Goal: Task Accomplishment & Management: Manage account settings

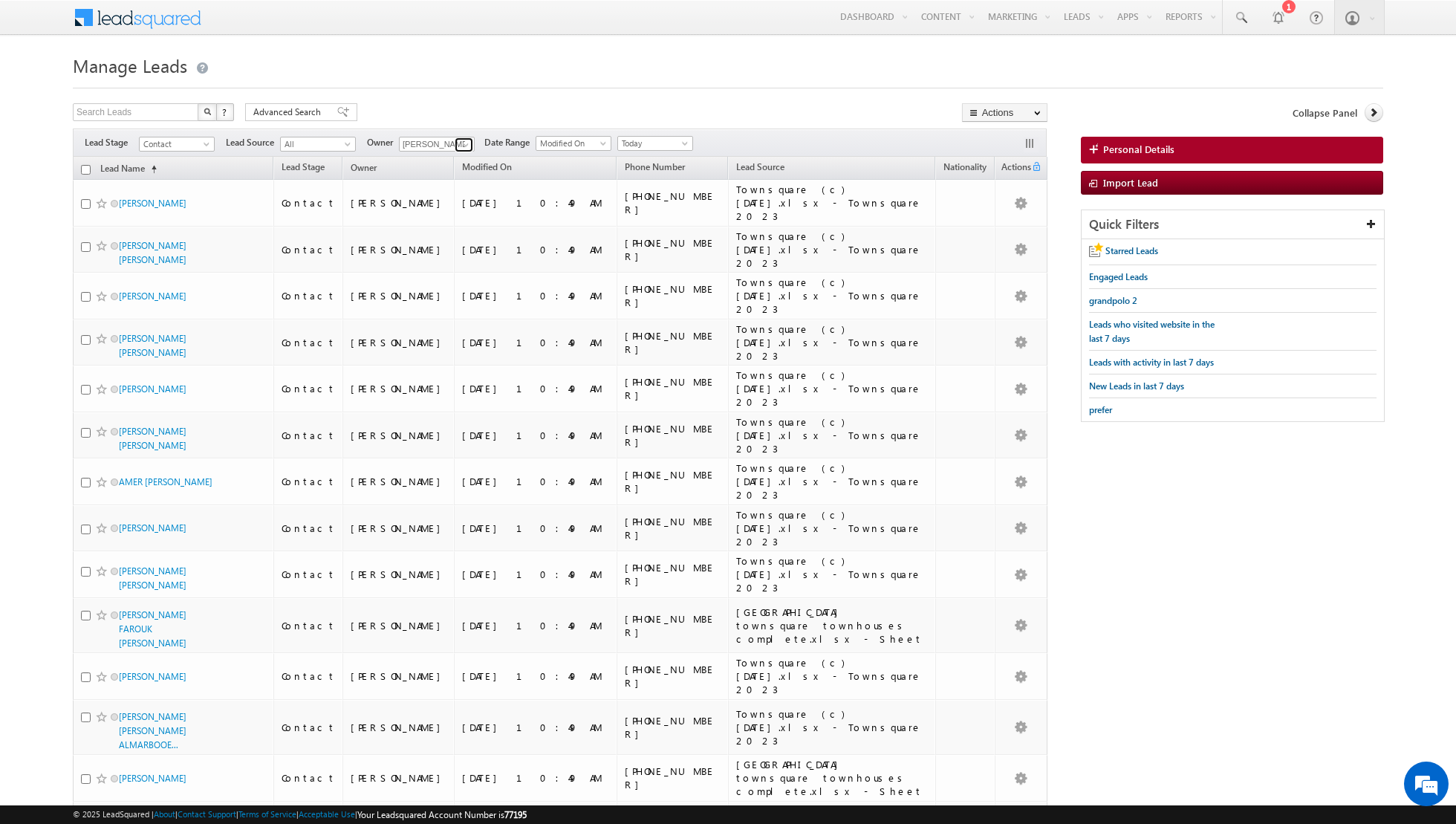
click at [459, 139] on span at bounding box center [465, 144] width 12 height 12
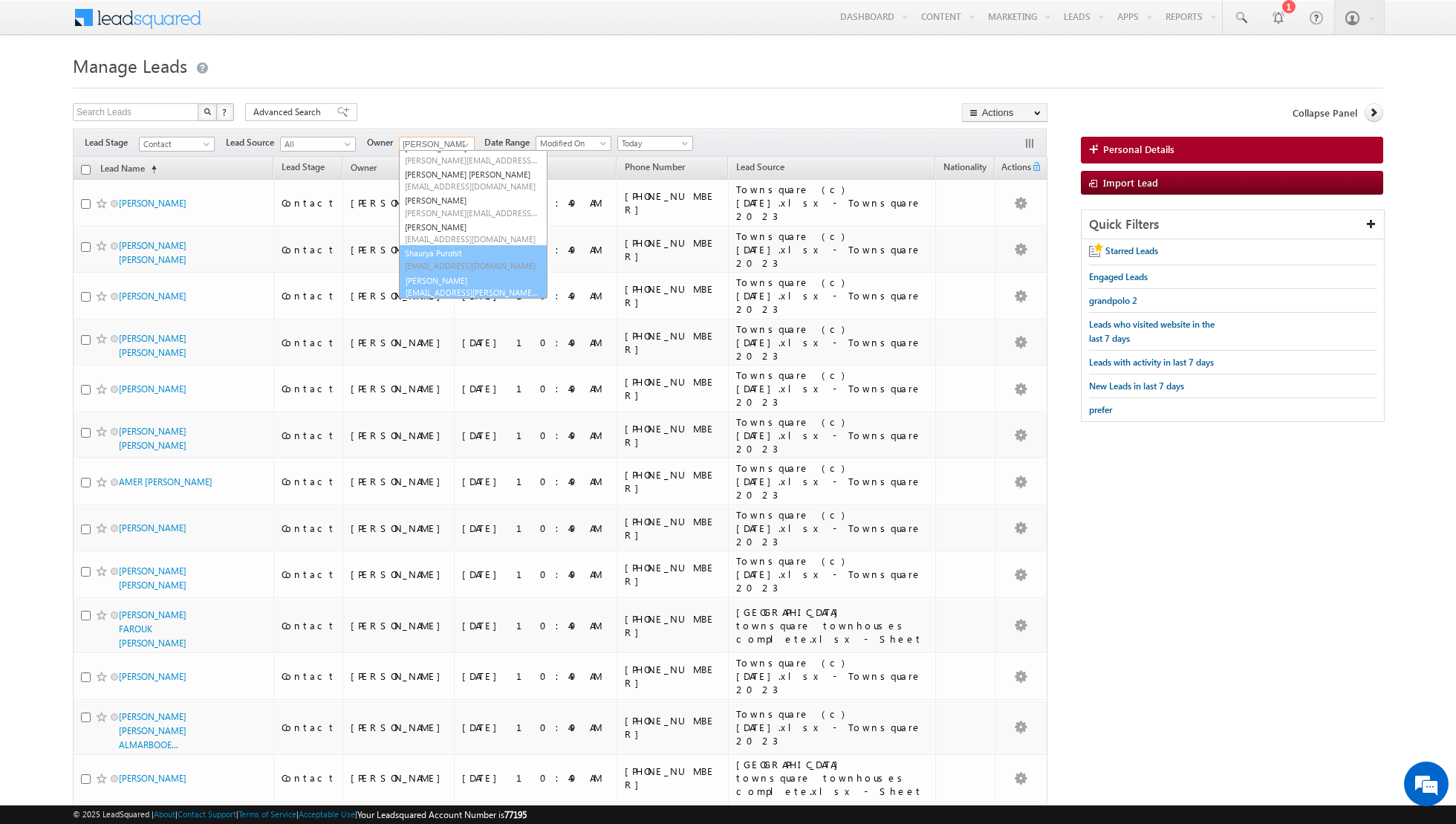
scroll to position [147, 0]
click at [450, 276] on link "[PERSON_NAME] [EMAIL_ADDRESS][PERSON_NAME][DOMAIN_NAME]" at bounding box center [473, 284] width 149 height 28
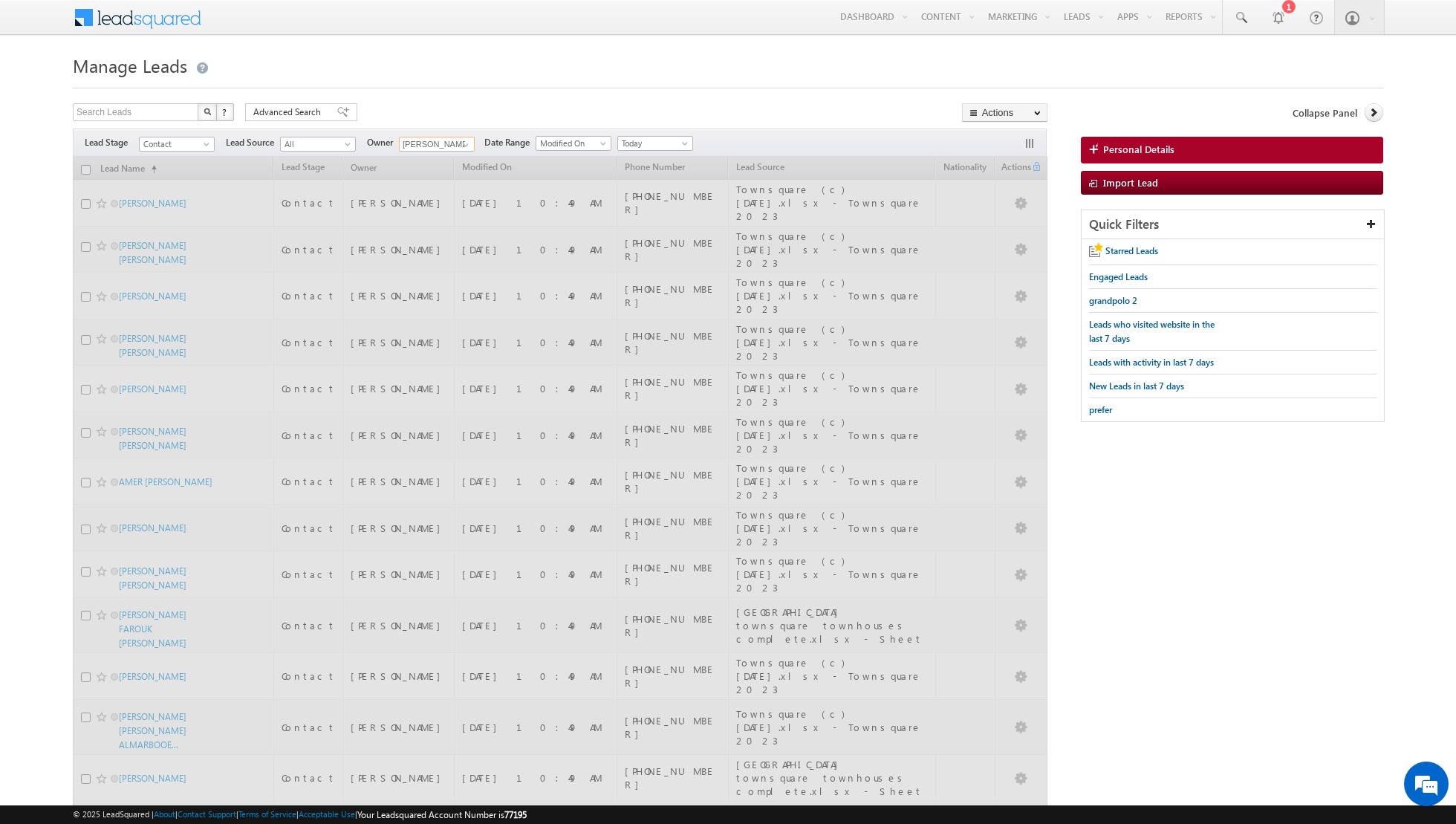
type input "[PERSON_NAME]"
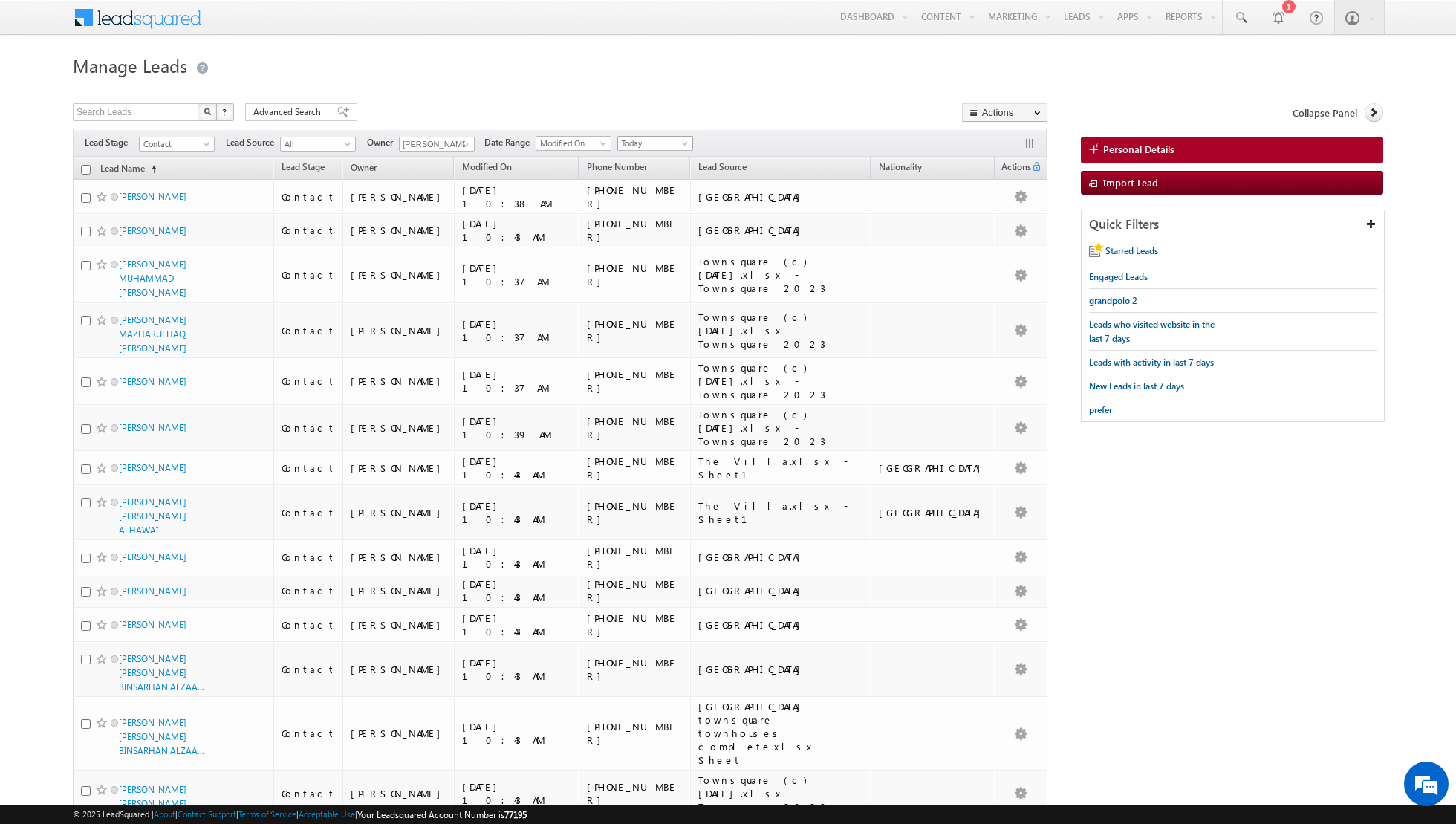
click at [677, 139] on span "Today" at bounding box center [654, 143] width 70 height 14
click at [652, 161] on link "All Time" at bounding box center [648, 158] width 75 height 14
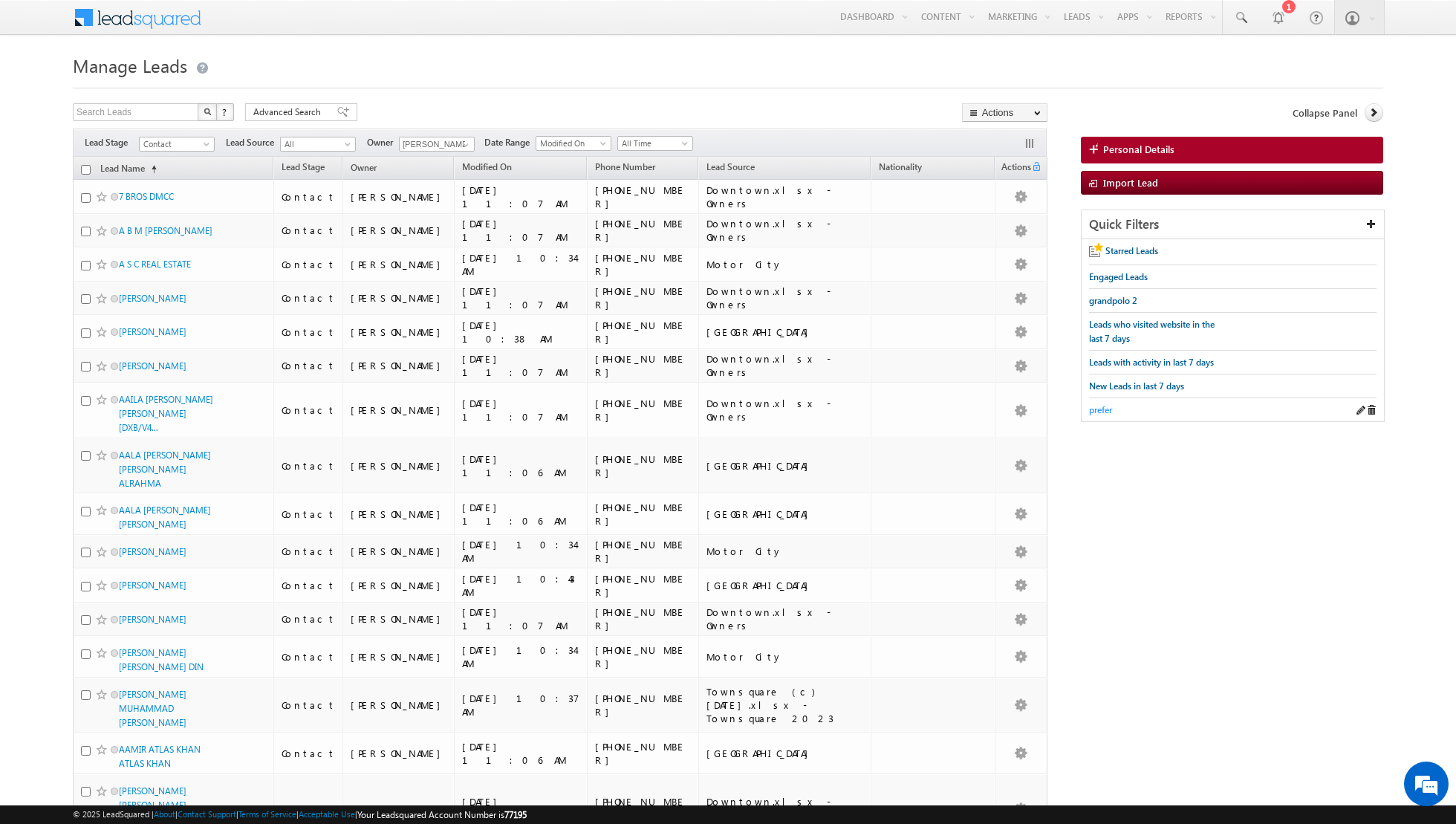
click at [1099, 407] on span "prefer" at bounding box center [1100, 410] width 23 height 11
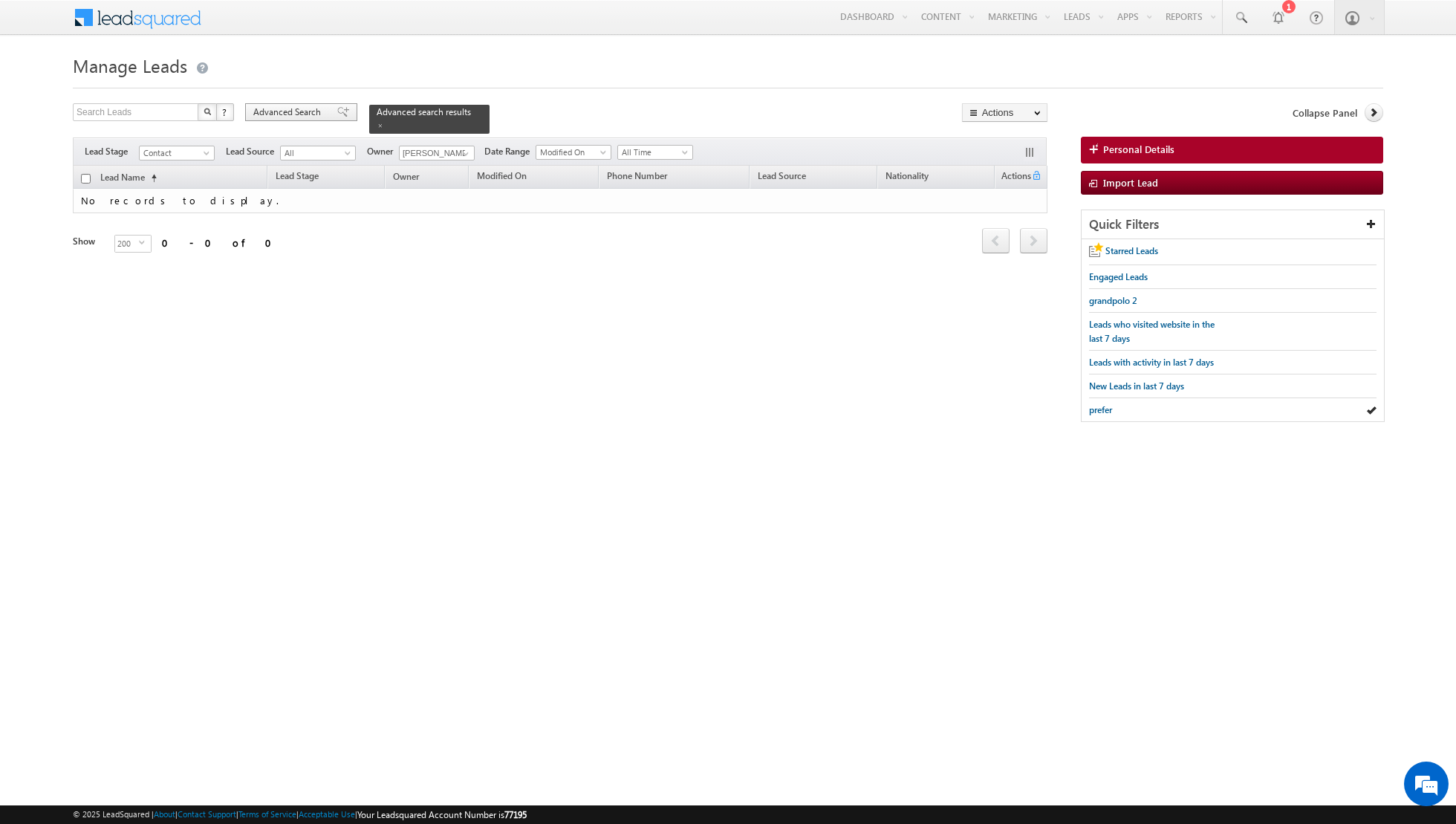
click at [338, 116] on span at bounding box center [343, 112] width 12 height 11
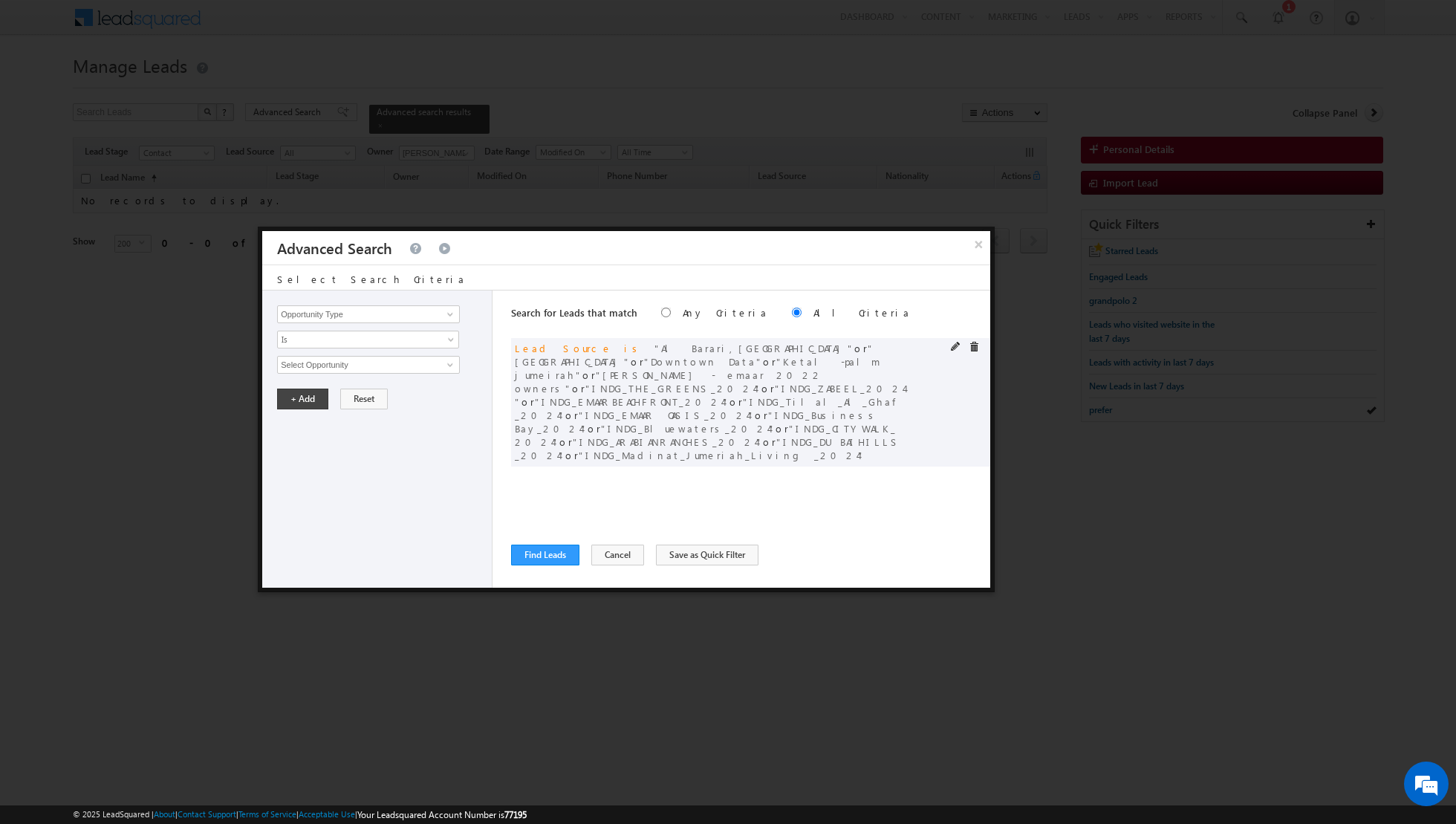
click at [976, 346] on span at bounding box center [974, 347] width 11 height 11
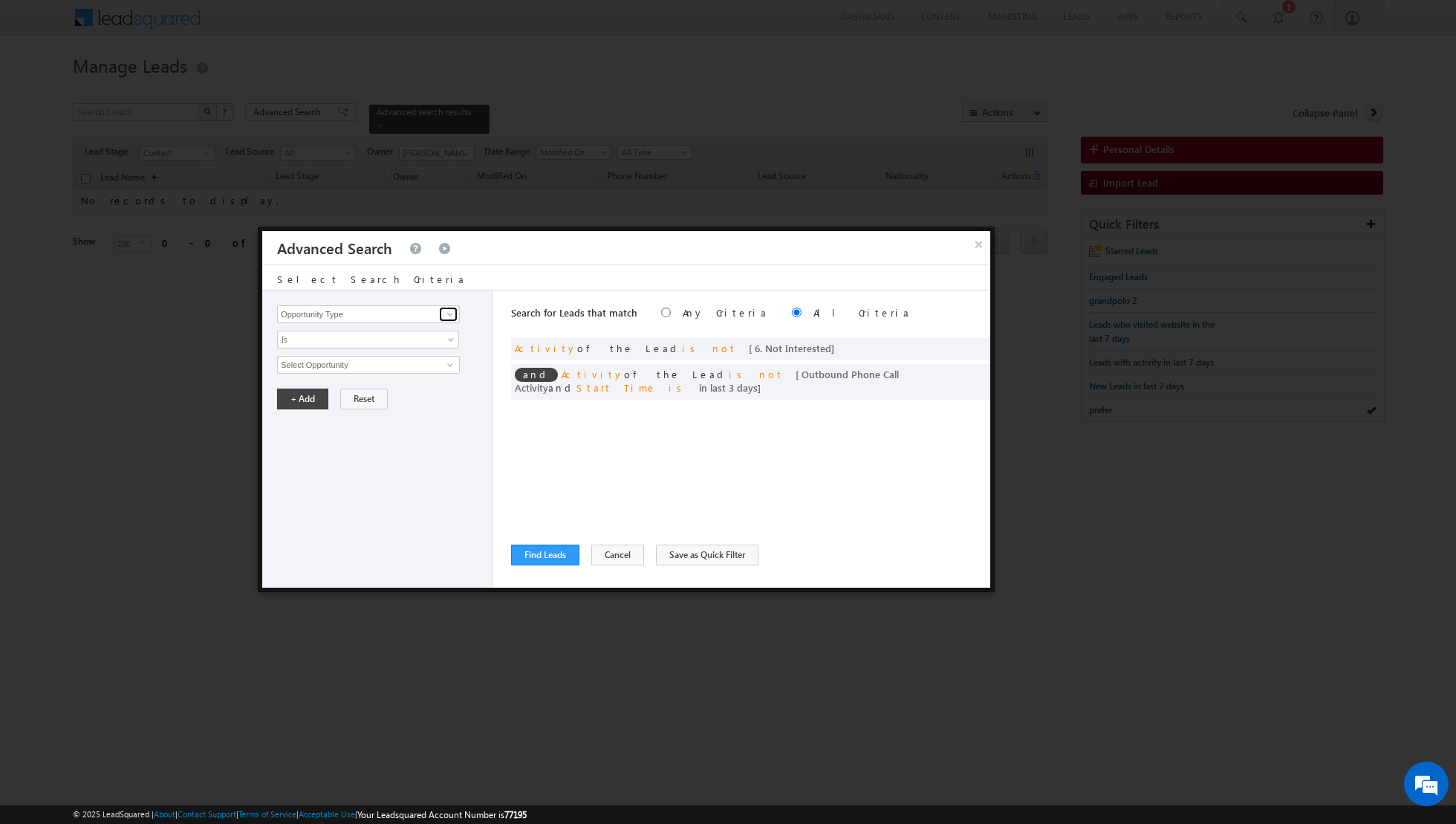
click at [448, 312] on span at bounding box center [450, 313] width 12 height 12
click at [379, 342] on link "Developer" at bounding box center [368, 344] width 182 height 17
type input "Developer"
click at [413, 363] on span "None Selected" at bounding box center [362, 365] width 169 height 16
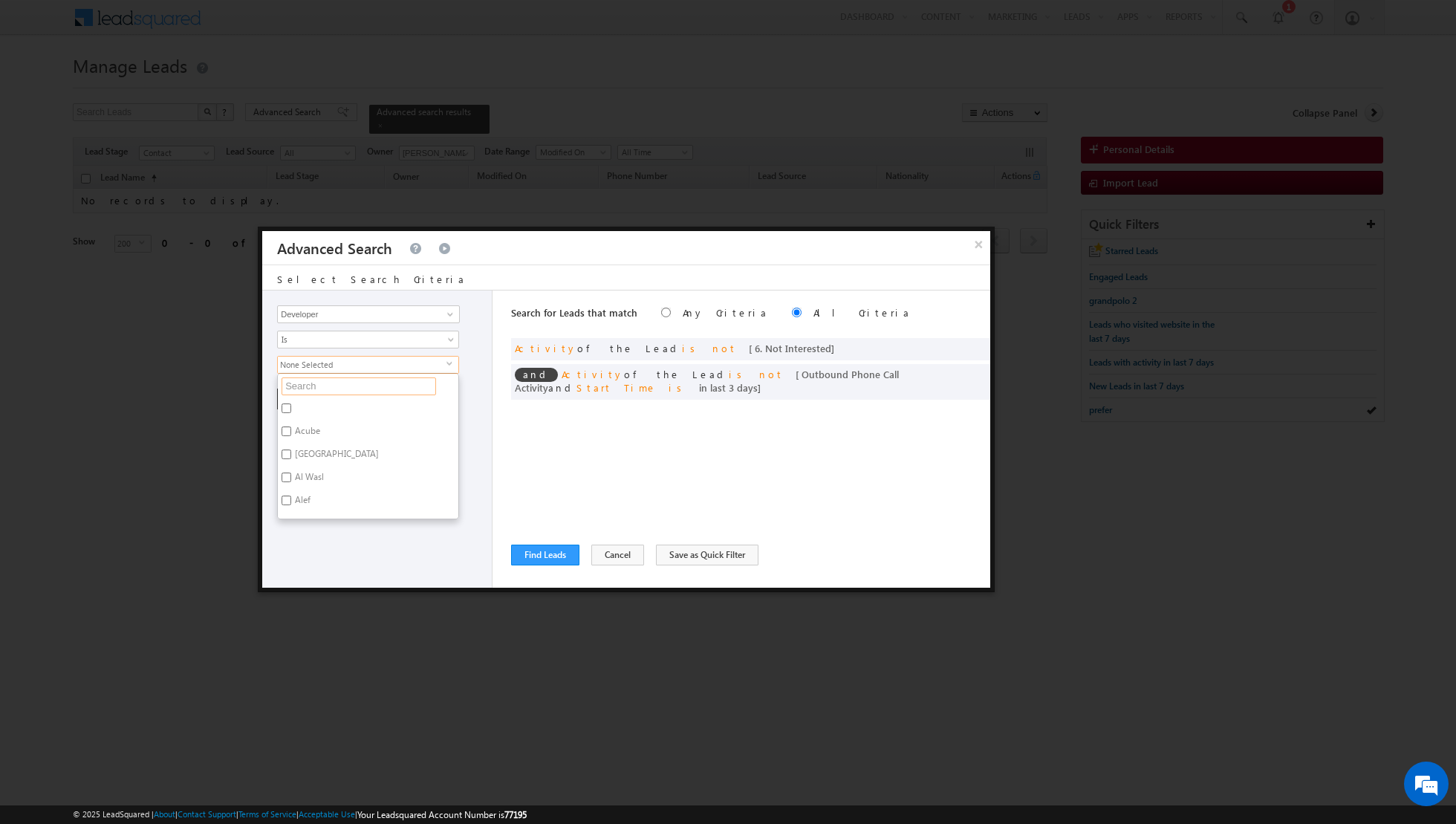
click at [342, 388] on input "text" at bounding box center [358, 386] width 154 height 18
type input "nsha"
click at [287, 410] on input "Nshama" at bounding box center [286, 408] width 10 height 10
checkbox input "true"
click at [385, 544] on div "Opportunity Type Lead Activity Task Sales Group Prospect Id Address 1 Address 2…" at bounding box center [376, 439] width 230 height 297
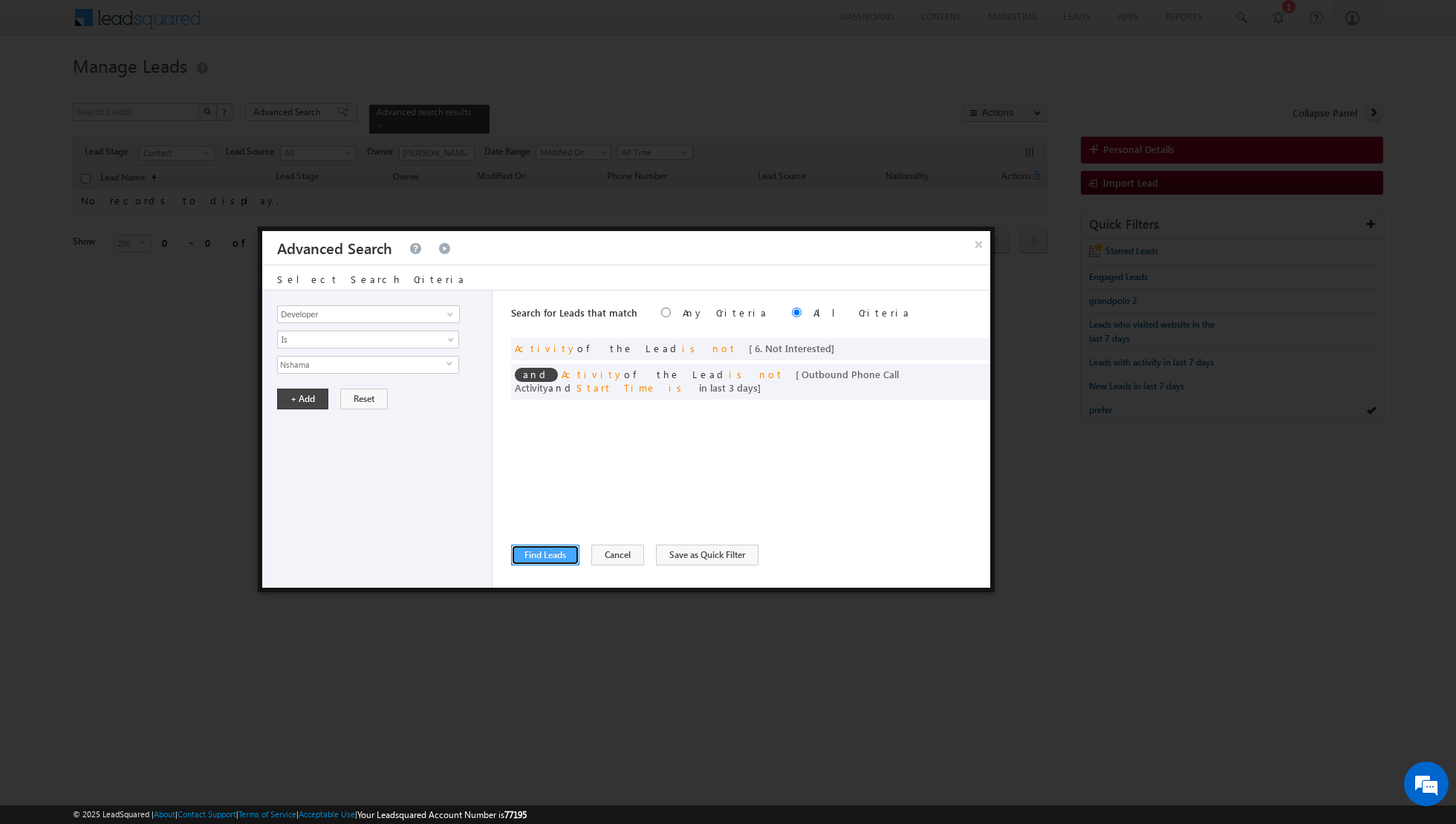
click at [545, 551] on button "Find Leads" at bounding box center [545, 554] width 69 height 21
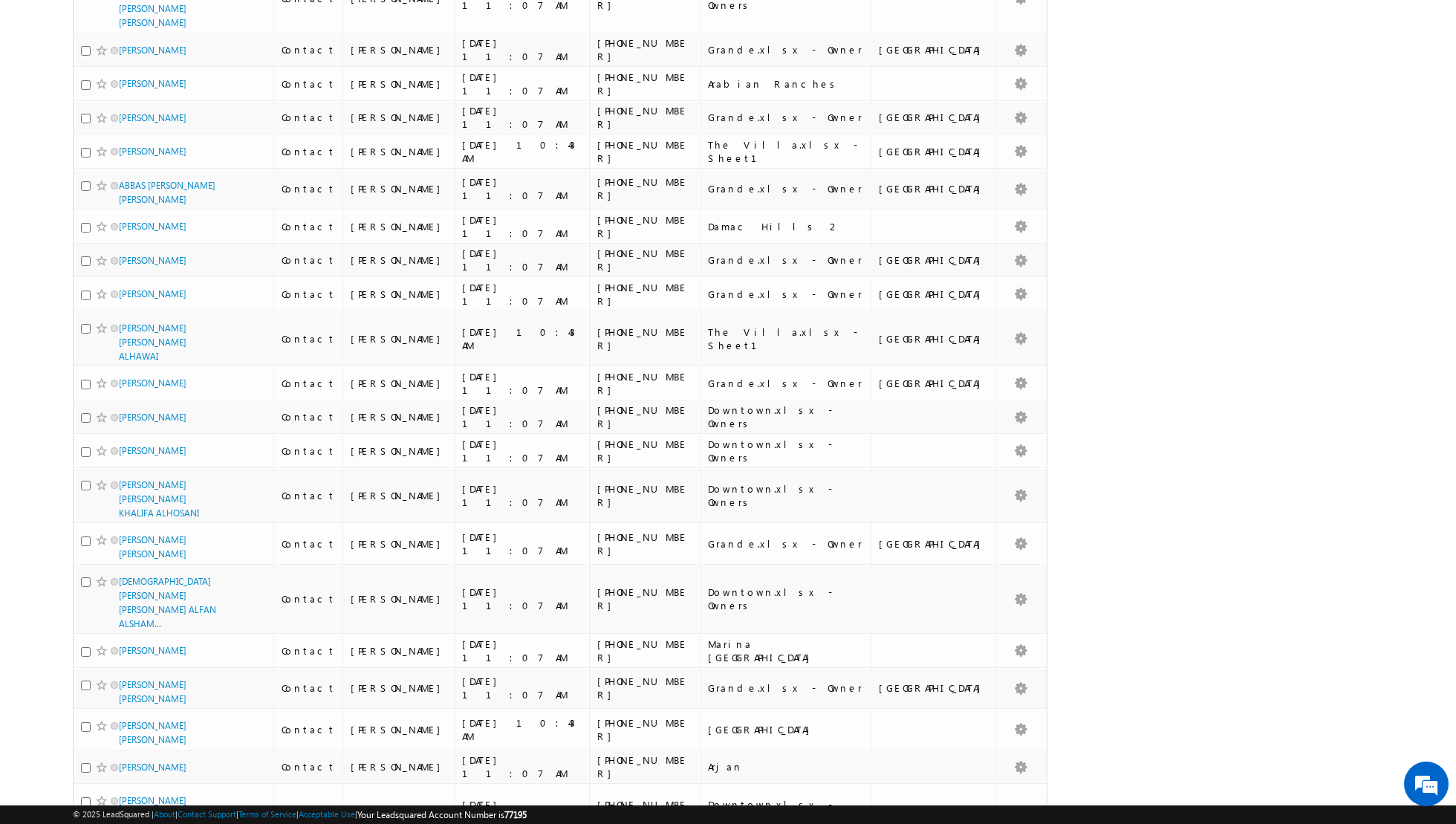
scroll to position [0, 0]
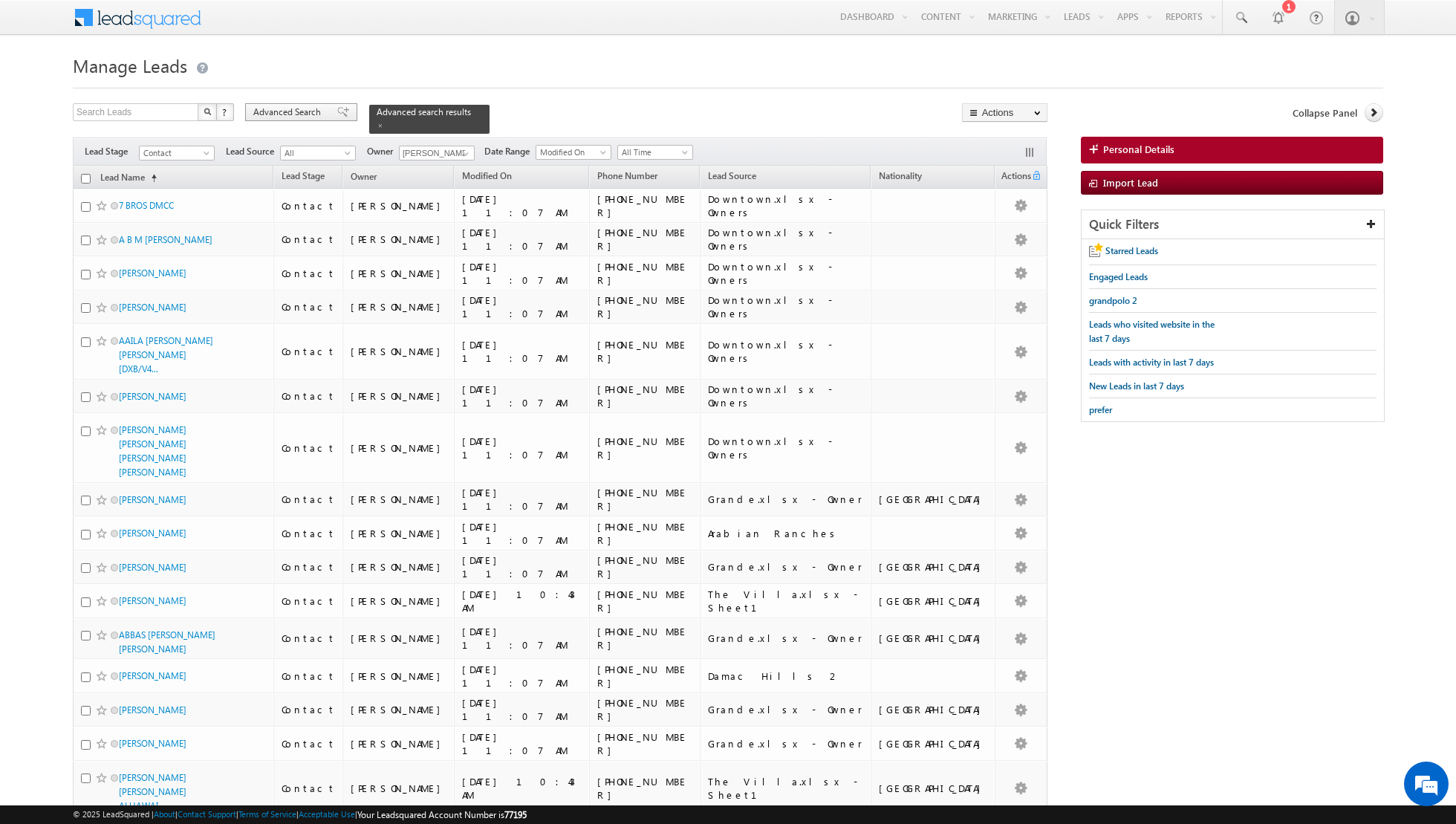
click at [342, 113] on div "Advanced Search" at bounding box center [301, 112] width 112 height 18
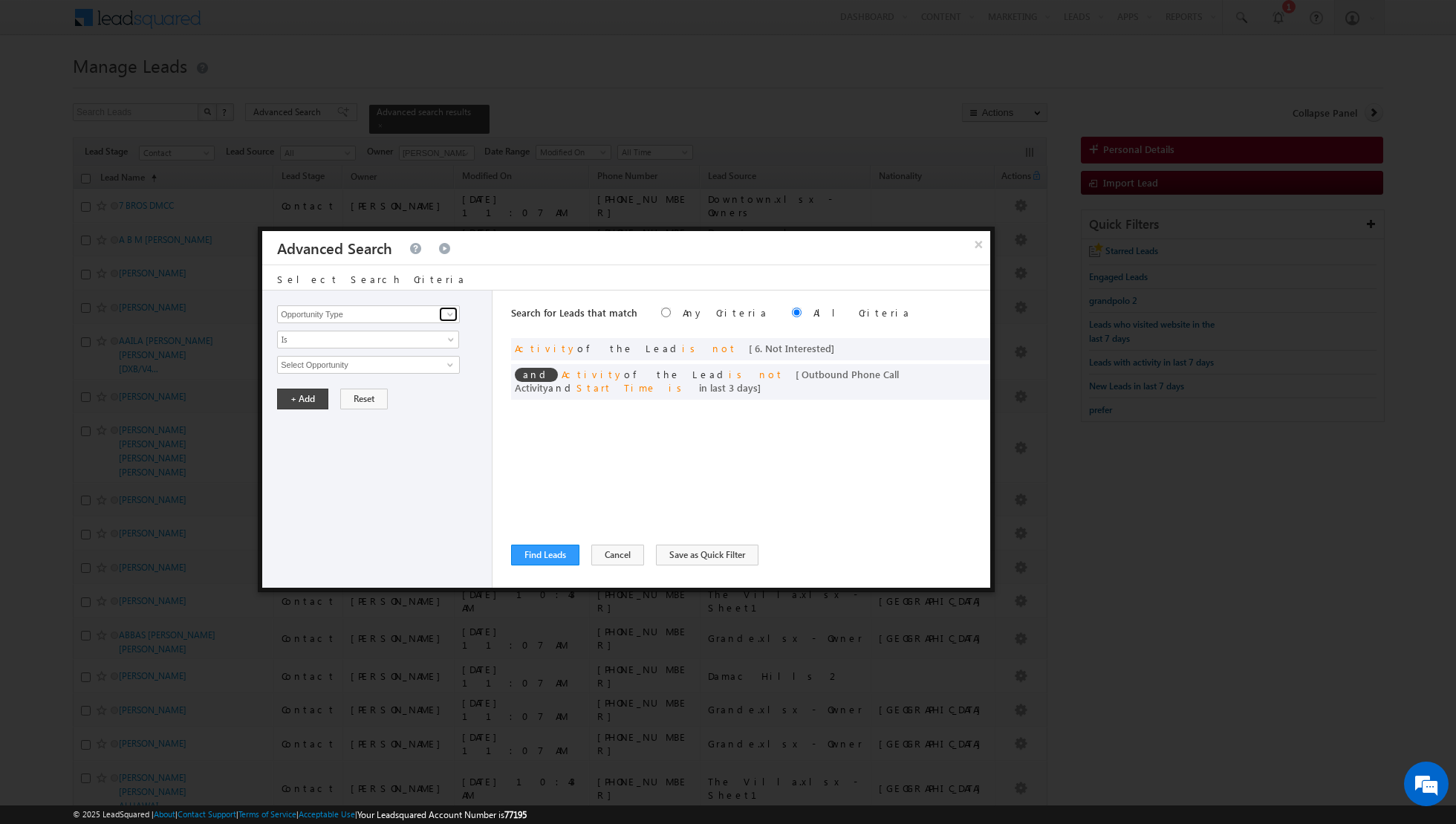
click at [454, 317] on span at bounding box center [450, 313] width 12 height 12
click at [422, 343] on link "Developer" at bounding box center [368, 344] width 182 height 17
type input "Developer"
click at [394, 370] on span "None Selected" at bounding box center [362, 365] width 169 height 16
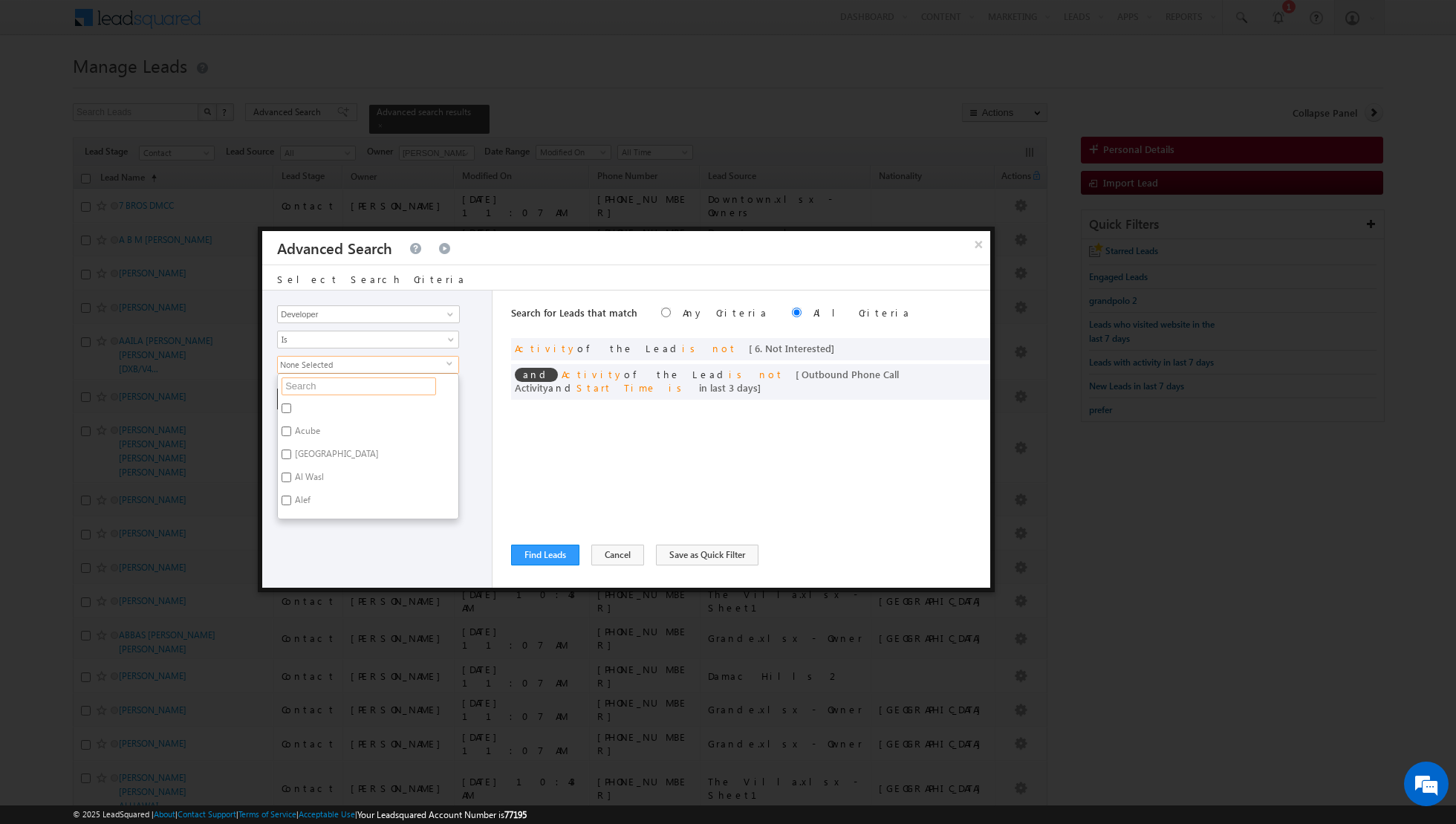
click at [381, 379] on input "text" at bounding box center [358, 386] width 154 height 18
type input "nsha"
click at [288, 410] on input "Nshama" at bounding box center [286, 408] width 10 height 10
checkbox input "true"
click at [308, 460] on div "Opportunity Type Lead Activity Task Sales Group Prospect Id Address 1 Address 2…" at bounding box center [376, 439] width 230 height 297
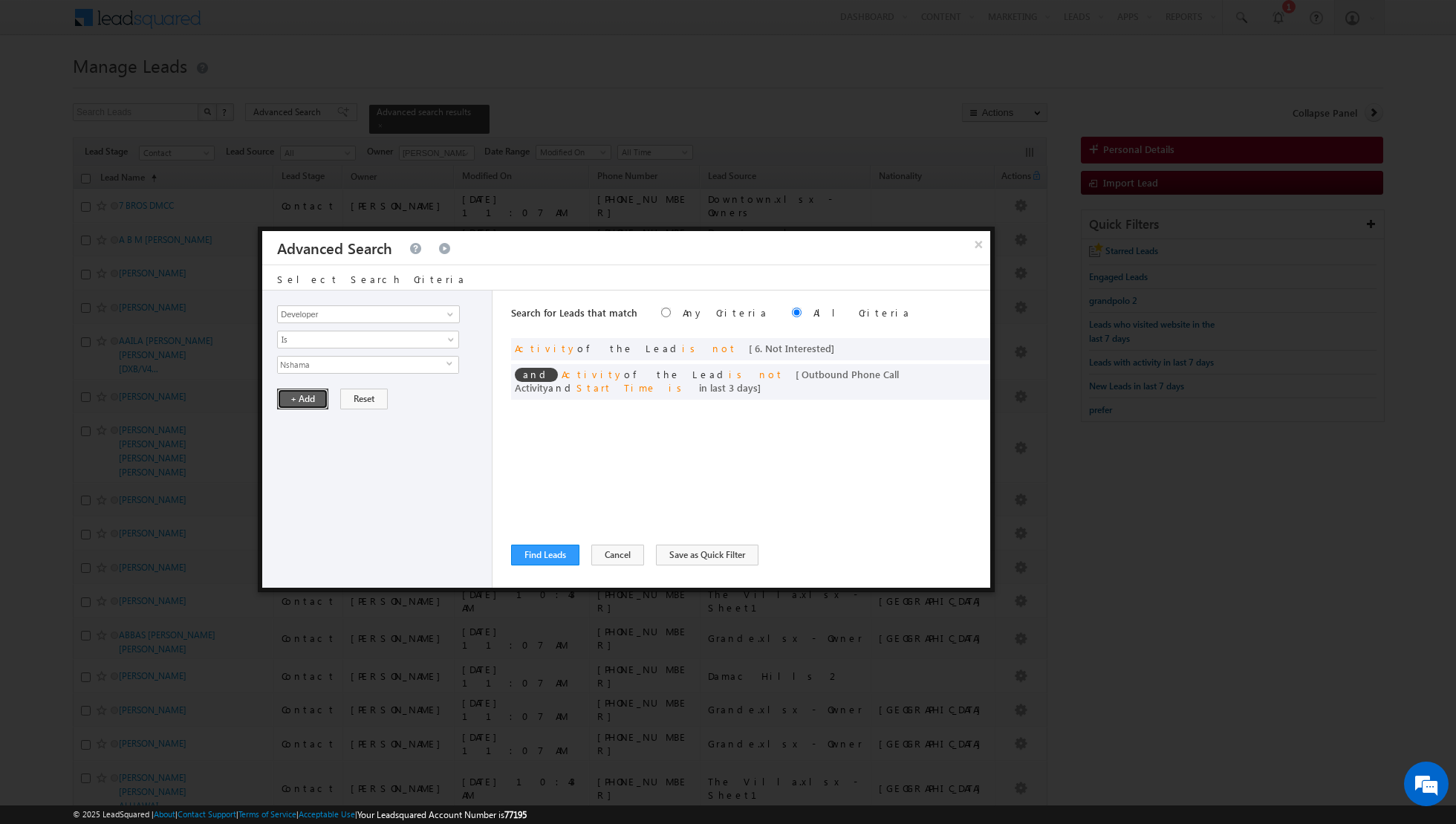
click at [300, 394] on button "+ Add" at bounding box center [302, 398] width 51 height 21
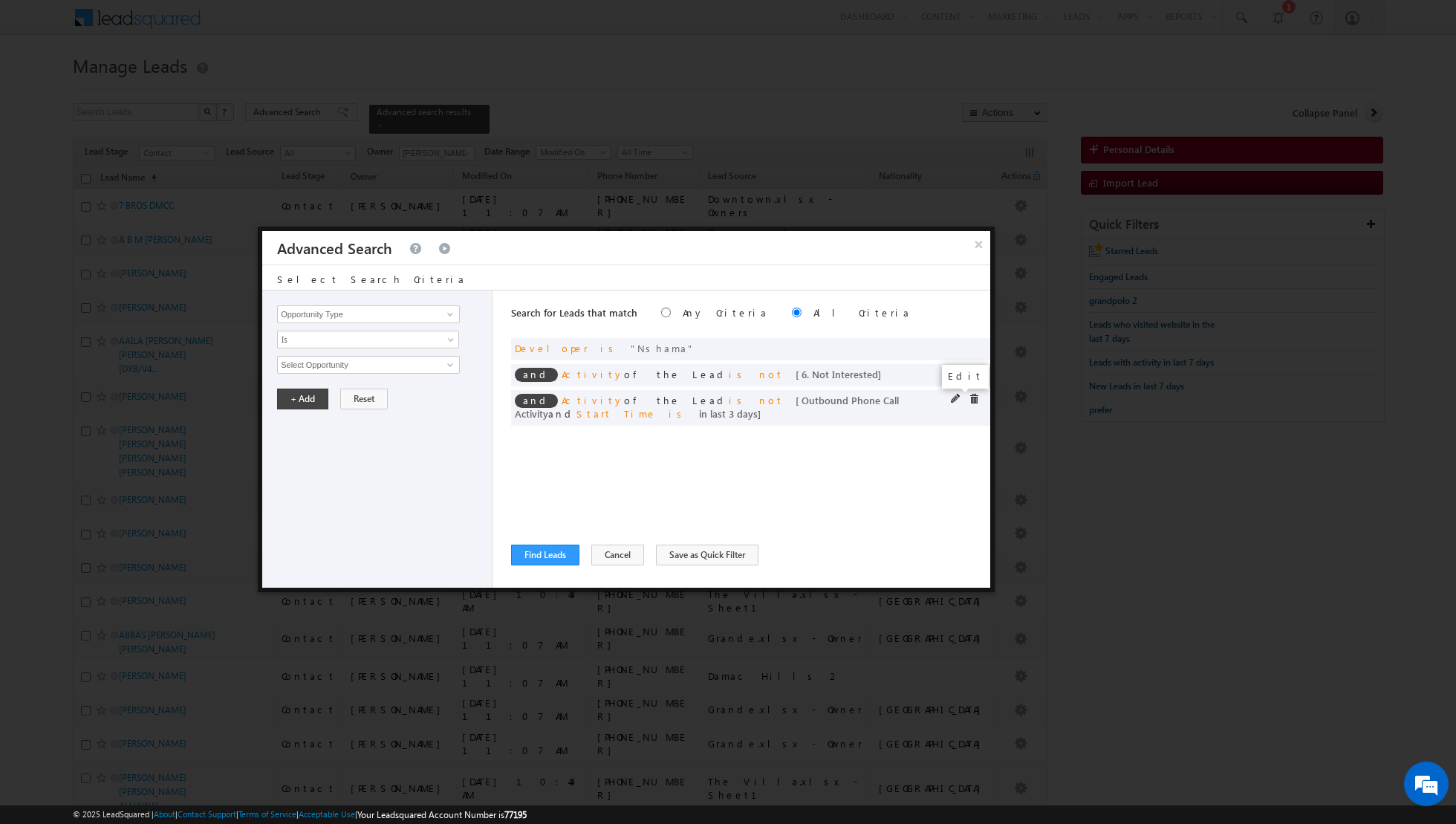
click at [954, 397] on span at bounding box center [956, 399] width 11 height 11
click at [394, 464] on input "3" at bounding box center [413, 466] width 93 height 18
type input "6"
click at [302, 504] on button "+ Add" at bounding box center [302, 506] width 51 height 21
click at [537, 550] on button "Find Leads" at bounding box center [545, 554] width 69 height 21
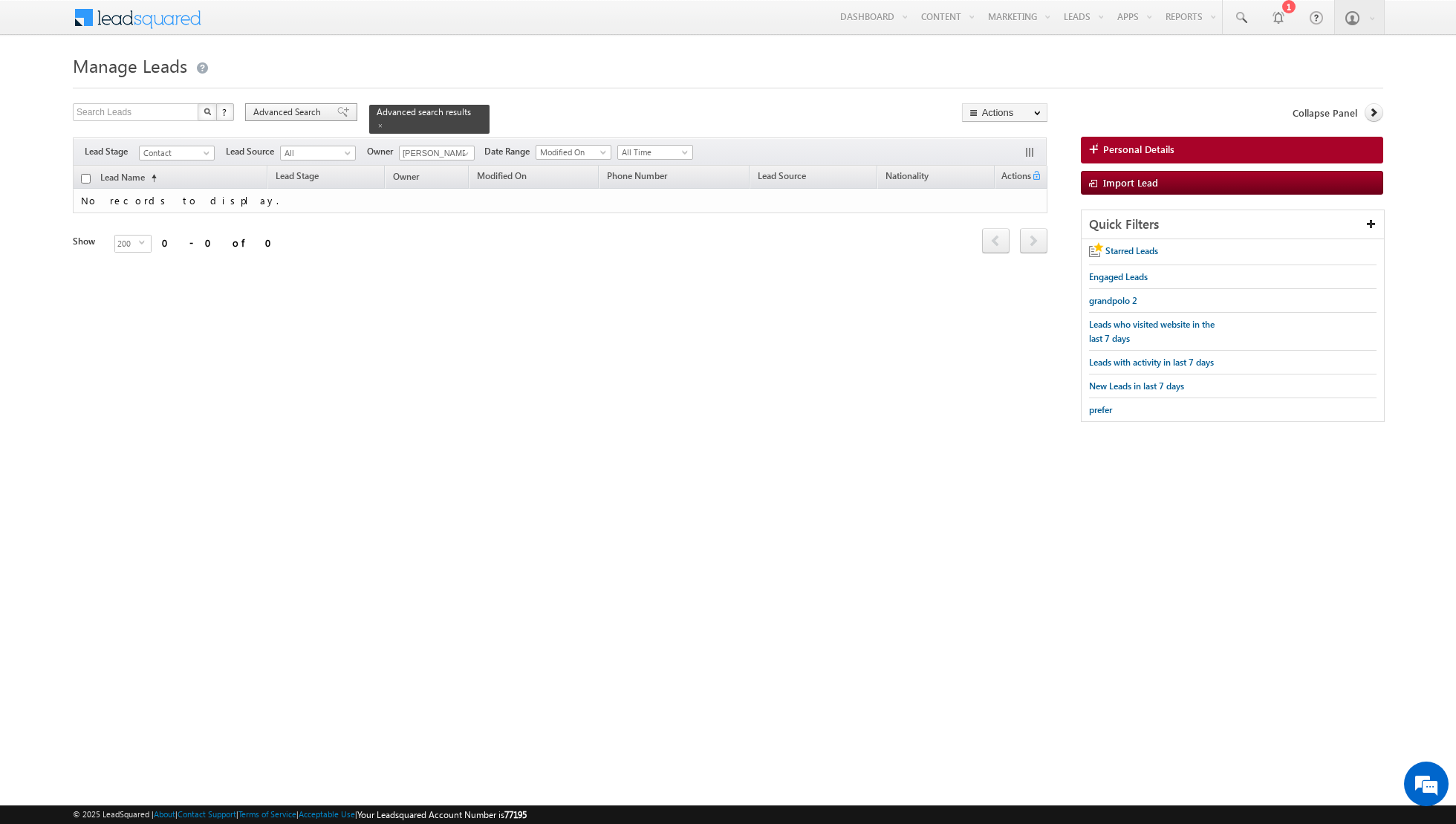
click at [336, 118] on div "Advanced Search" at bounding box center [301, 112] width 112 height 18
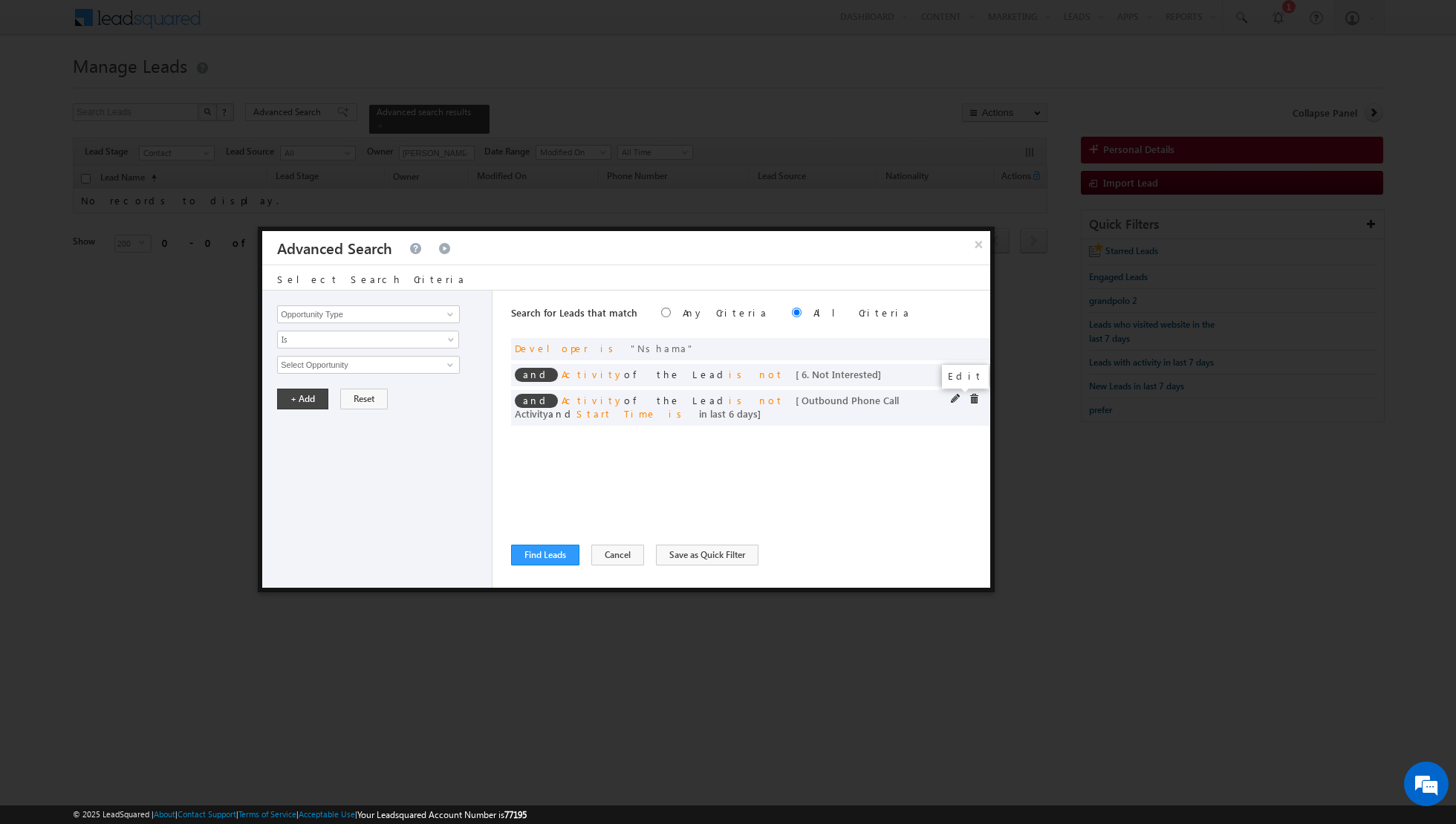
click at [955, 399] on span at bounding box center [956, 399] width 11 height 11
click at [421, 459] on input "6" at bounding box center [413, 466] width 93 height 18
type input "5"
click at [300, 503] on button "+ Add" at bounding box center [302, 506] width 51 height 21
click at [537, 557] on button "Find Leads" at bounding box center [545, 554] width 69 height 21
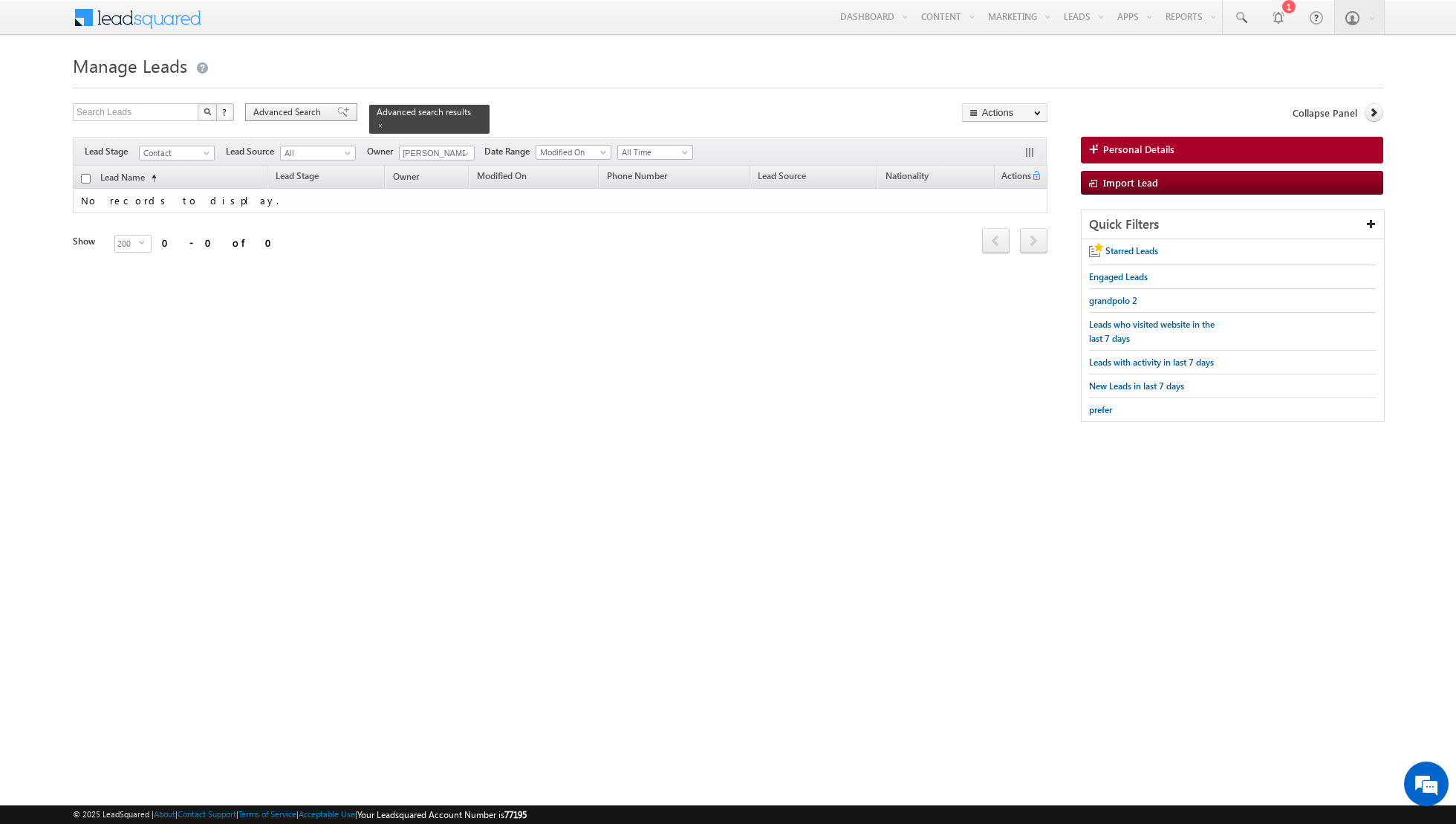
click at [338, 113] on span at bounding box center [343, 112] width 12 height 11
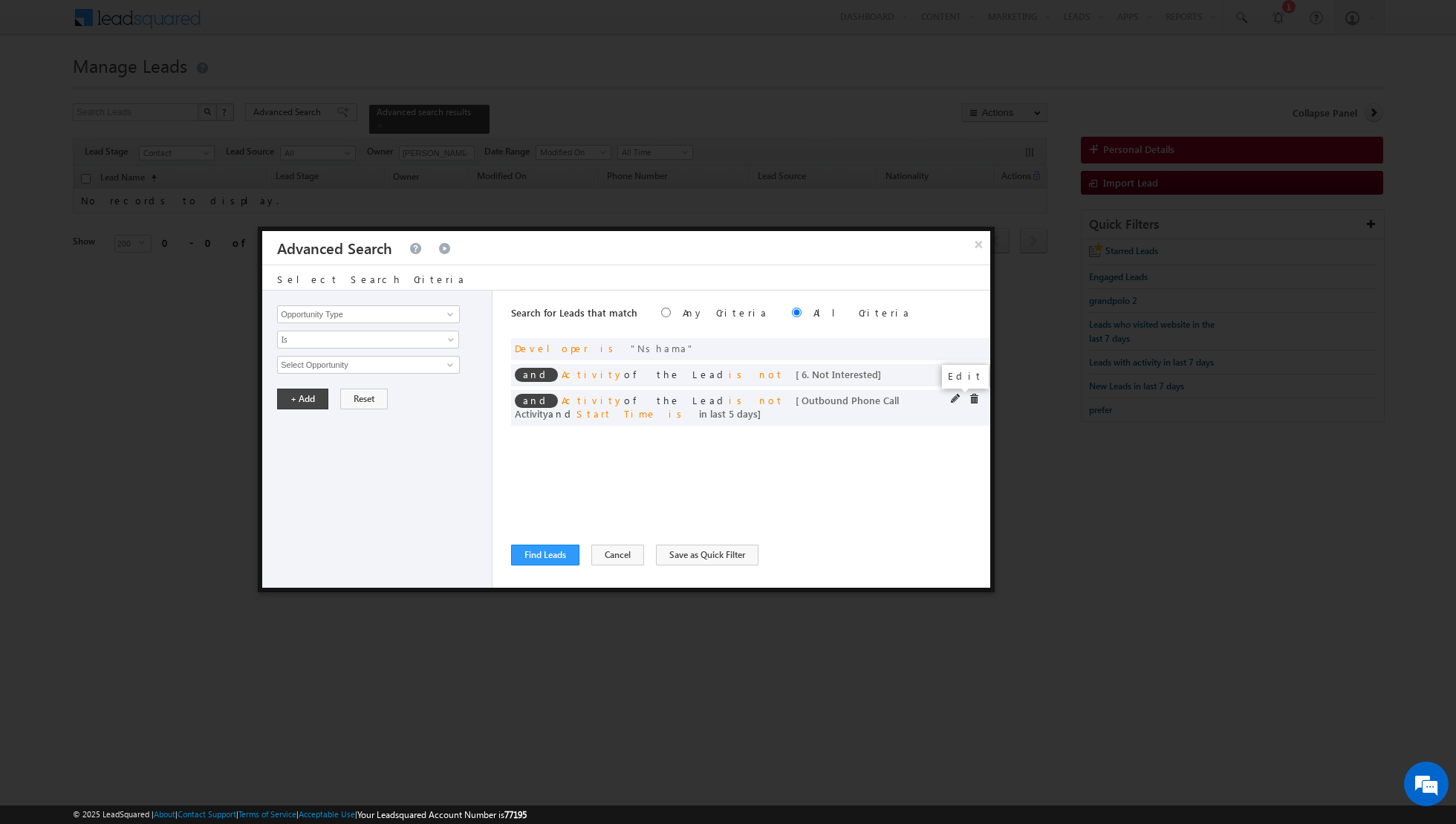
click at [951, 400] on span at bounding box center [956, 399] width 11 height 11
click at [437, 464] on input "5" at bounding box center [413, 466] width 93 height 18
type input "4"
click at [302, 503] on button "+ Add" at bounding box center [302, 506] width 51 height 21
click at [543, 560] on button "Find Leads" at bounding box center [545, 554] width 69 height 21
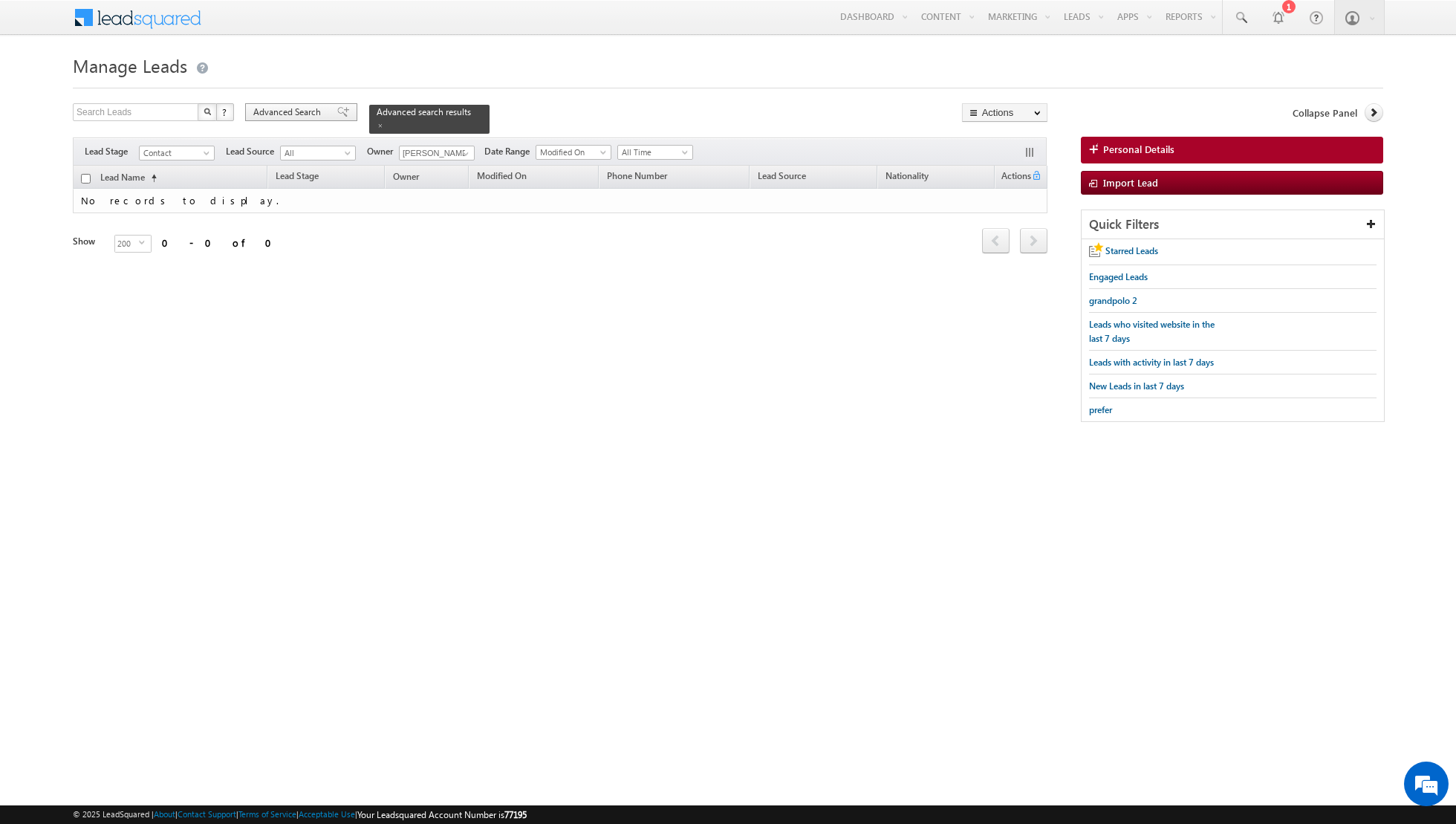
click at [338, 115] on span at bounding box center [343, 112] width 12 height 11
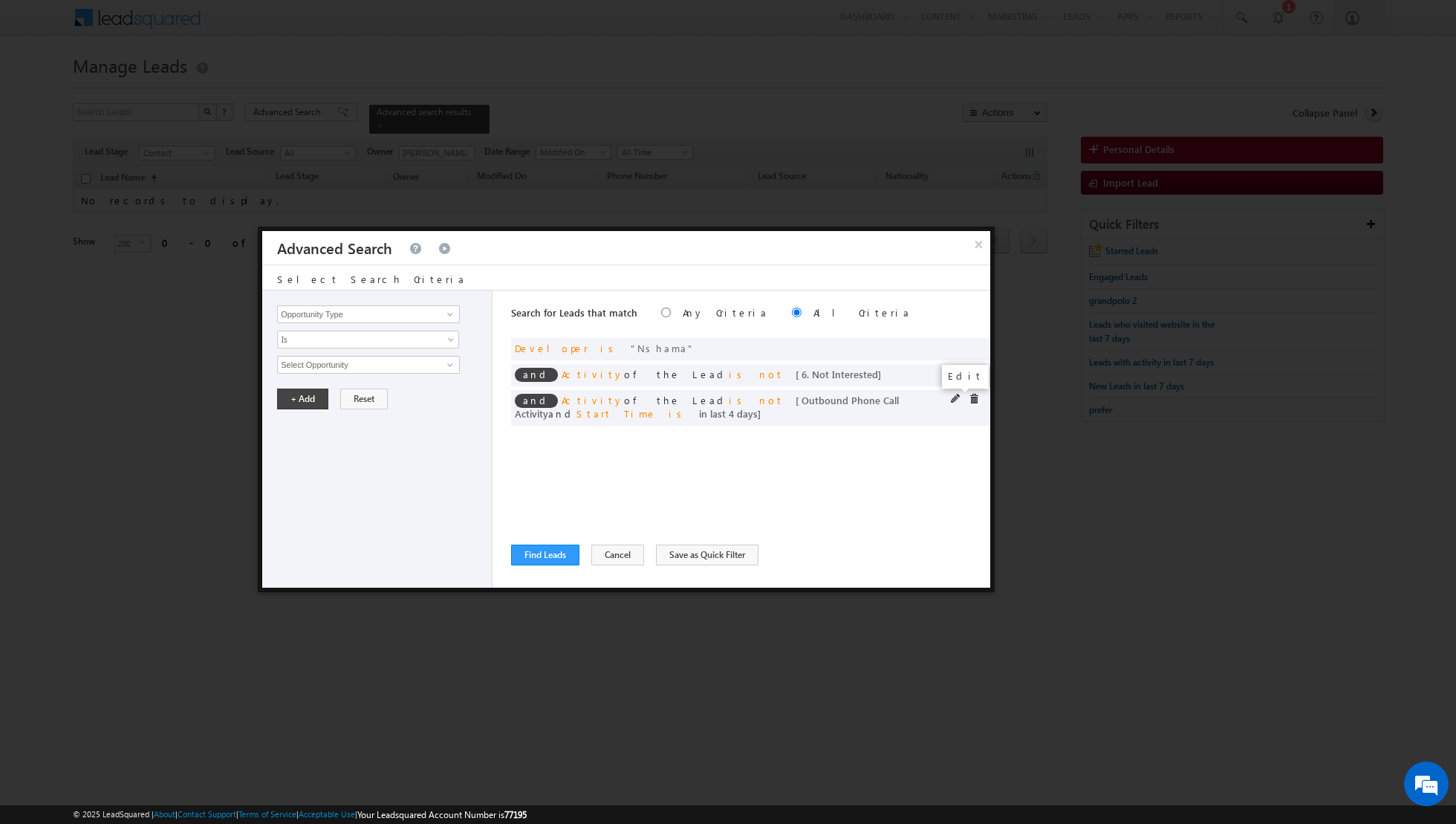
click at [952, 400] on span at bounding box center [956, 399] width 11 height 11
click at [400, 459] on input "4" at bounding box center [413, 466] width 93 height 18
type input "3"
click at [306, 496] on button "+ Add" at bounding box center [302, 506] width 51 height 21
click at [544, 553] on button "Find Leads" at bounding box center [545, 554] width 69 height 21
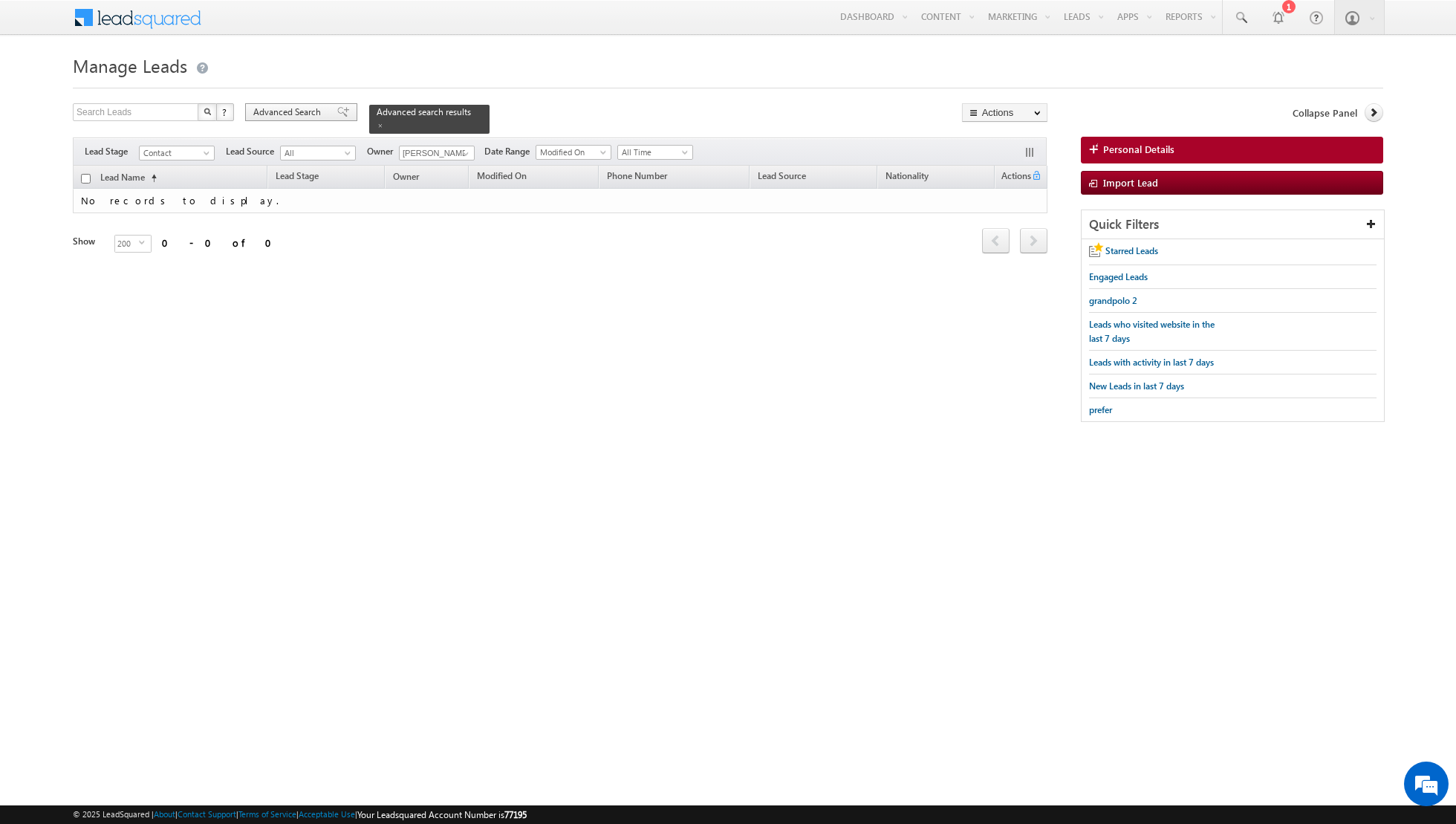
click at [338, 115] on span at bounding box center [343, 112] width 12 height 11
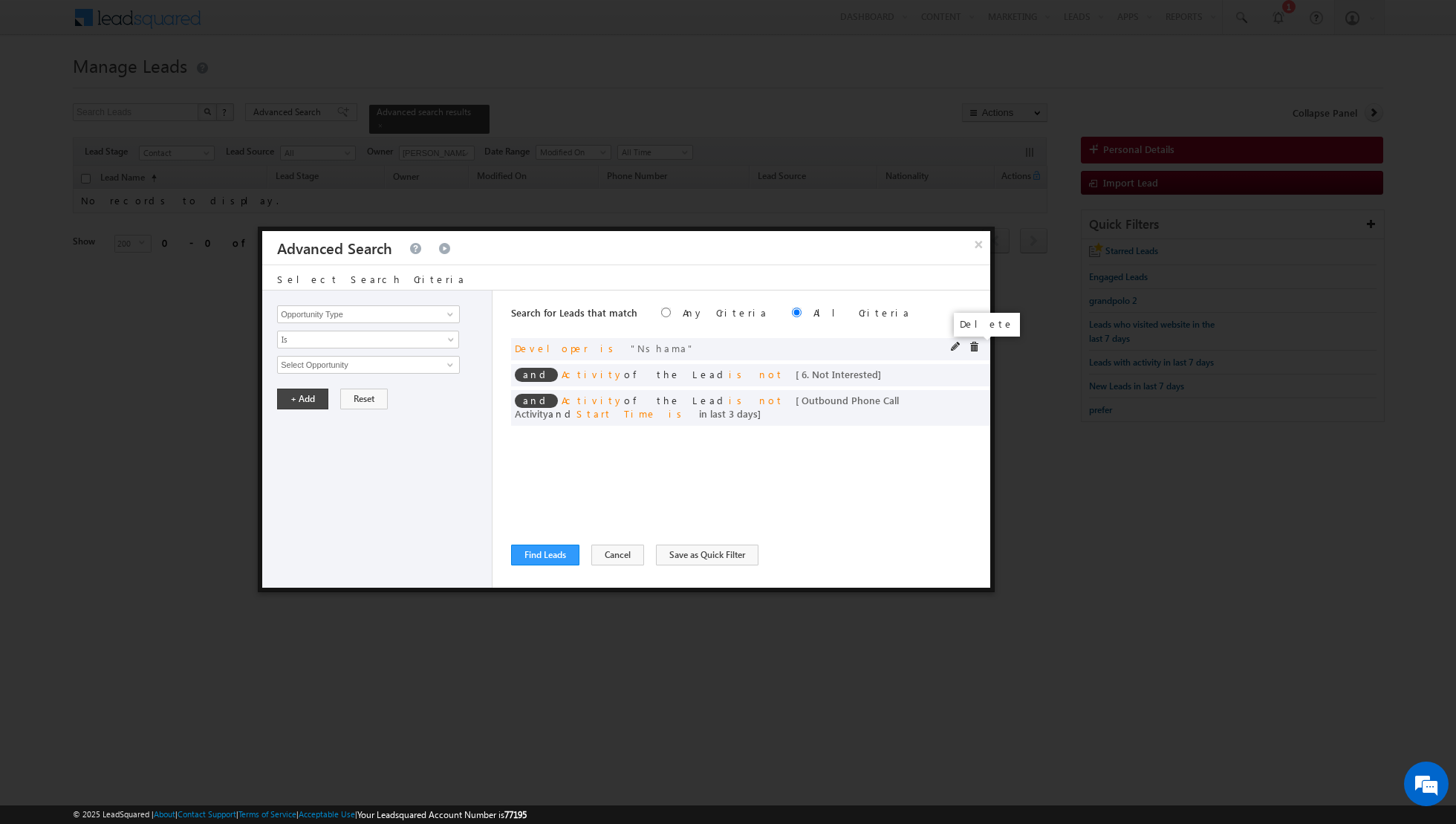
click at [975, 346] on span at bounding box center [974, 347] width 11 height 11
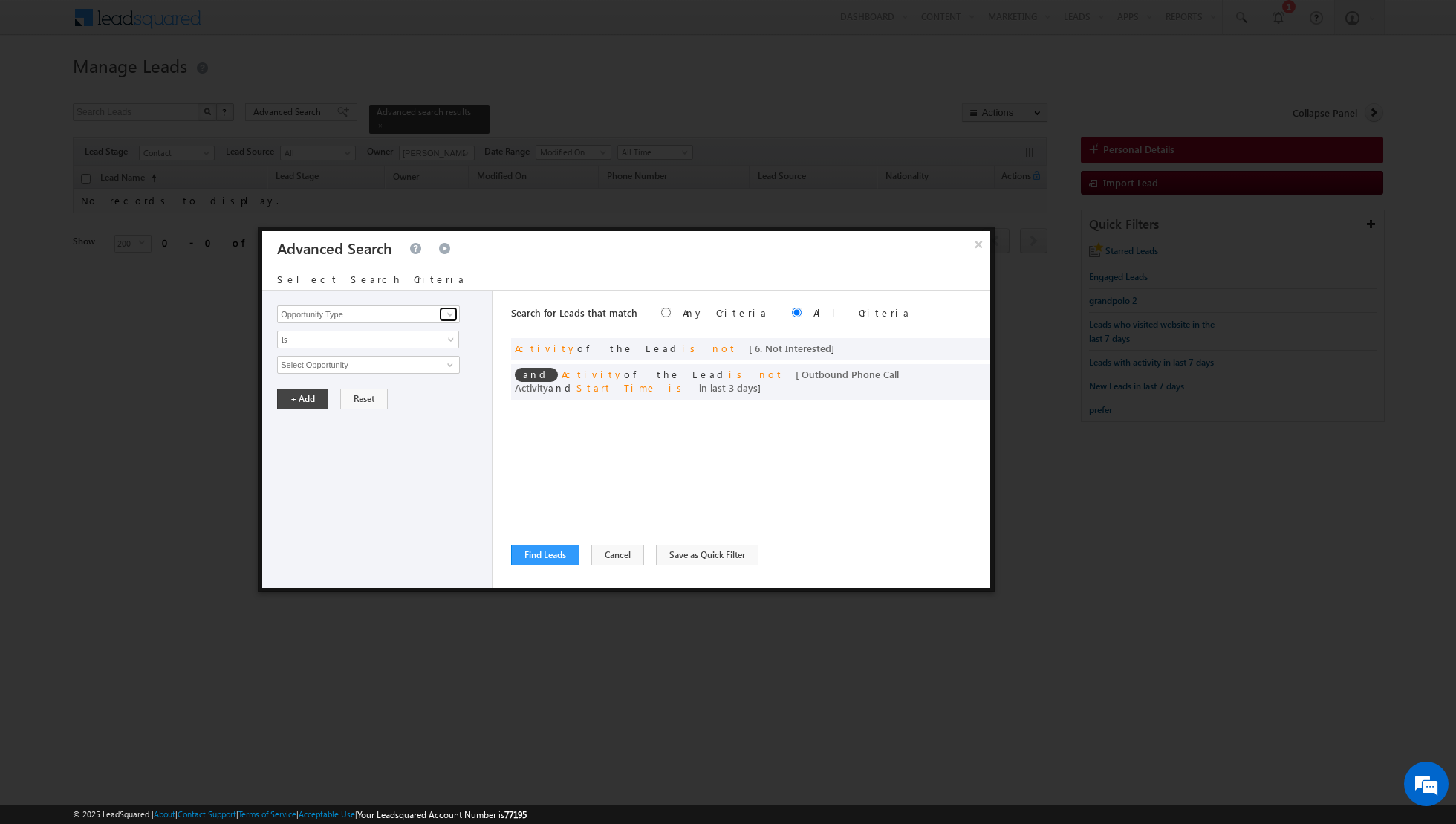
click at [456, 315] on span at bounding box center [450, 313] width 12 height 12
click at [403, 348] on link "Lead Source" at bounding box center [368, 344] width 182 height 17
type input "Lead Source"
click at [410, 364] on span "None Selected" at bounding box center [362, 365] width 169 height 16
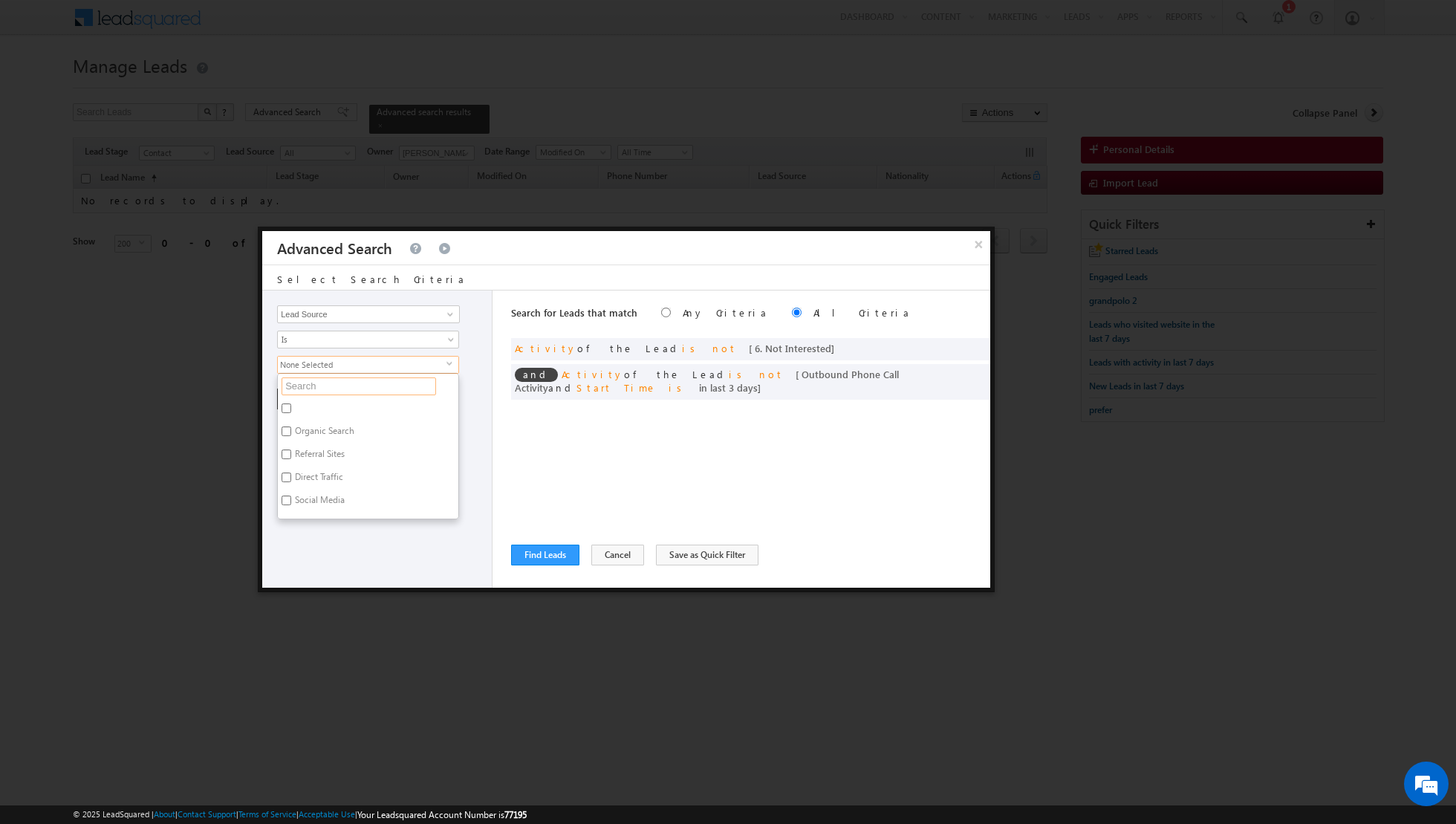
click at [371, 388] on input "text" at bounding box center [358, 386] width 154 height 18
type input "town"
click at [293, 404] on label "[GEOGRAPHIC_DATA]" at bounding box center [336, 411] width 116 height 23
click at [292, 404] on input "[GEOGRAPHIC_DATA]" at bounding box center [286, 408] width 10 height 10
checkbox input "true"
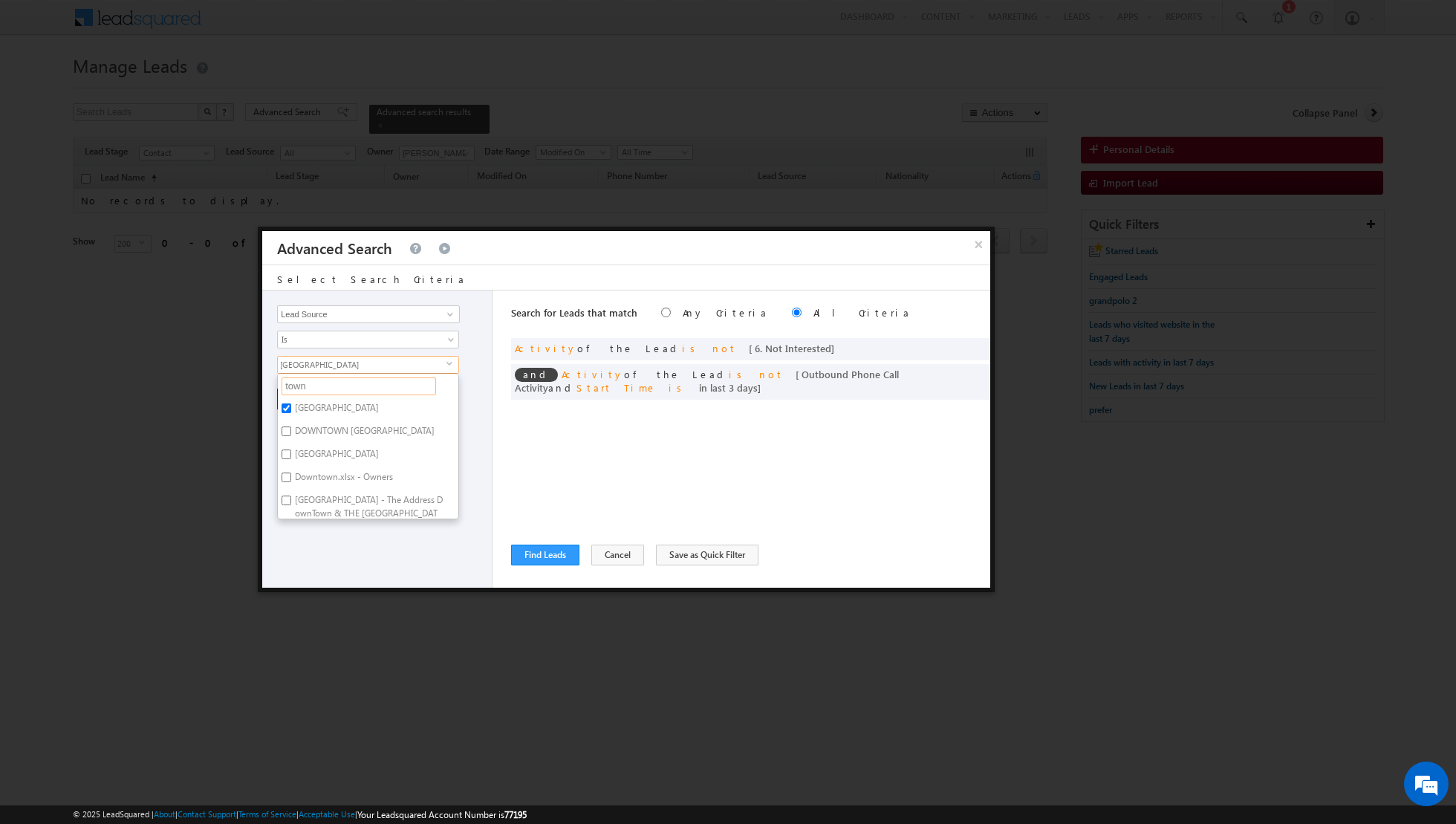
click at [329, 381] on input "town" at bounding box center [358, 386] width 154 height 18
type input "t"
type input "nsha"
click at [287, 410] on label "[GEOGRAPHIC_DATA] townsquare townhouses complete.xlsx - Sheet2" at bounding box center [368, 414] width 181 height 32
click at [287, 410] on input "[GEOGRAPHIC_DATA] townsquare townhouses complete.xlsx - Sheet2" at bounding box center [286, 408] width 10 height 10
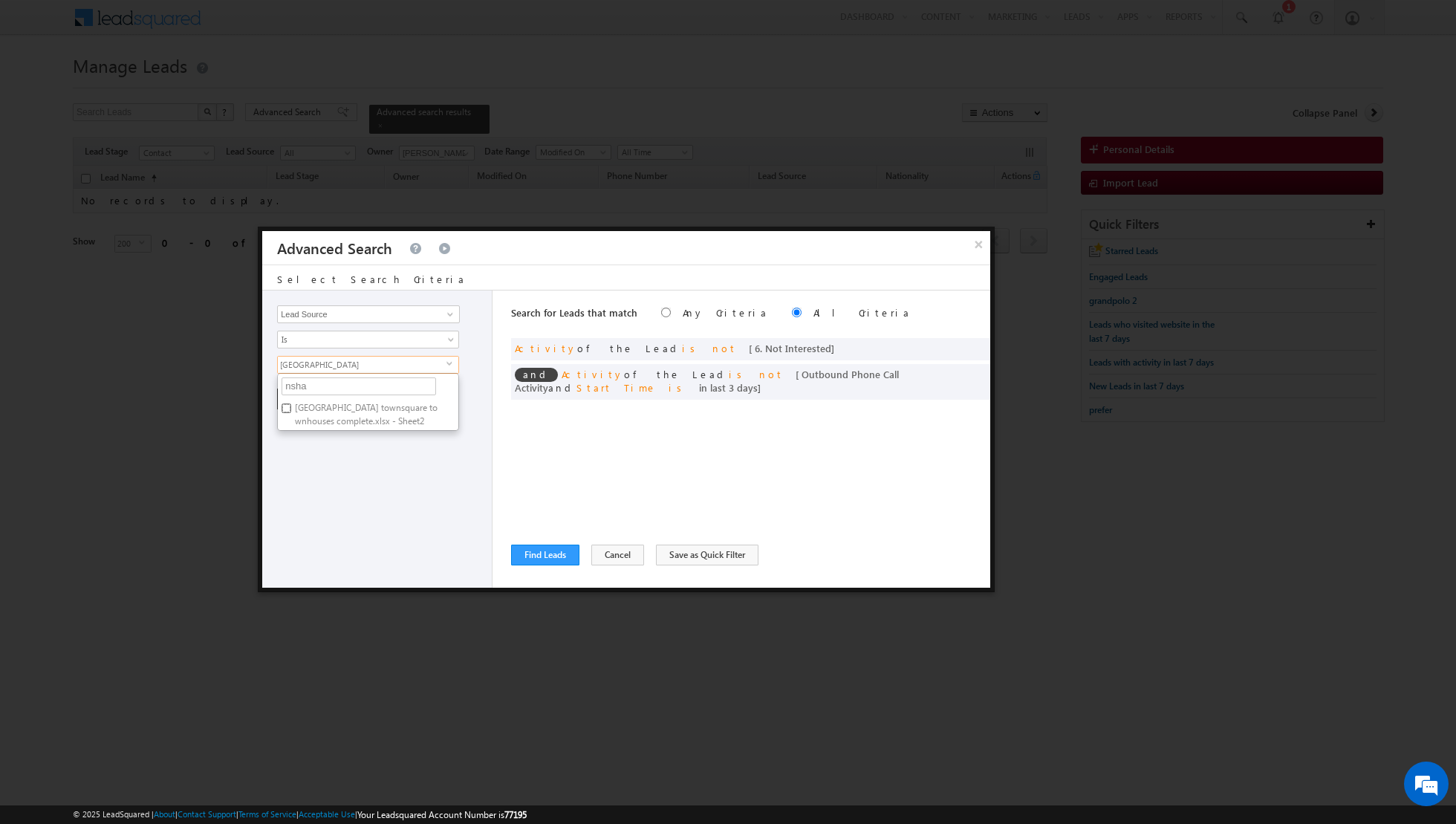
checkbox input "true"
click at [318, 459] on div "Opportunity Type Lead Activity Task Sales Group Prospect Id Address 1 Address 2…" at bounding box center [376, 439] width 230 height 297
click at [301, 396] on button "+ Add" at bounding box center [302, 398] width 51 height 21
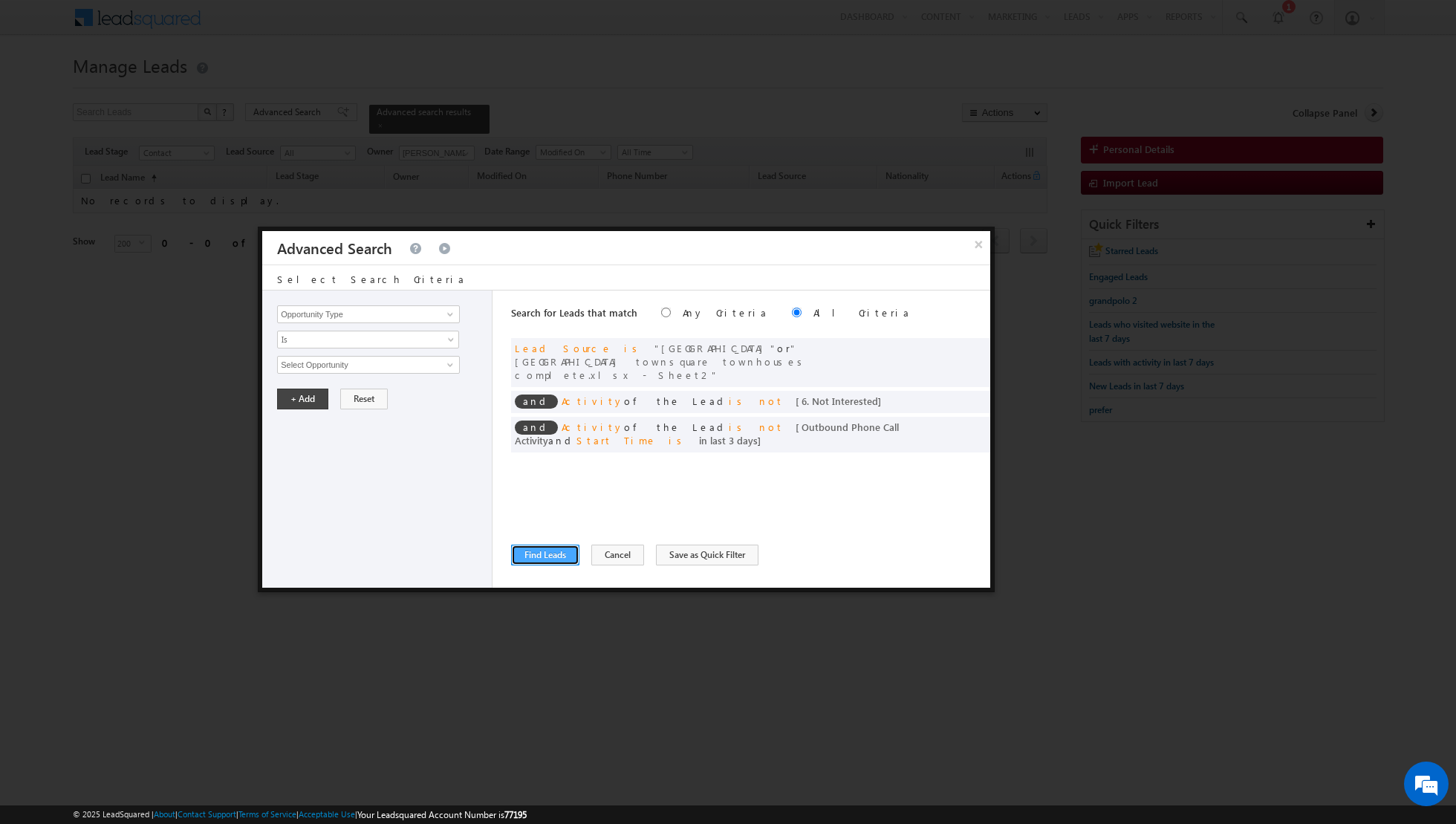
click at [545, 550] on button "Find Leads" at bounding box center [545, 554] width 69 height 21
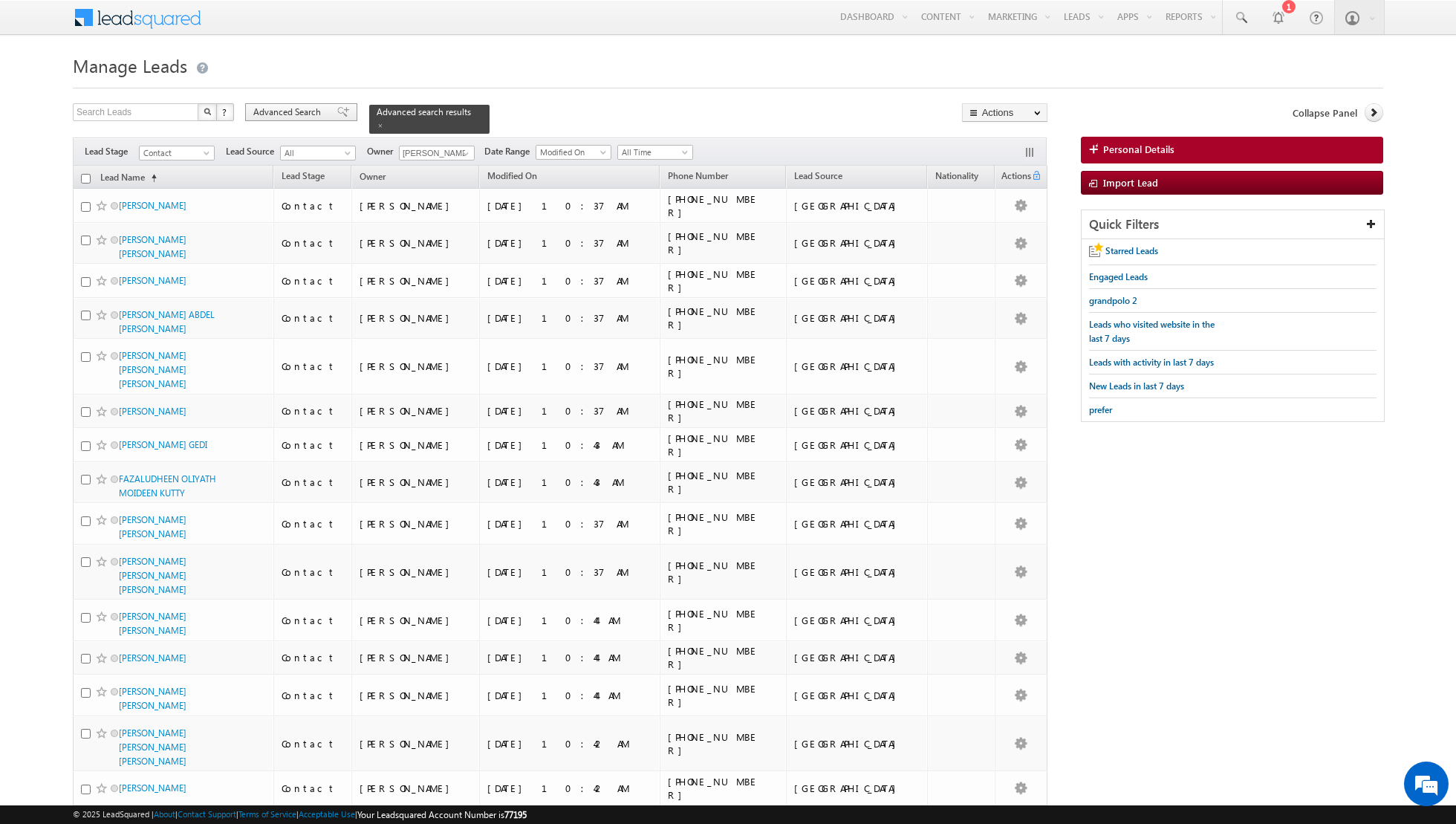
click at [338, 115] on span at bounding box center [343, 112] width 12 height 11
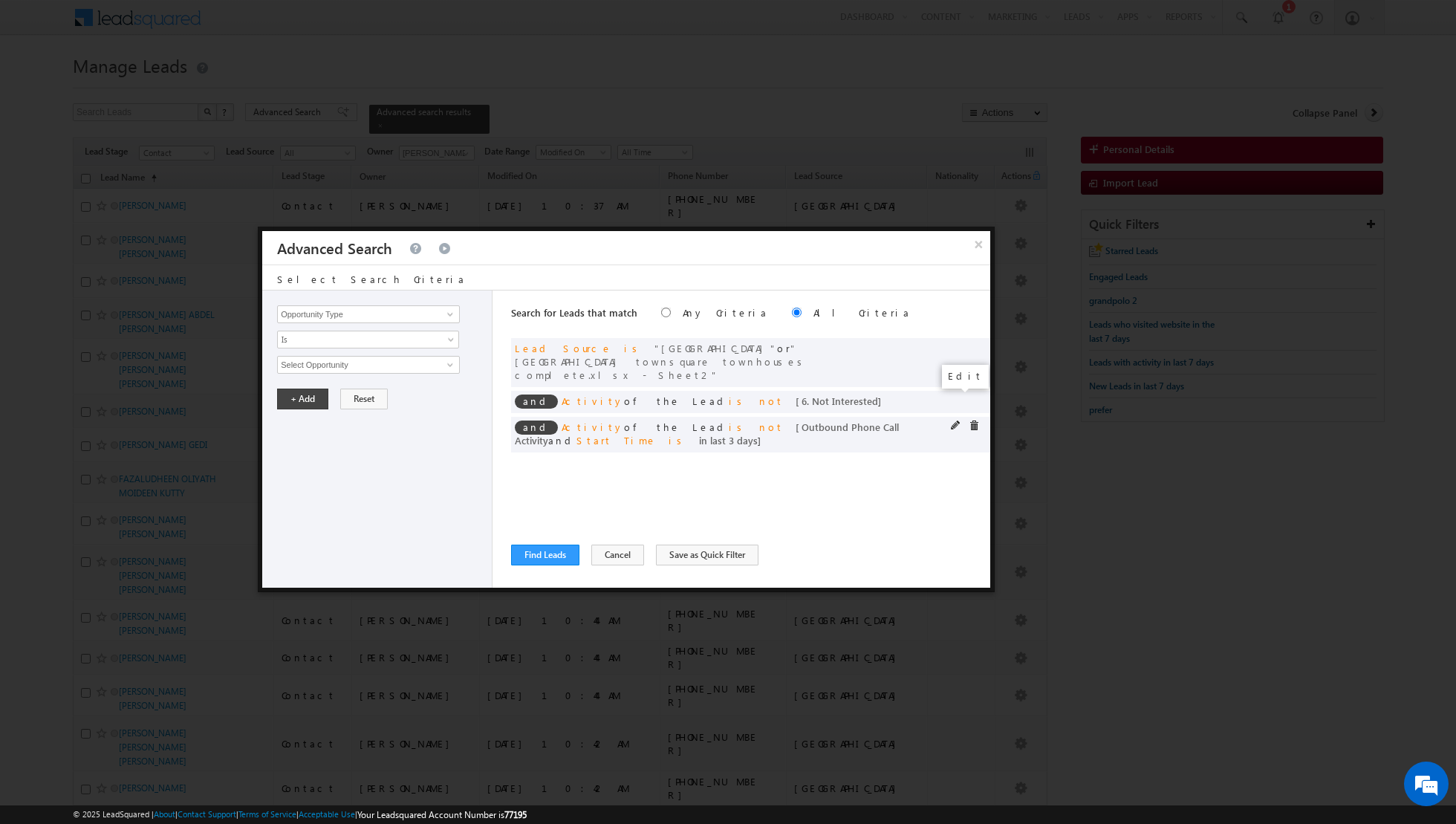
click at [956, 421] on span at bounding box center [956, 426] width 11 height 11
click at [421, 462] on input "3" at bounding box center [413, 466] width 93 height 18
type input "5"
click at [308, 505] on button "+ Add" at bounding box center [302, 506] width 51 height 21
click at [531, 552] on button "Find Leads" at bounding box center [545, 554] width 69 height 21
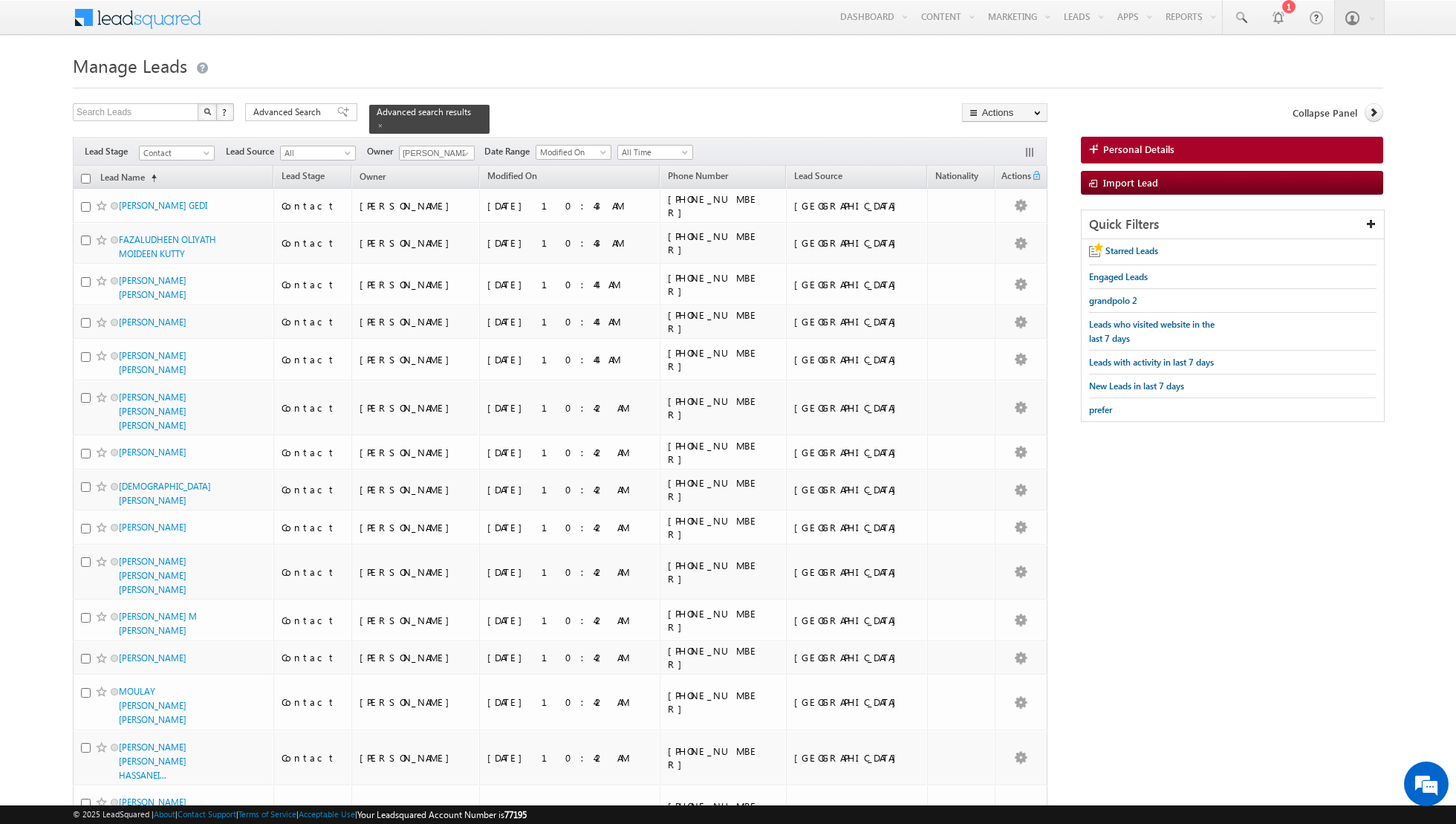
click at [84, 174] on input "checkbox" at bounding box center [86, 179] width 10 height 10
checkbox input "true"
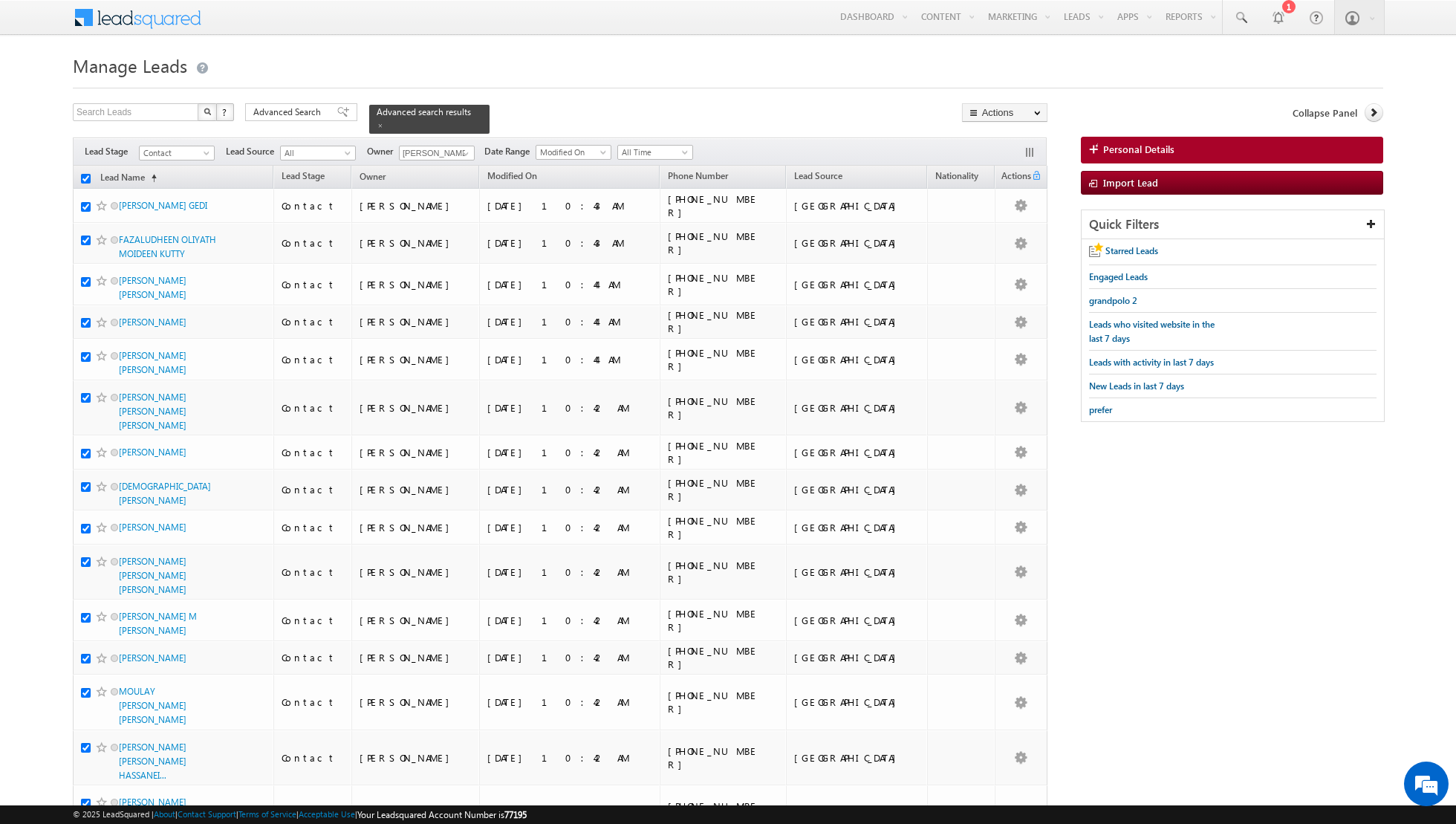
checkbox input "true"
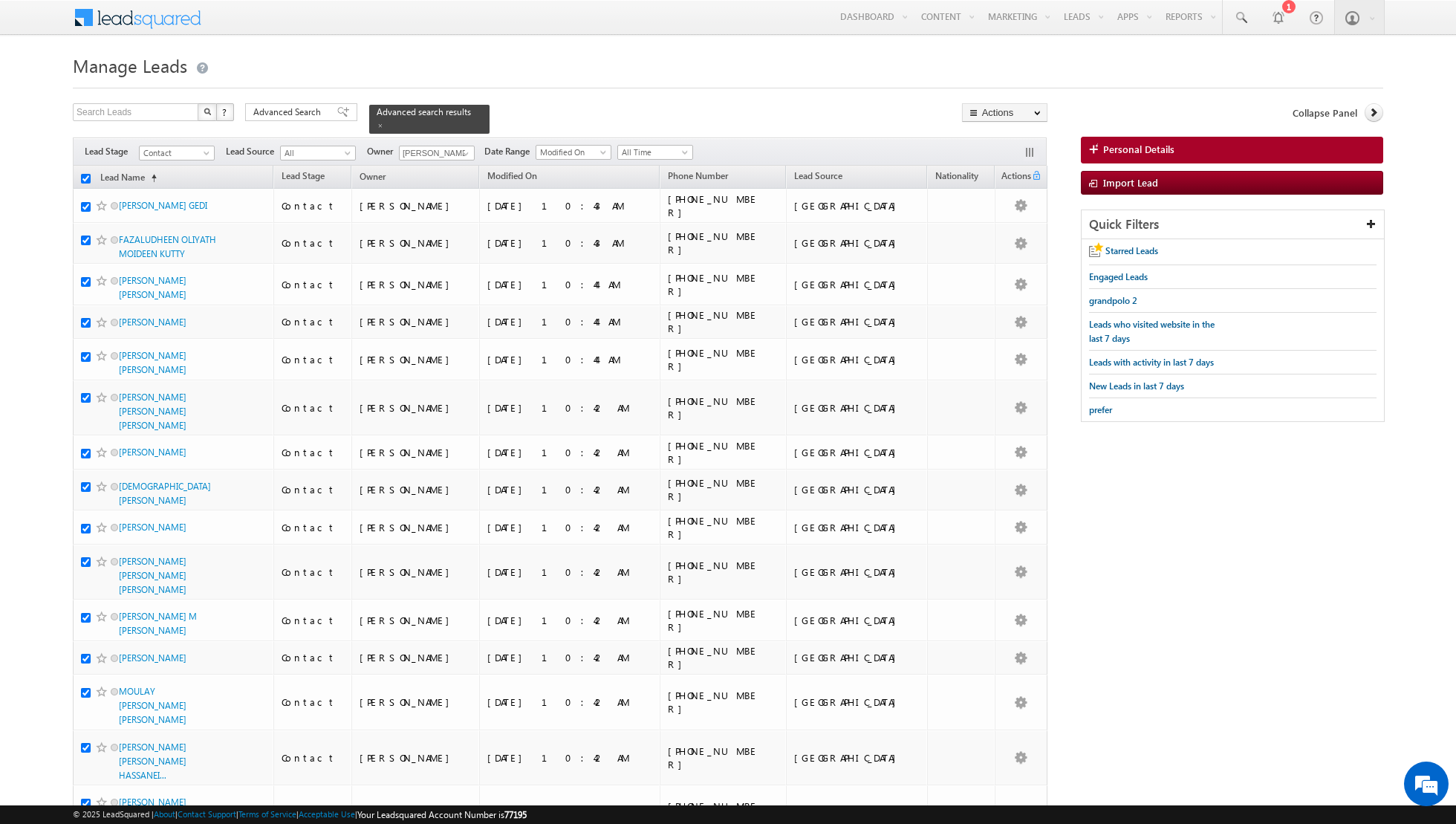
checkbox input "true"
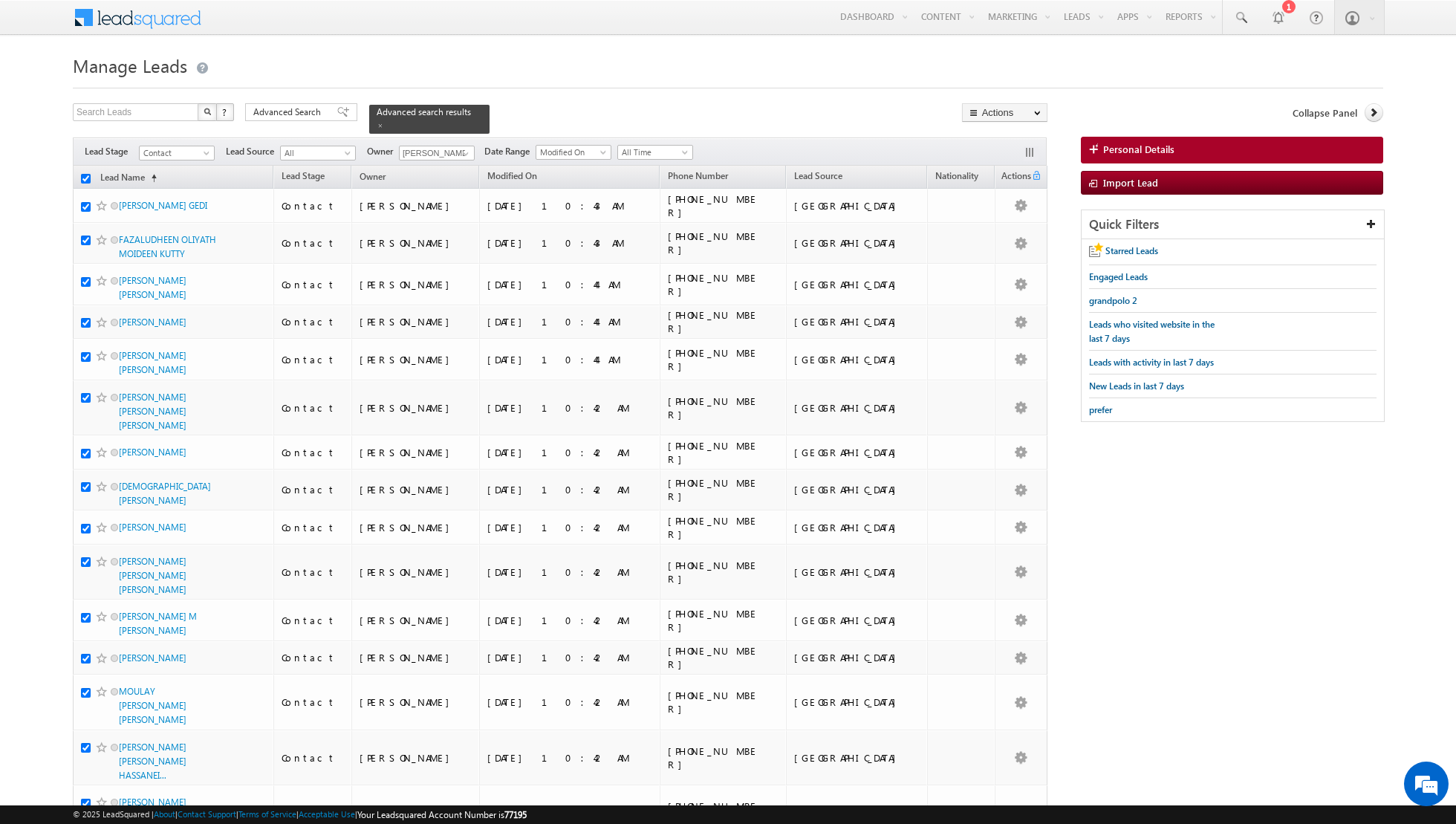
checkbox input "true"
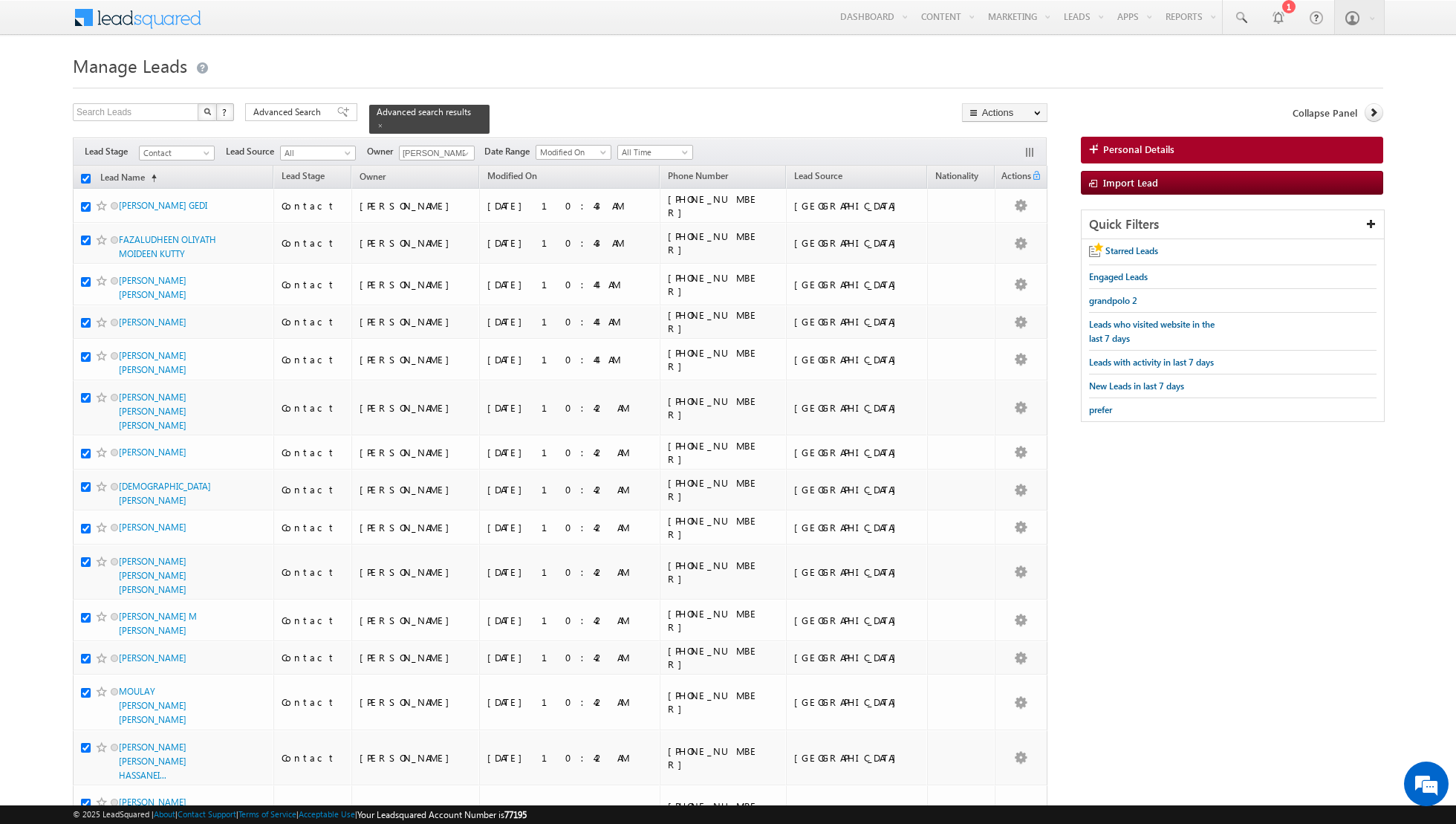
checkbox input "true"
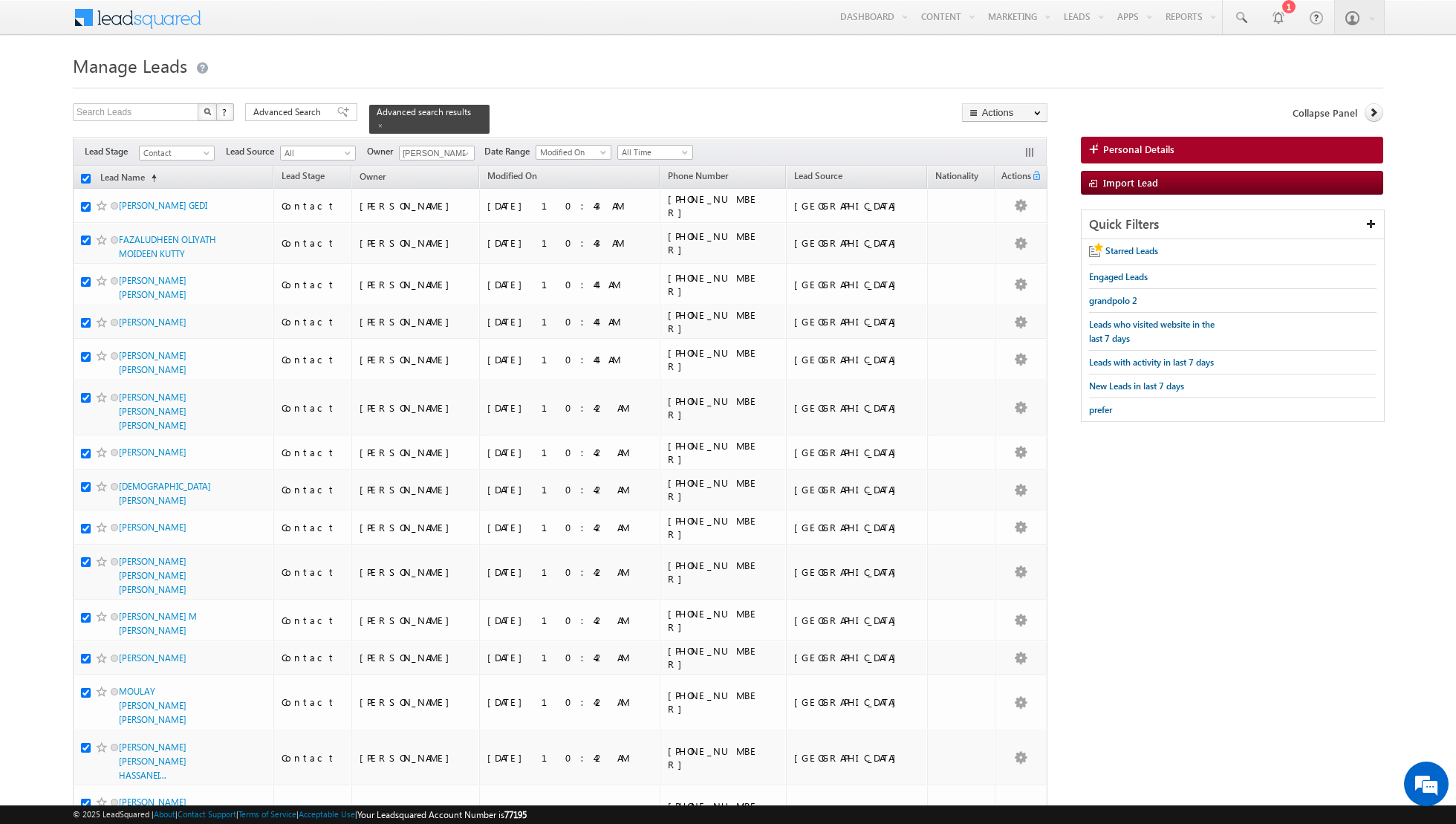
checkbox input "true"
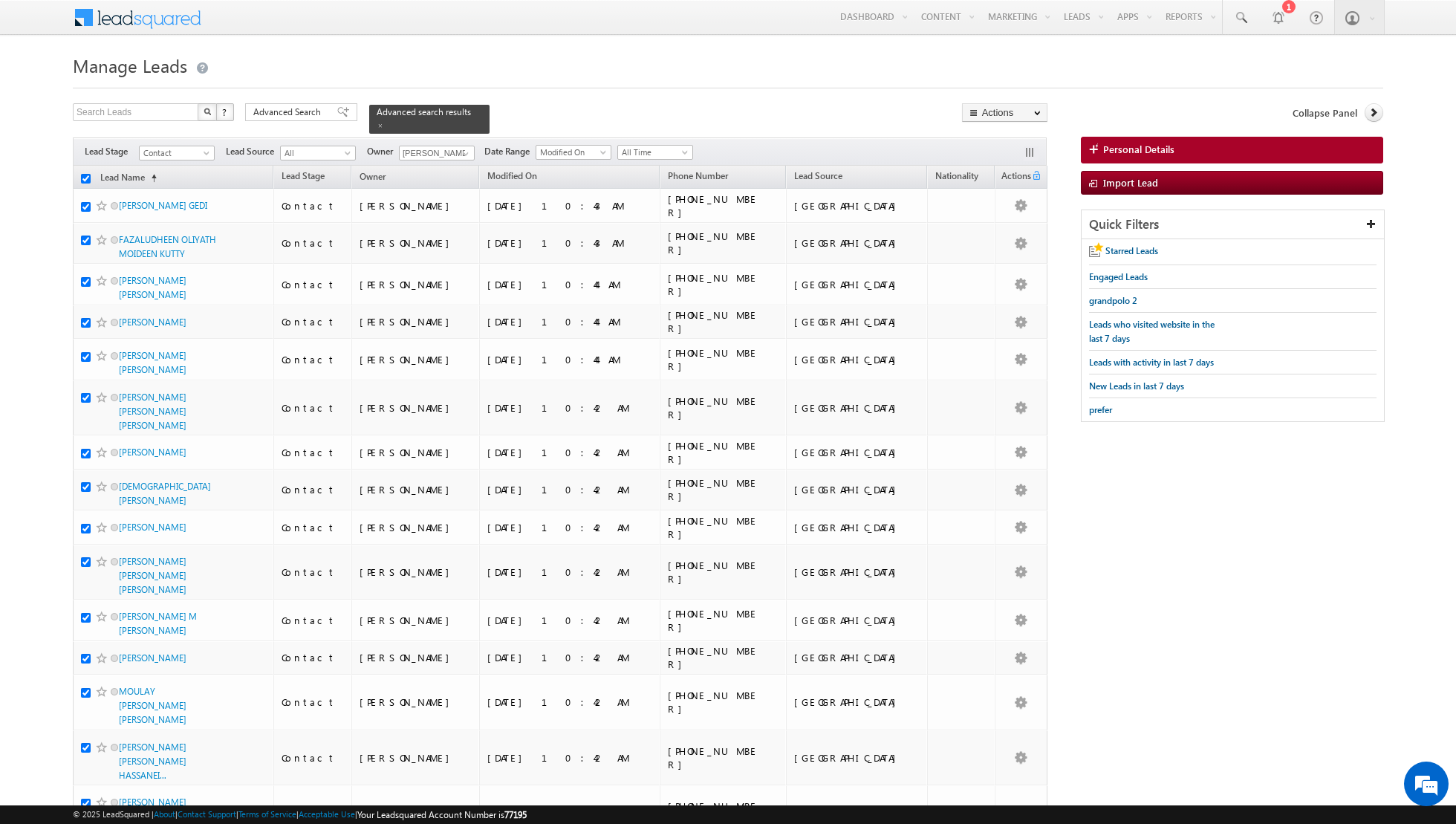
checkbox input "true"
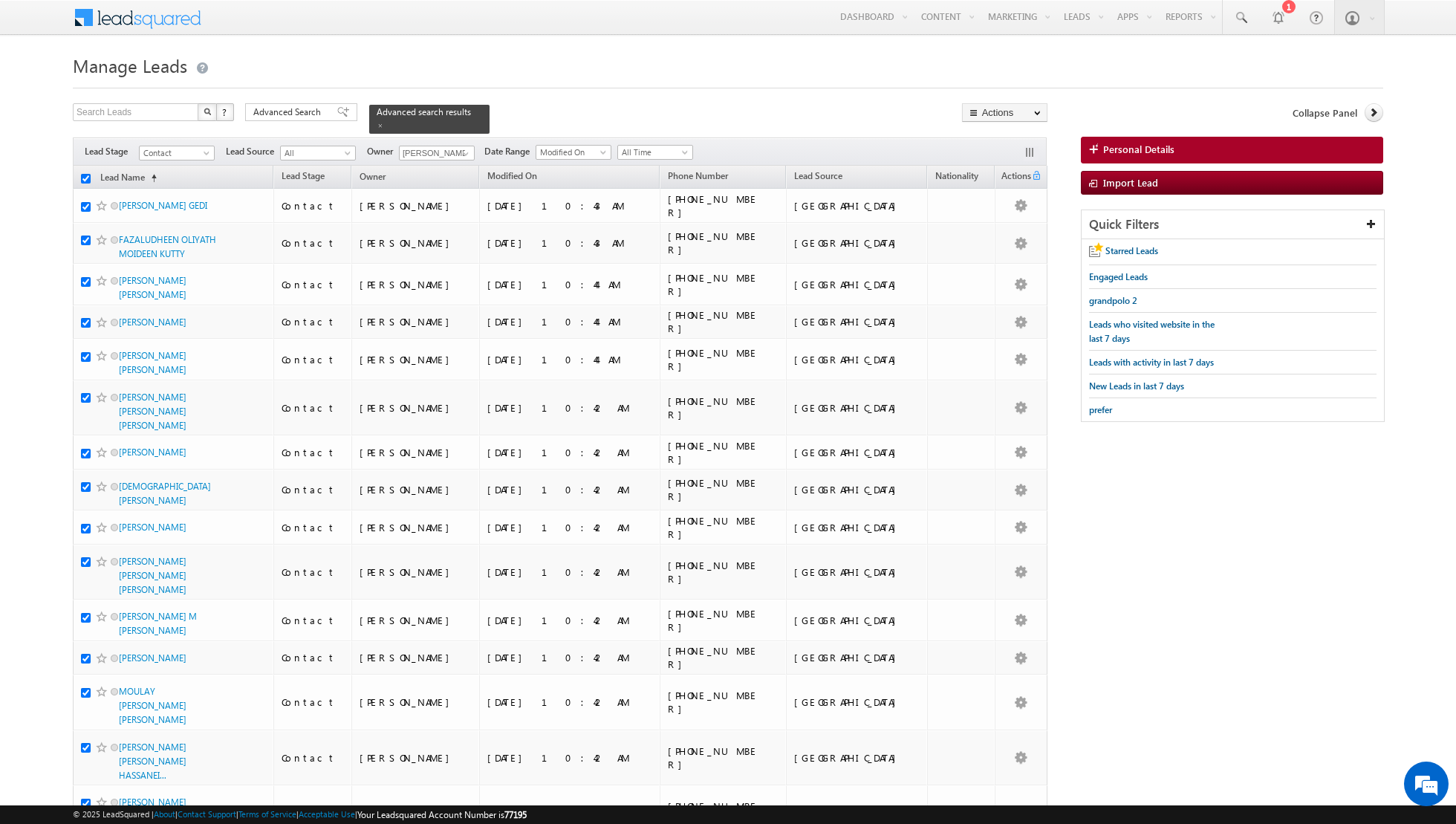
checkbox input "true"
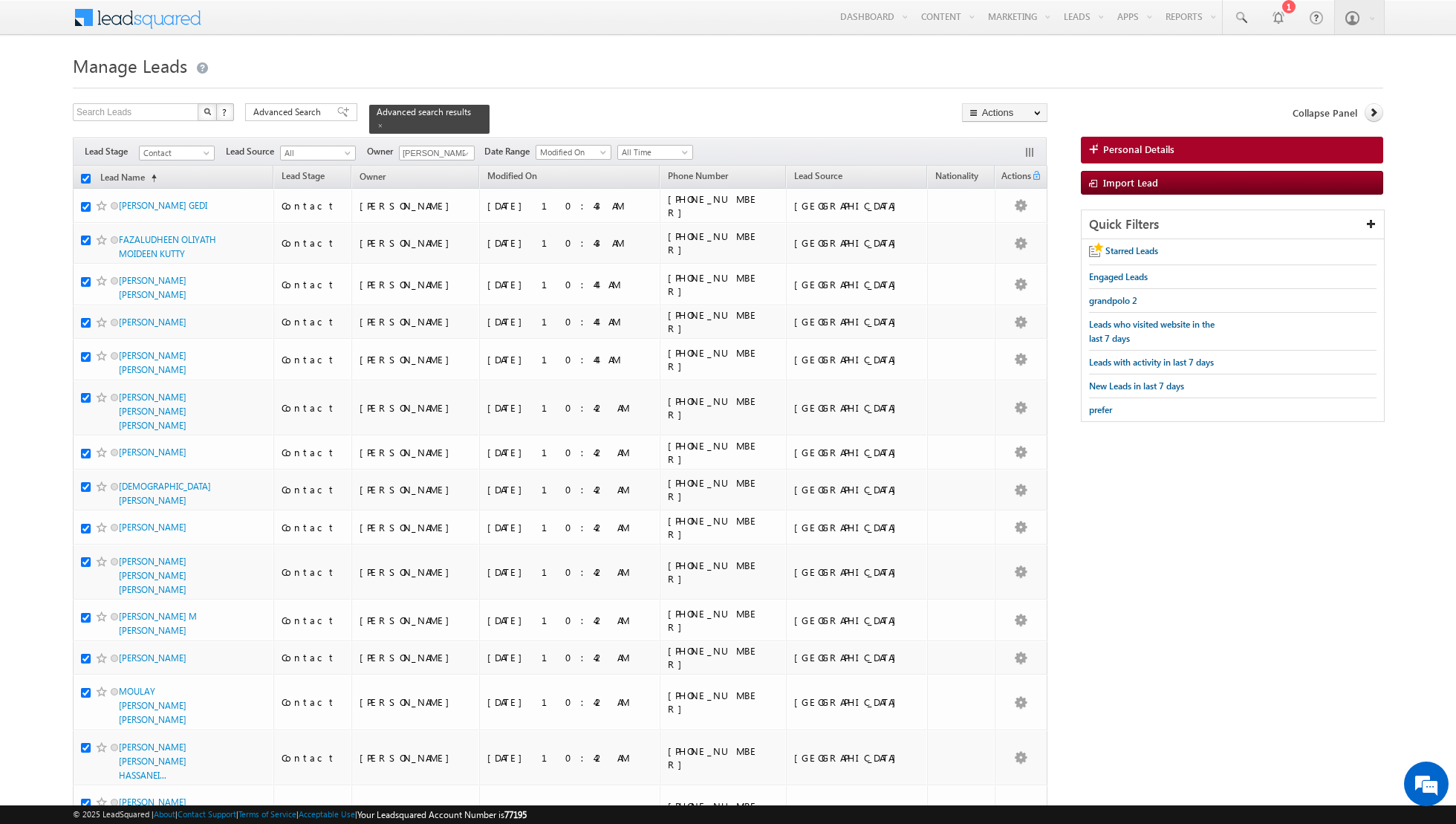
checkbox input "true"
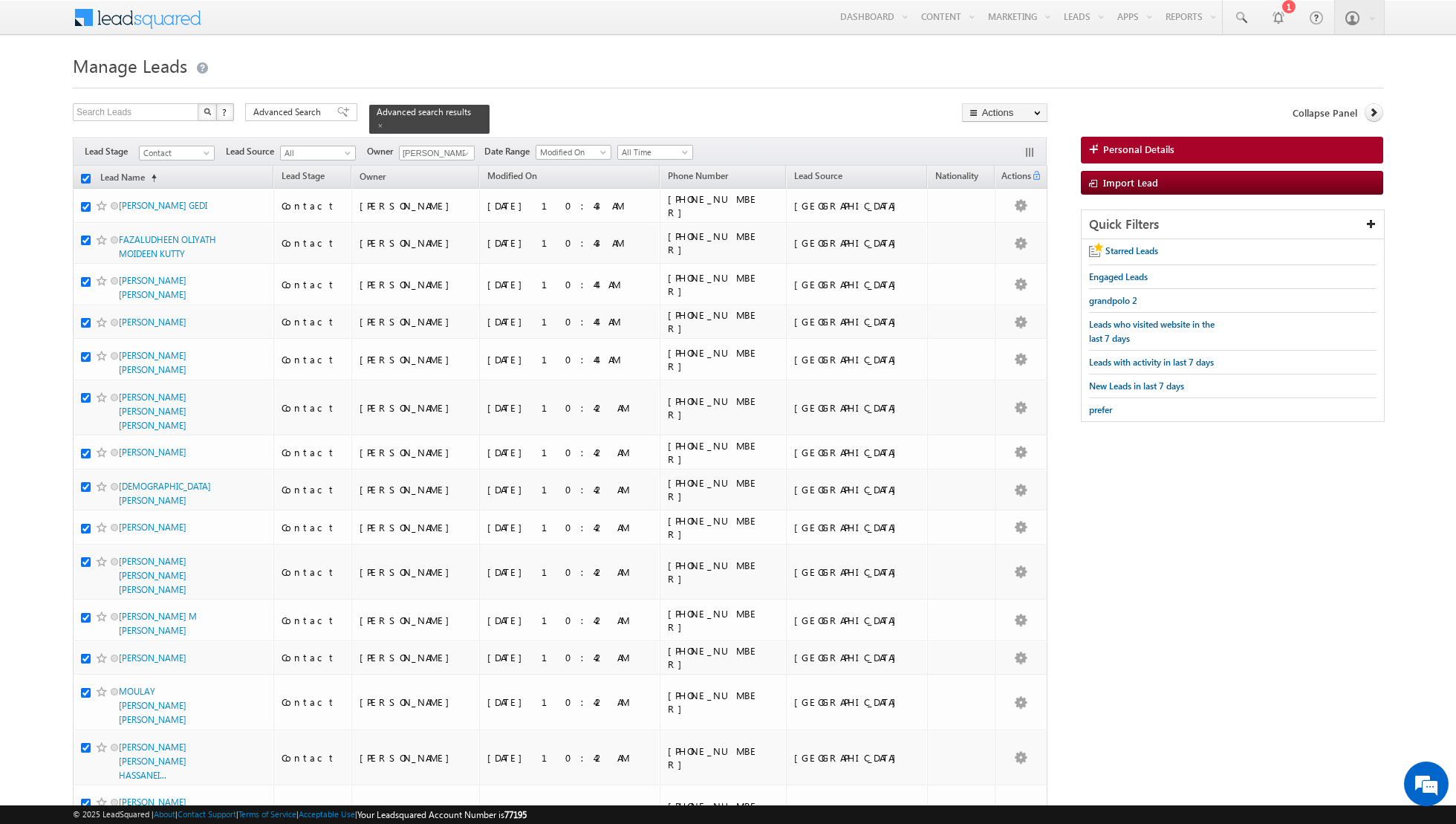
checkbox input "true"
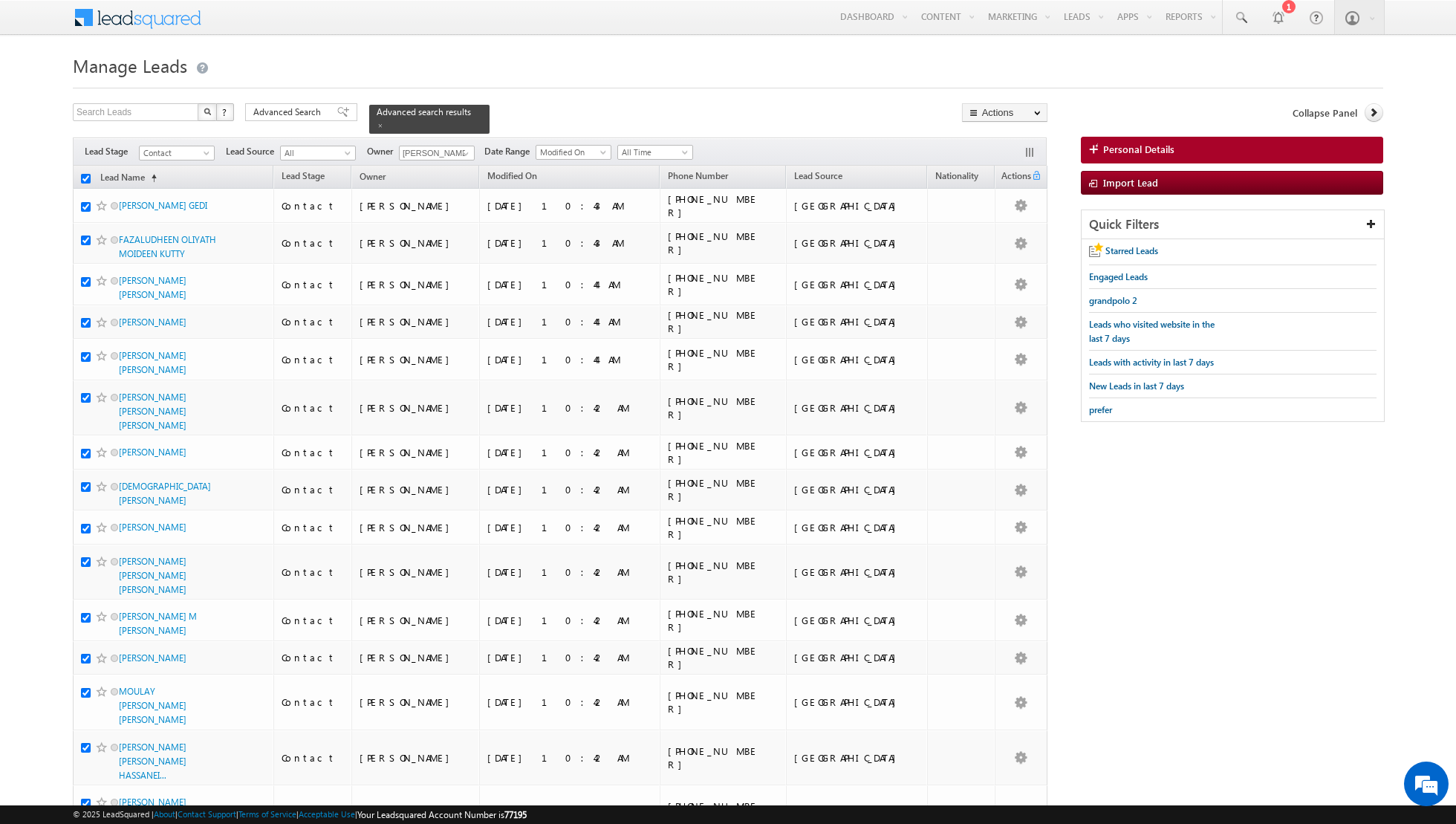
checkbox input "true"
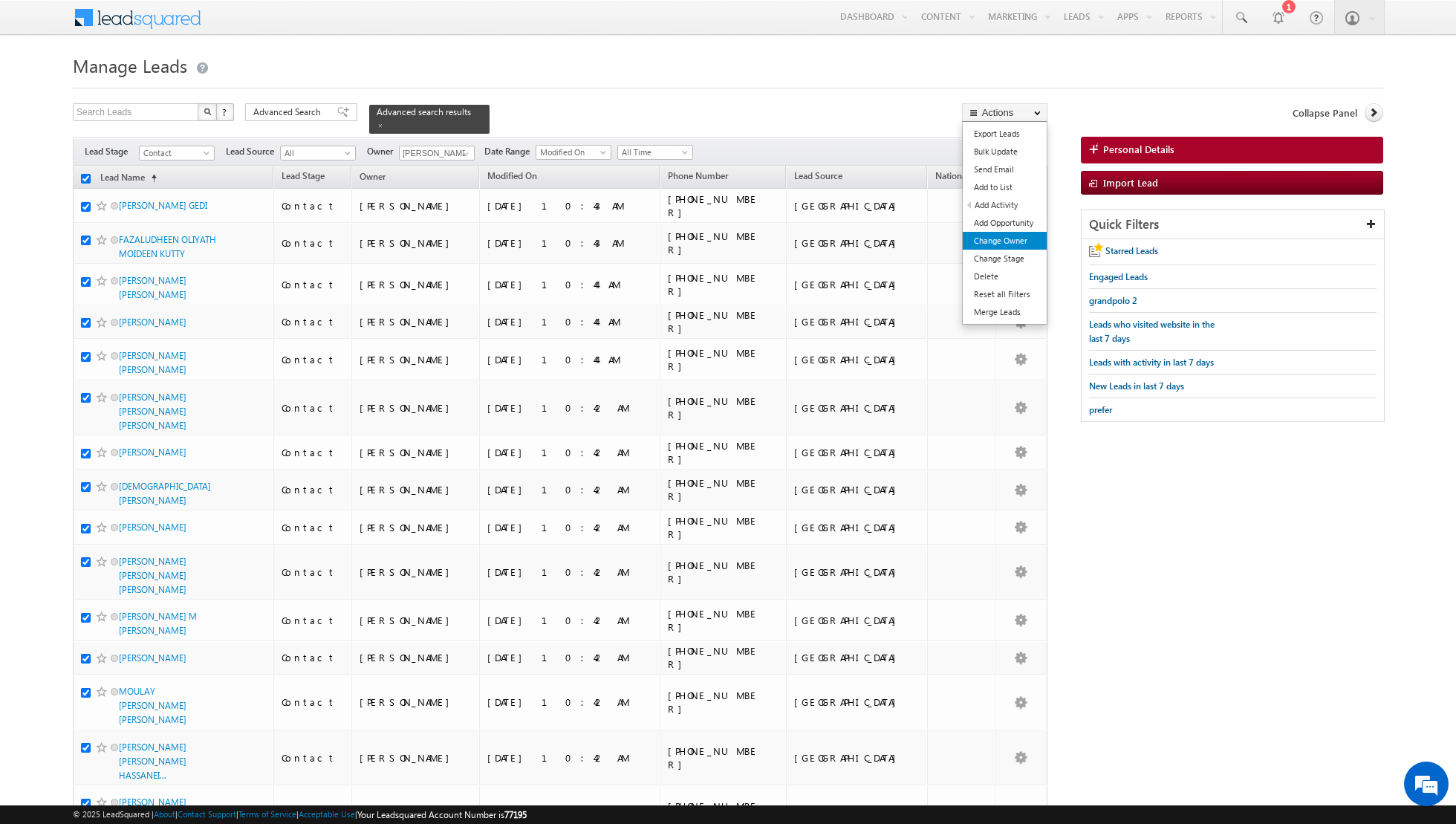
click at [997, 241] on link "Change Owner" at bounding box center [1004, 241] width 84 height 18
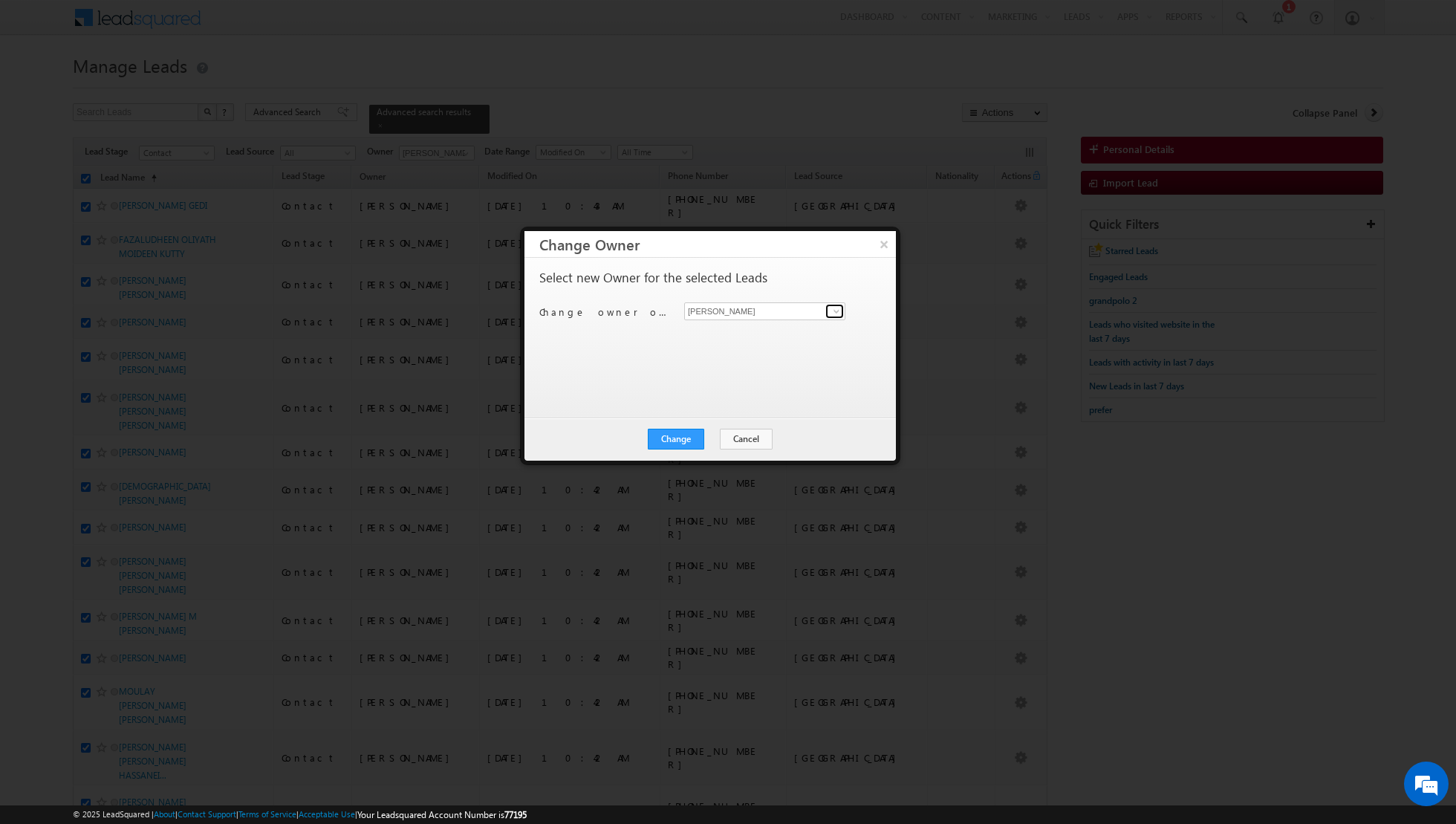
click at [841, 309] on span at bounding box center [836, 310] width 12 height 12
click at [773, 335] on span "[PERSON_NAME][EMAIL_ADDRESS][DOMAIN_NAME]" at bounding box center [756, 338] width 134 height 11
type input "[PERSON_NAME]"
click at [684, 431] on button "Change" at bounding box center [676, 439] width 57 height 21
click at [723, 439] on button "Close" at bounding box center [712, 439] width 48 height 21
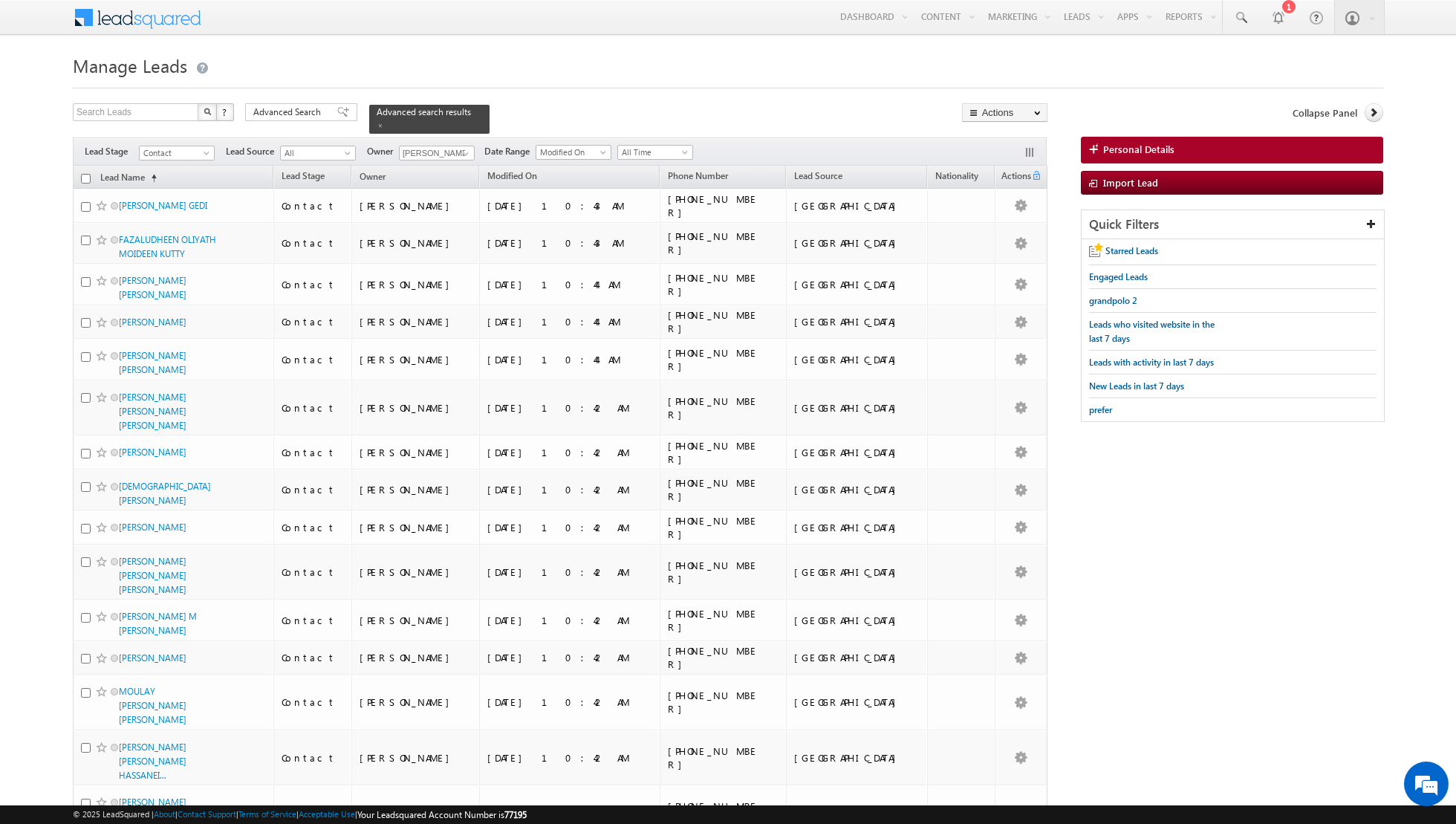
click at [86, 174] on input "checkbox" at bounding box center [86, 179] width 10 height 10
checkbox input "true"
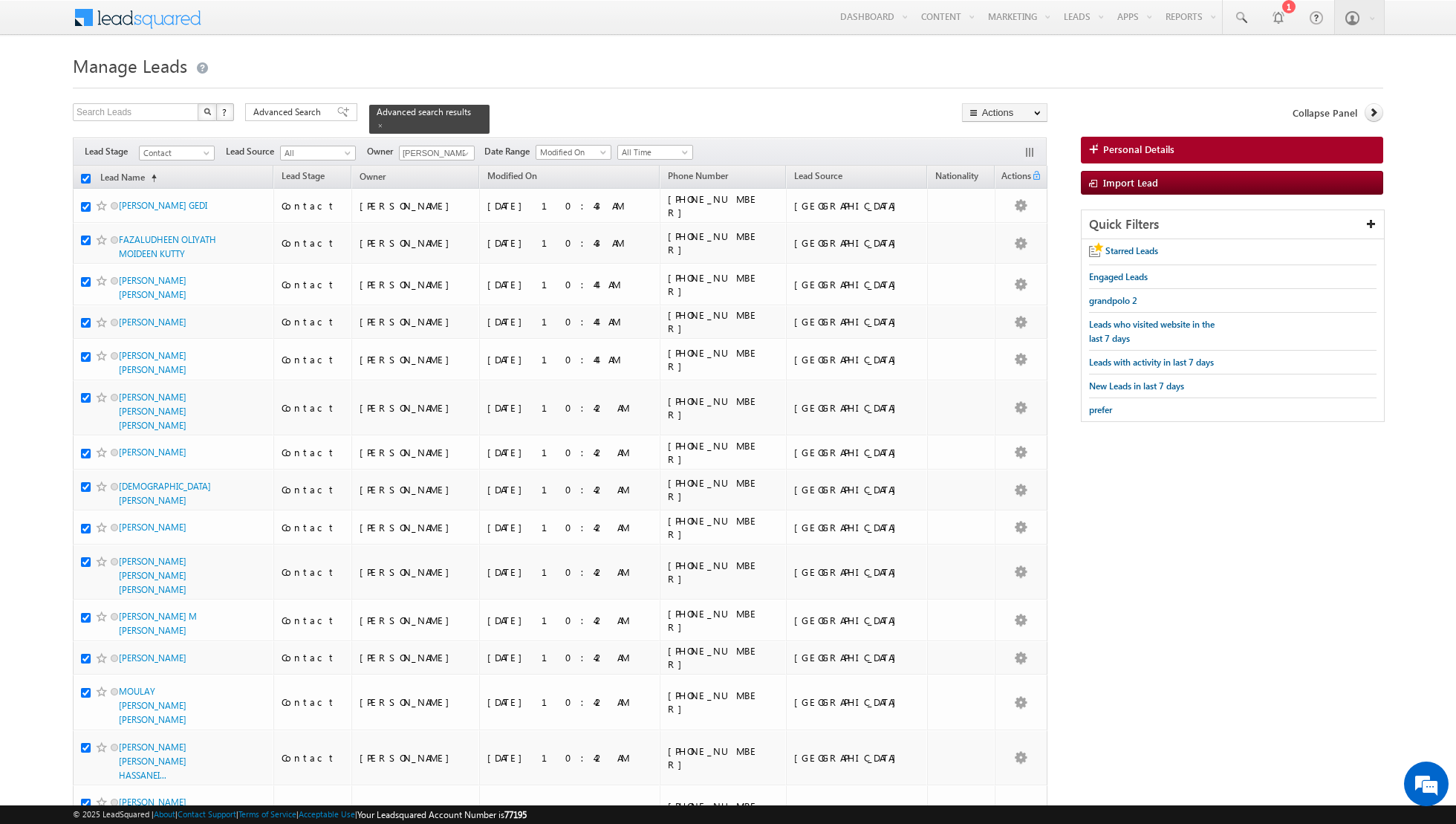
checkbox input "true"
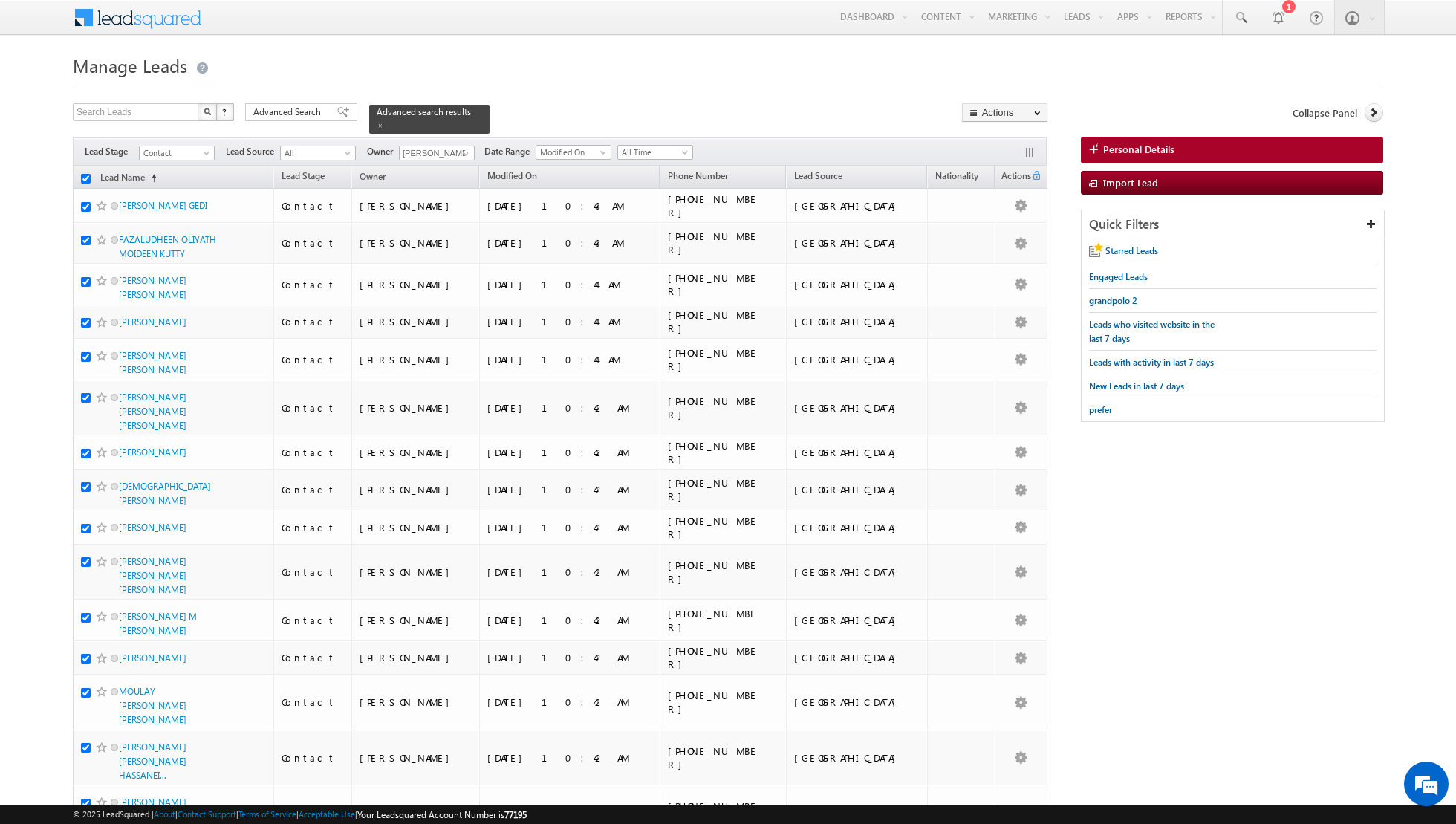
checkbox input "true"
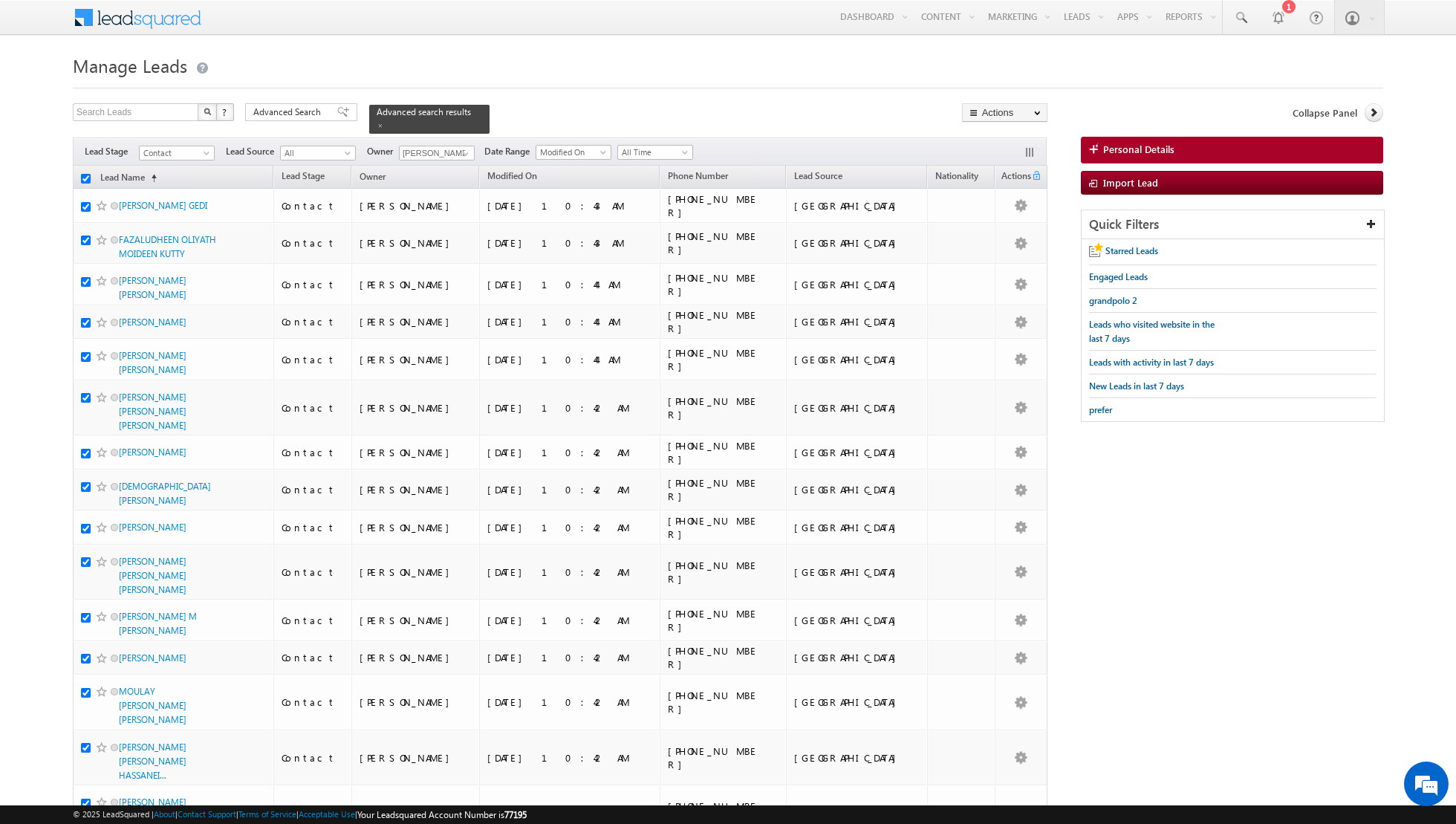
checkbox input "true"
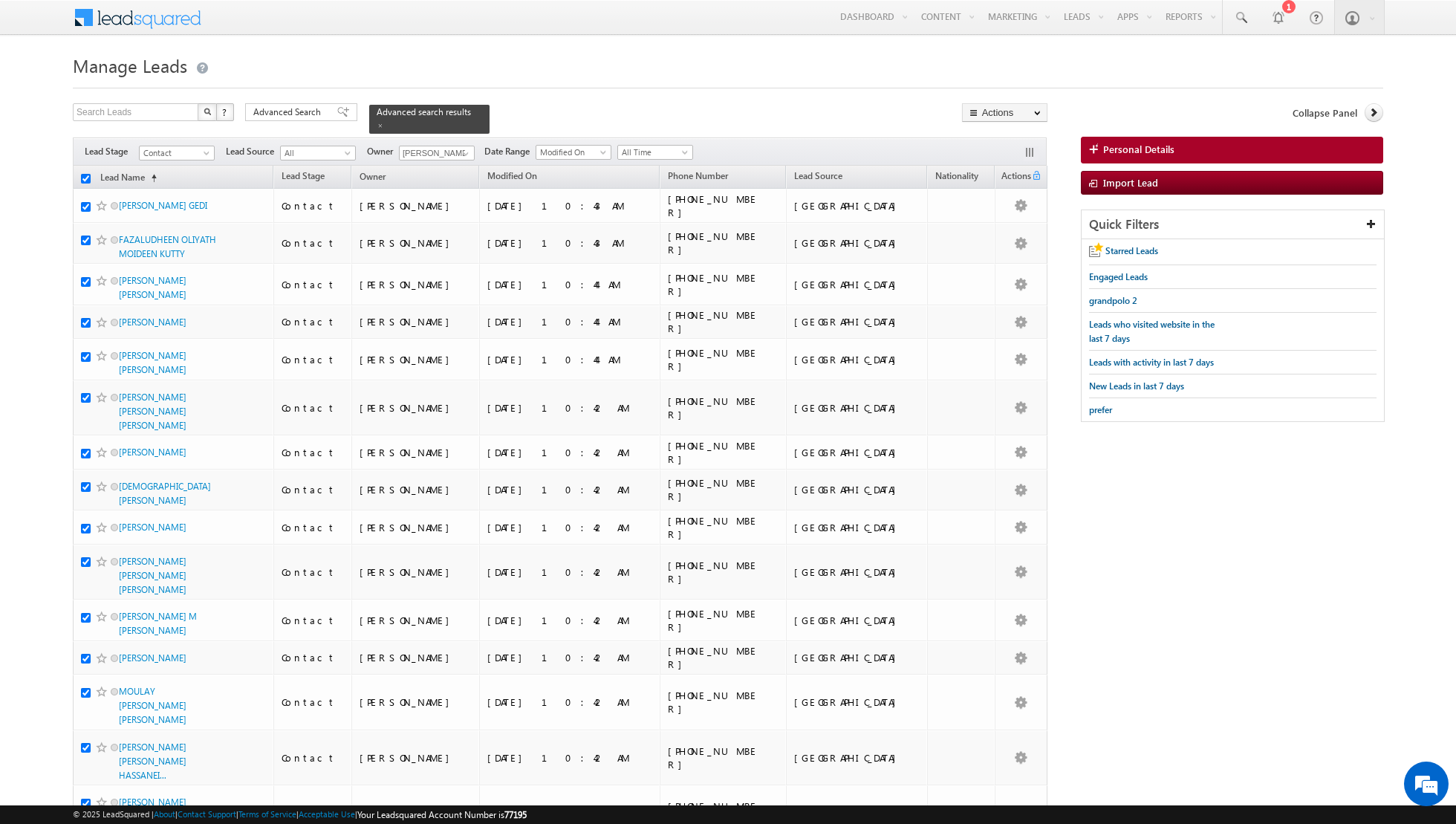
checkbox input "true"
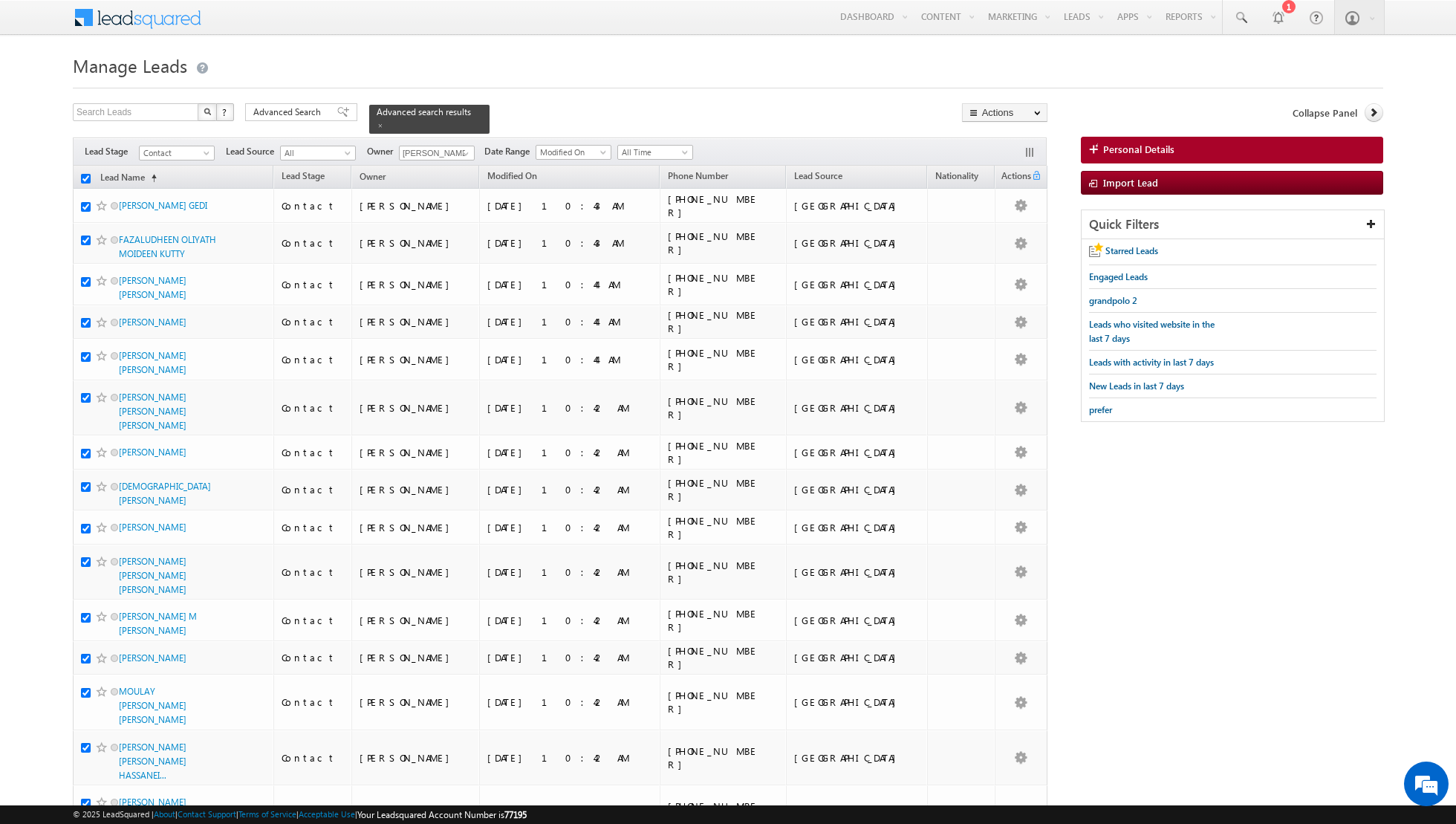
checkbox input "true"
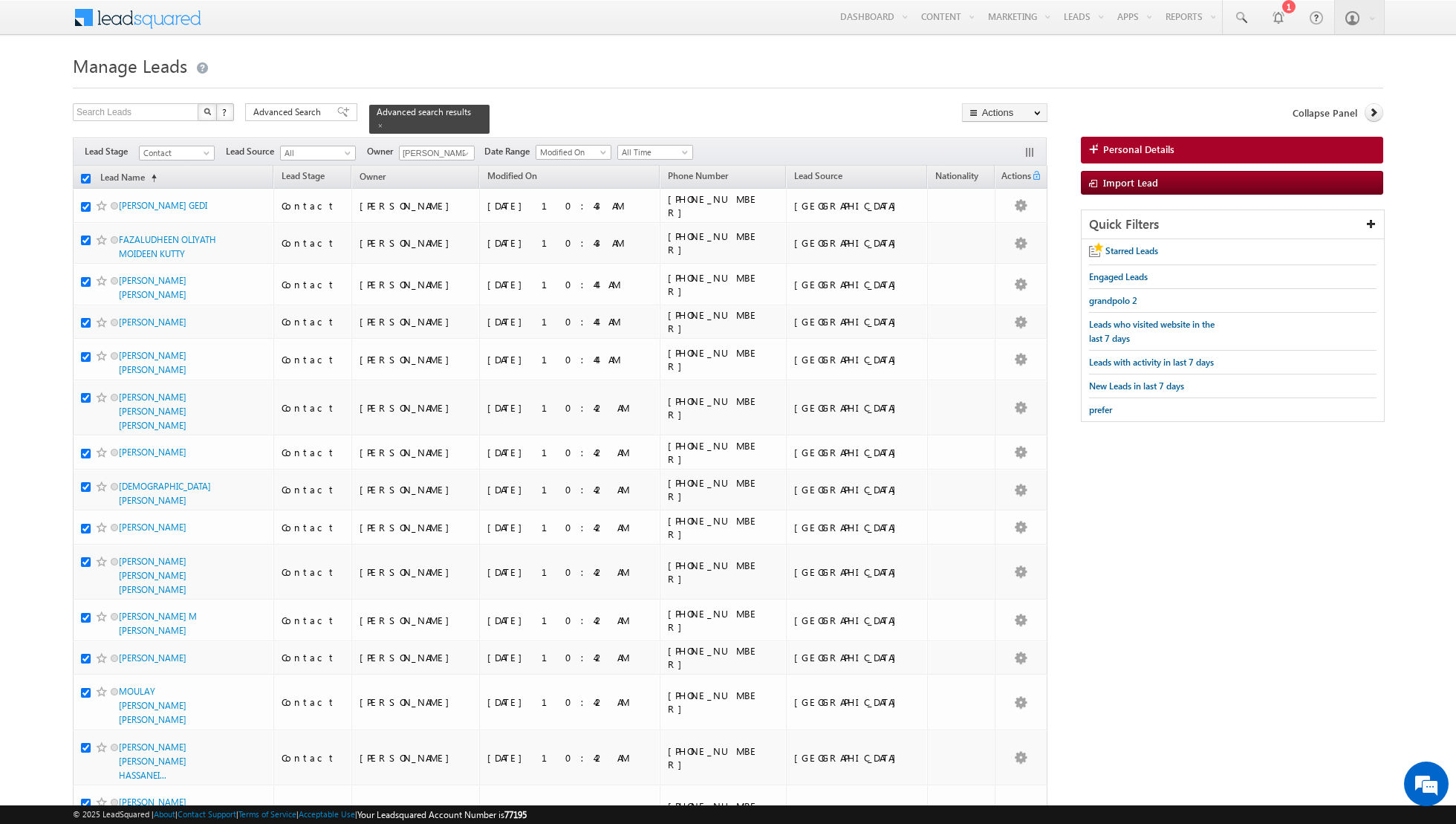
checkbox input "true"
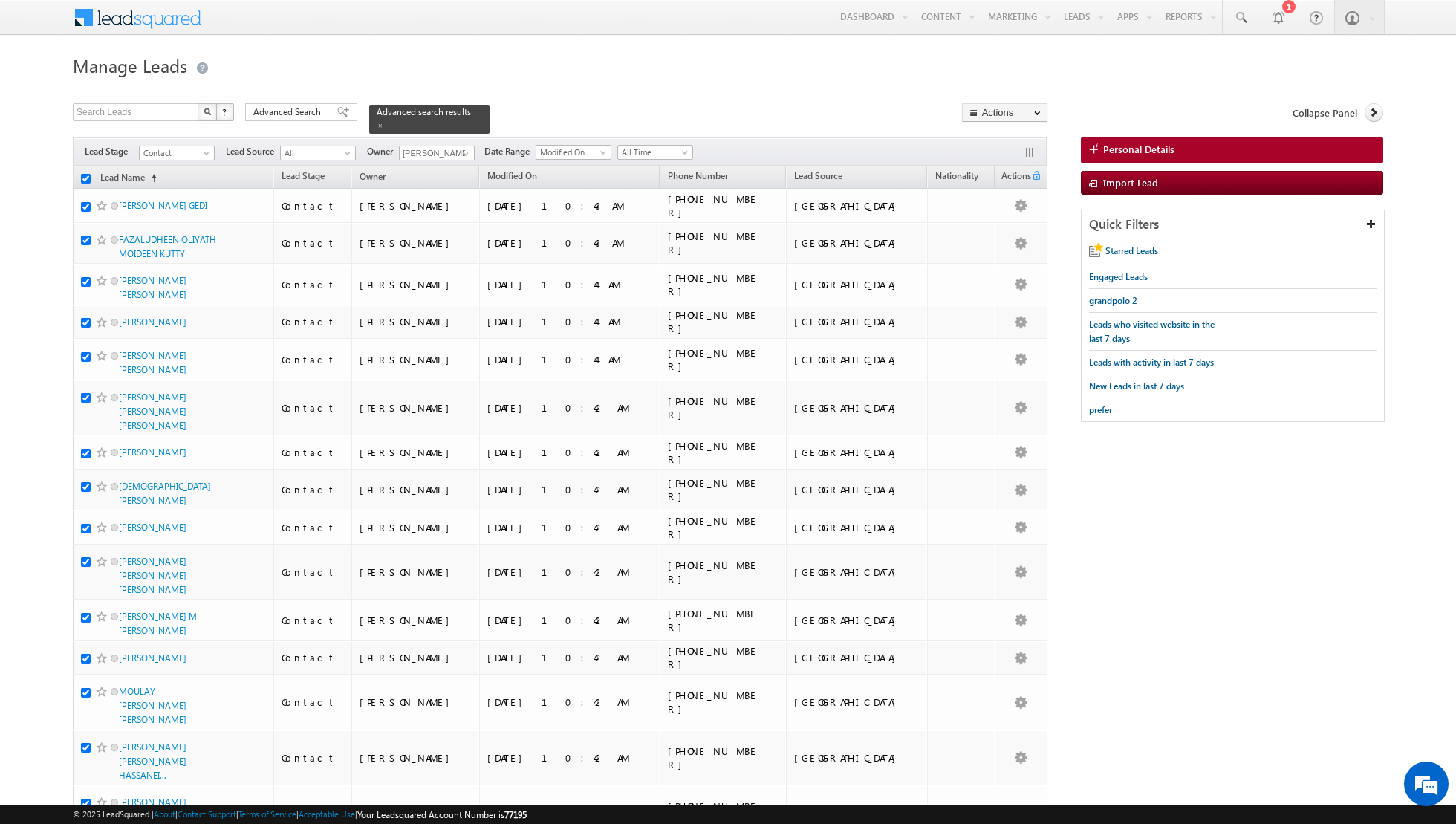
checkbox input "true"
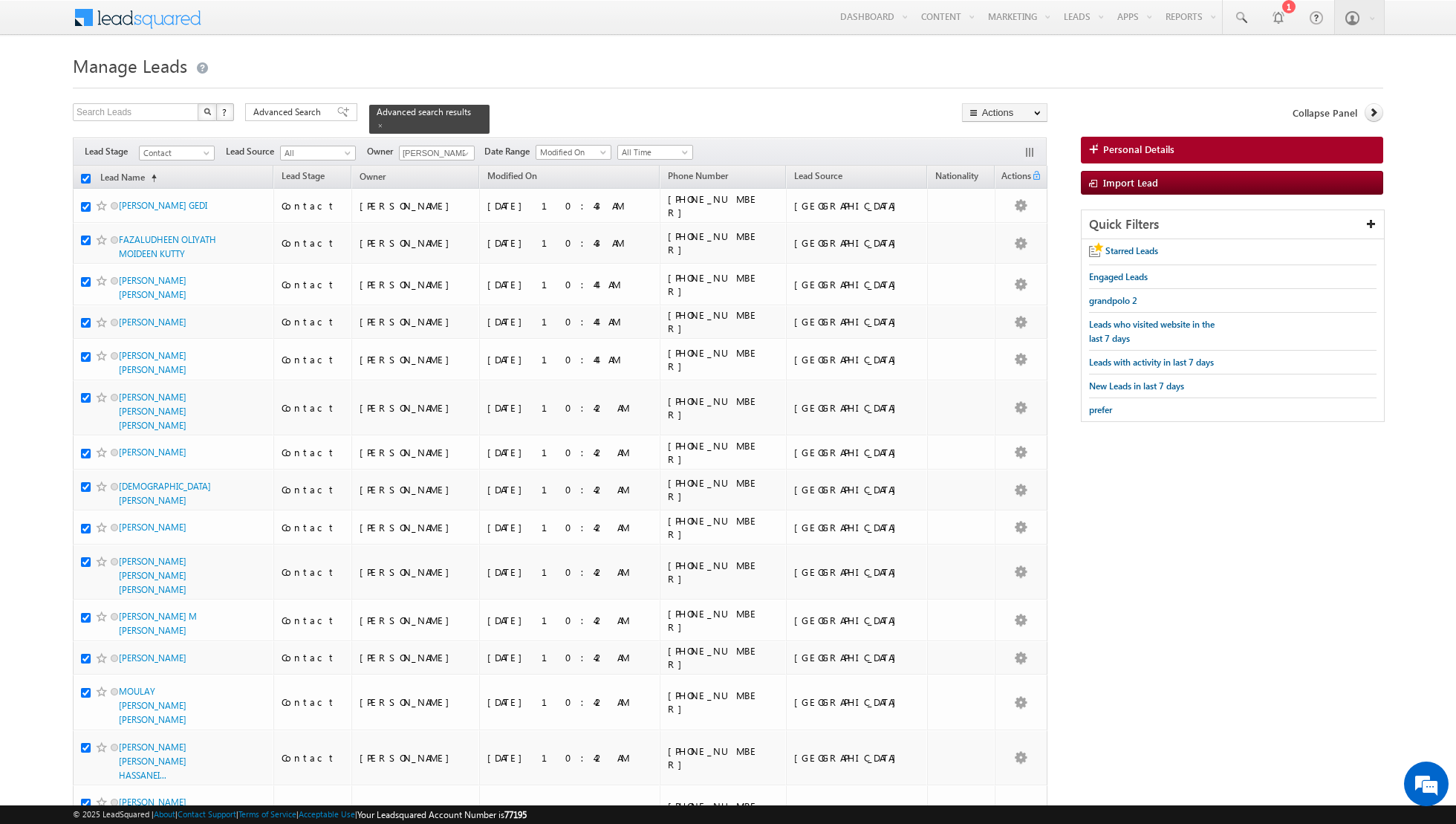
checkbox input "true"
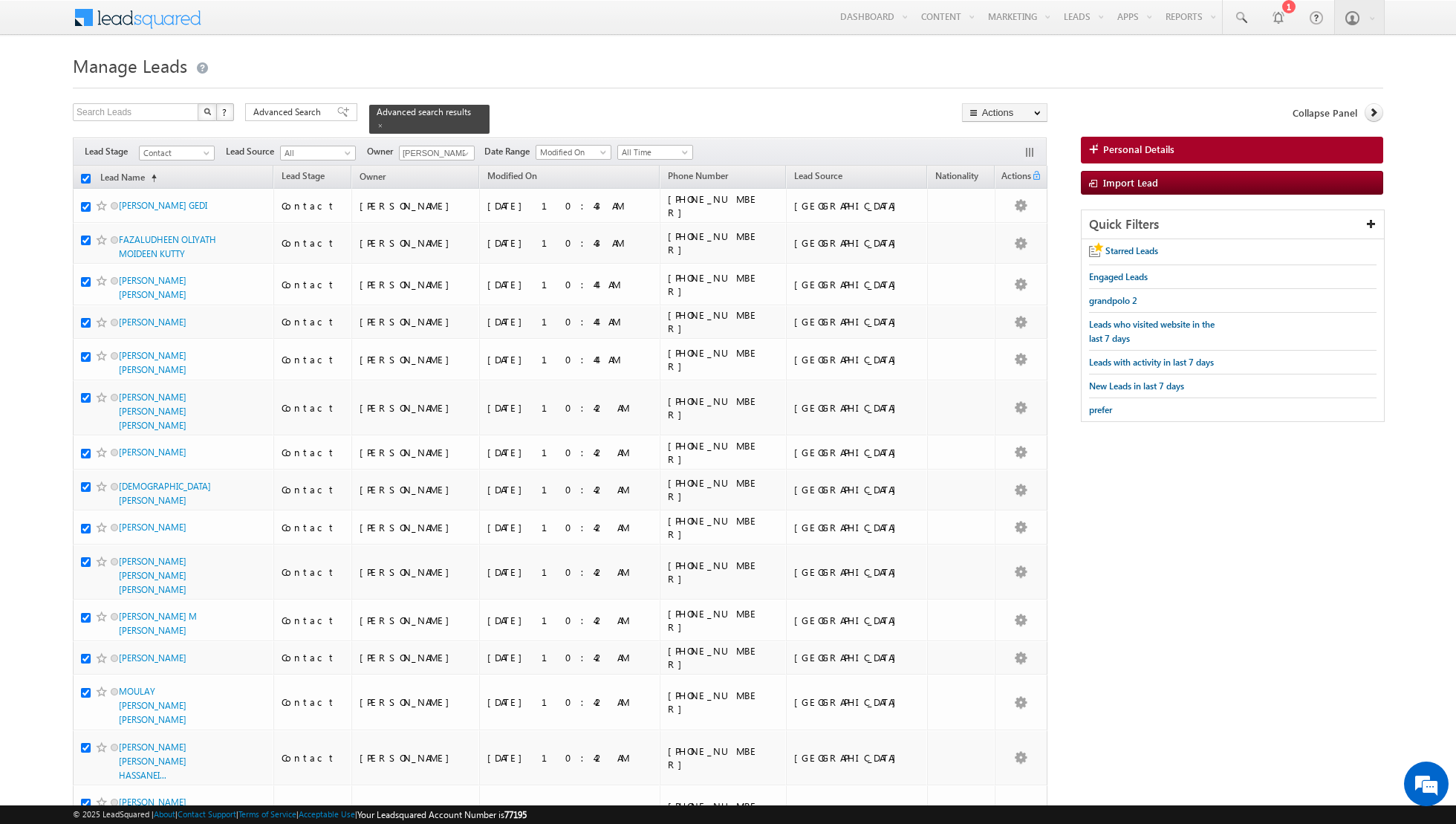
checkbox input "true"
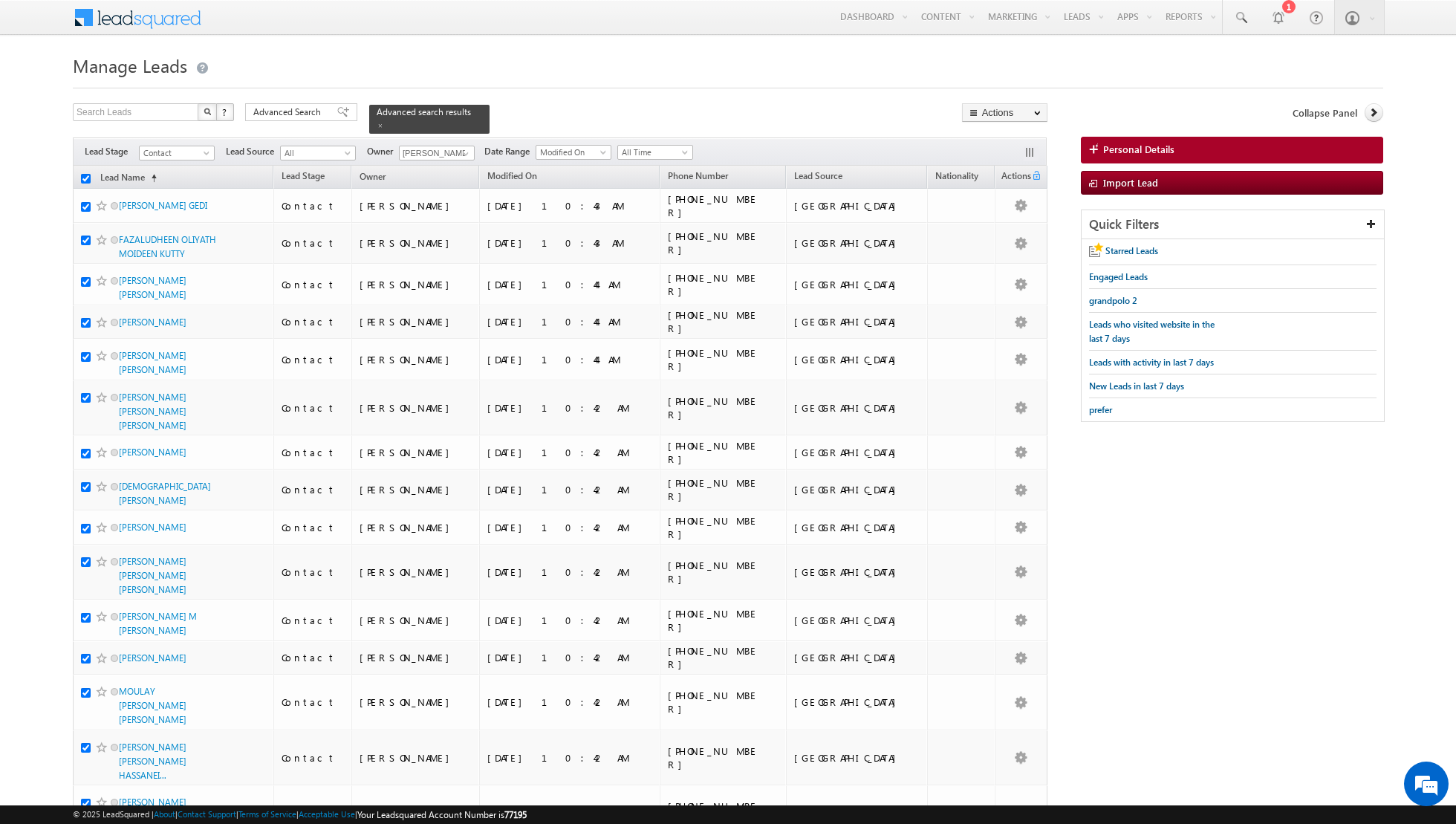
checkbox input "true"
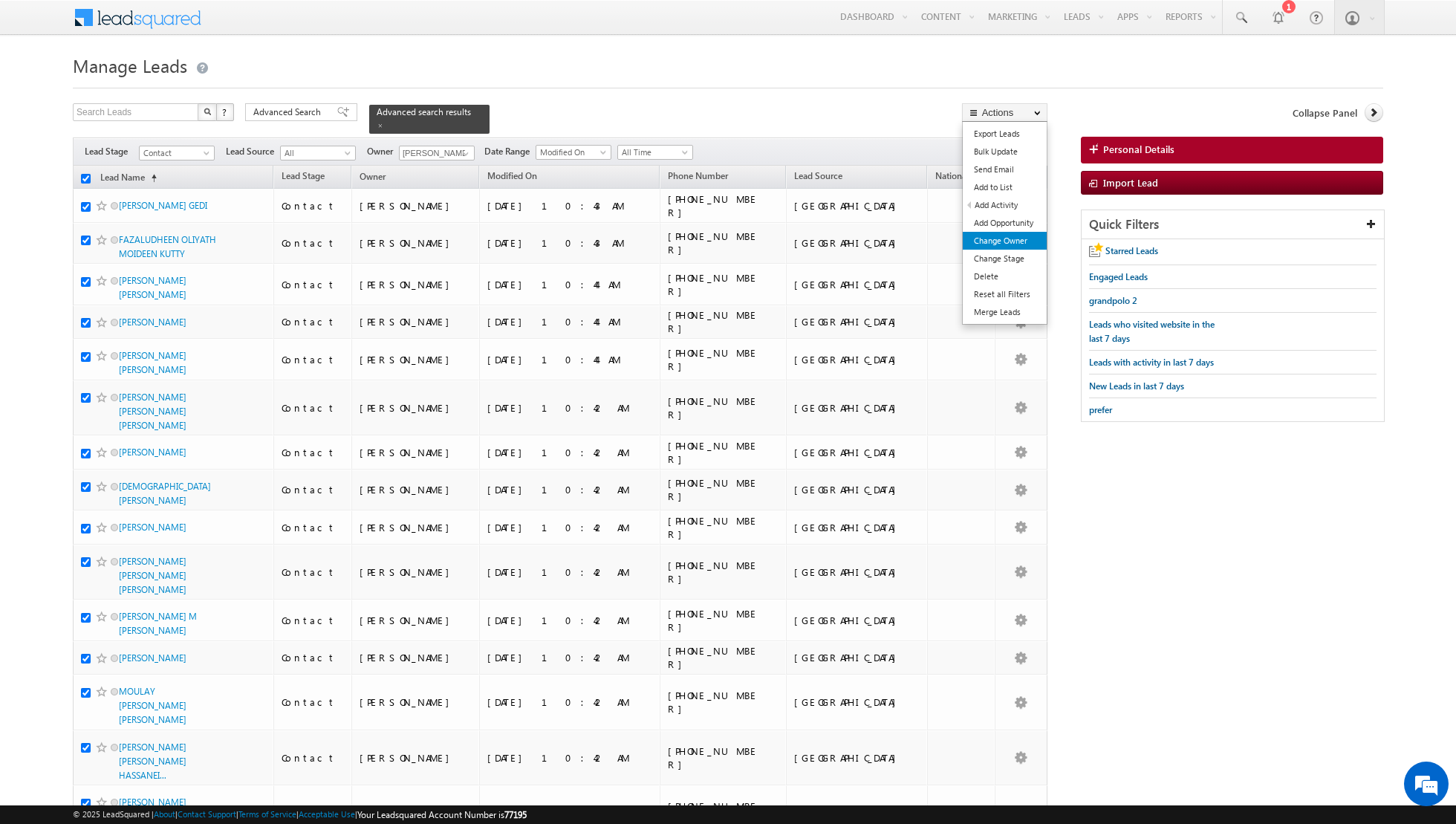
click at [988, 235] on link "Change Owner" at bounding box center [1004, 241] width 84 height 18
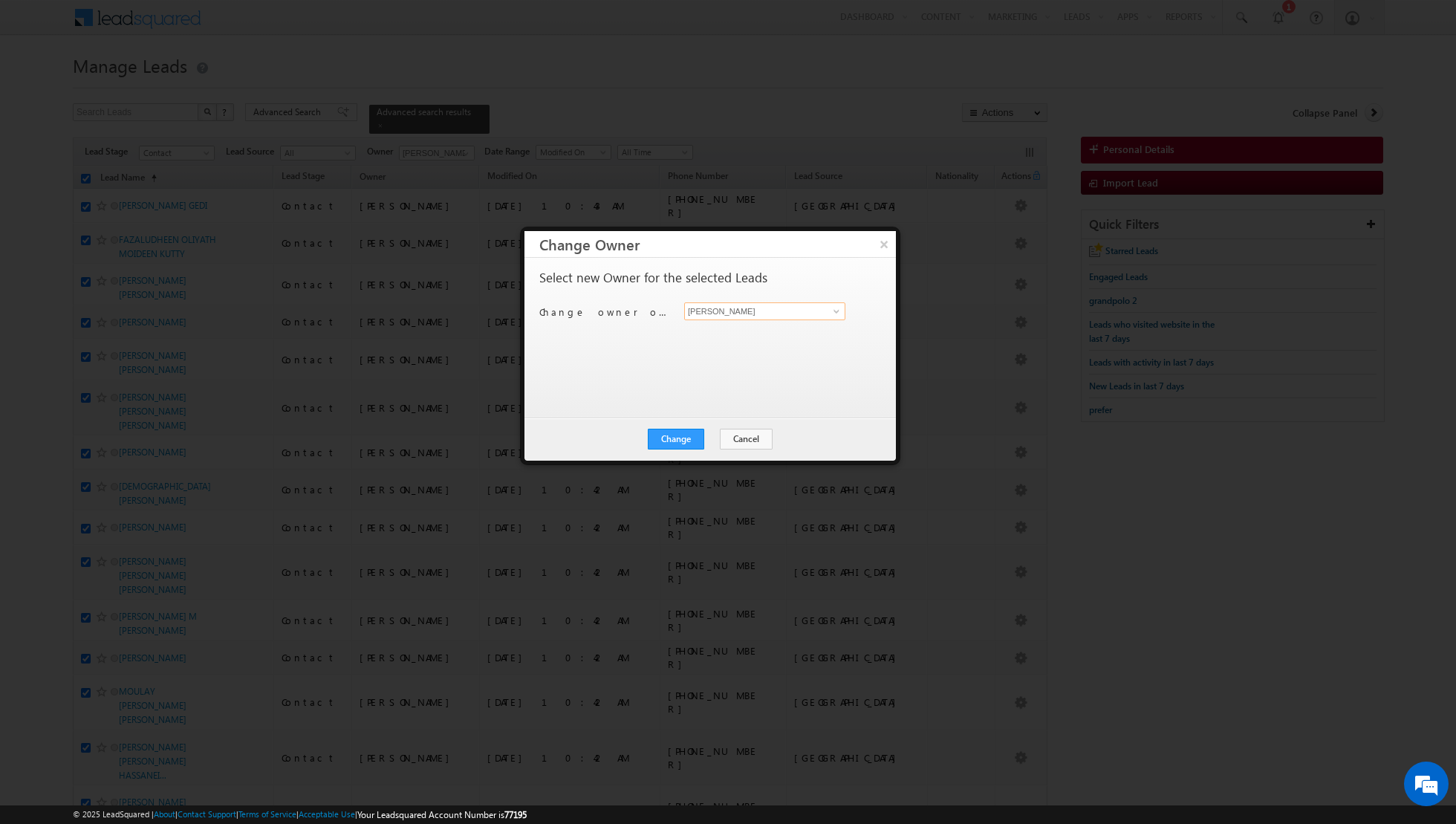
click at [822, 310] on input "[PERSON_NAME]" at bounding box center [765, 311] width 162 height 18
click at [840, 310] on span at bounding box center [836, 310] width 12 height 12
click at [769, 329] on link "[PERSON_NAME] [PERSON_NAME][EMAIL_ADDRESS][DOMAIN_NAME]" at bounding box center [765, 333] width 162 height 28
type input "[PERSON_NAME]"
click at [671, 438] on button "Change" at bounding box center [676, 439] width 57 height 21
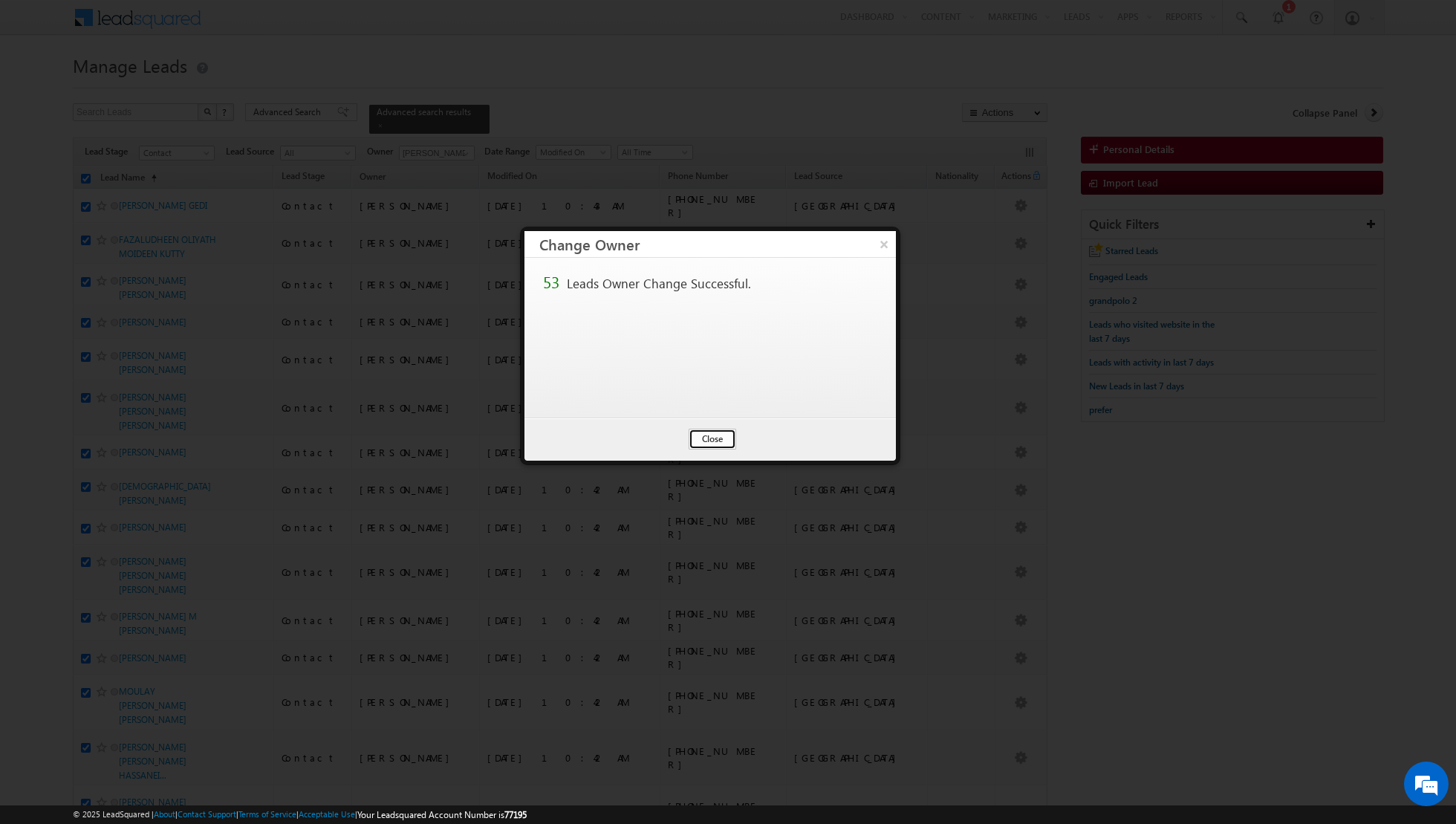
click at [702, 438] on button "Close" at bounding box center [712, 439] width 48 height 21
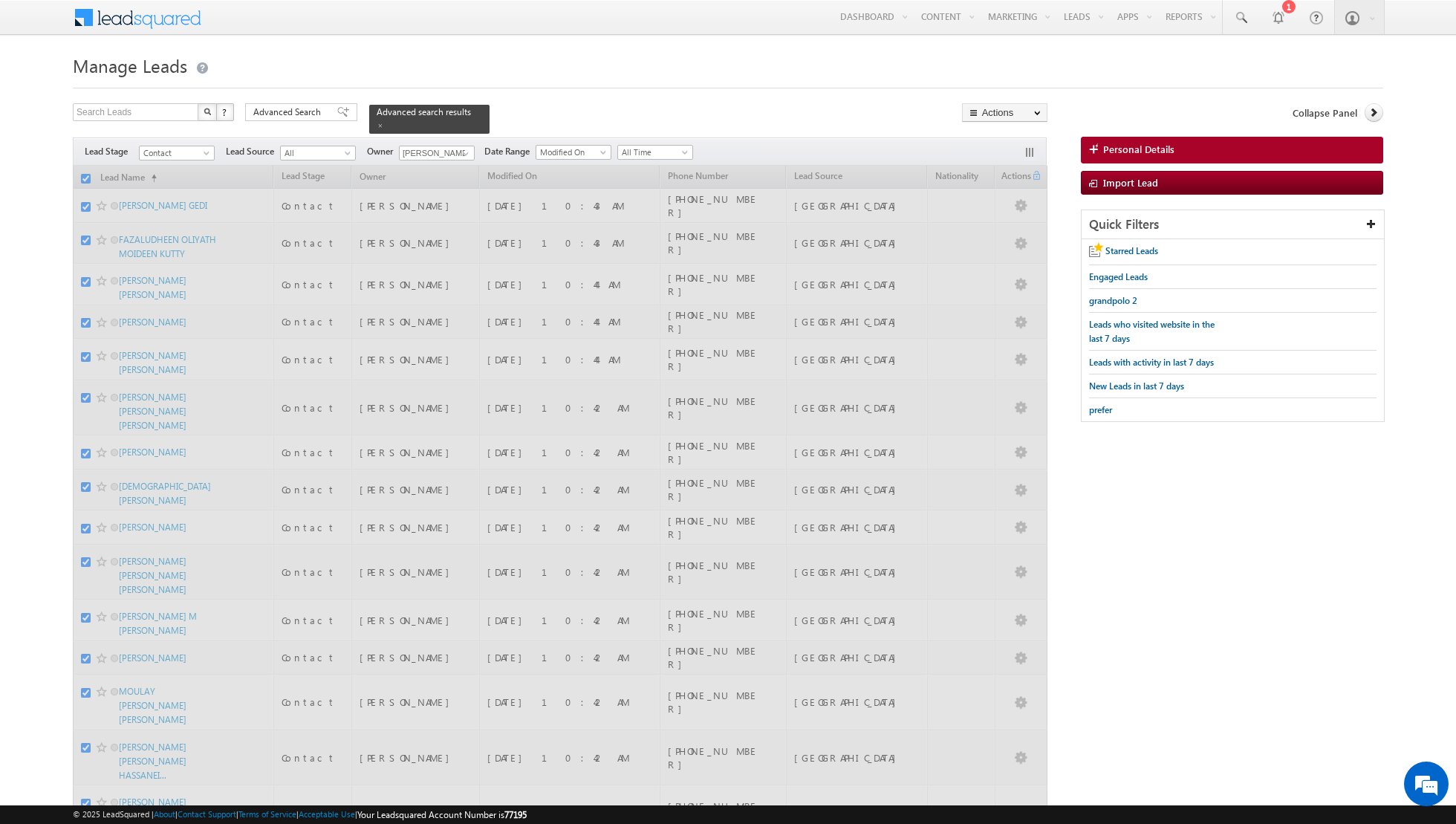
checkbox input "false"
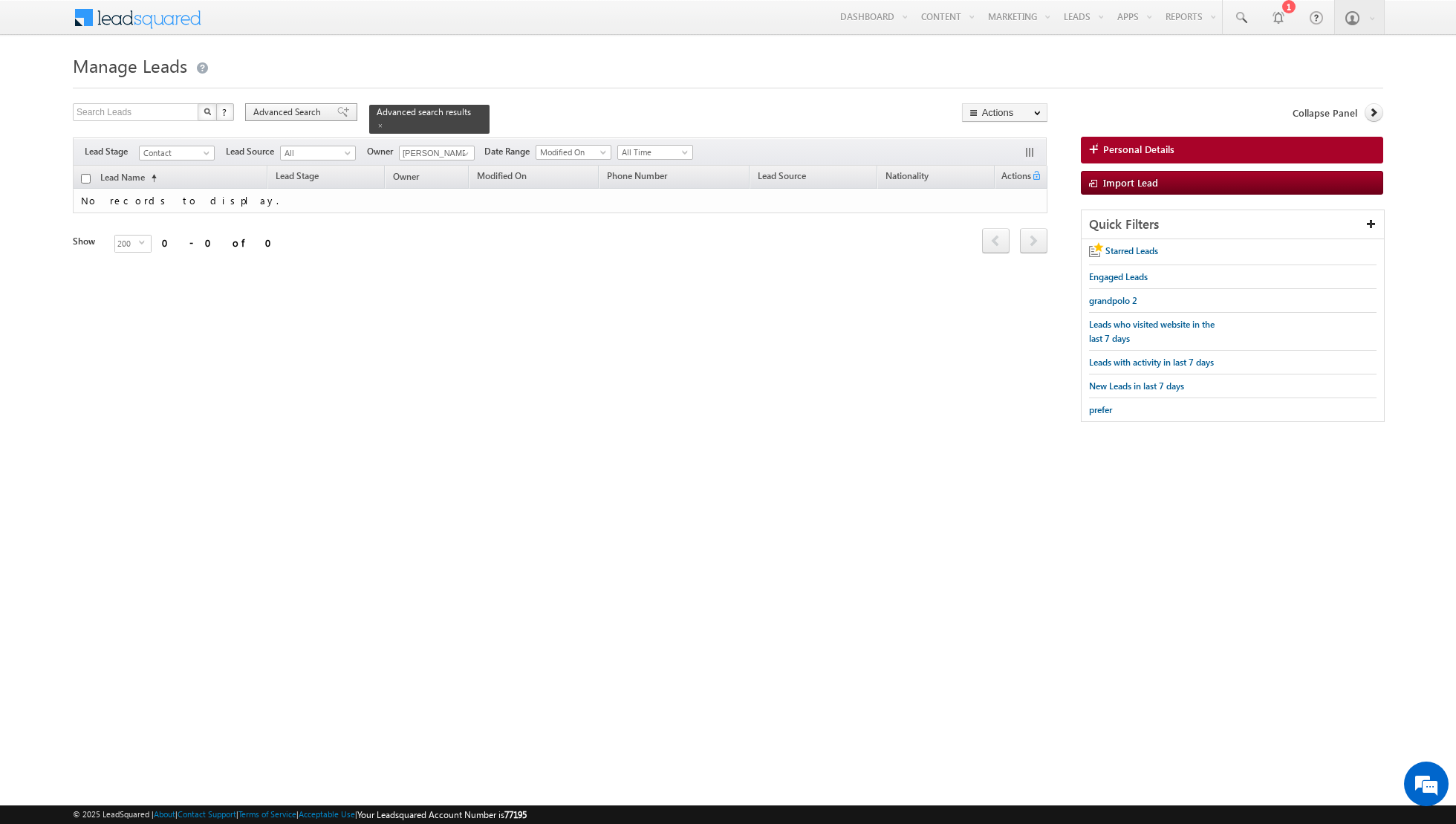
click at [338, 111] on span at bounding box center [343, 112] width 12 height 11
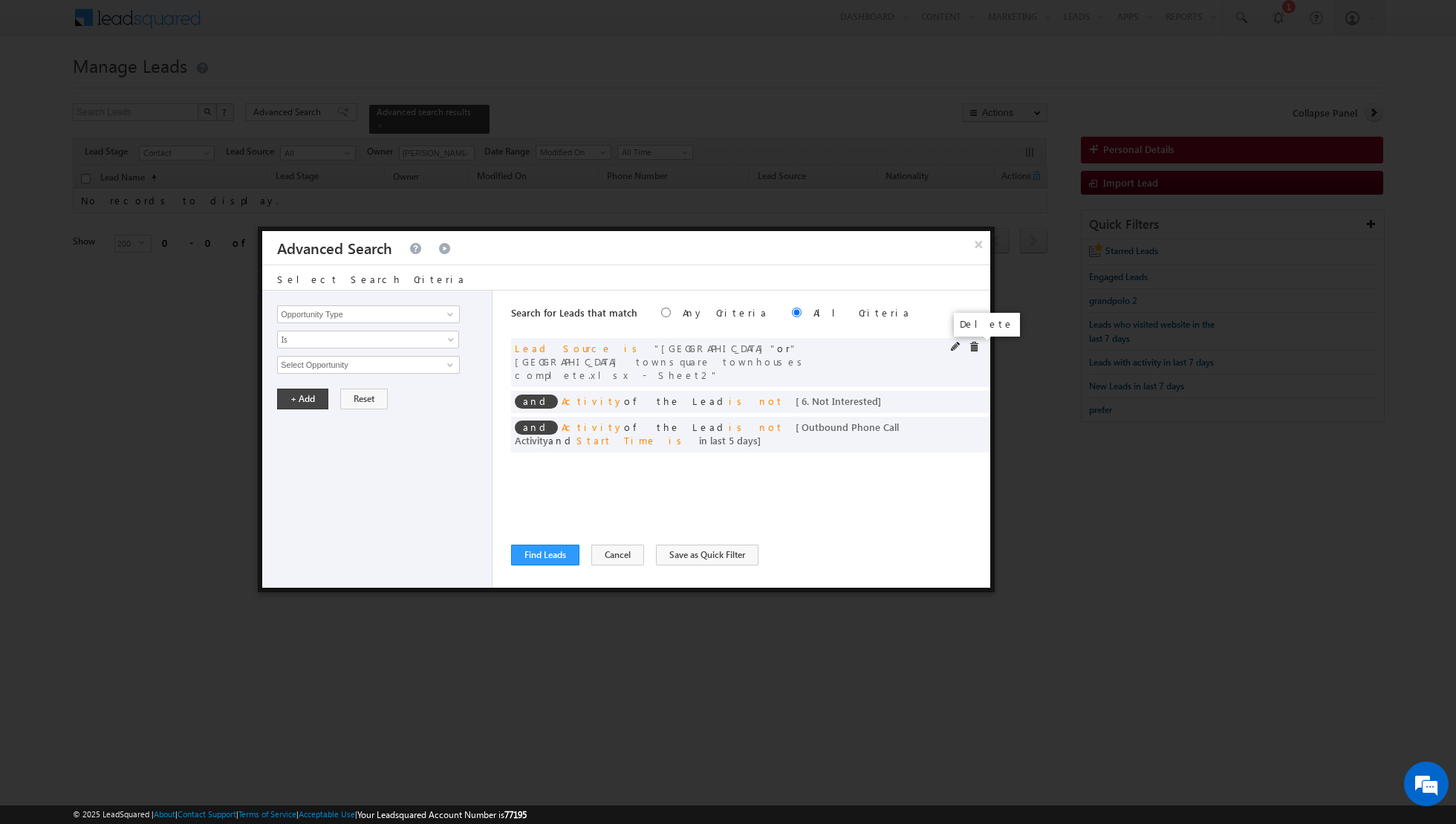
click at [974, 342] on span at bounding box center [974, 347] width 11 height 11
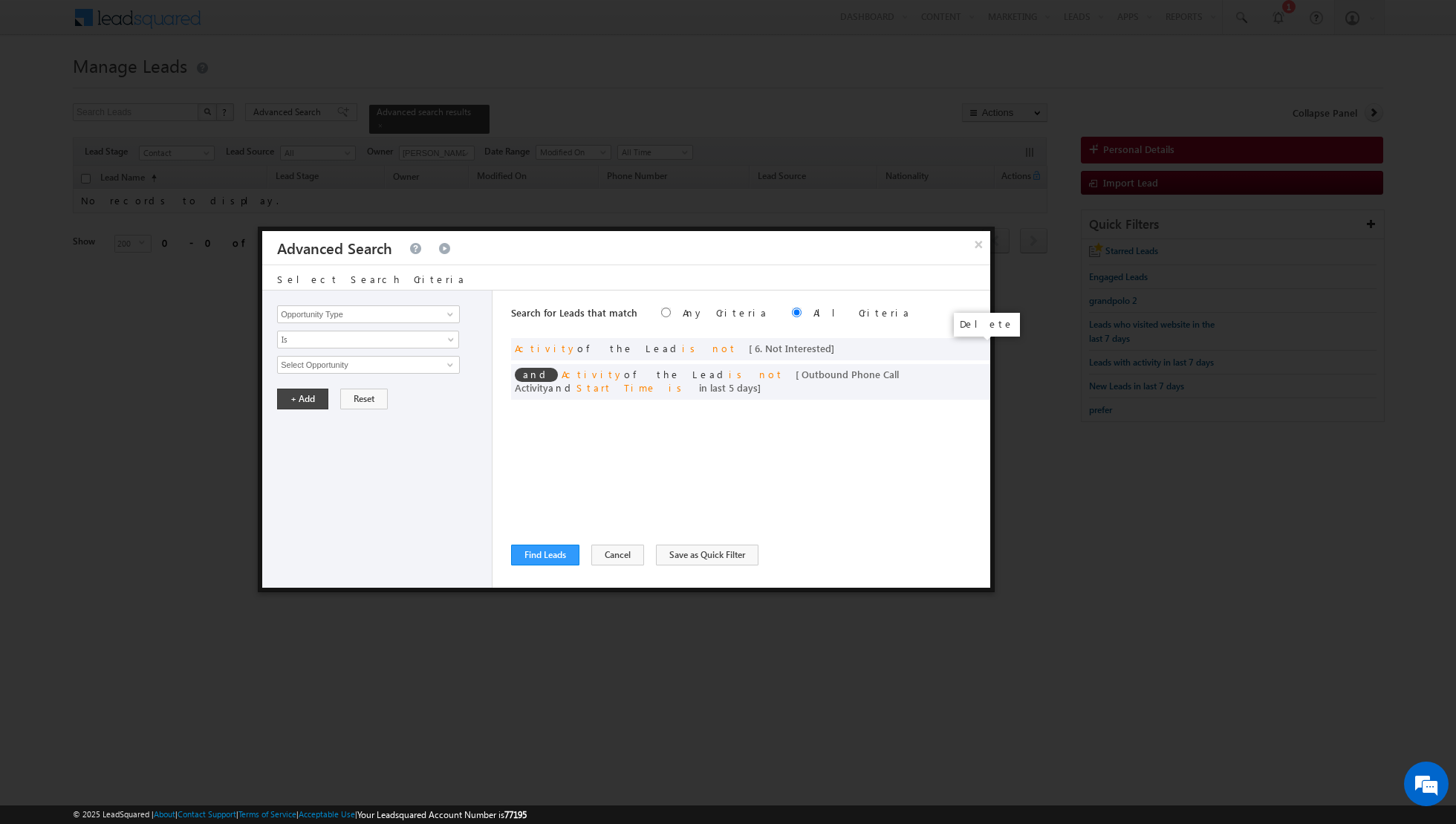
click at [0, 0] on span at bounding box center [0, 0] width 0 height 0
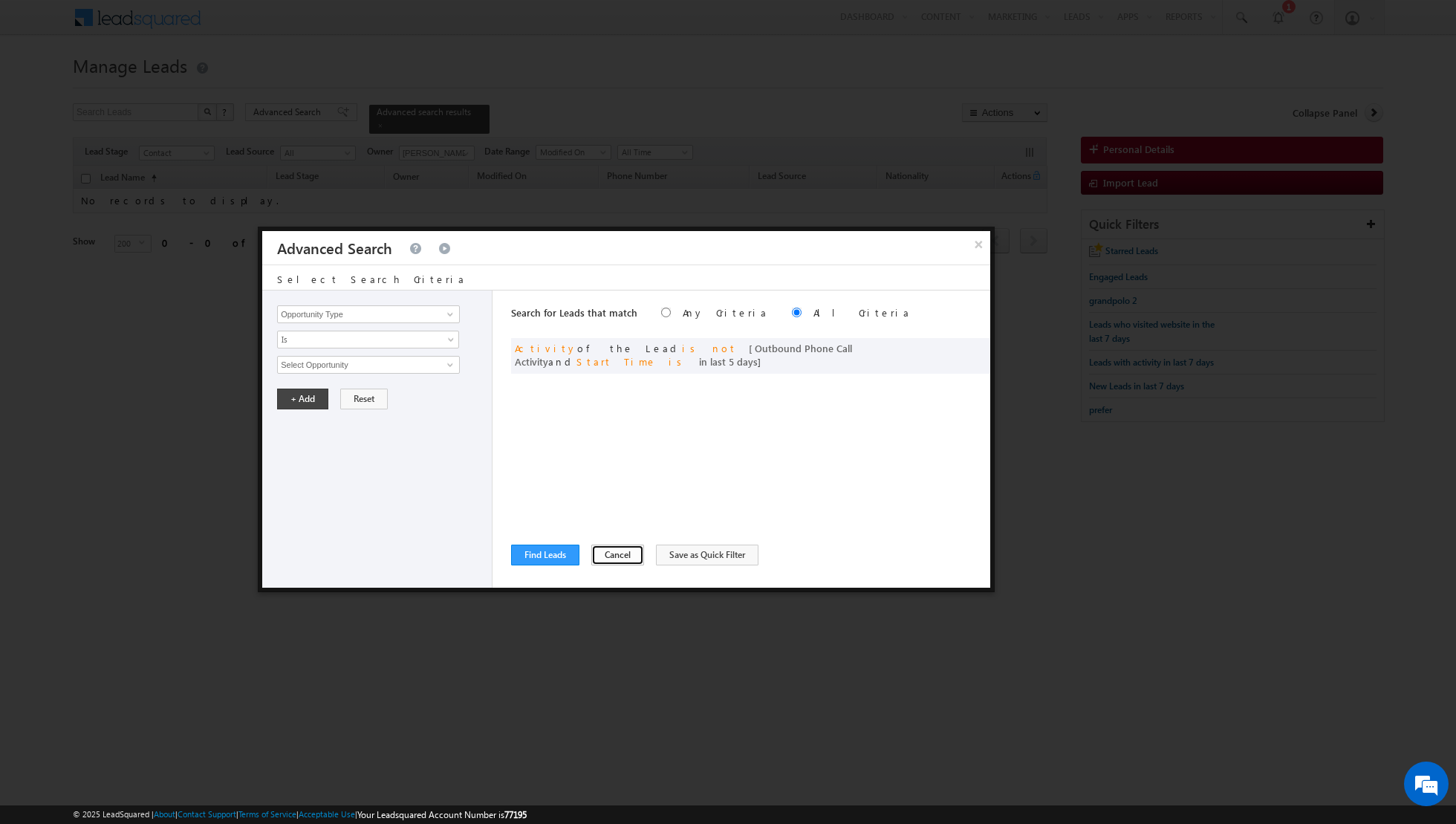
click at [593, 547] on button "Cancel" at bounding box center [617, 554] width 52 height 21
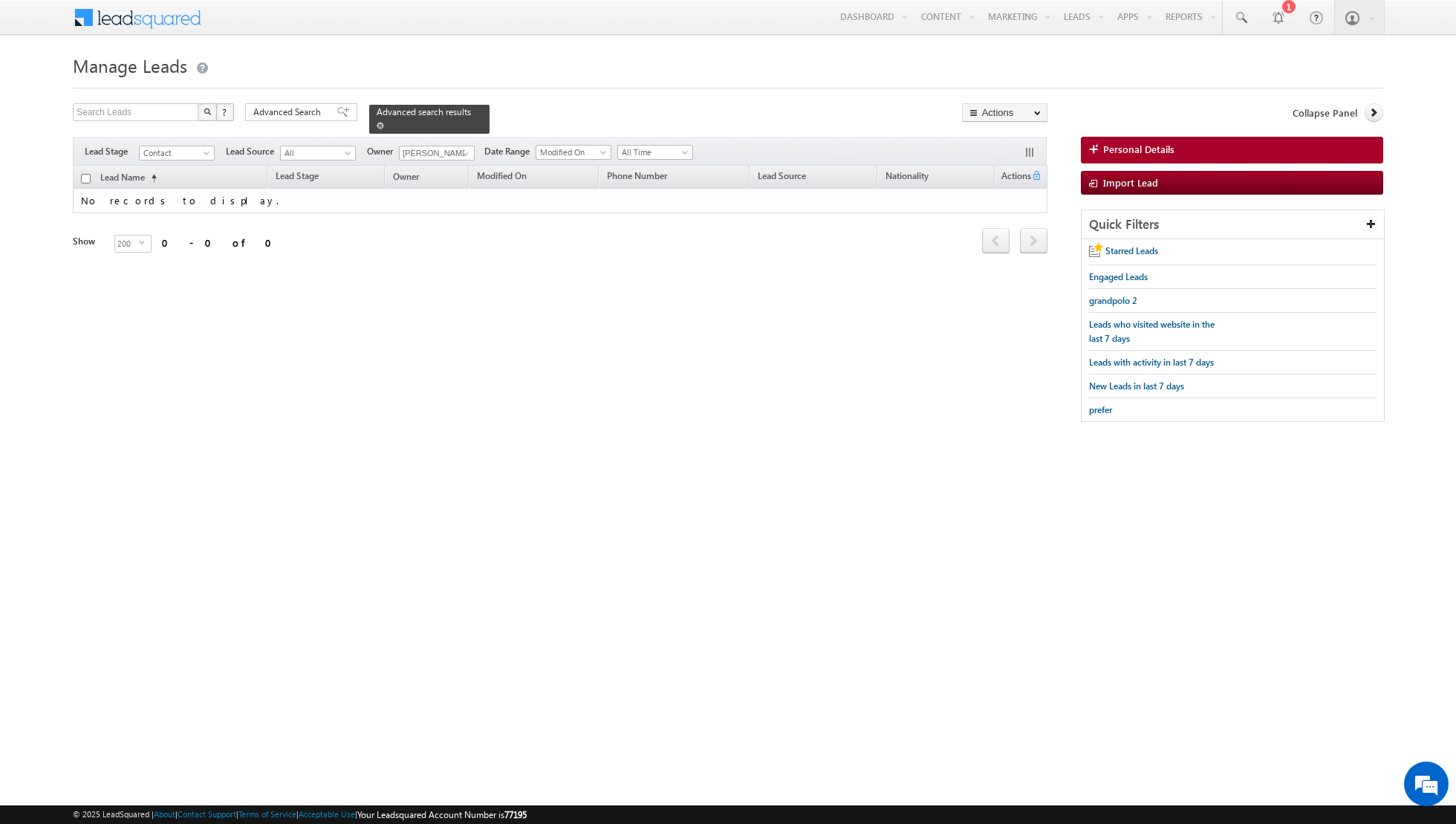
click at [376, 125] on span at bounding box center [380, 125] width 7 height 7
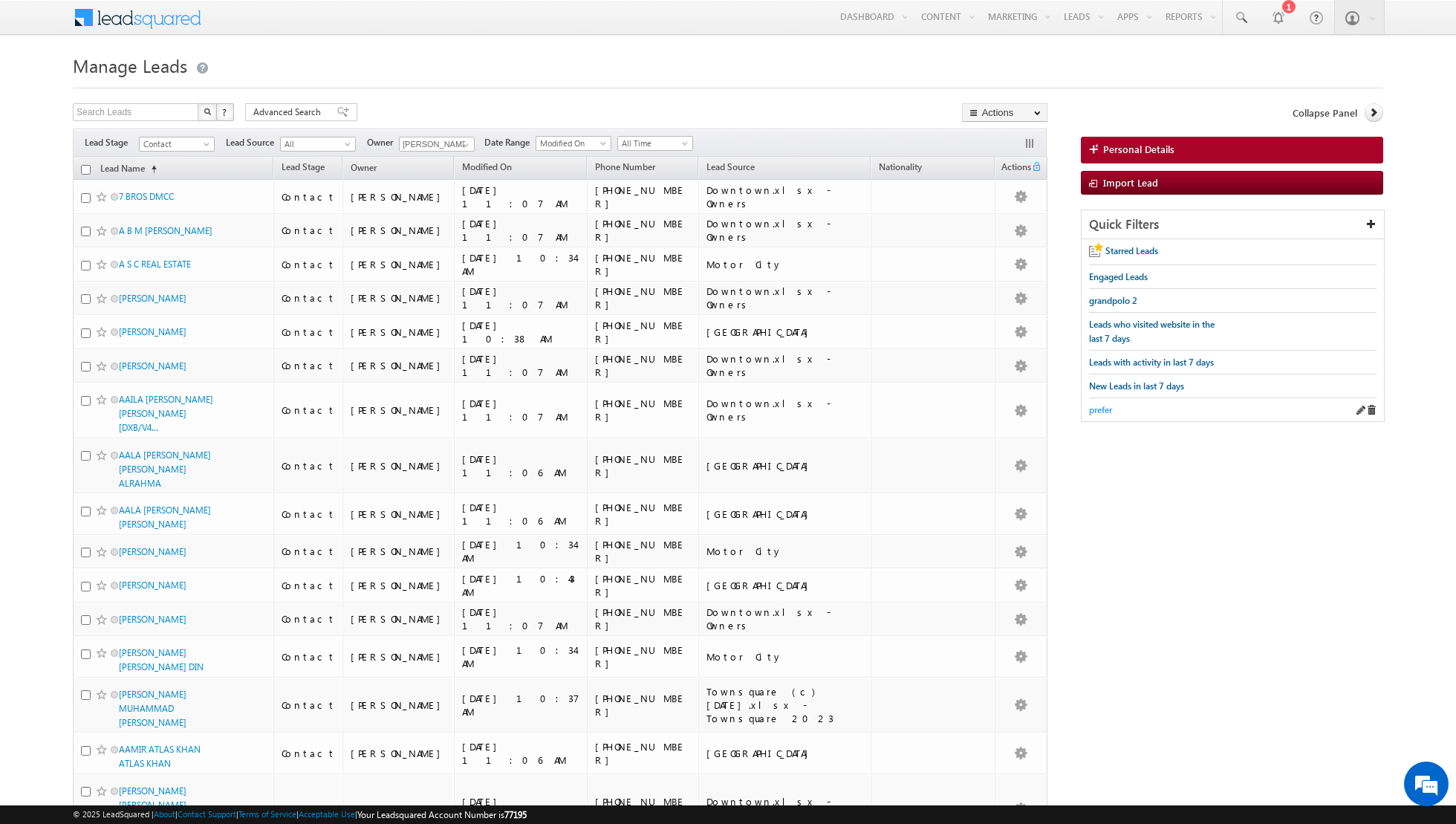
click at [1100, 404] on span "prefer" at bounding box center [1100, 410] width 23 height 11
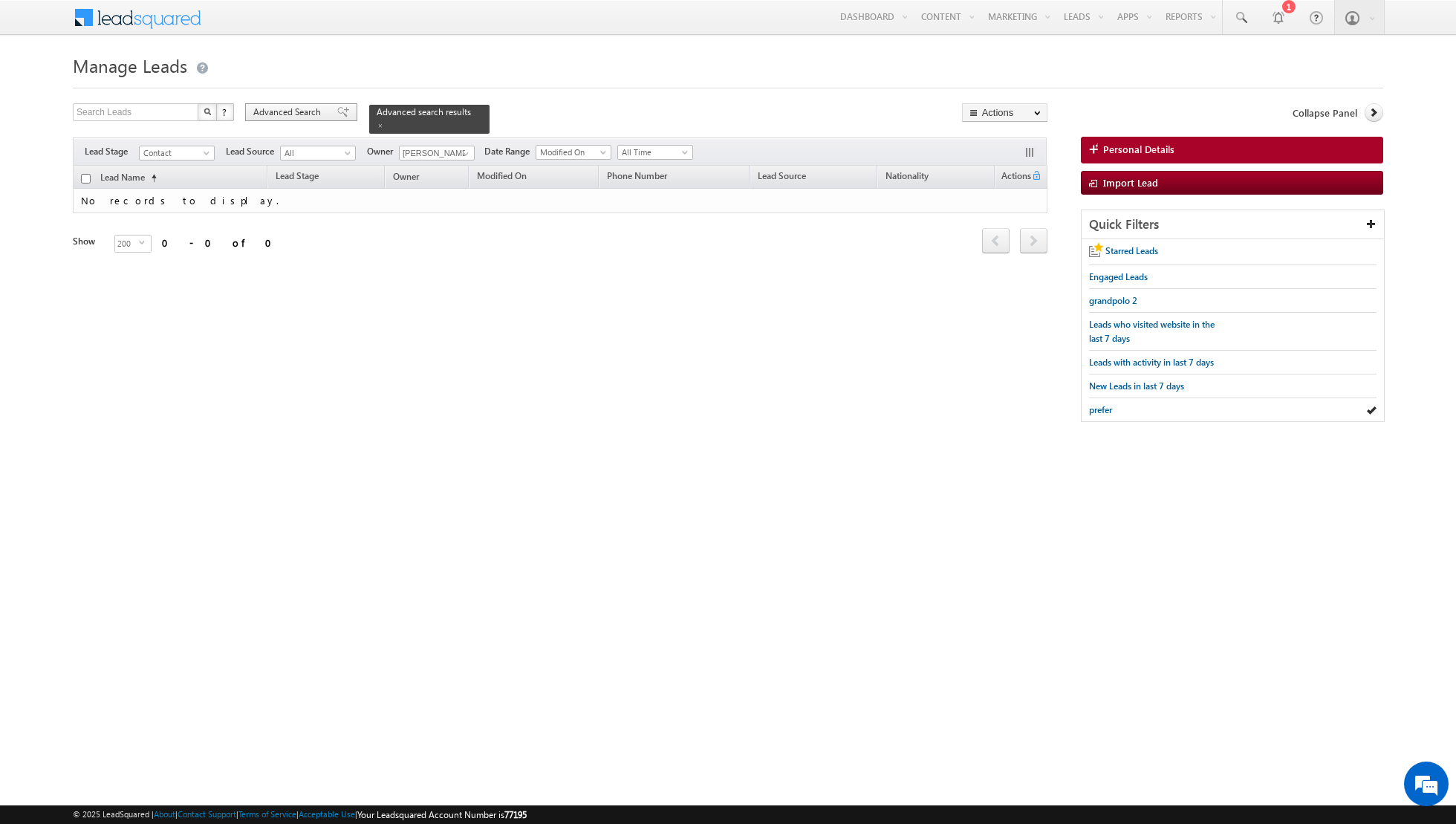
click at [326, 108] on div "Advanced Search" at bounding box center [301, 112] width 112 height 18
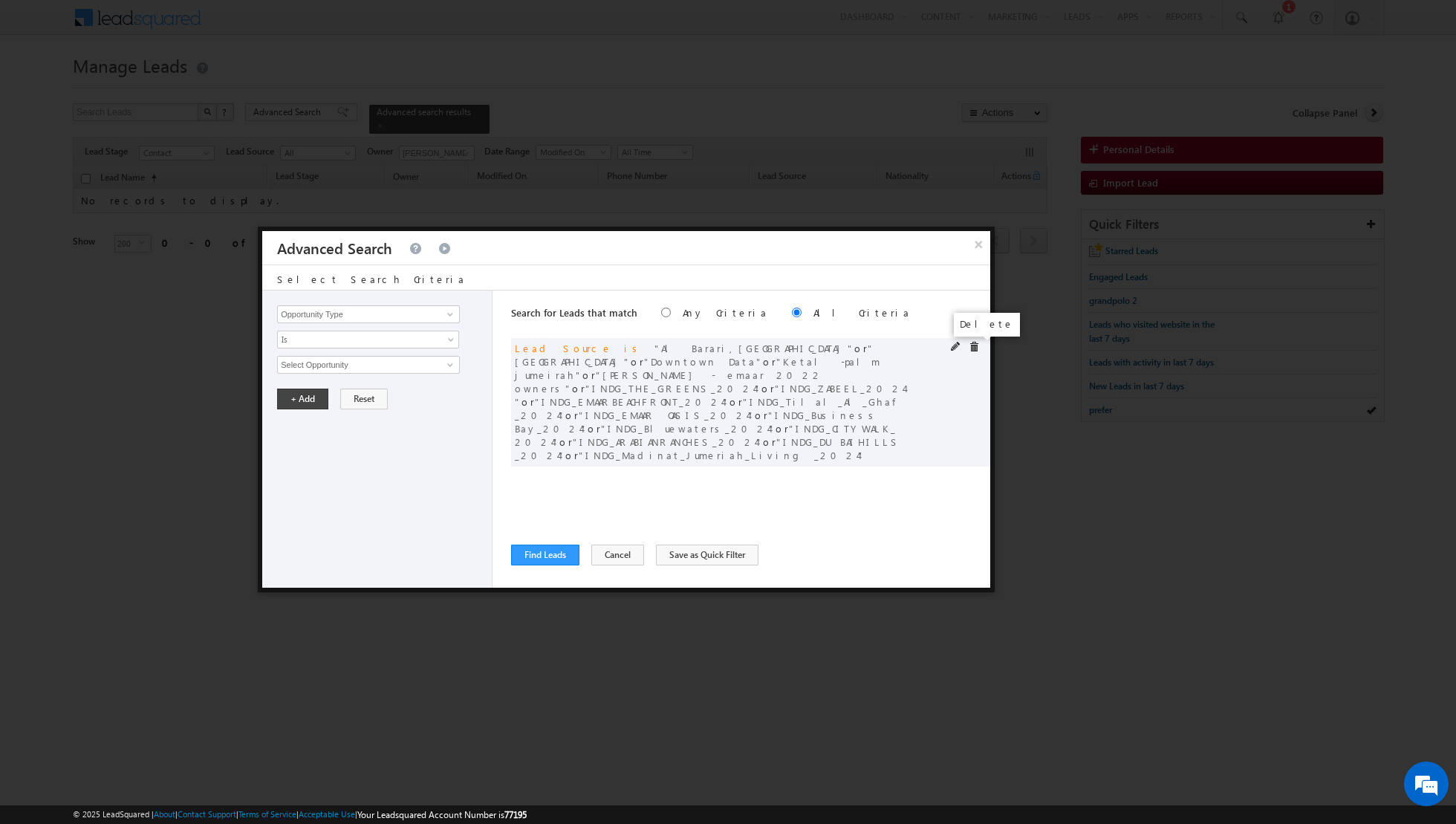
click at [977, 347] on span at bounding box center [974, 347] width 11 height 11
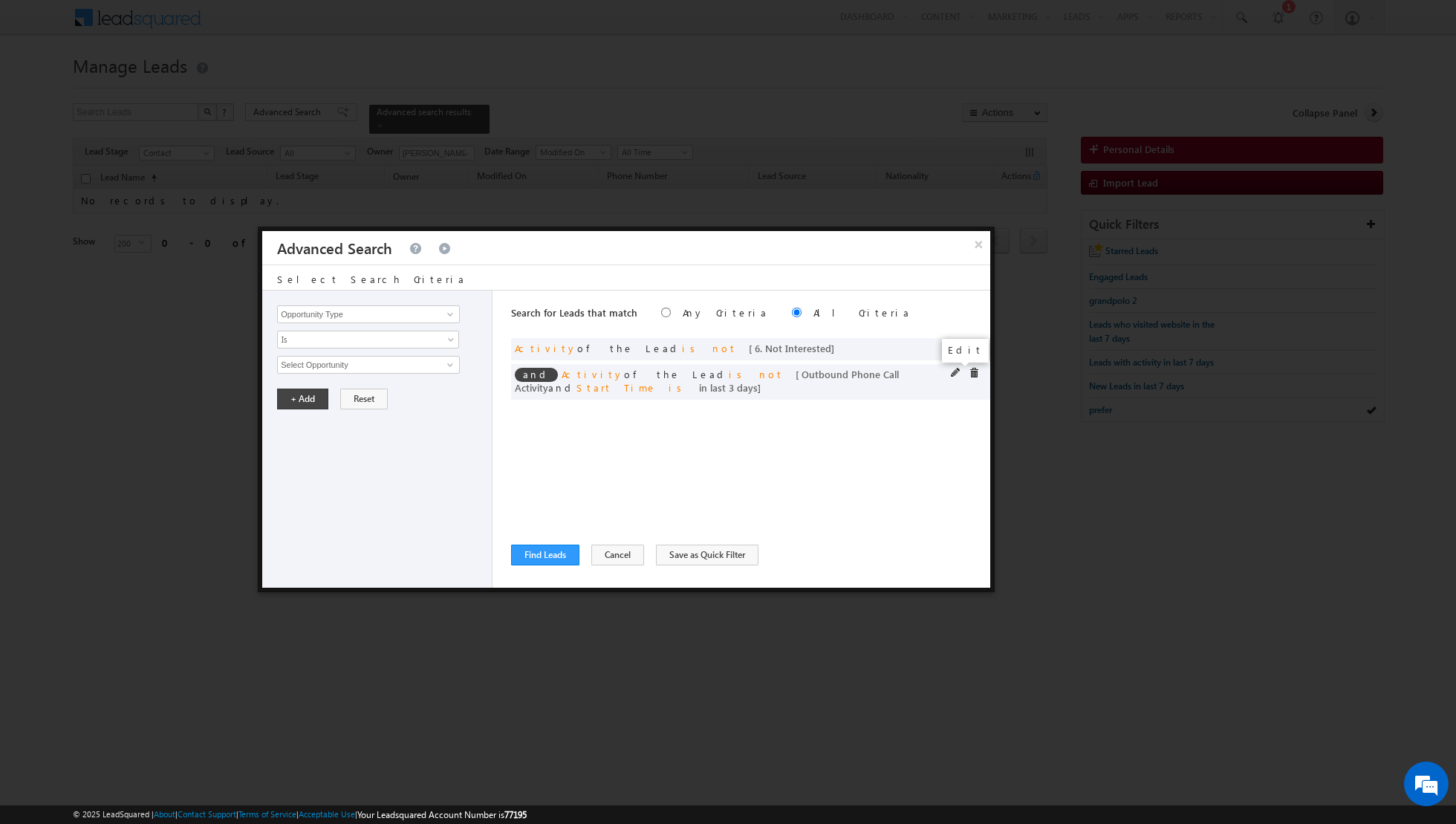
click at [951, 371] on span at bounding box center [956, 373] width 11 height 11
click at [420, 464] on input "3" at bounding box center [413, 466] width 93 height 18
type input "6"
click at [299, 504] on button "+ Add" at bounding box center [302, 506] width 51 height 21
click at [532, 557] on button "Find Leads" at bounding box center [545, 554] width 69 height 21
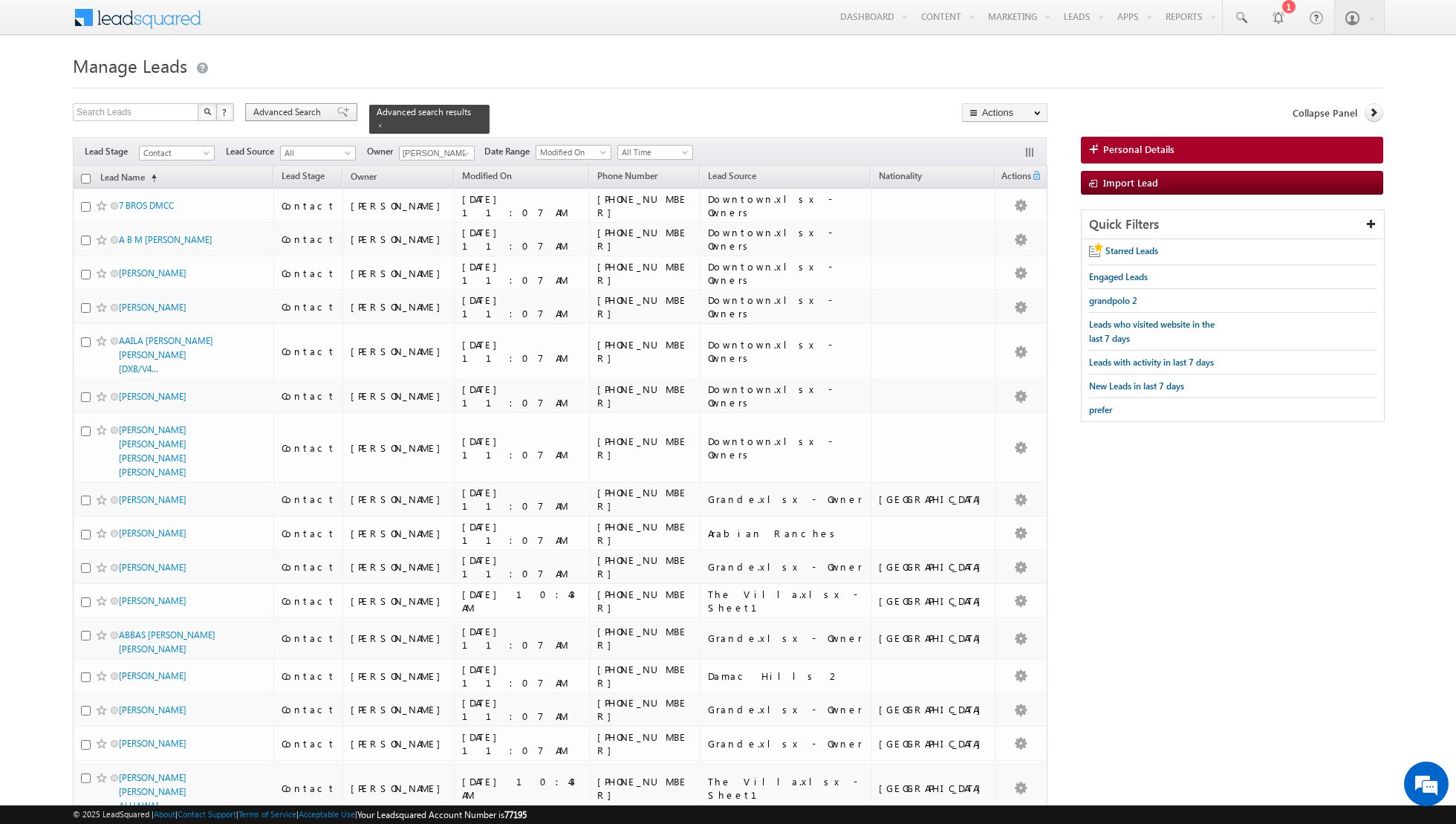
click at [338, 111] on span at bounding box center [343, 112] width 12 height 11
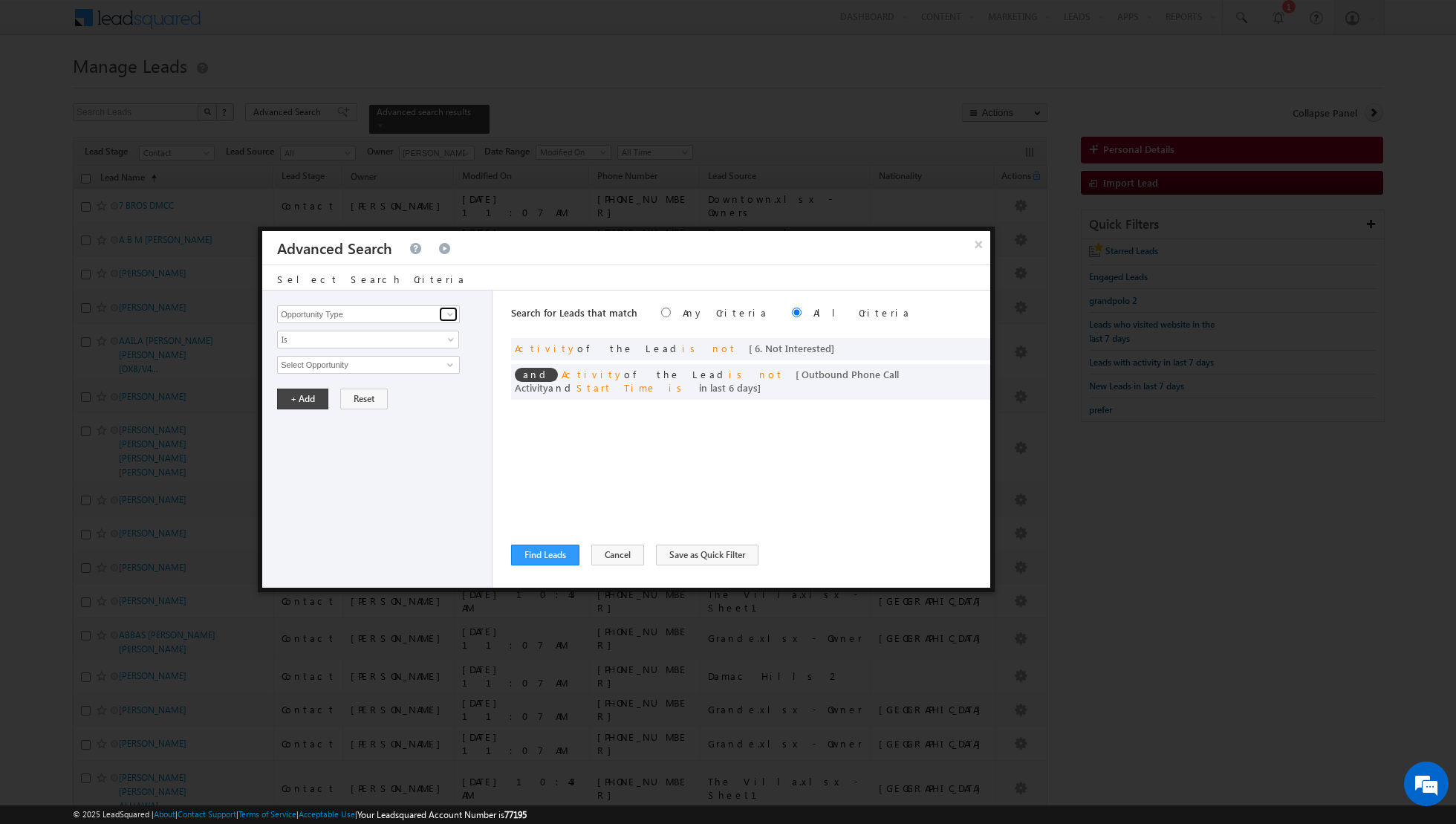
click at [452, 316] on span at bounding box center [450, 313] width 12 height 12
click at [398, 345] on link "Lead Source" at bounding box center [368, 344] width 182 height 17
type input "Lead Source"
click at [392, 363] on span "None Selected" at bounding box center [362, 365] width 169 height 16
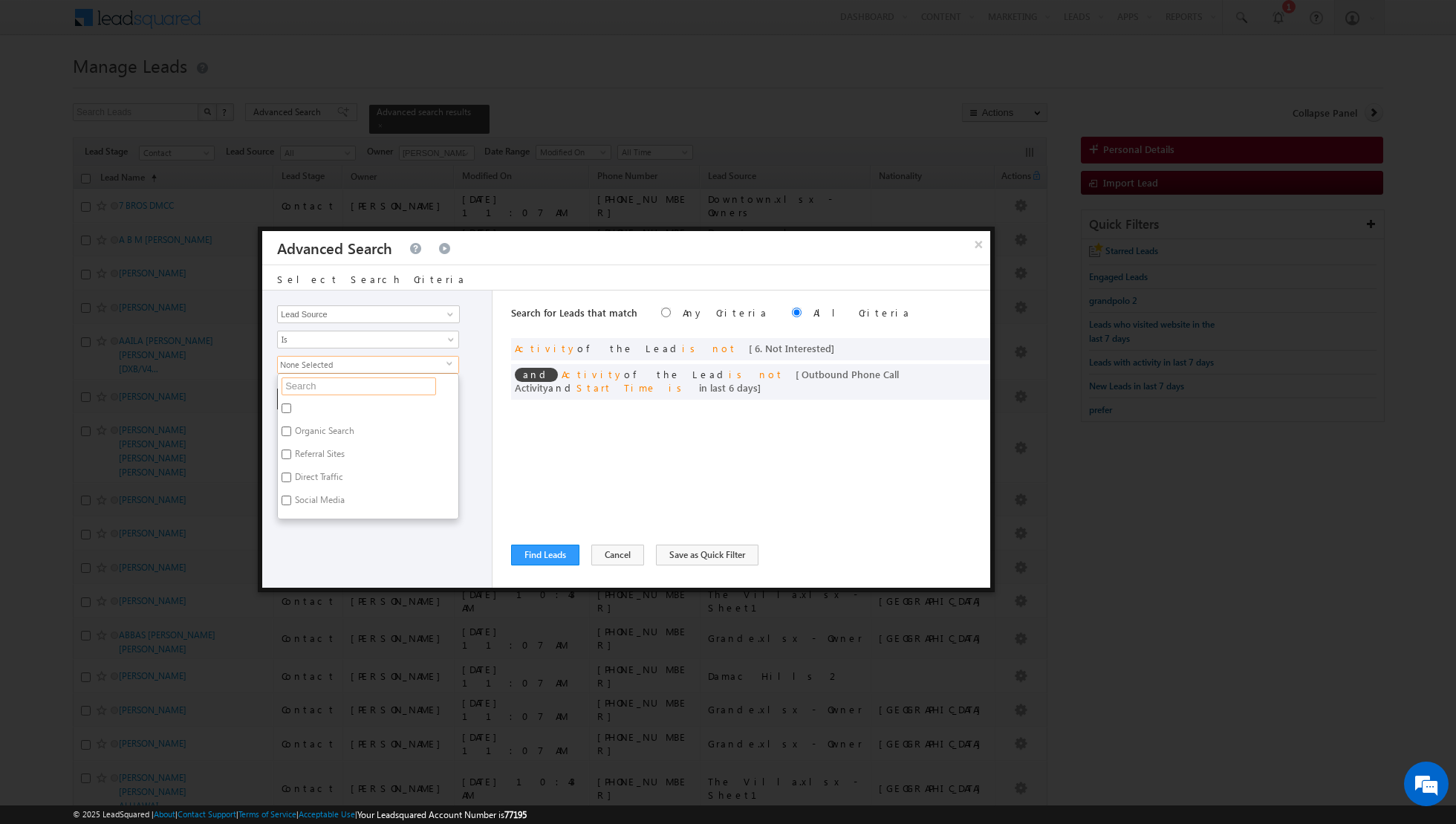
click at [367, 390] on input "text" at bounding box center [358, 386] width 154 height 18
type input "villa"
type input "[PERSON_NAME]"
click at [329, 407] on label "La Tilia - [GEOGRAPHIC_DATA]" at bounding box center [353, 411] width 151 height 23
click at [292, 407] on input "La Tilia - [GEOGRAPHIC_DATA]" at bounding box center [286, 408] width 10 height 10
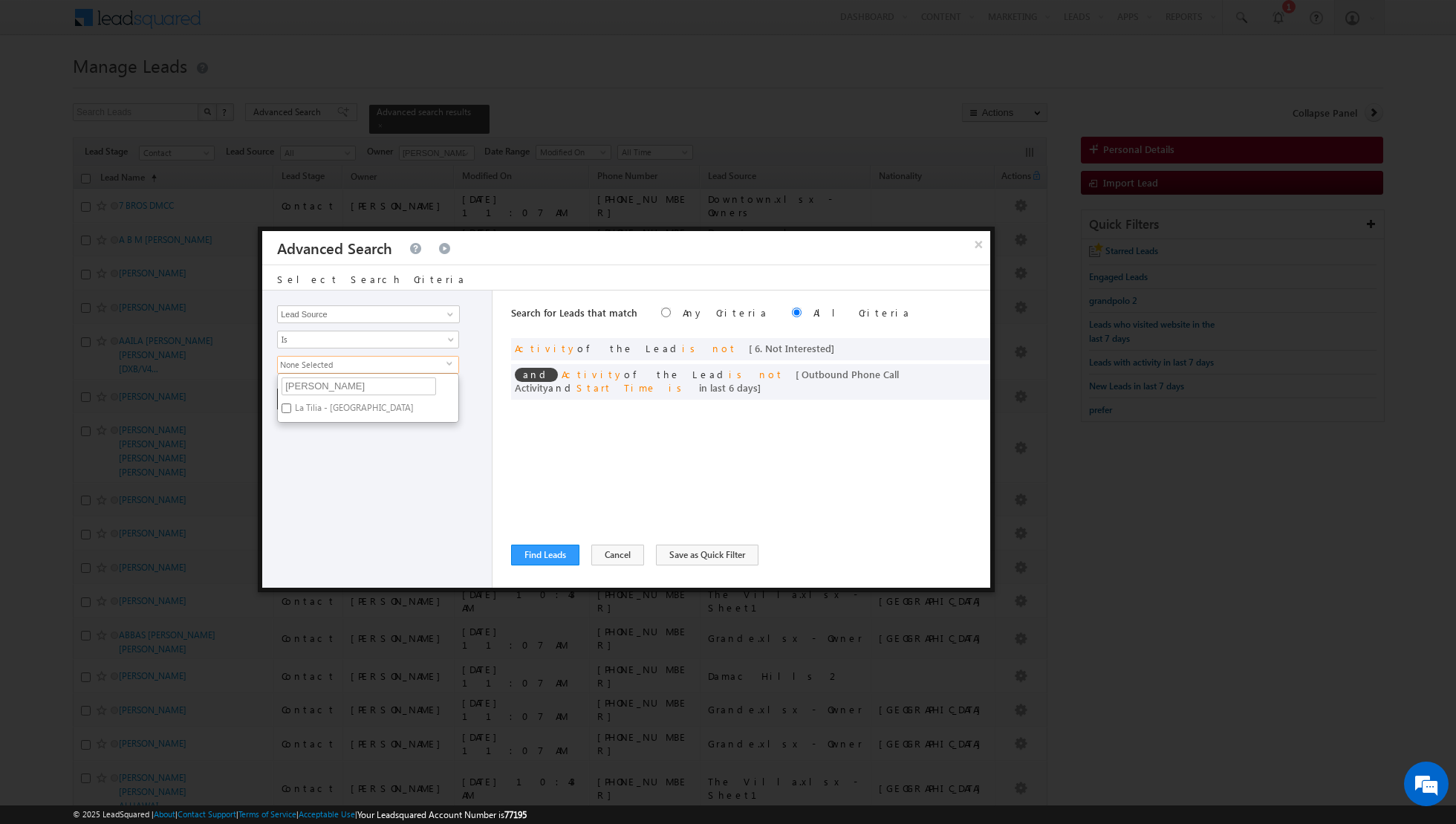
checkbox input "true"
click at [307, 449] on div "Opportunity Type Lead Activity Task Sales Group Prospect Id Address 1 Address 2…" at bounding box center [376, 439] width 230 height 297
click at [306, 401] on button "+ Add" at bounding box center [302, 398] width 51 height 21
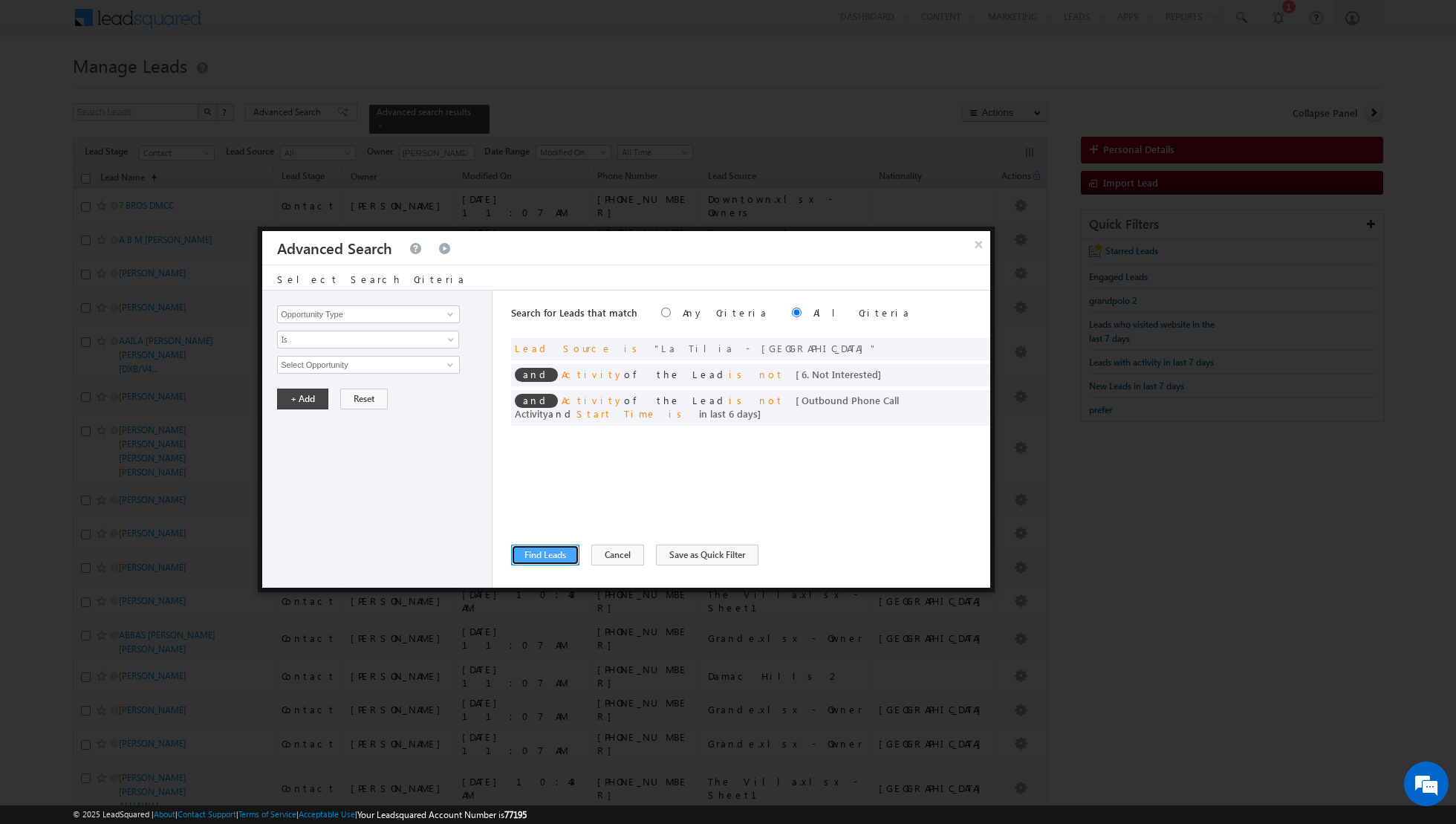
click at [551, 553] on button "Find Leads" at bounding box center [545, 554] width 69 height 21
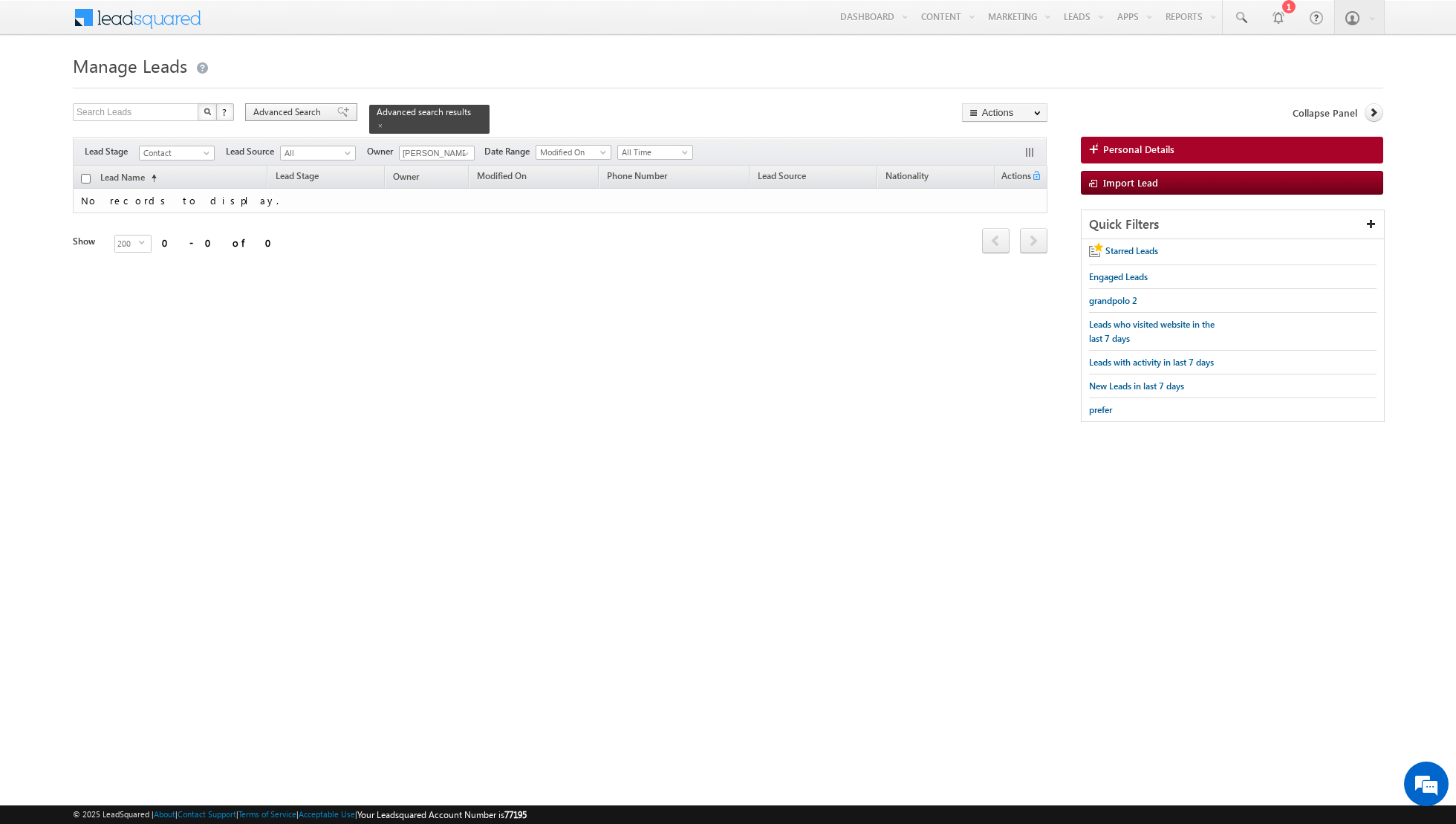
click at [338, 110] on span at bounding box center [343, 112] width 12 height 11
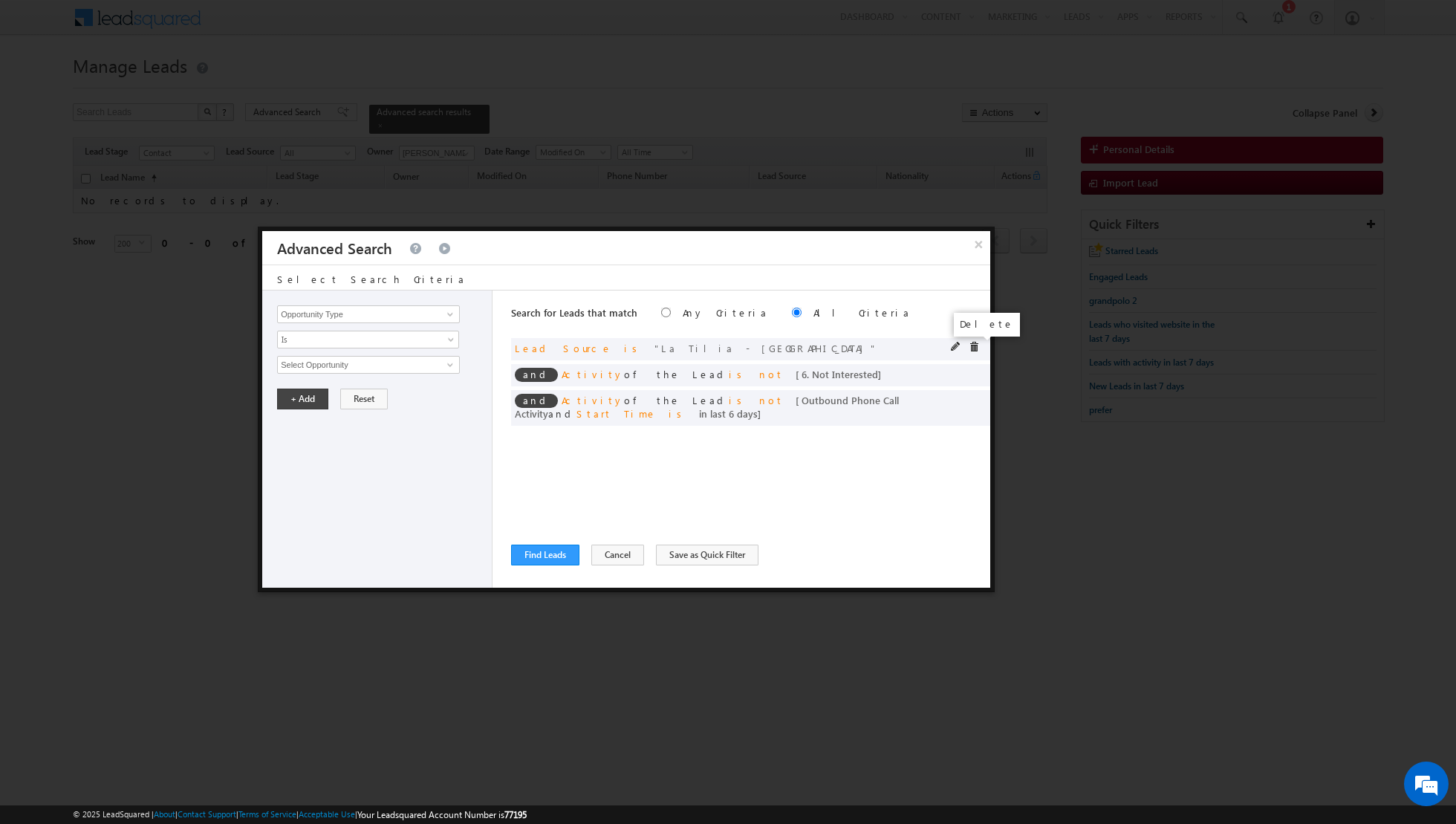
click at [974, 345] on span at bounding box center [974, 347] width 11 height 11
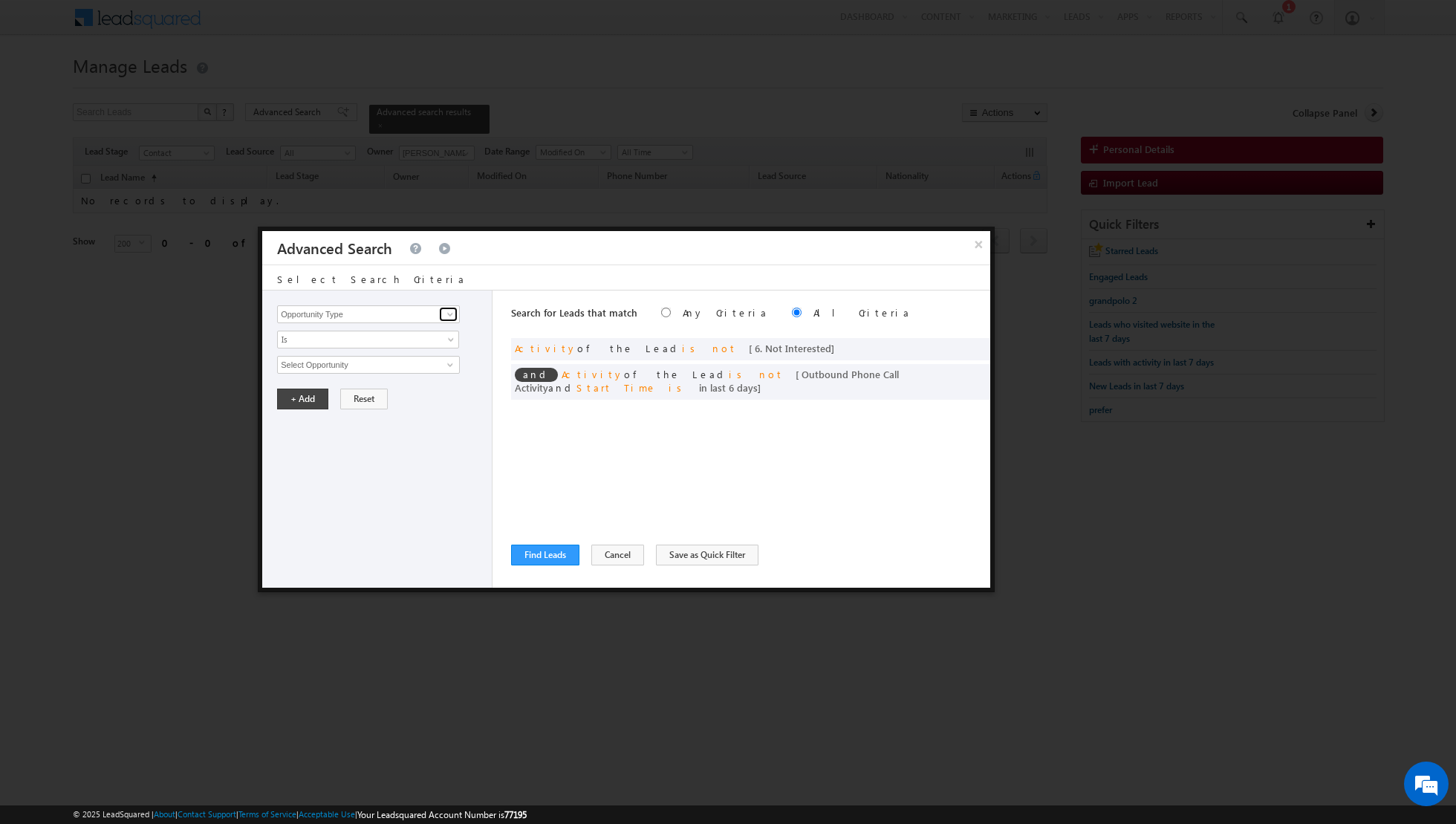
click at [456, 309] on link at bounding box center [448, 314] width 19 height 14
type input "lead sourc"
click at [441, 315] on link at bounding box center [448, 314] width 19 height 14
click at [394, 339] on link "Lead Source" at bounding box center [368, 344] width 182 height 17
type input "Lead Source"
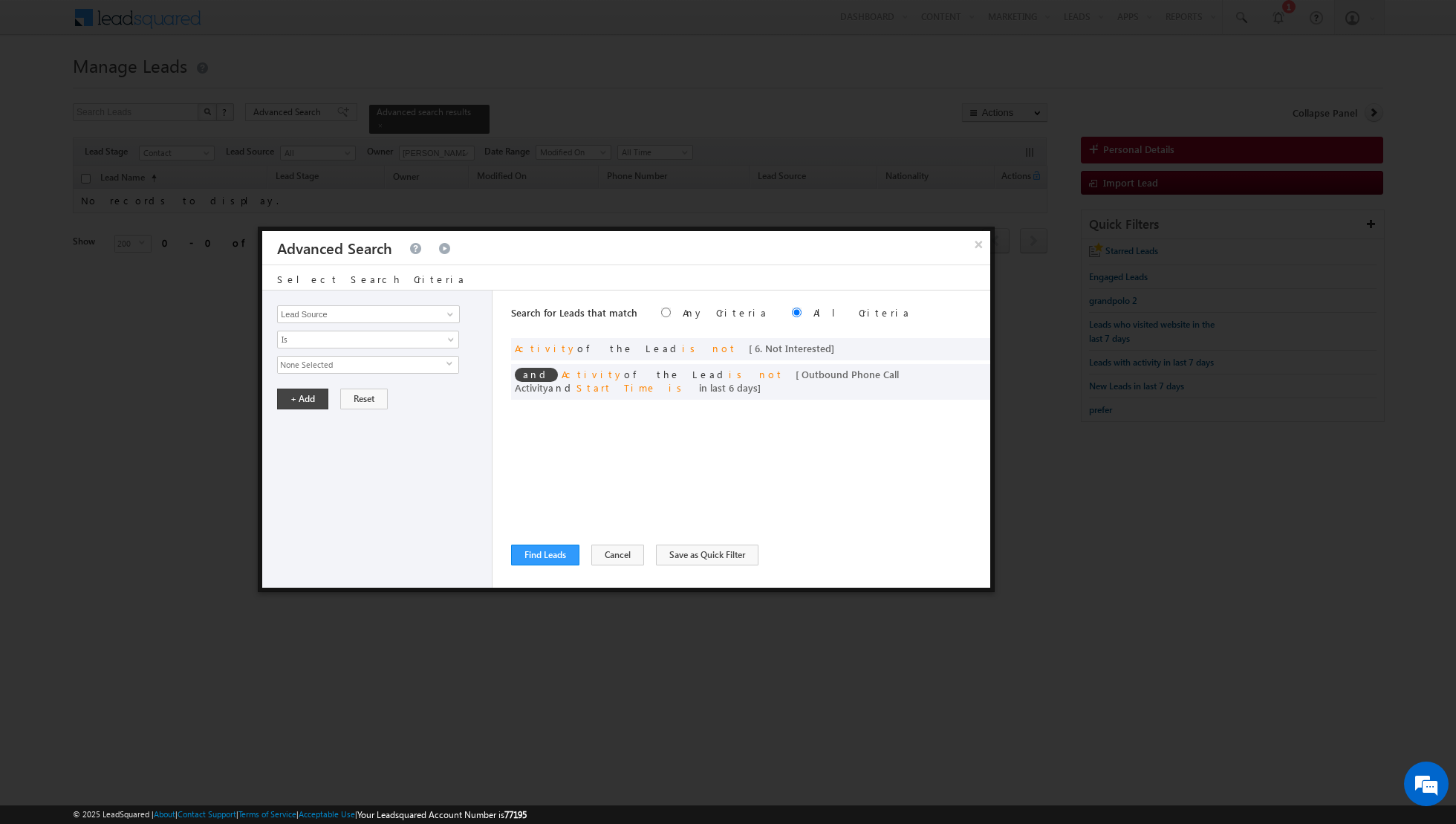
click at [378, 362] on span "None Selected" at bounding box center [362, 365] width 169 height 16
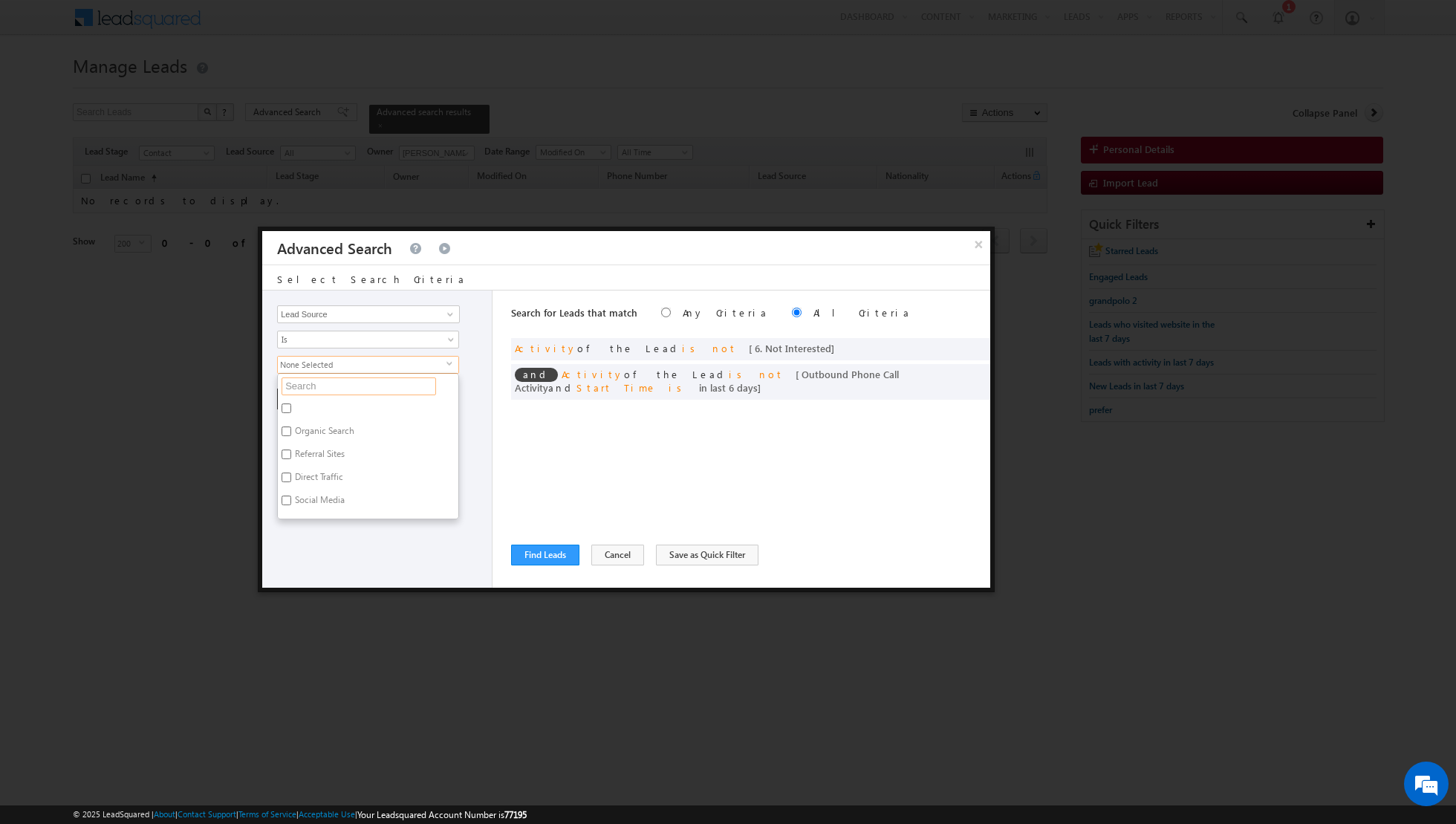
click at [352, 386] on input "text" at bounding box center [358, 386] width 154 height 18
type input "meado"
click at [329, 406] on label "[PERSON_NAME] , [GEOGRAPHIC_DATA]" at bounding box center [368, 414] width 181 height 32
click at [292, 406] on input "[PERSON_NAME] , [GEOGRAPHIC_DATA]" at bounding box center [286, 408] width 10 height 10
checkbox input "true"
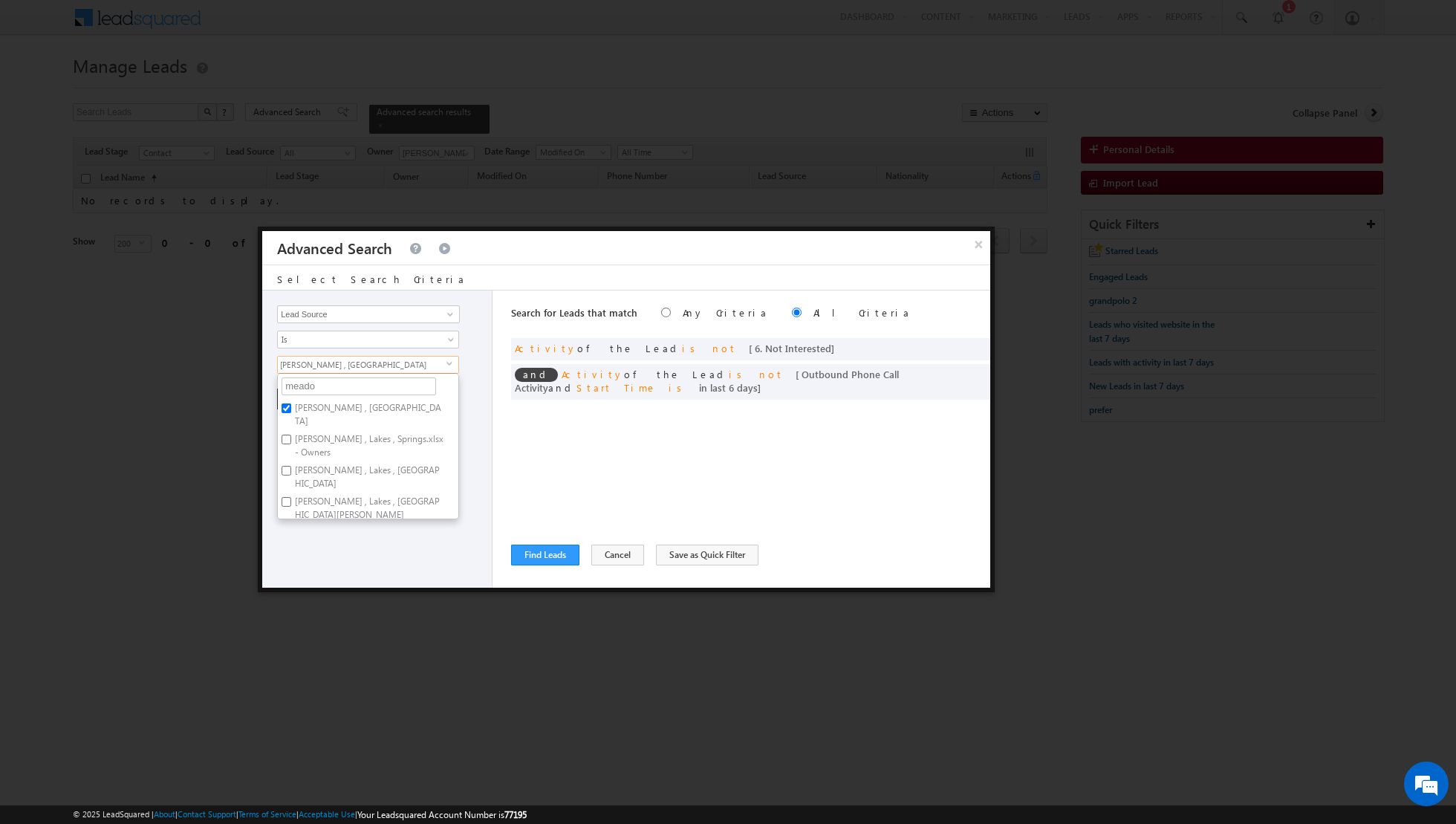
click at [353, 533] on div "Opportunity Type Lead Activity Task Sales Group Prospect Id Address 1 Address 2…" at bounding box center [376, 439] width 230 height 297
click at [304, 405] on button "+ Add" at bounding box center [302, 398] width 51 height 21
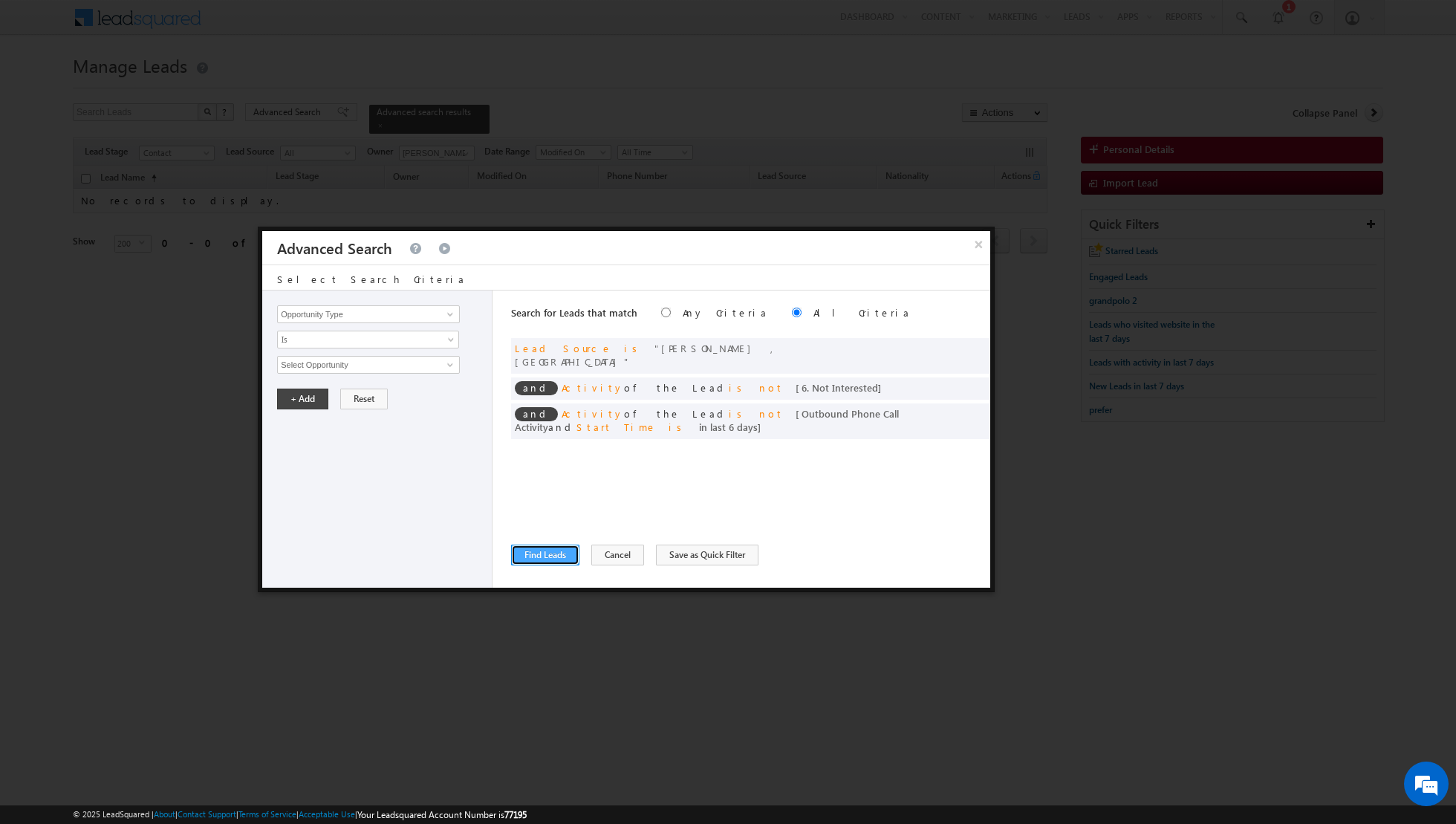
click at [552, 561] on button "Find Leads" at bounding box center [545, 554] width 69 height 21
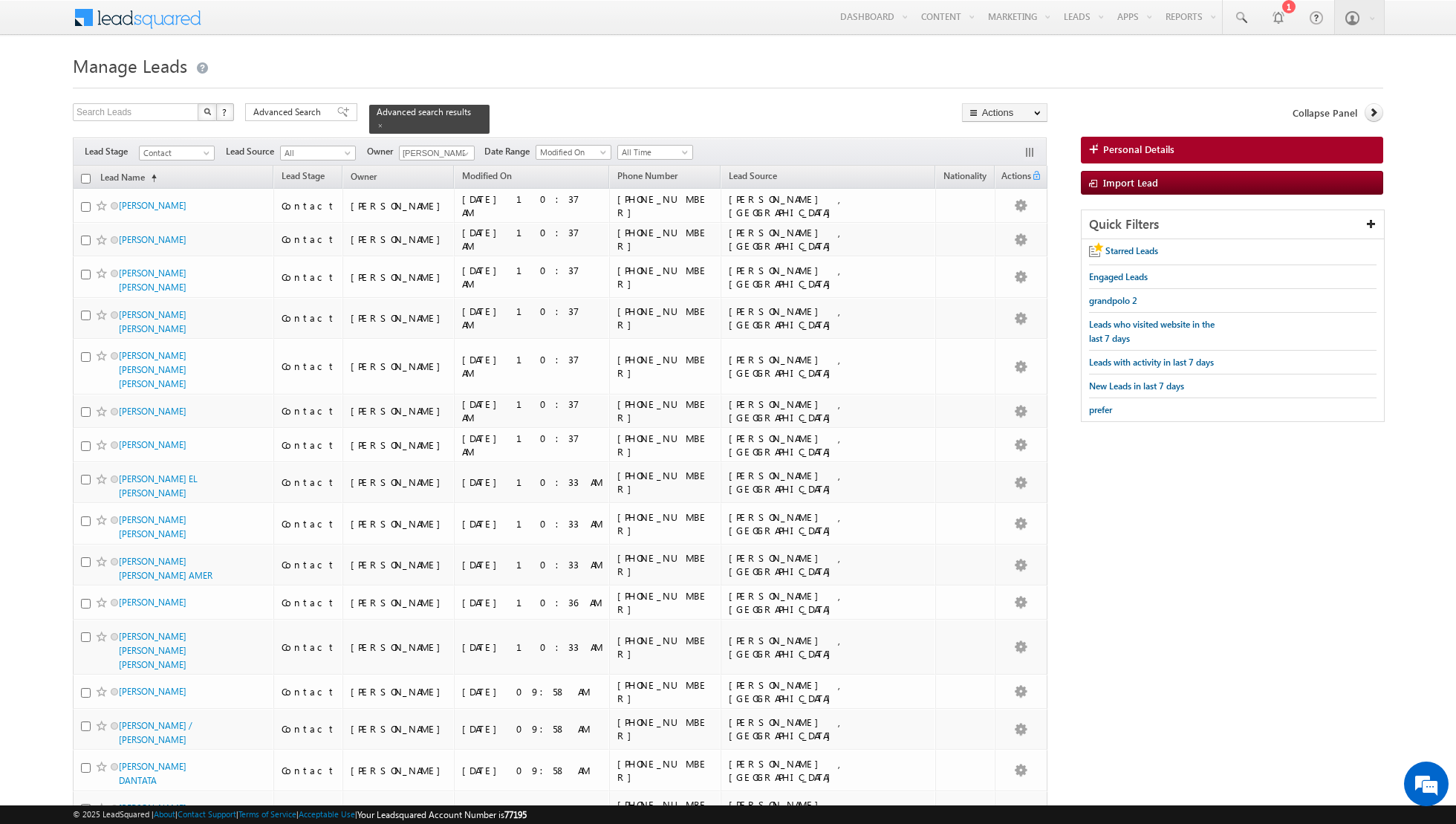
click at [85, 178] on input "checkbox" at bounding box center [86, 179] width 10 height 10
checkbox input "true"
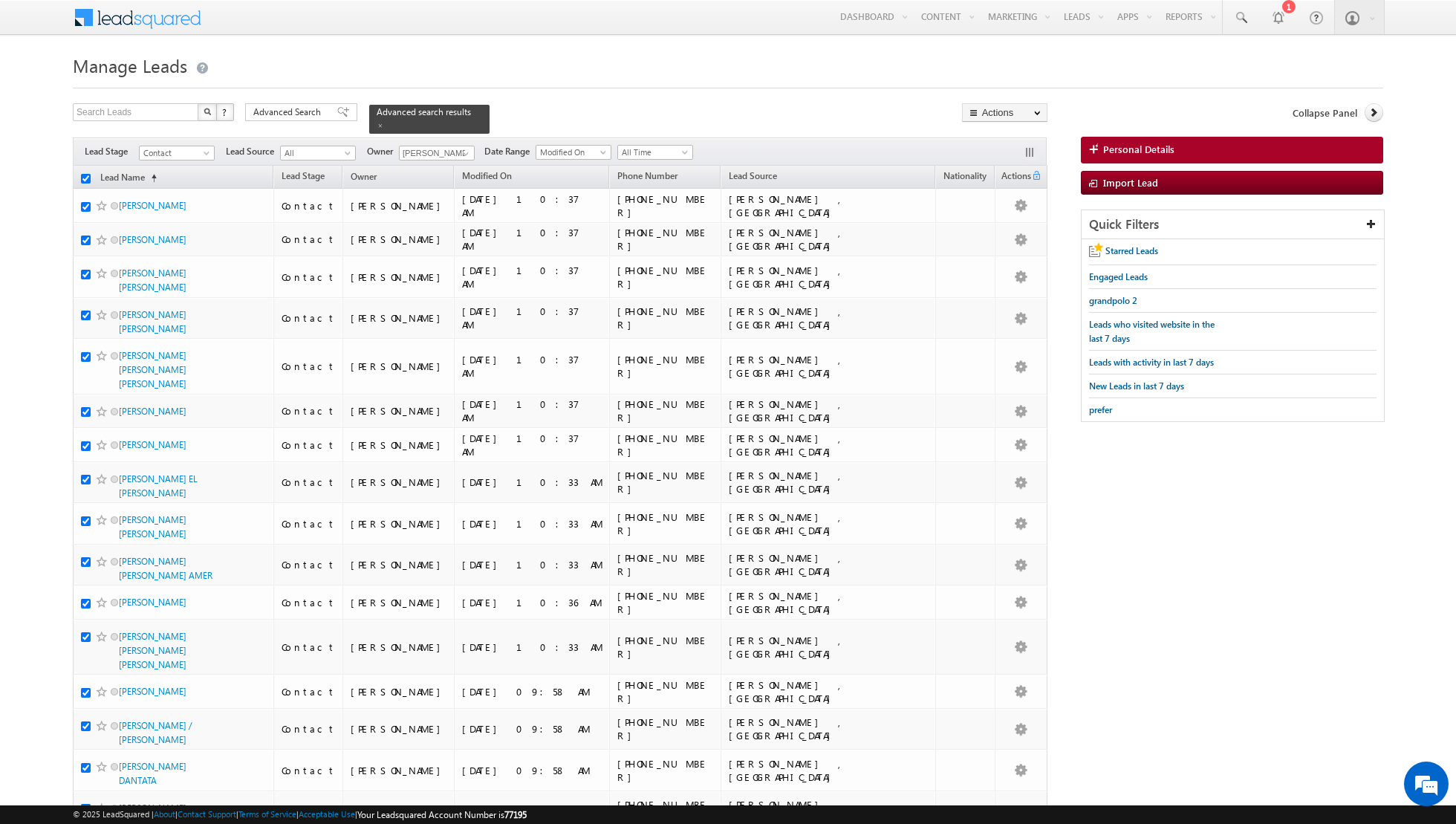
checkbox input "true"
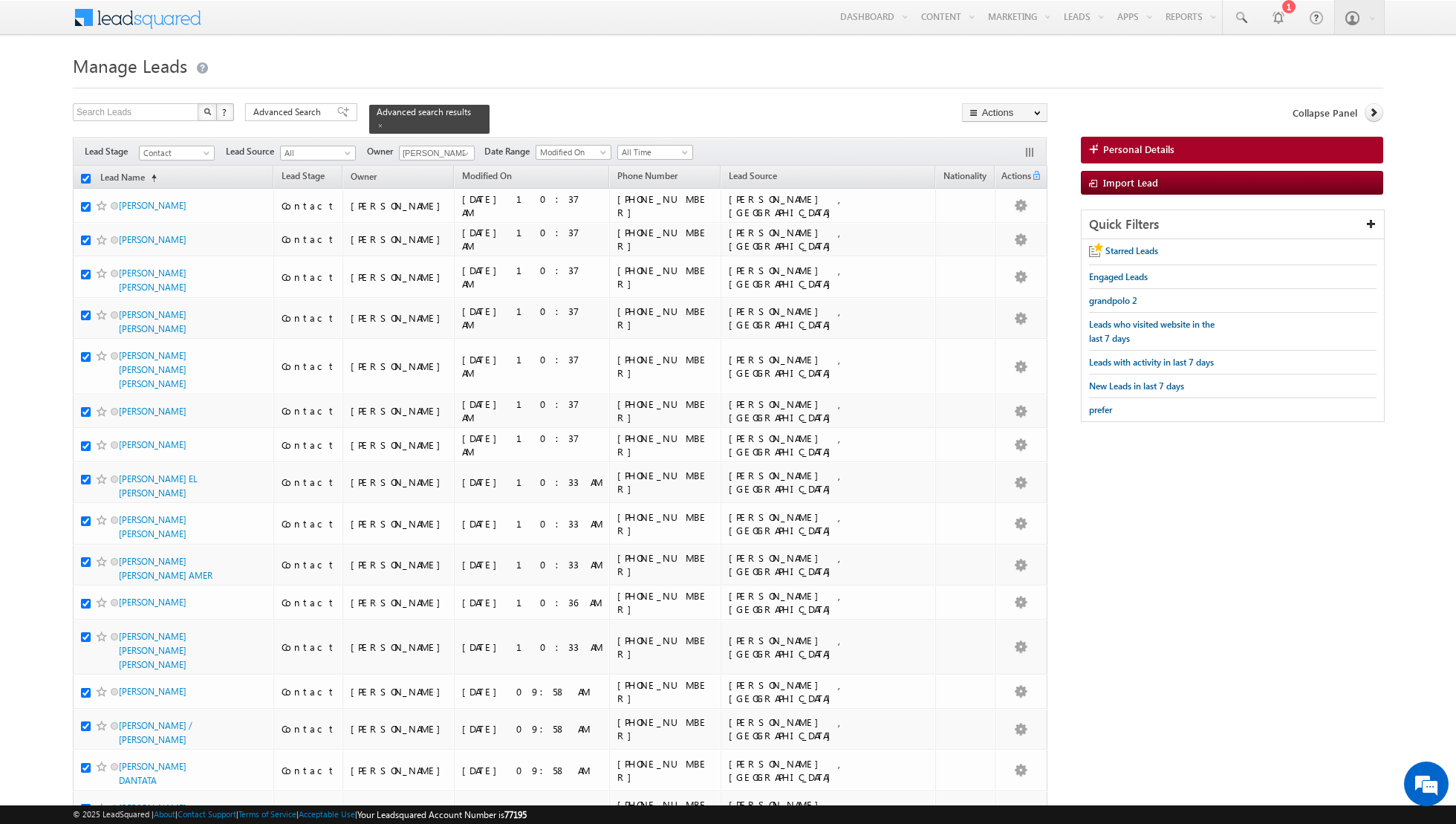
checkbox input "true"
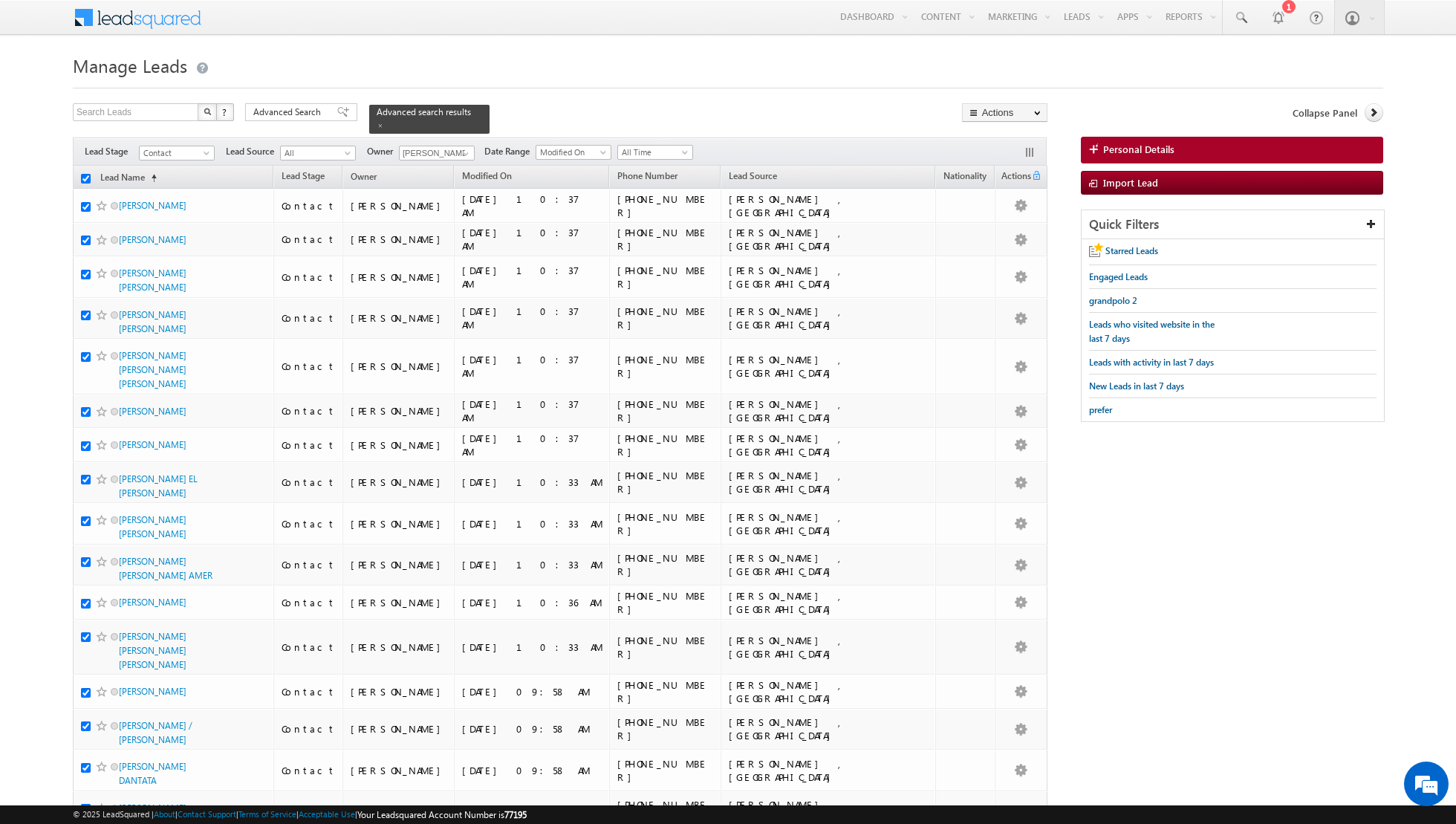
checkbox input "true"
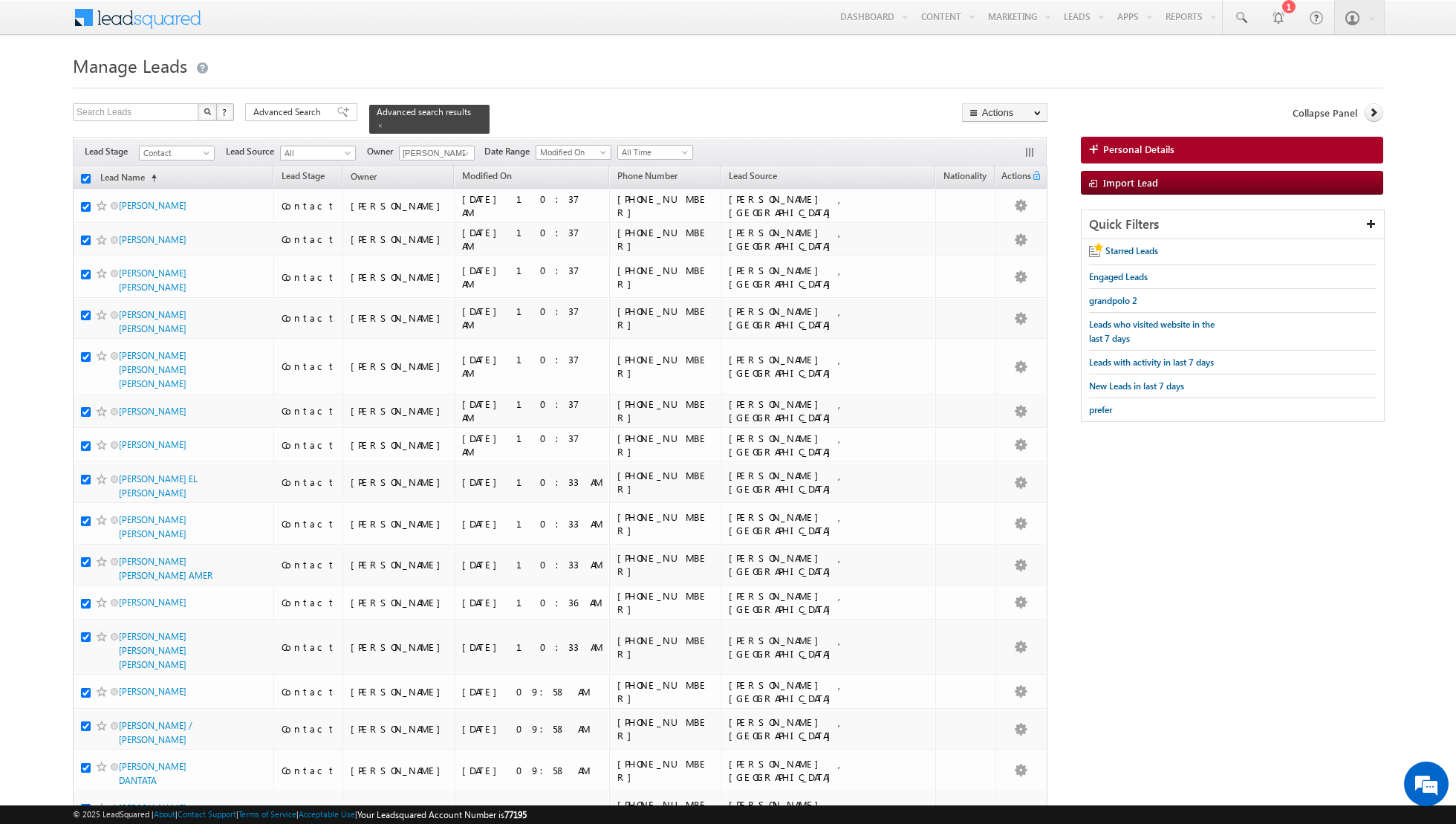
checkbox input "true"
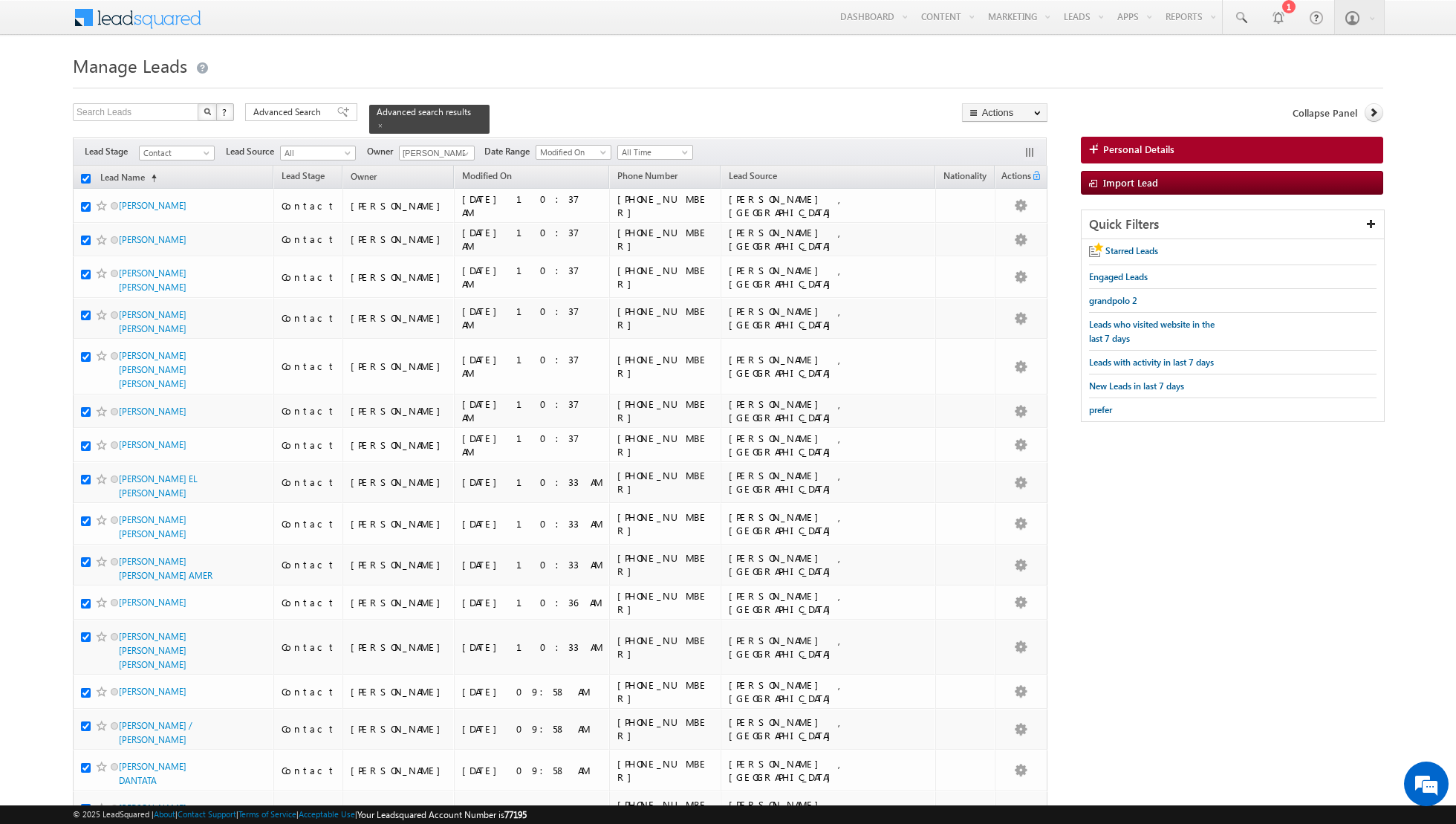
checkbox input "true"
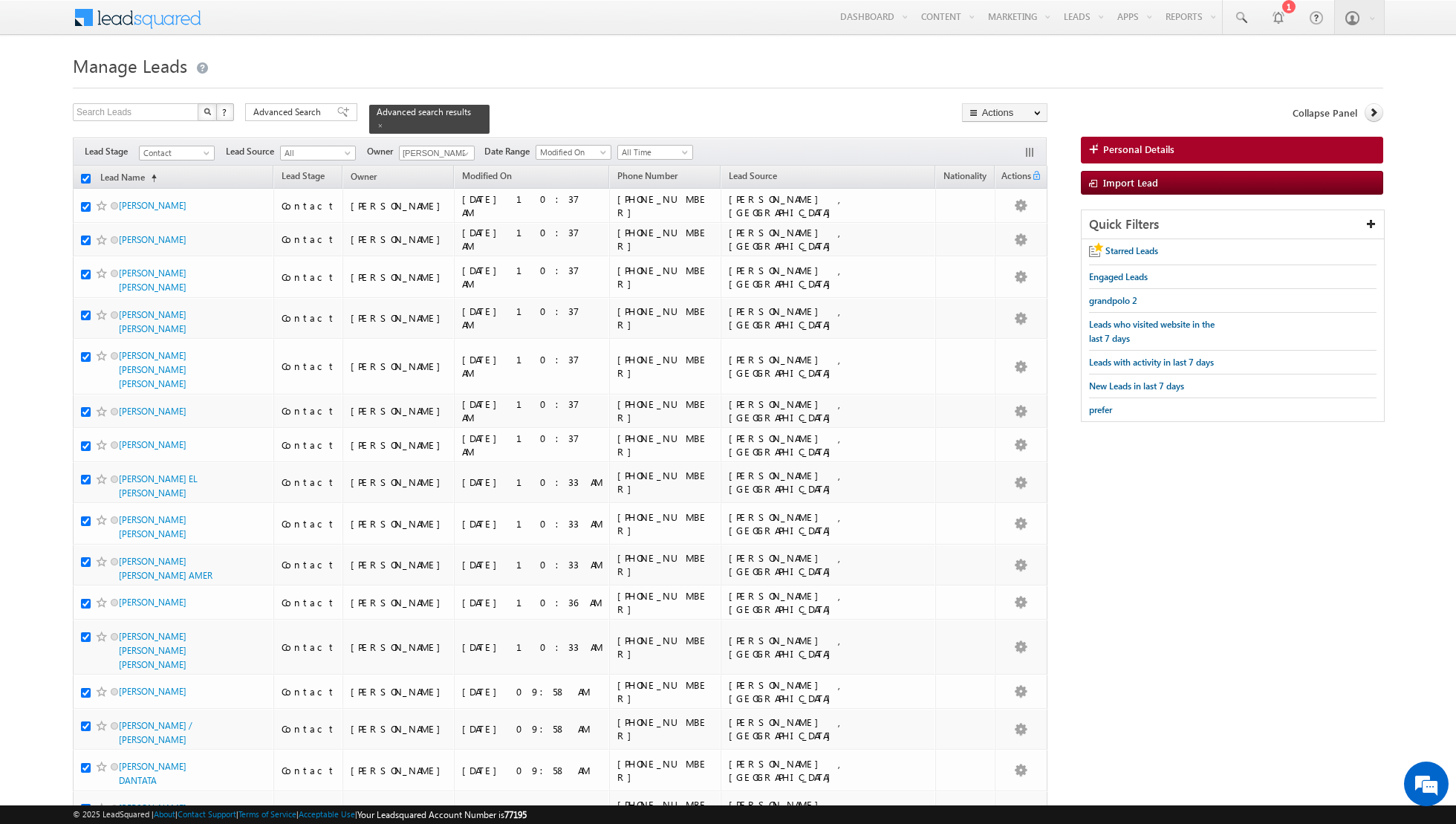
checkbox input "true"
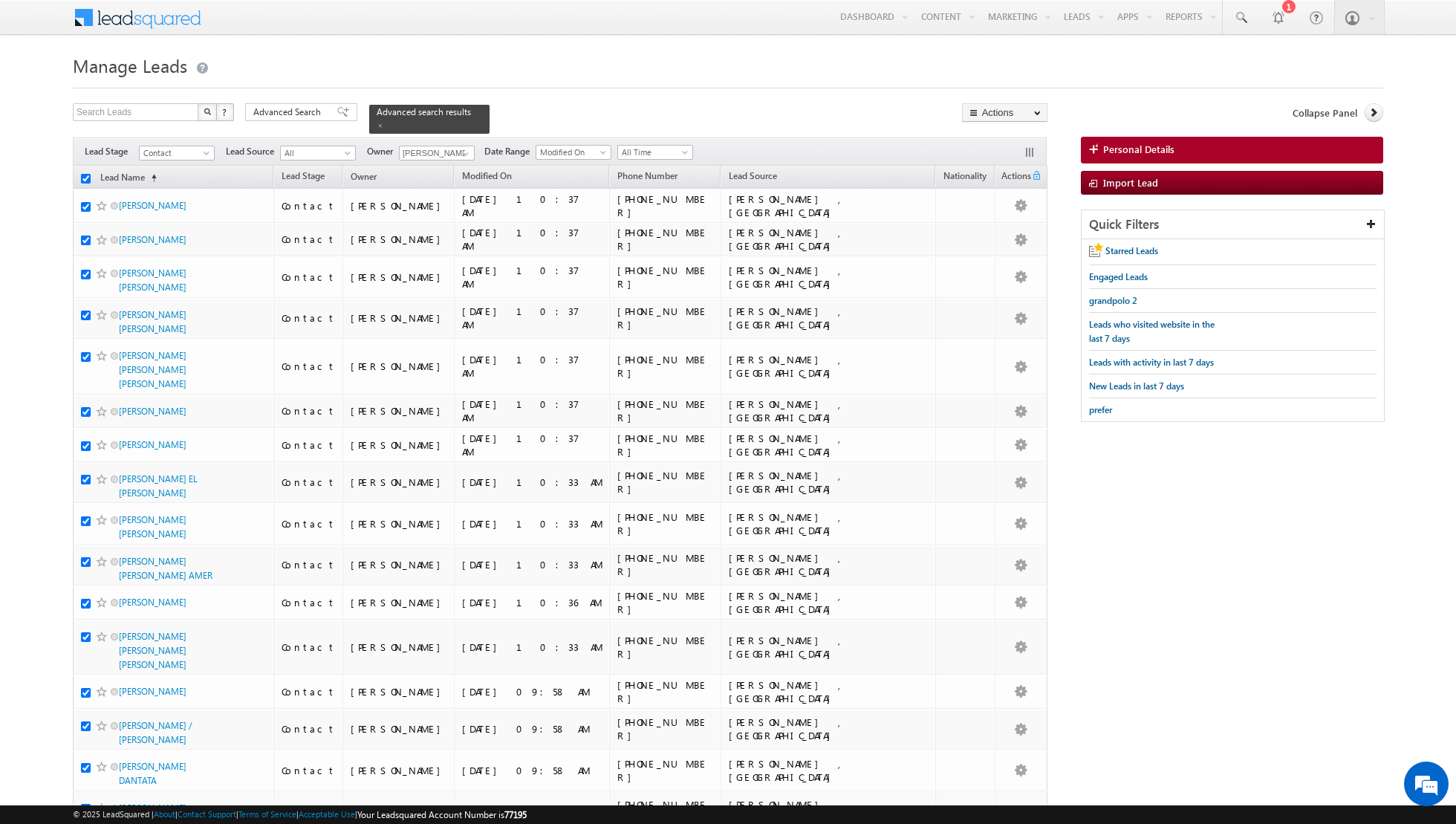
checkbox input "true"
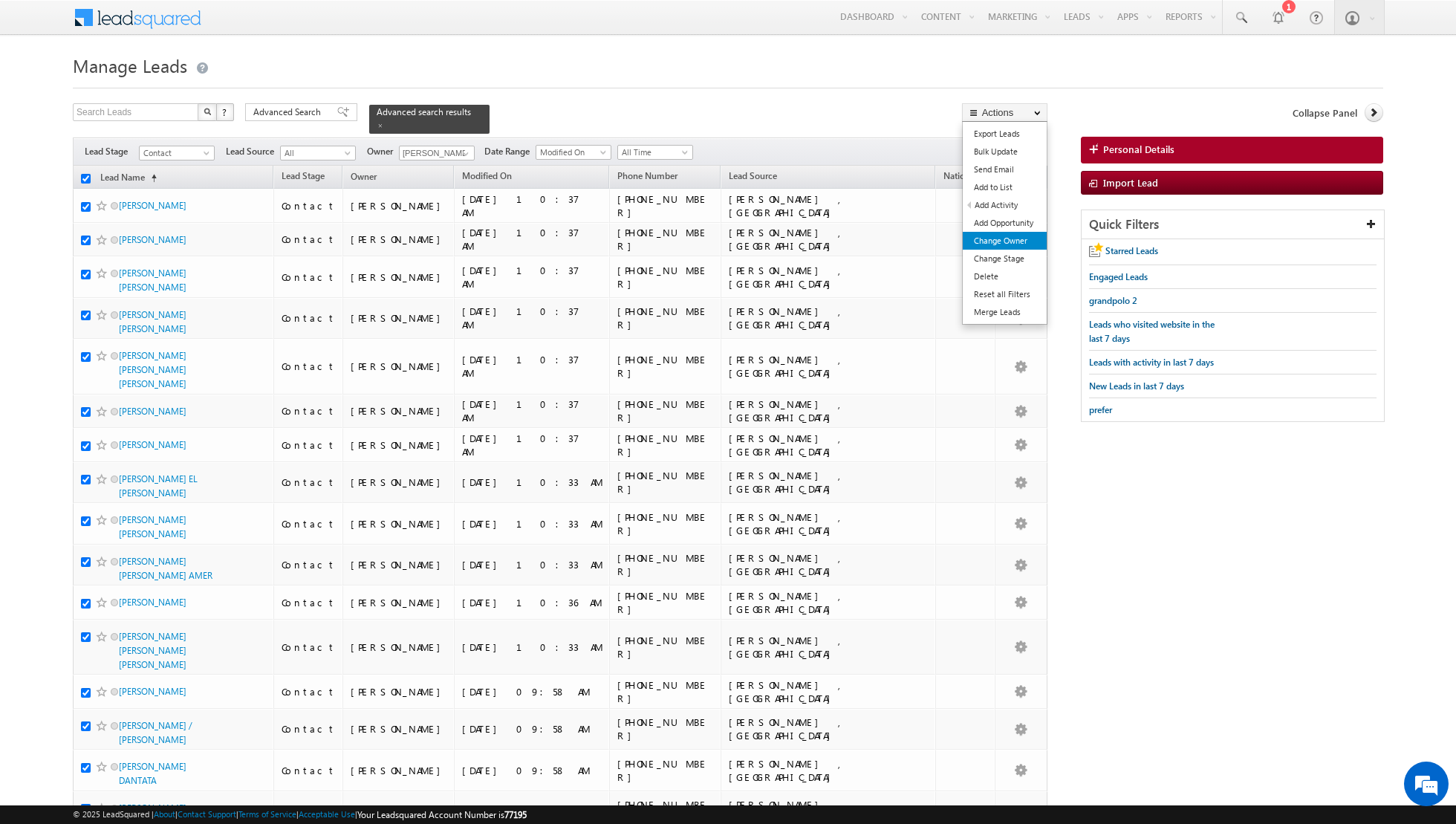
click at [1009, 239] on link "Change Owner" at bounding box center [1004, 241] width 84 height 18
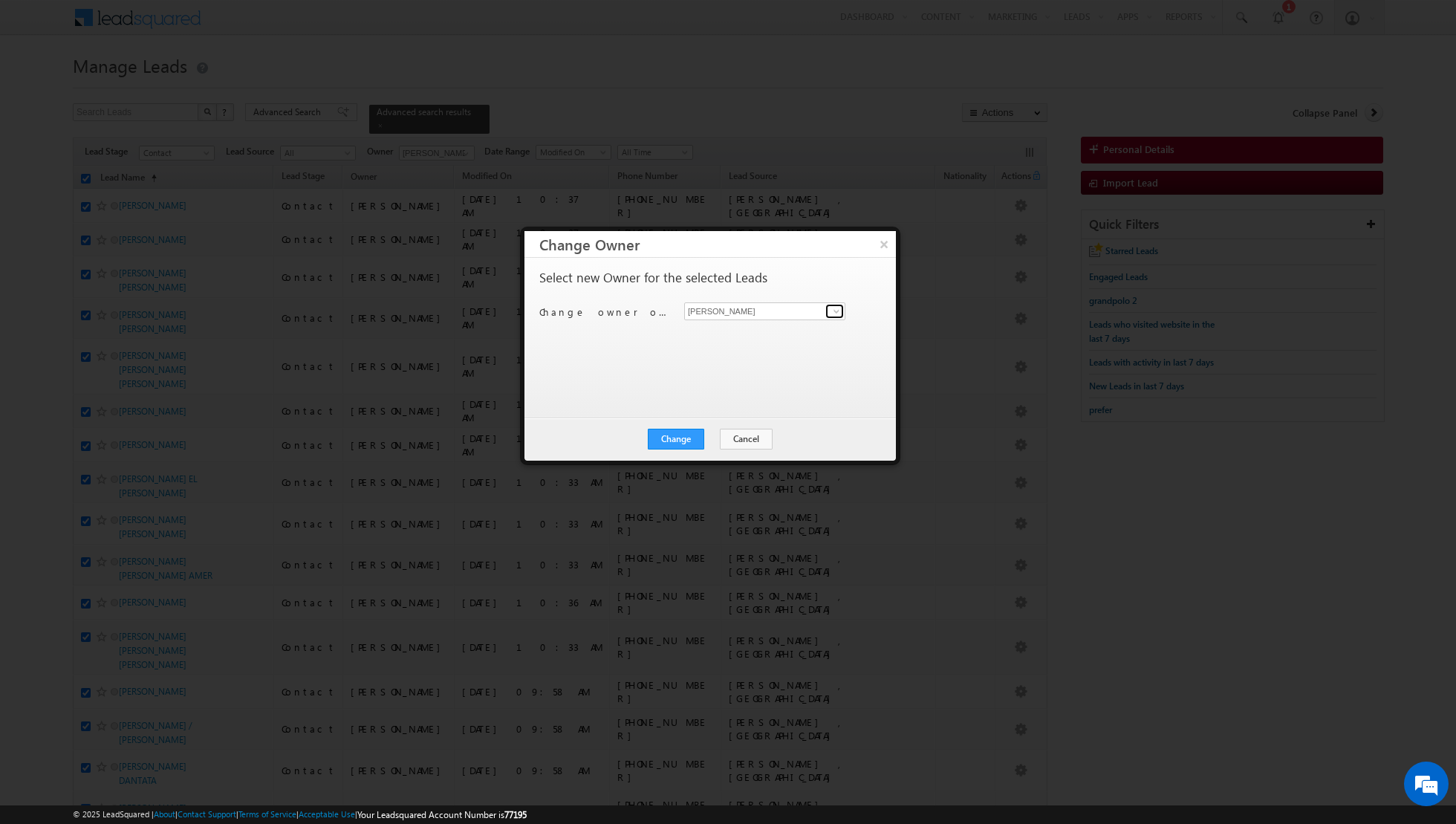
click at [837, 307] on span at bounding box center [836, 310] width 12 height 12
click at [757, 338] on span "[PERSON_NAME][EMAIL_ADDRESS][DOMAIN_NAME]" at bounding box center [756, 338] width 134 height 11
type input "[PERSON_NAME]"
click at [678, 436] on button "Change" at bounding box center [676, 439] width 57 height 21
click at [712, 438] on button "Close" at bounding box center [712, 439] width 48 height 21
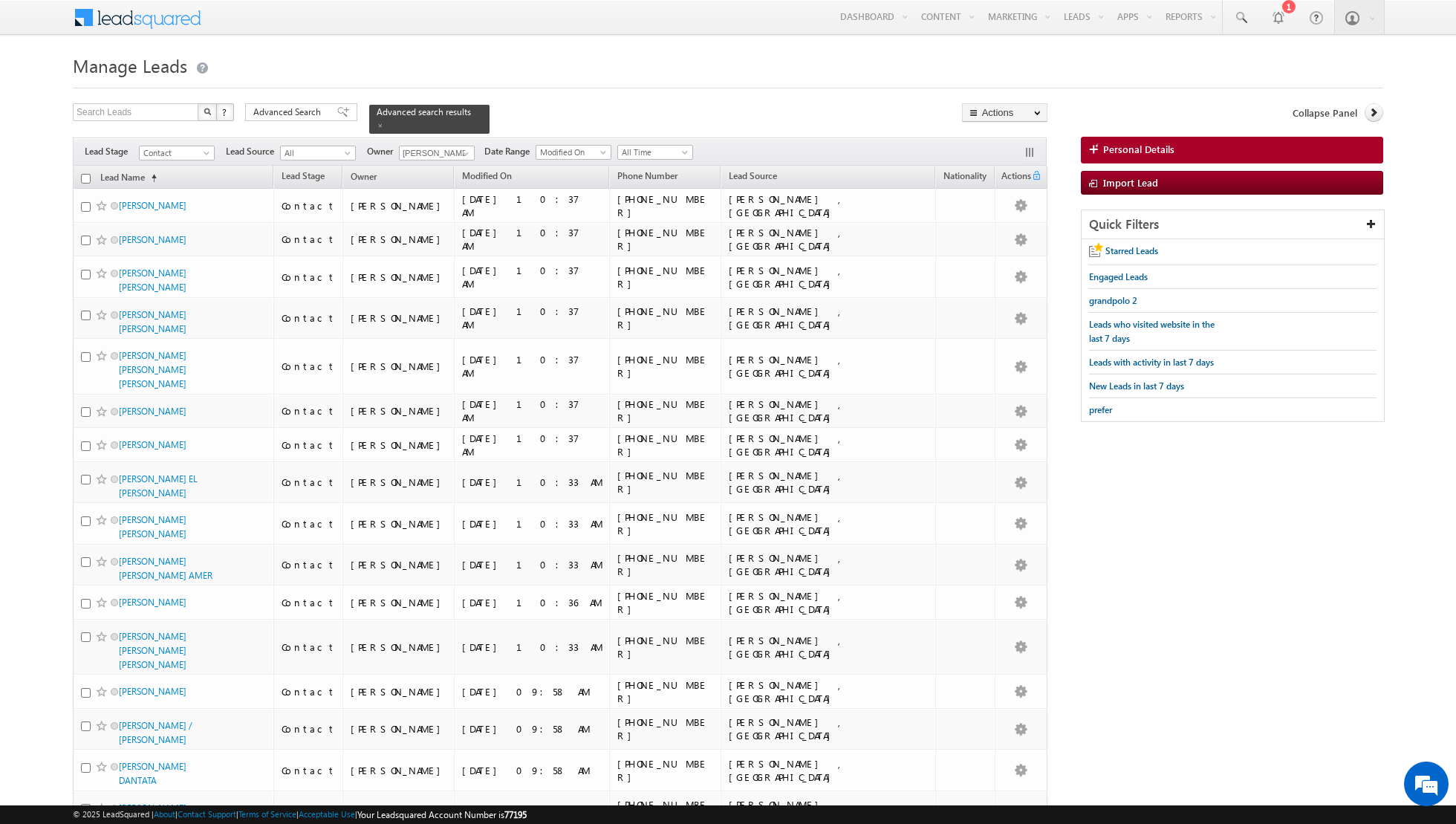
click at [90, 180] on th "Lead Name (sorted ascending)" at bounding box center [173, 177] width 200 height 23
click at [86, 177] on input "checkbox" at bounding box center [86, 179] width 10 height 10
checkbox input "true"
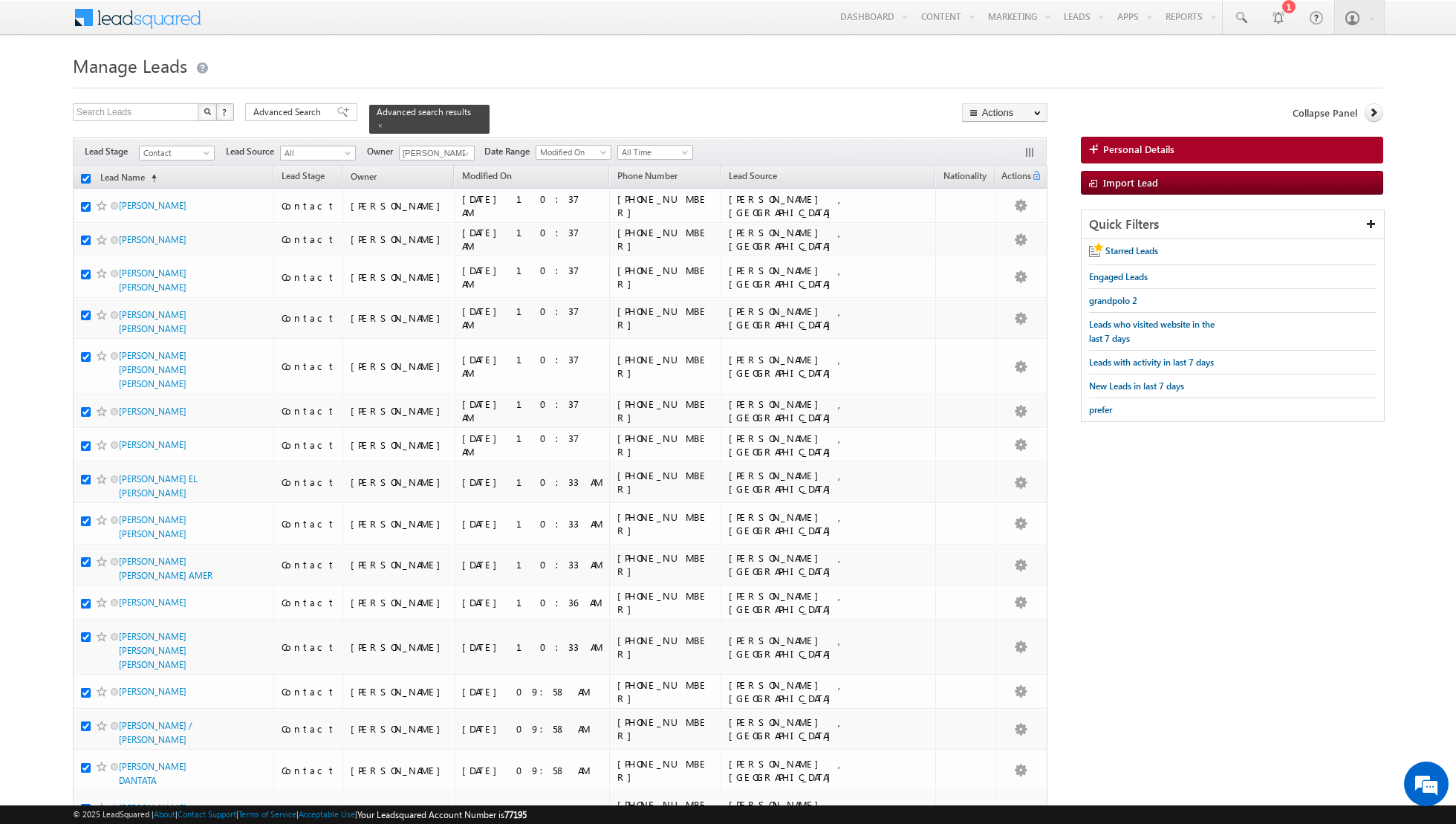
checkbox input "true"
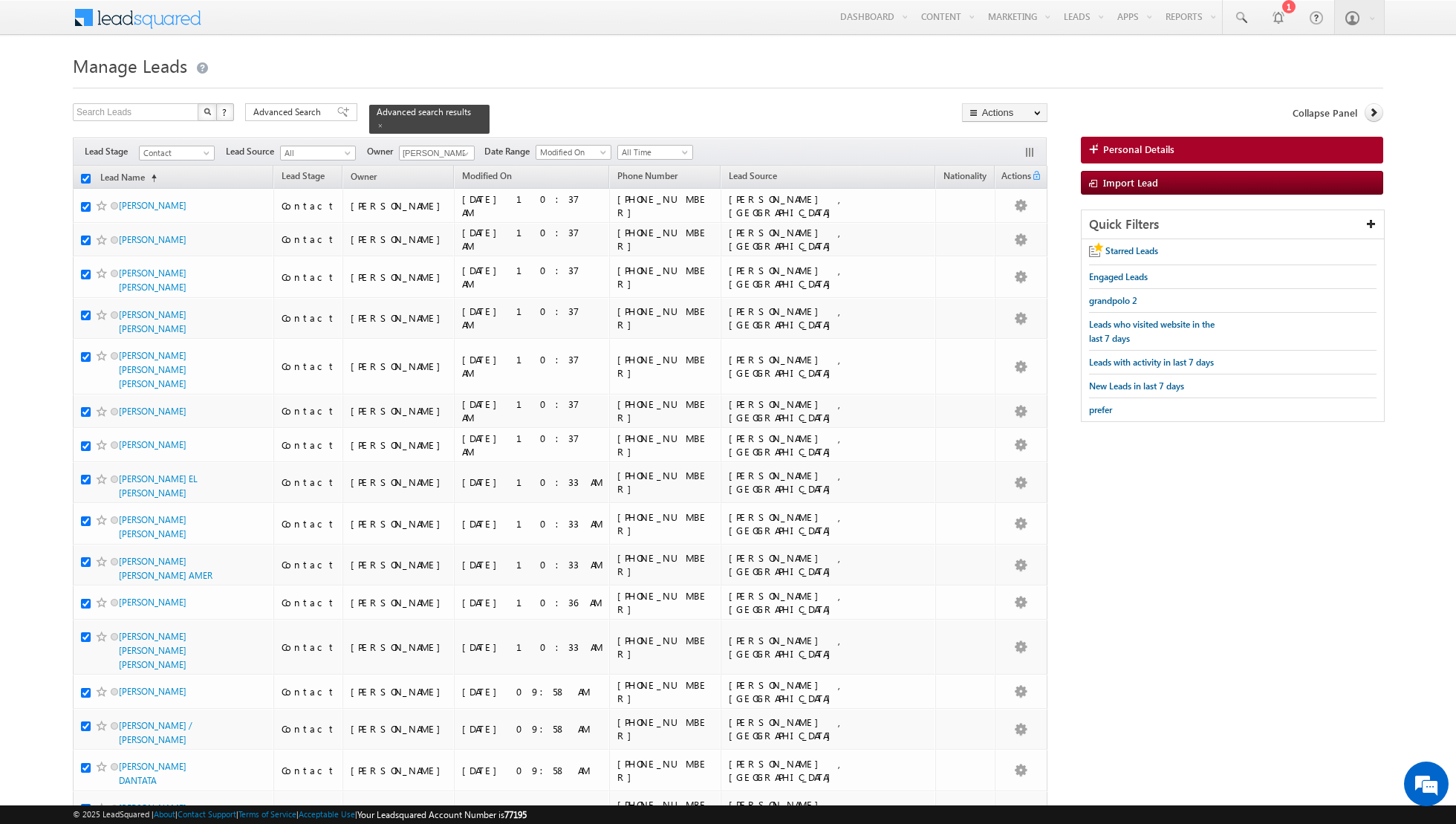
checkbox input "true"
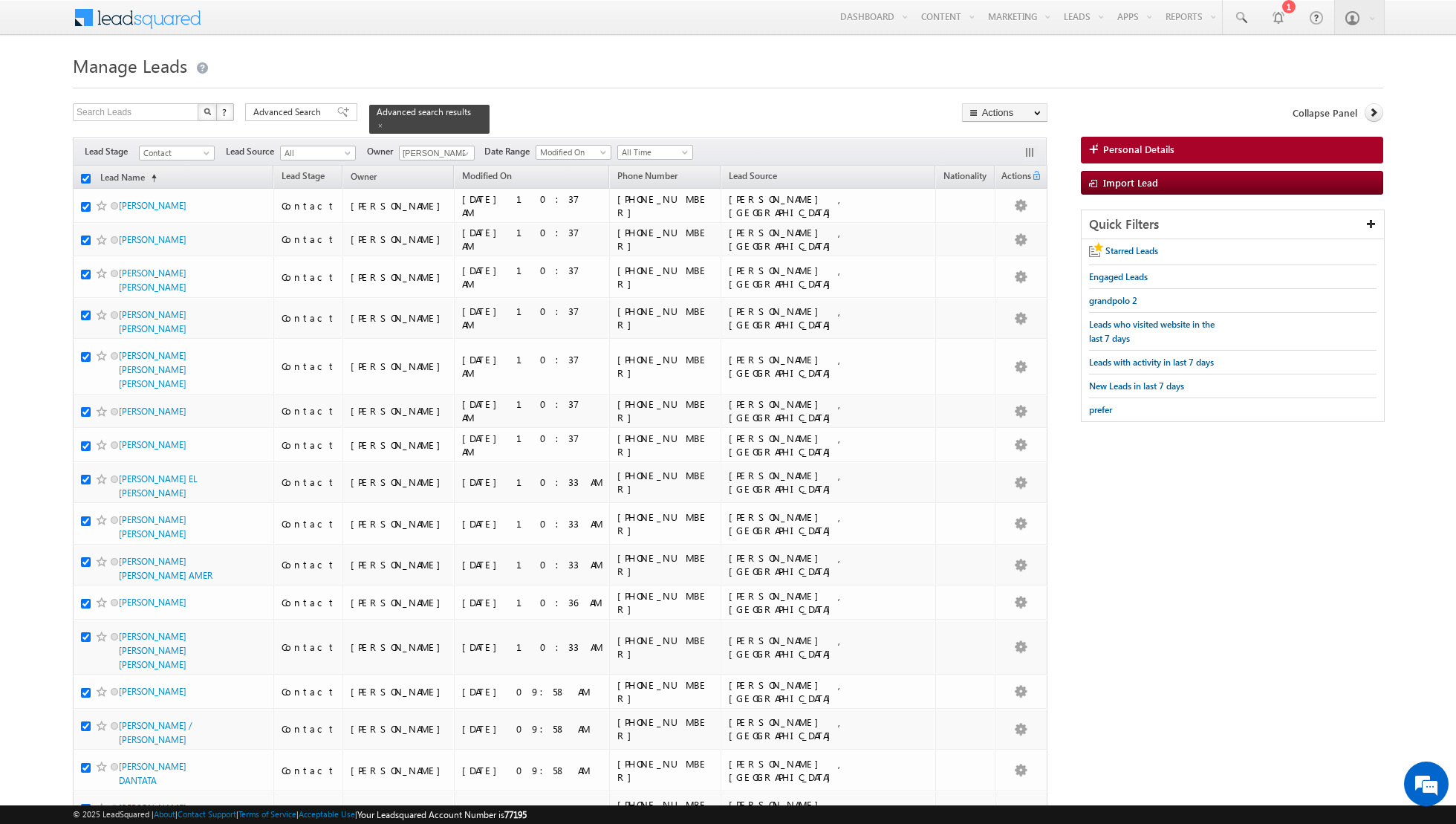
checkbox input "true"
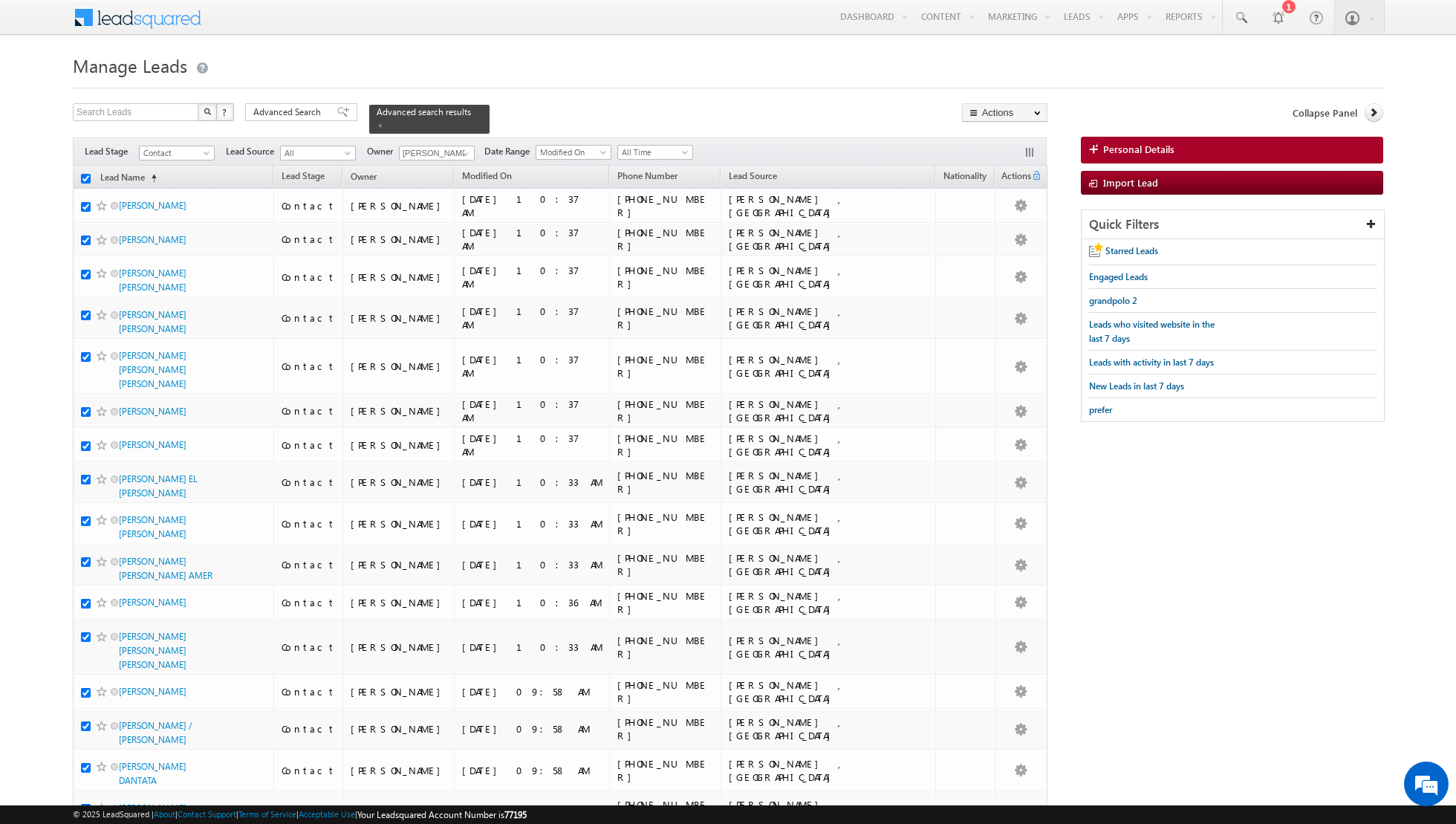
checkbox input "true"
click at [976, 236] on link "Change Owner" at bounding box center [1004, 241] width 84 height 18
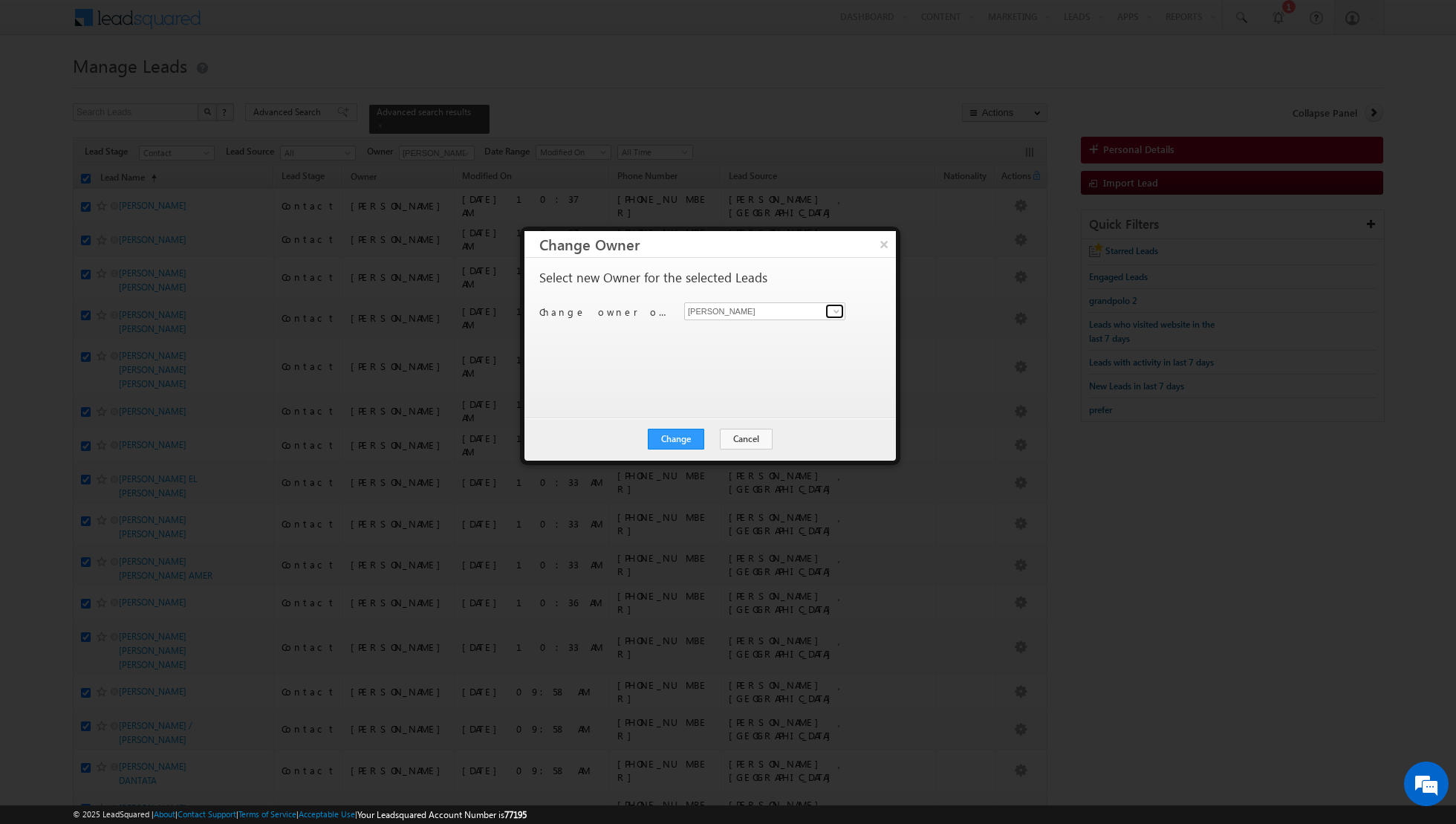
click at [840, 313] on span at bounding box center [836, 310] width 12 height 12
click at [787, 334] on span "[PERSON_NAME][EMAIL_ADDRESS][DOMAIN_NAME]" at bounding box center [756, 338] width 134 height 11
click at [684, 430] on button "Change" at bounding box center [676, 439] width 57 height 21
click at [711, 438] on button "Close" at bounding box center [712, 439] width 48 height 21
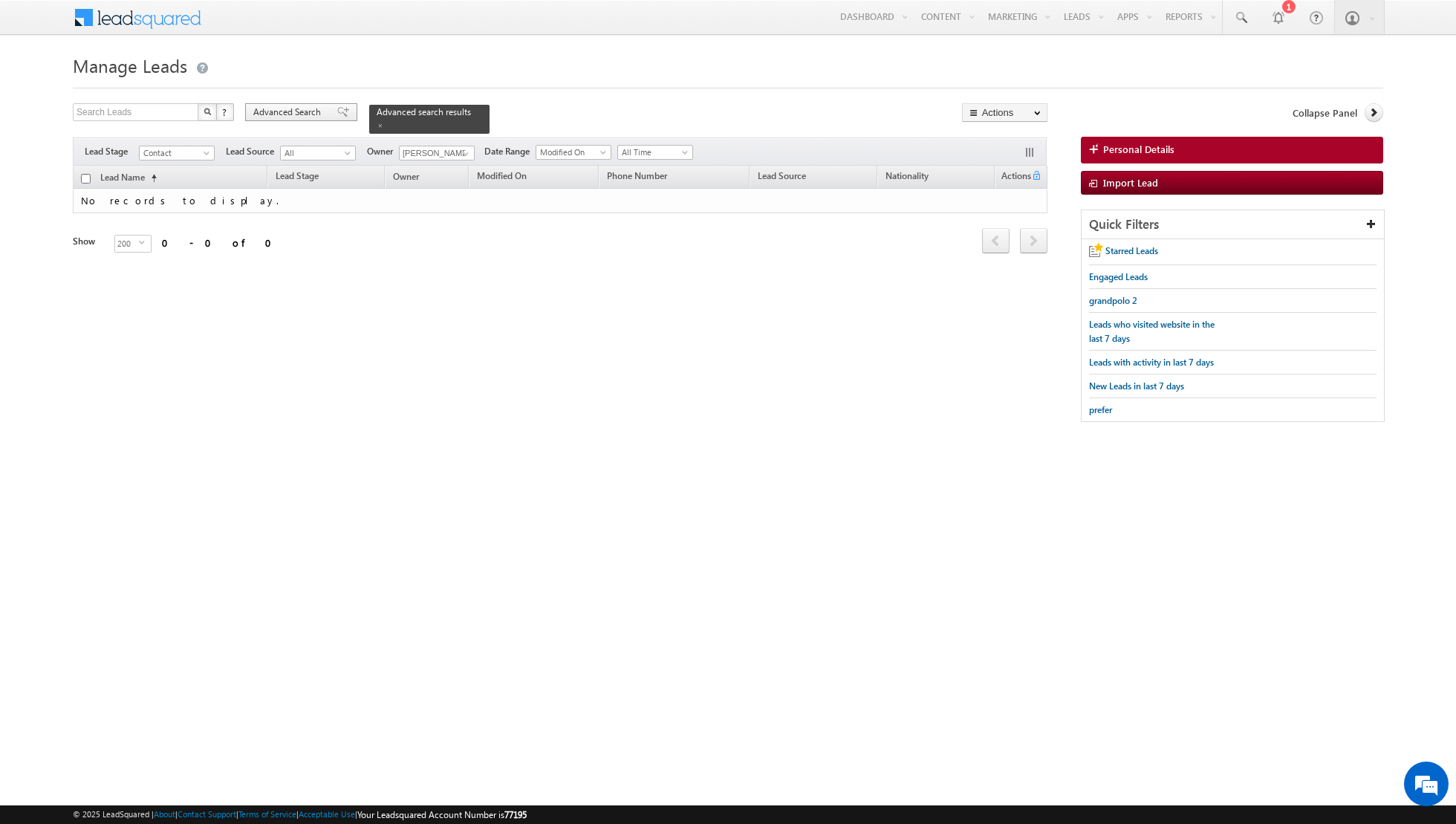
click at [338, 111] on span at bounding box center [343, 112] width 12 height 11
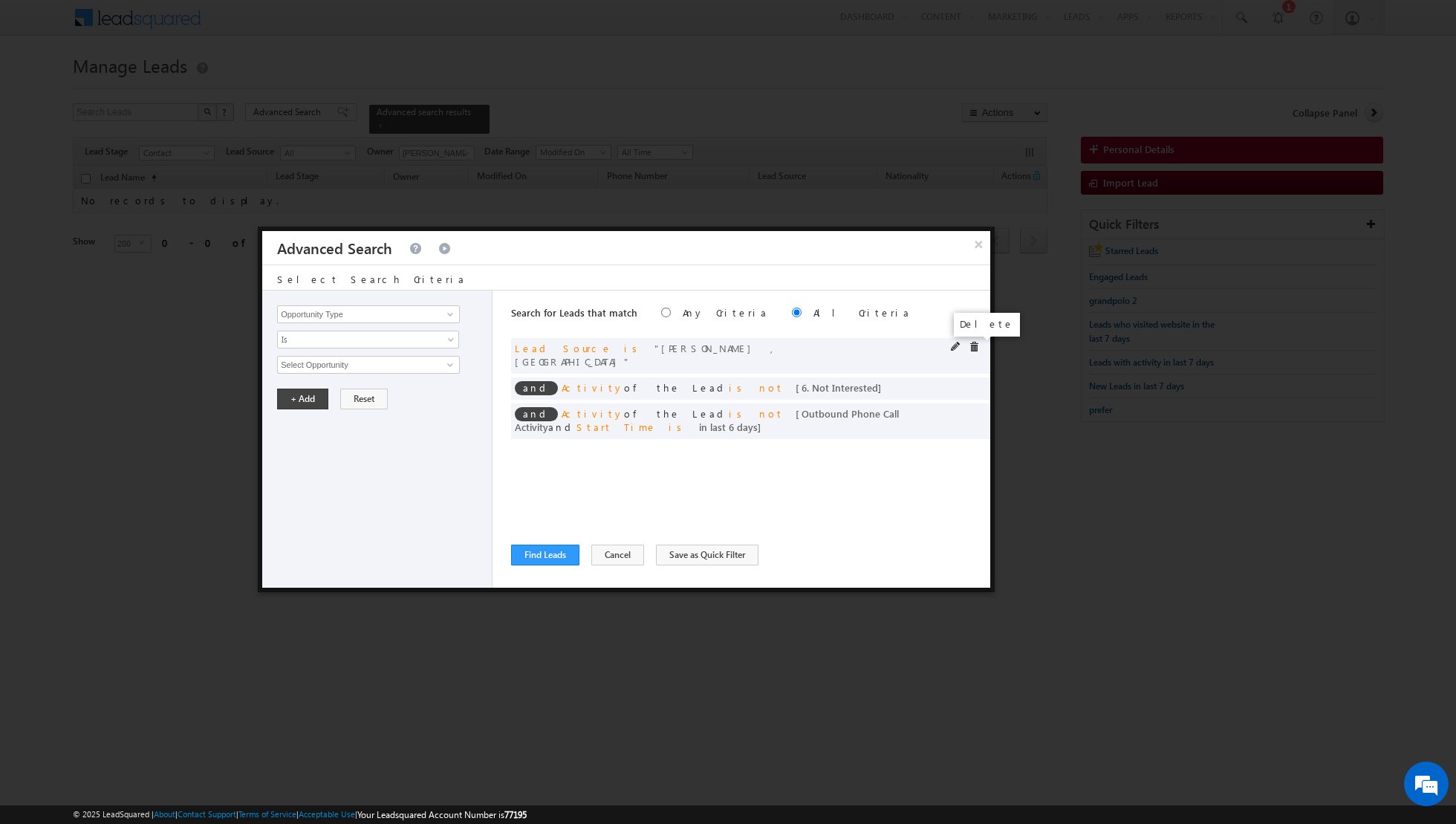
click at [972, 346] on span at bounding box center [974, 347] width 11 height 11
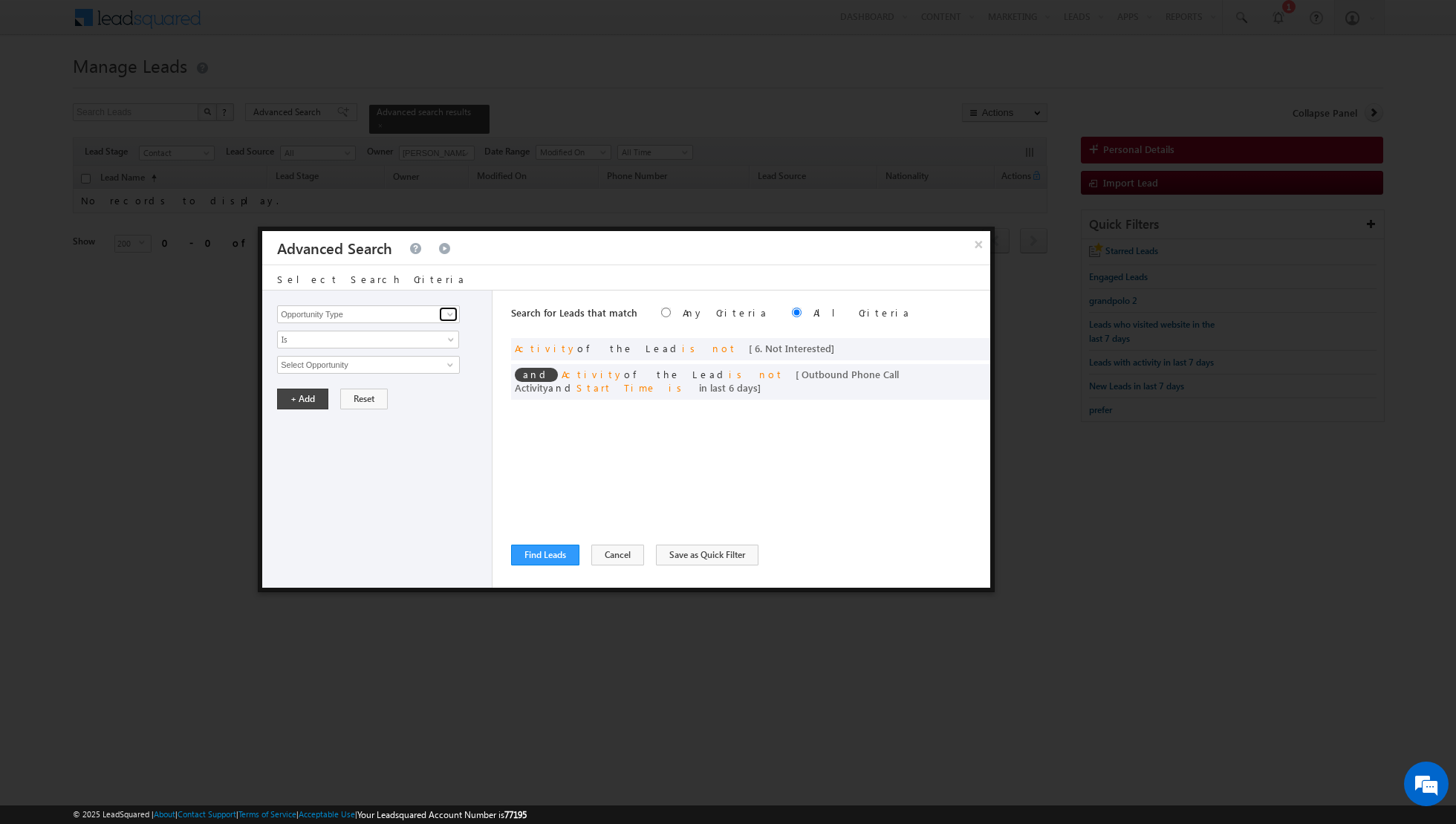
click at [451, 313] on span at bounding box center [450, 313] width 12 height 12
click at [409, 343] on link "Lead Source" at bounding box center [368, 344] width 182 height 17
click at [442, 361] on span "None Selected" at bounding box center [362, 365] width 169 height 16
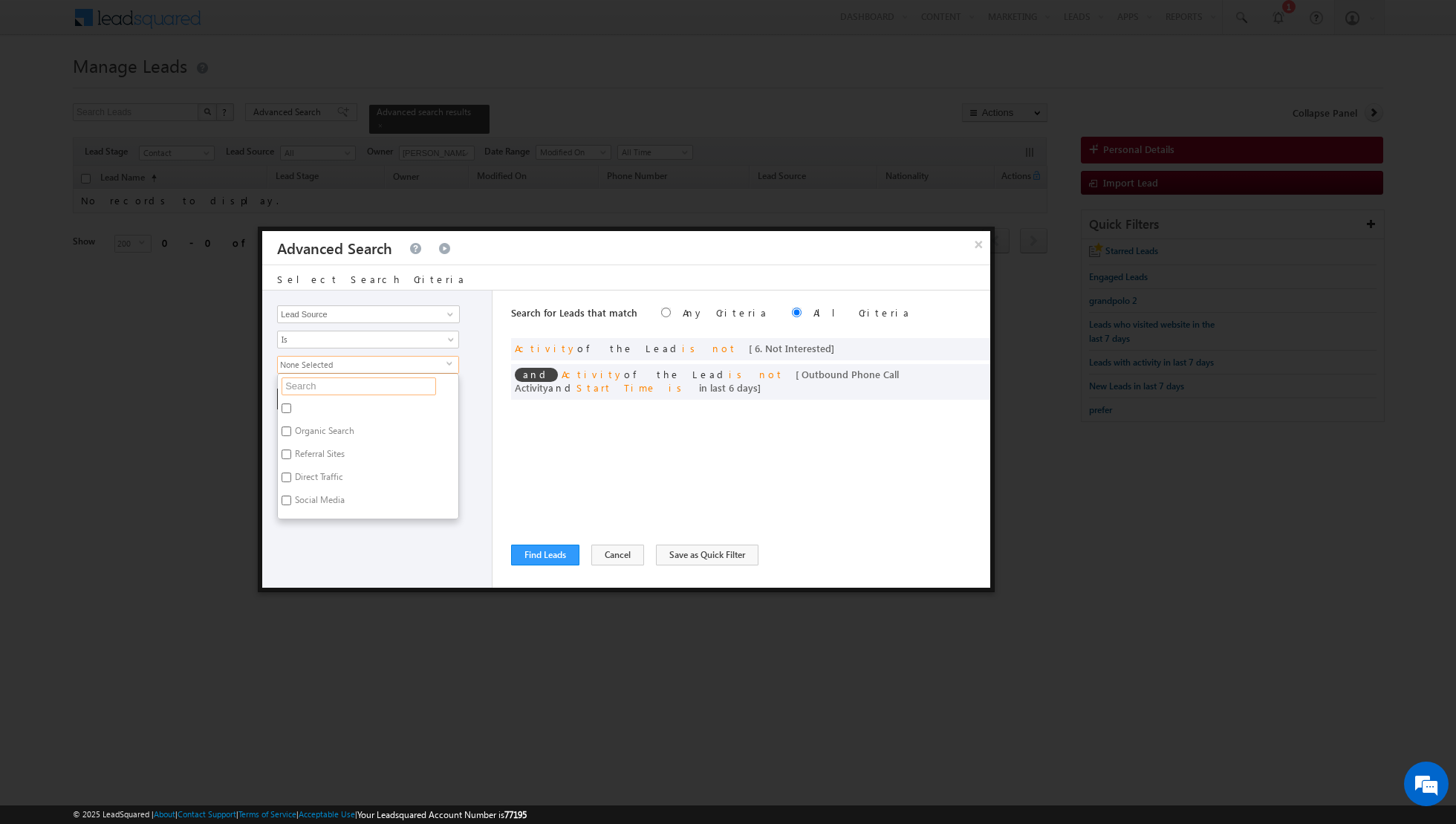
click at [379, 383] on input "text" at bounding box center [358, 386] width 154 height 18
click at [339, 404] on label "DOWNTOWN [GEOGRAPHIC_DATA]" at bounding box center [364, 411] width 172 height 23
click at [292, 404] on input "DOWNTOWN [GEOGRAPHIC_DATA]" at bounding box center [286, 408] width 10 height 10
click at [315, 445] on label "Downtown.xlsx - Owners" at bounding box center [343, 457] width 130 height 23
click at [292, 449] on input "Downtown.xlsx - Owners" at bounding box center [286, 454] width 10 height 10
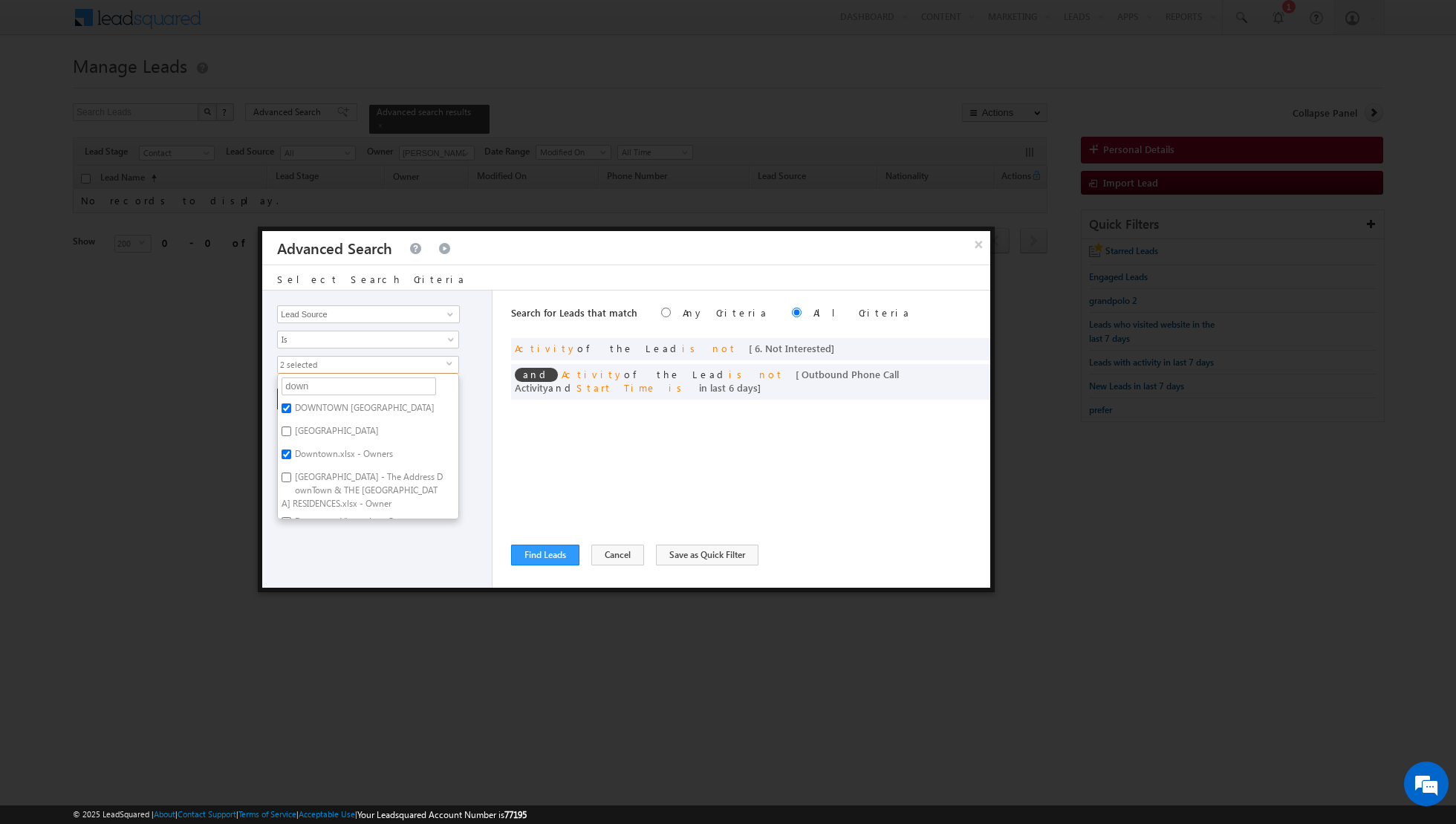
click at [355, 553] on div "Opportunity Type Lead Activity Task Sales Group Prospect Id Address 1 Address 2…" at bounding box center [376, 439] width 230 height 297
click at [297, 399] on button "+ Add" at bounding box center [302, 398] width 51 height 21
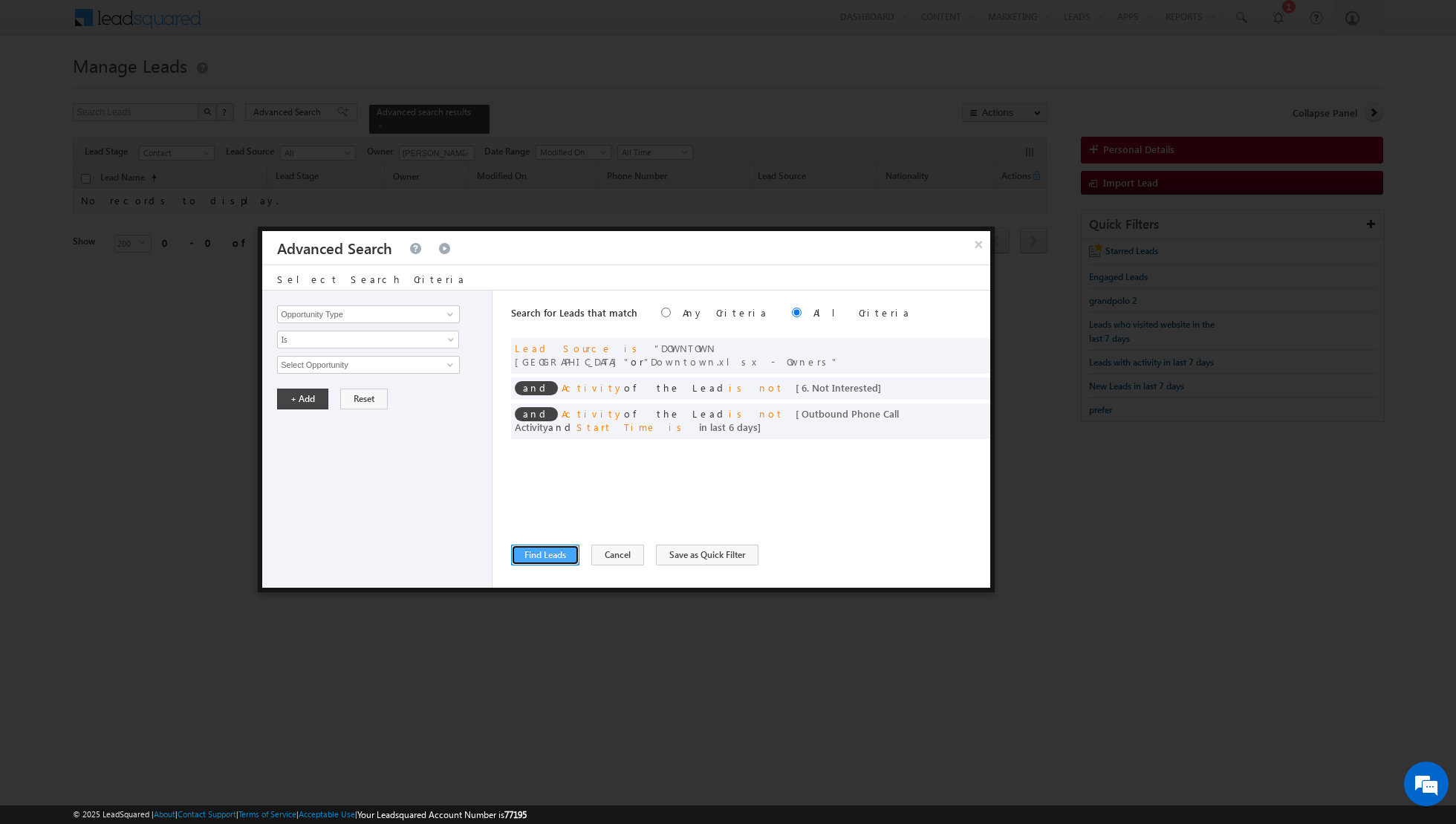
click at [534, 558] on button "Find Leads" at bounding box center [545, 554] width 69 height 21
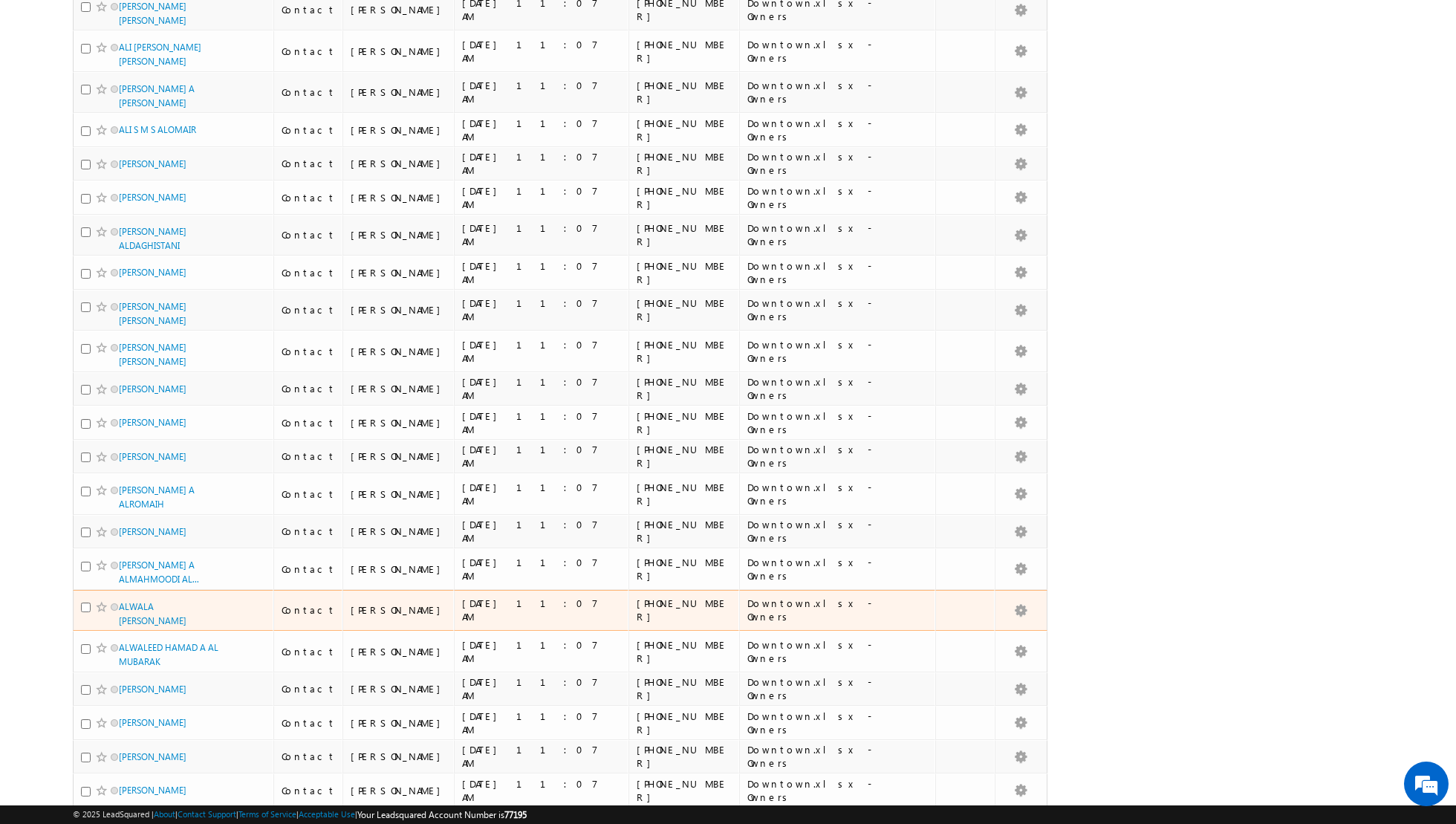
scroll to position [6816, 0]
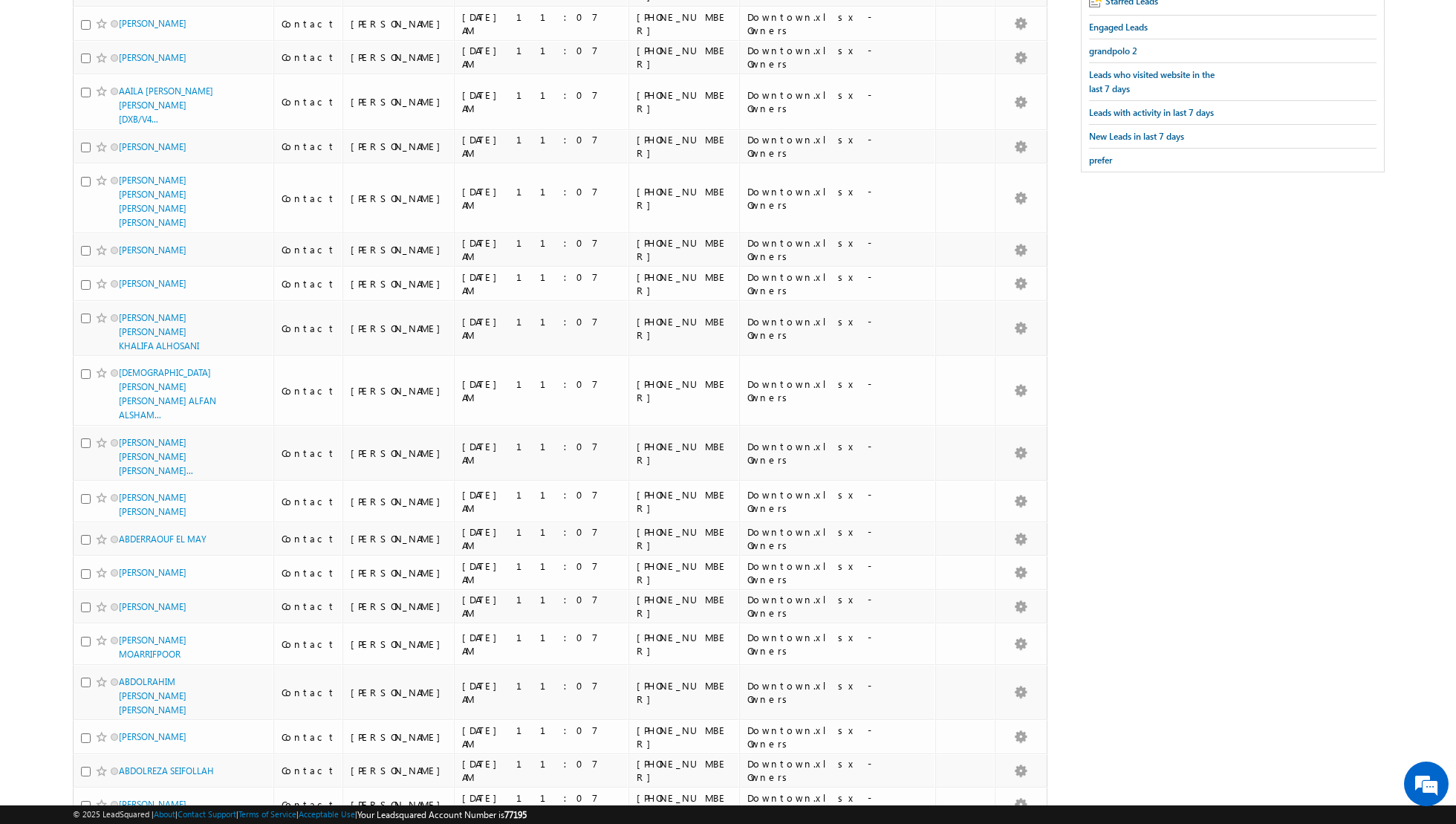
scroll to position [0, 0]
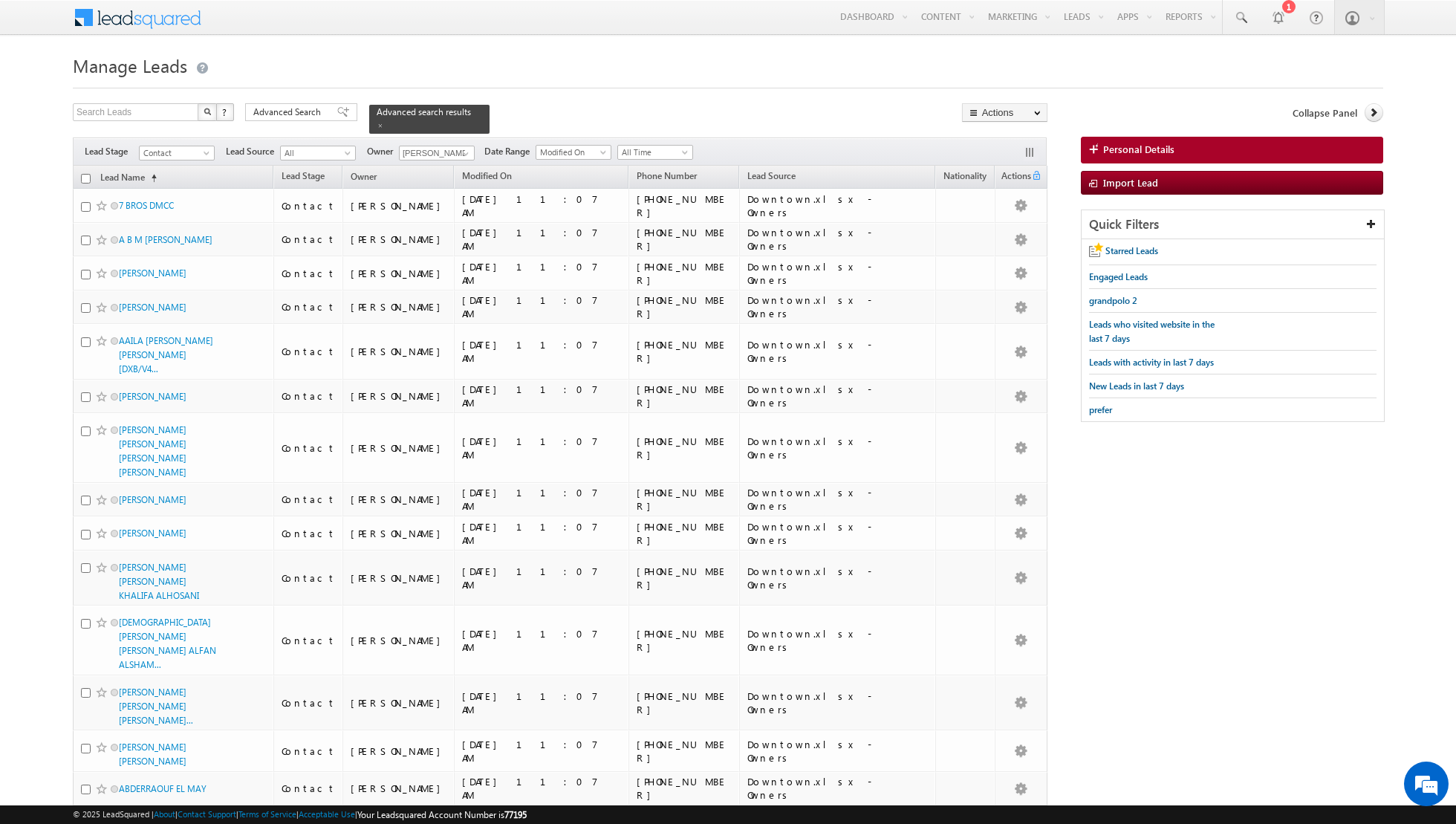
click at [86, 176] on input "checkbox" at bounding box center [86, 179] width 10 height 10
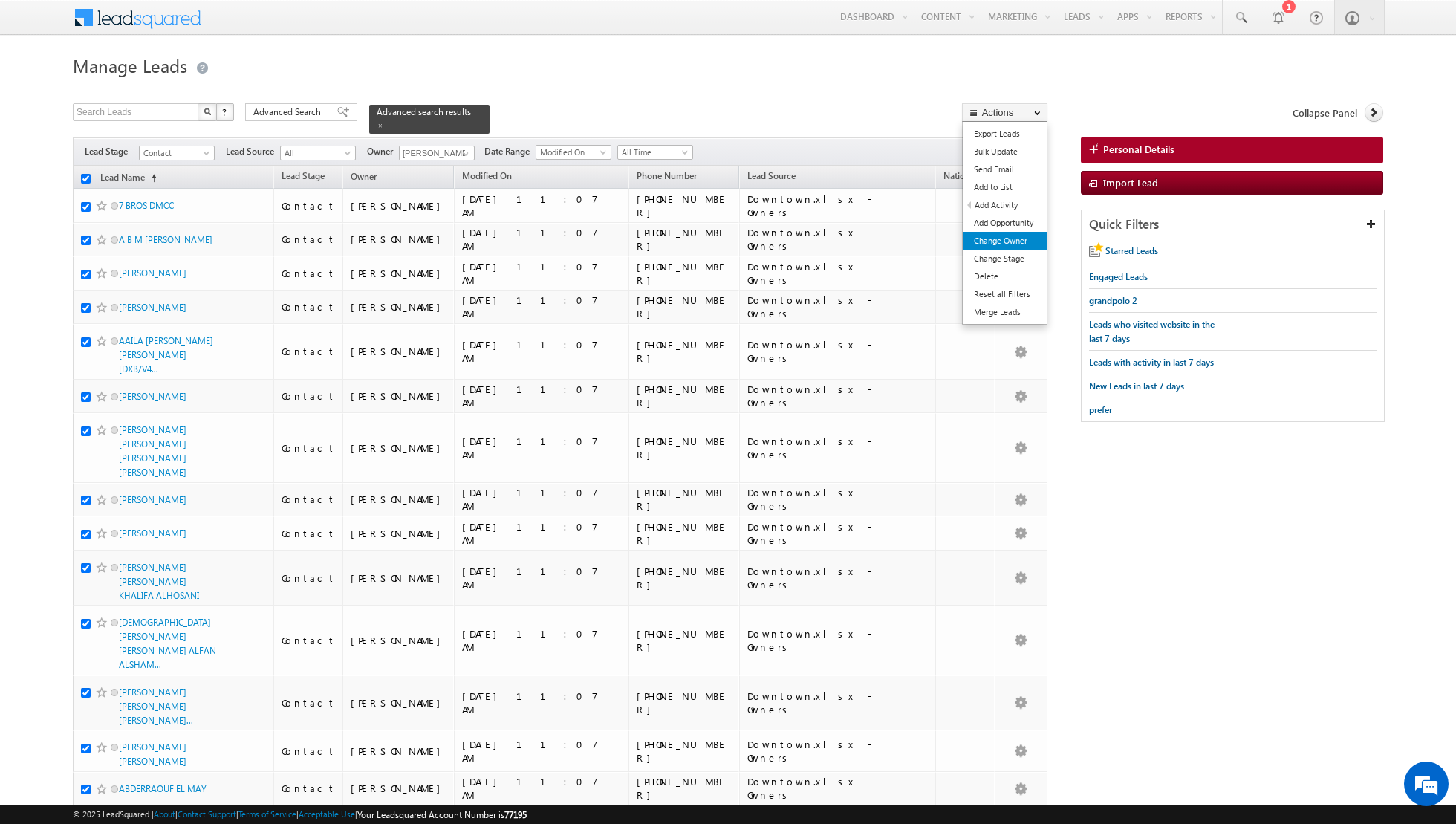
click at [995, 236] on link "Change Owner" at bounding box center [1004, 241] width 84 height 18
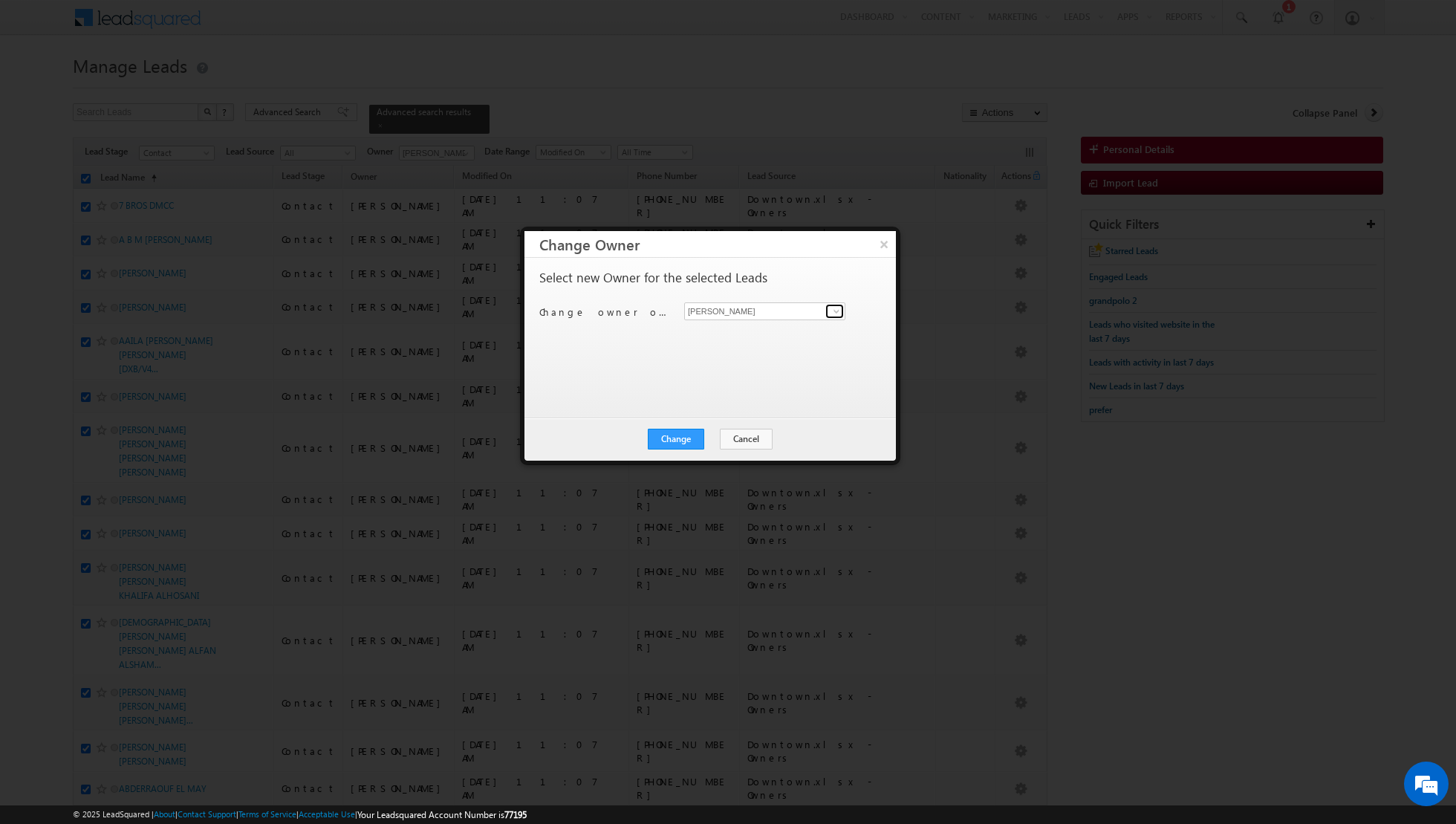
click at [837, 309] on span at bounding box center [836, 310] width 12 height 12
click at [753, 338] on span "[PERSON_NAME][EMAIL_ADDRESS][DOMAIN_NAME]" at bounding box center [756, 338] width 134 height 11
click at [684, 437] on button "Change" at bounding box center [676, 439] width 57 height 21
click at [708, 438] on button "Close" at bounding box center [712, 439] width 48 height 21
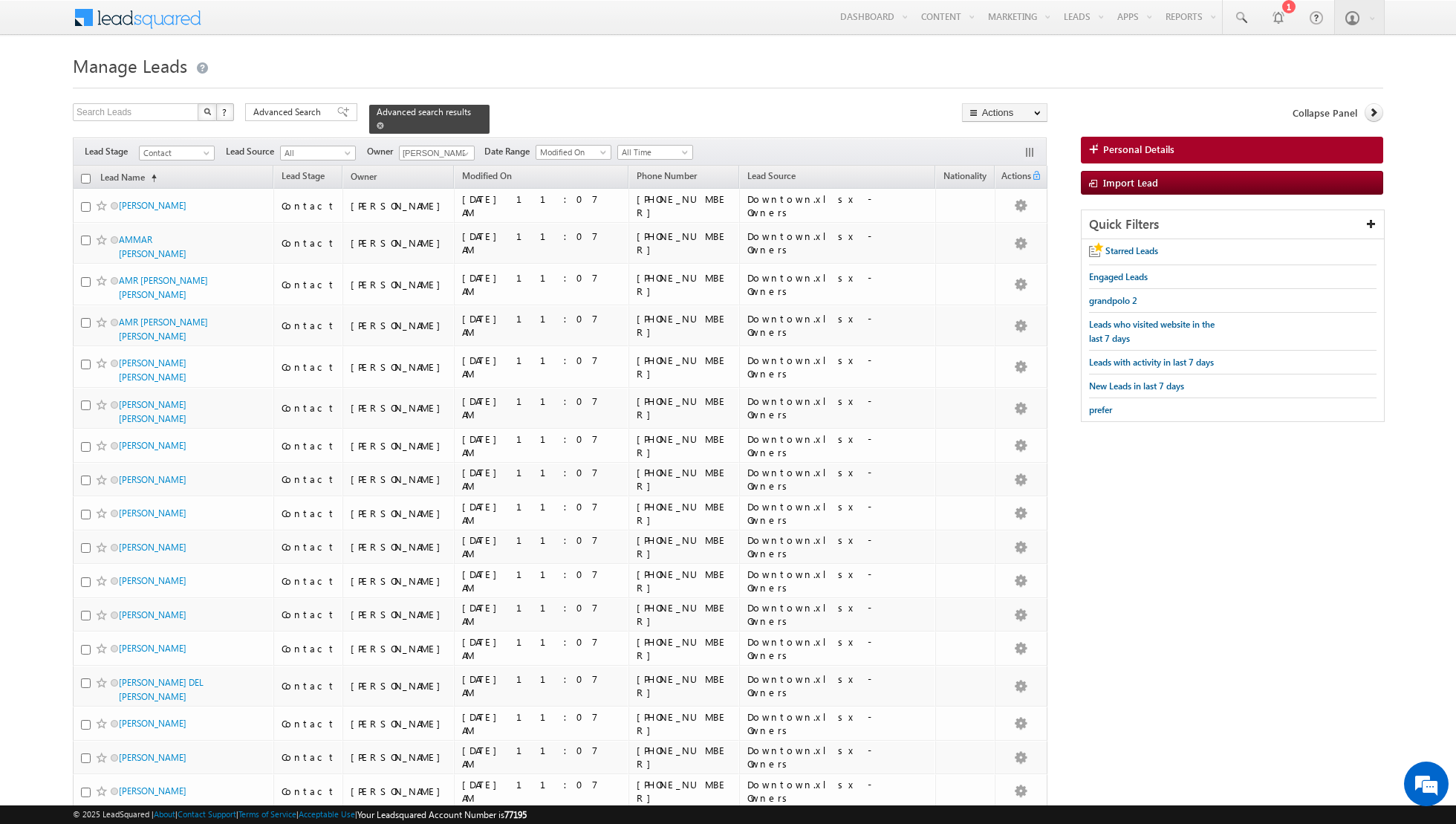
click at [376, 120] on link at bounding box center [380, 125] width 7 height 13
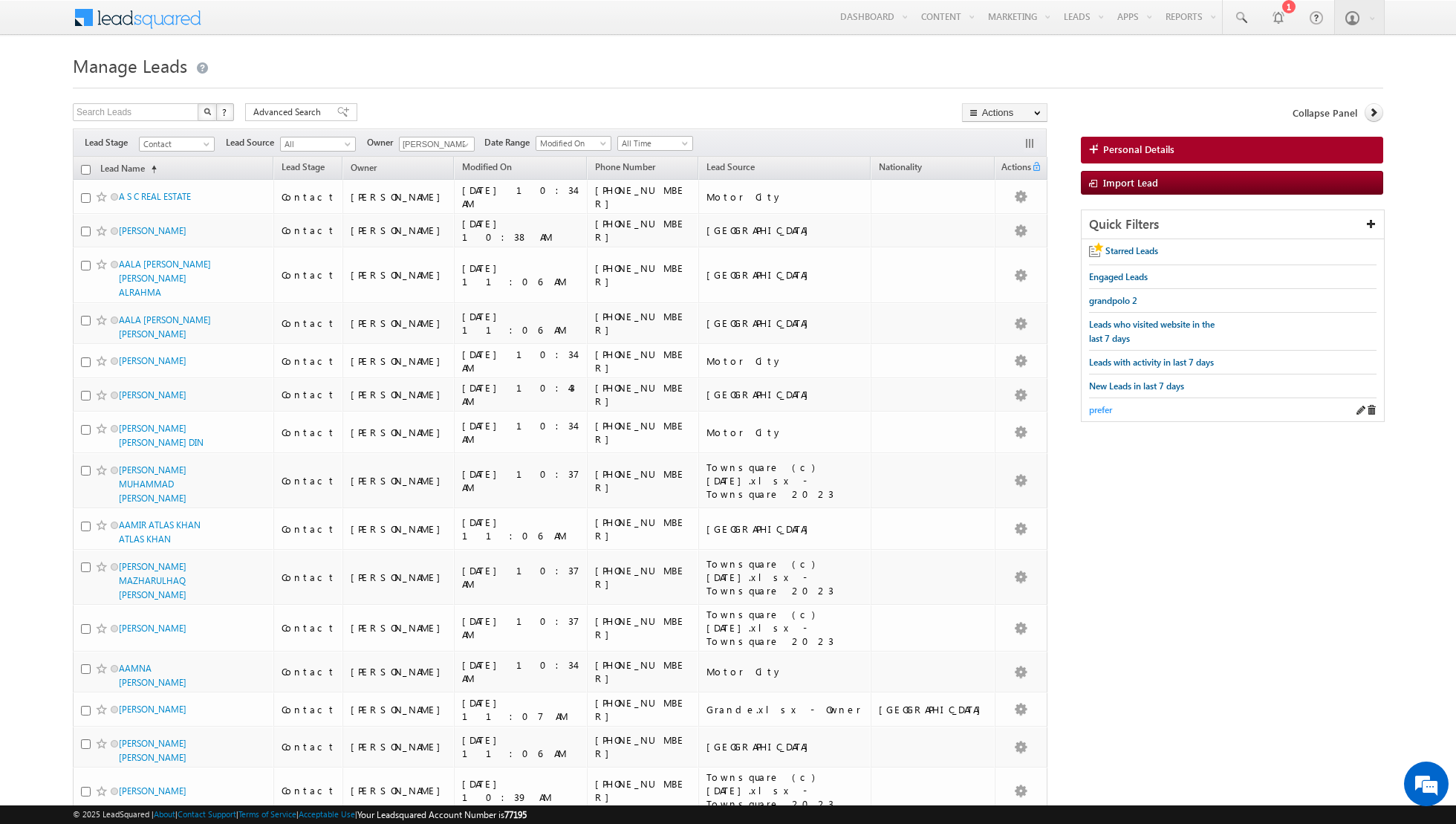
click at [1101, 408] on span "prefer" at bounding box center [1100, 410] width 23 height 11
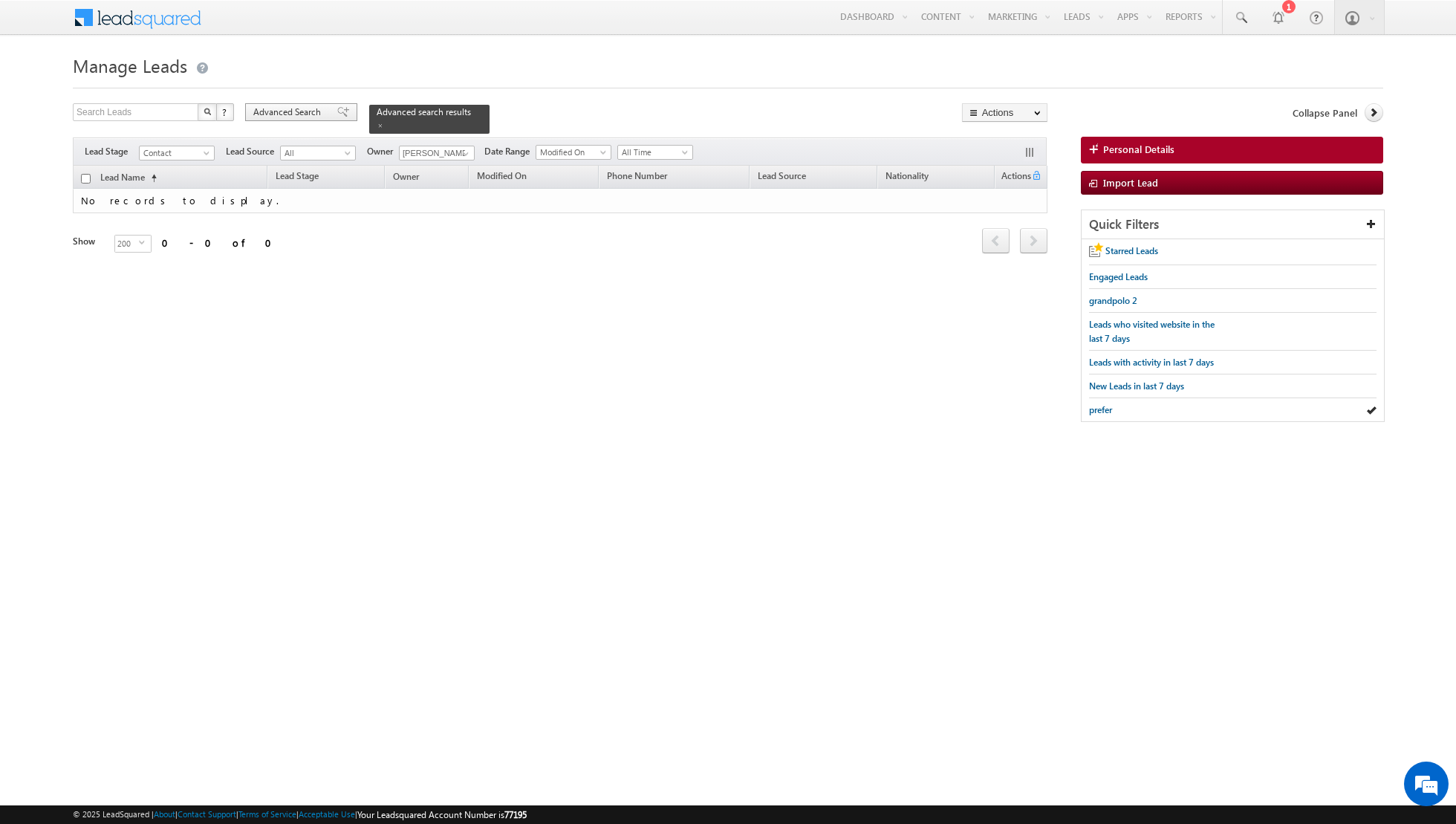
click at [338, 113] on span at bounding box center [343, 112] width 12 height 11
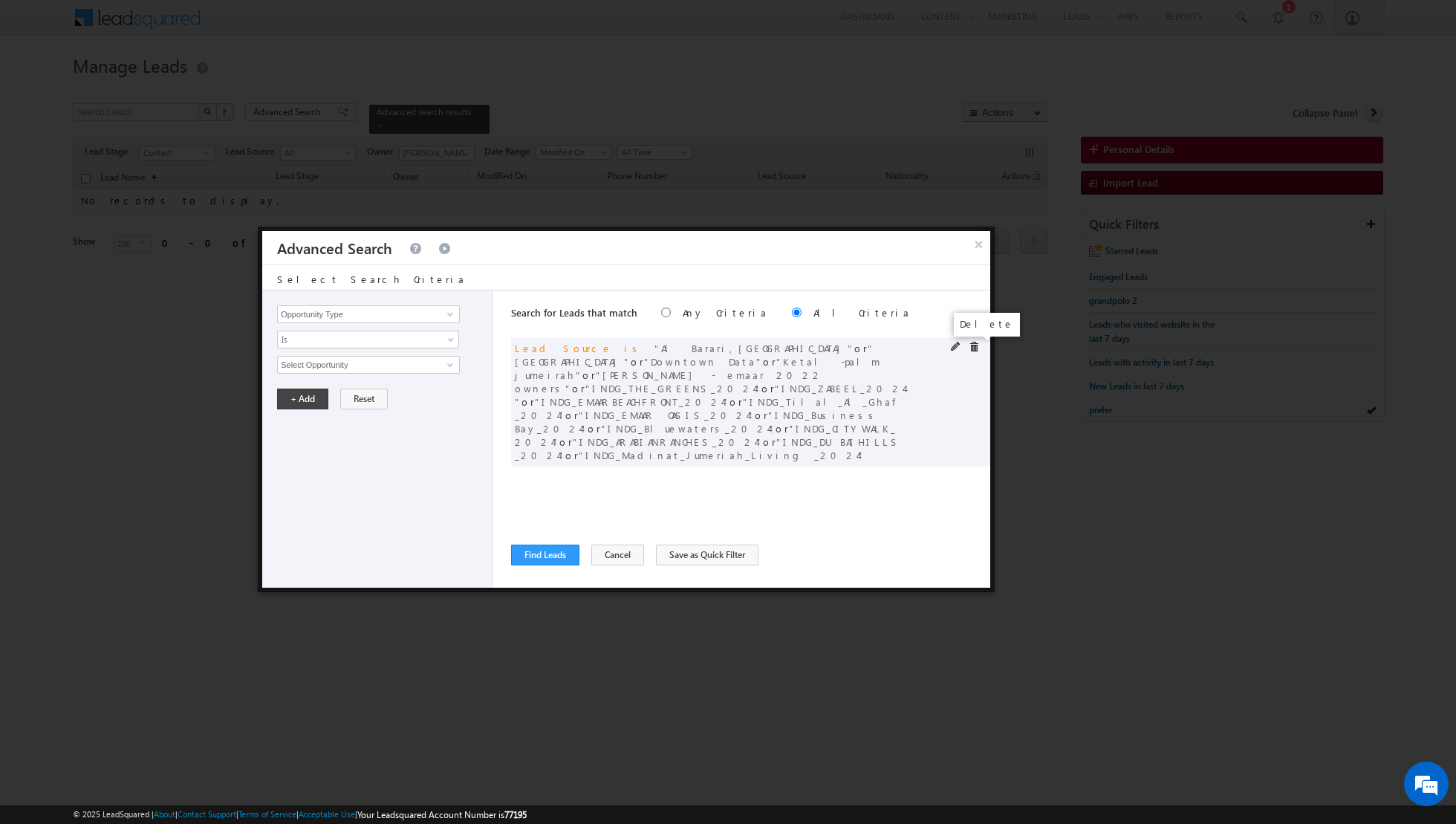
click at [975, 345] on span at bounding box center [974, 347] width 11 height 11
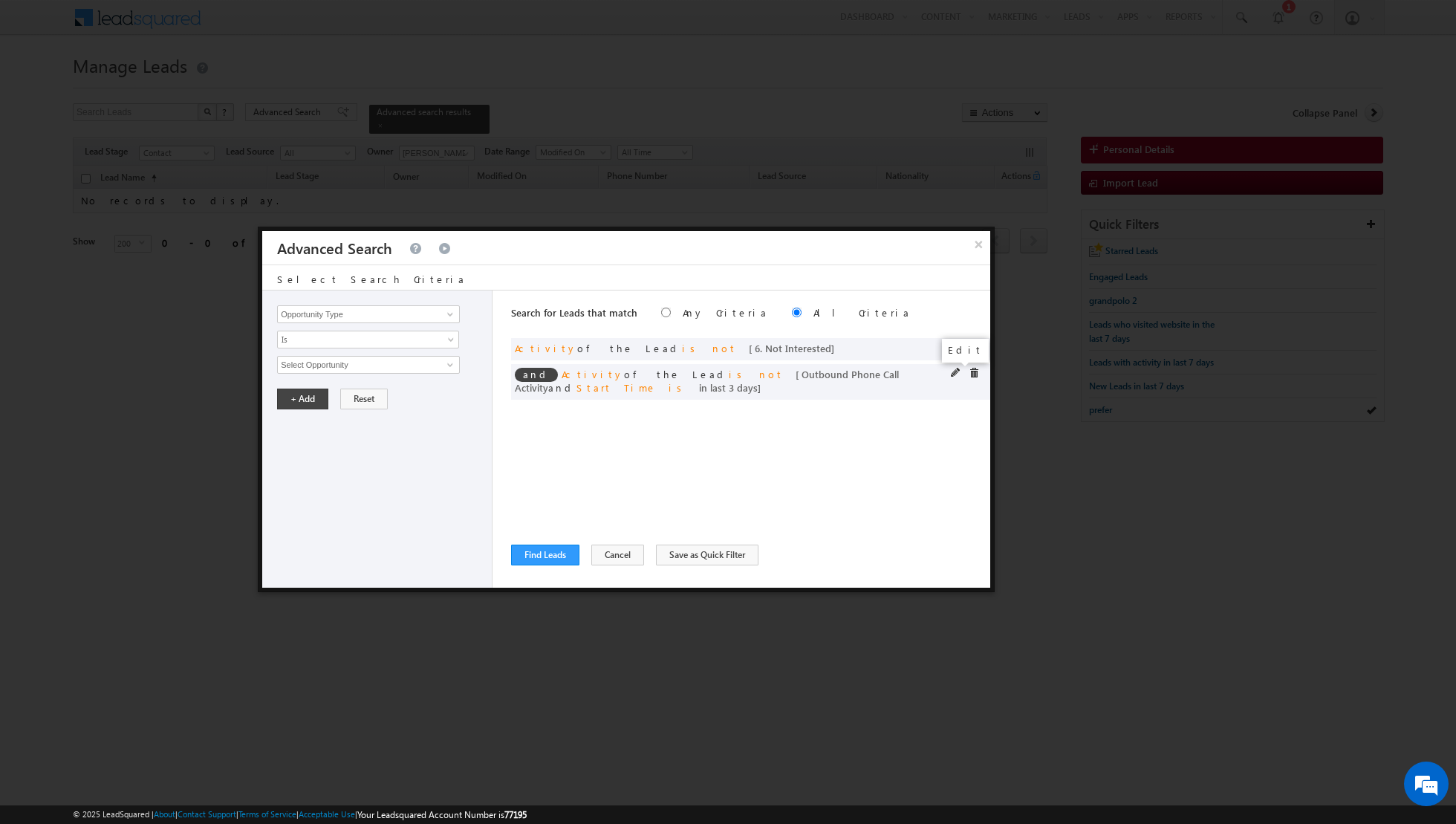
click at [957, 367] on span at bounding box center [956, 373] width 11 height 11
click at [409, 463] on input "3" at bounding box center [413, 466] width 93 height 18
click at [287, 505] on button "+ Add" at bounding box center [302, 506] width 51 height 21
click at [539, 548] on button "Find Leads" at bounding box center [545, 554] width 69 height 21
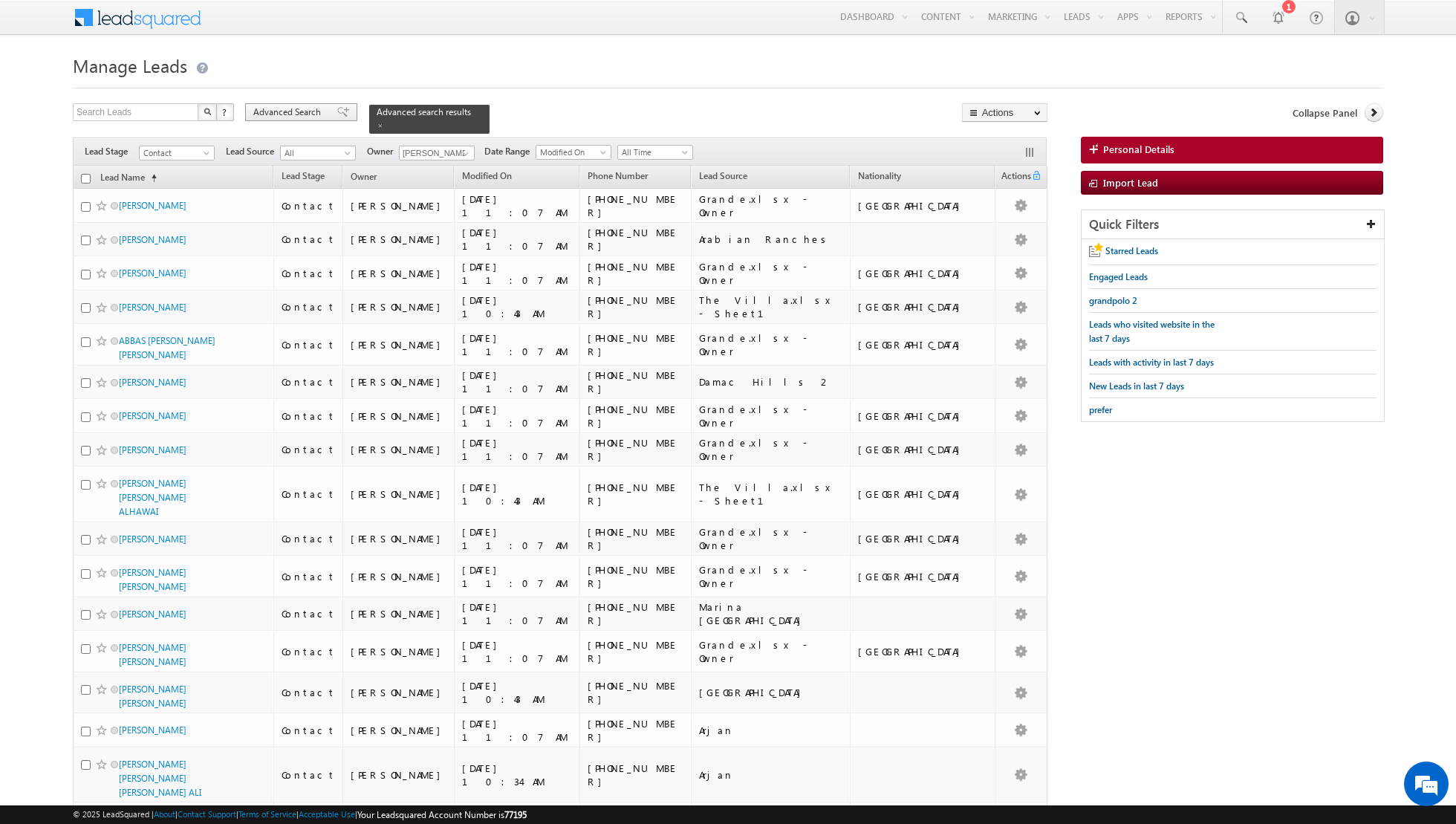
click at [334, 117] on div "Advanced Search" at bounding box center [301, 112] width 112 height 18
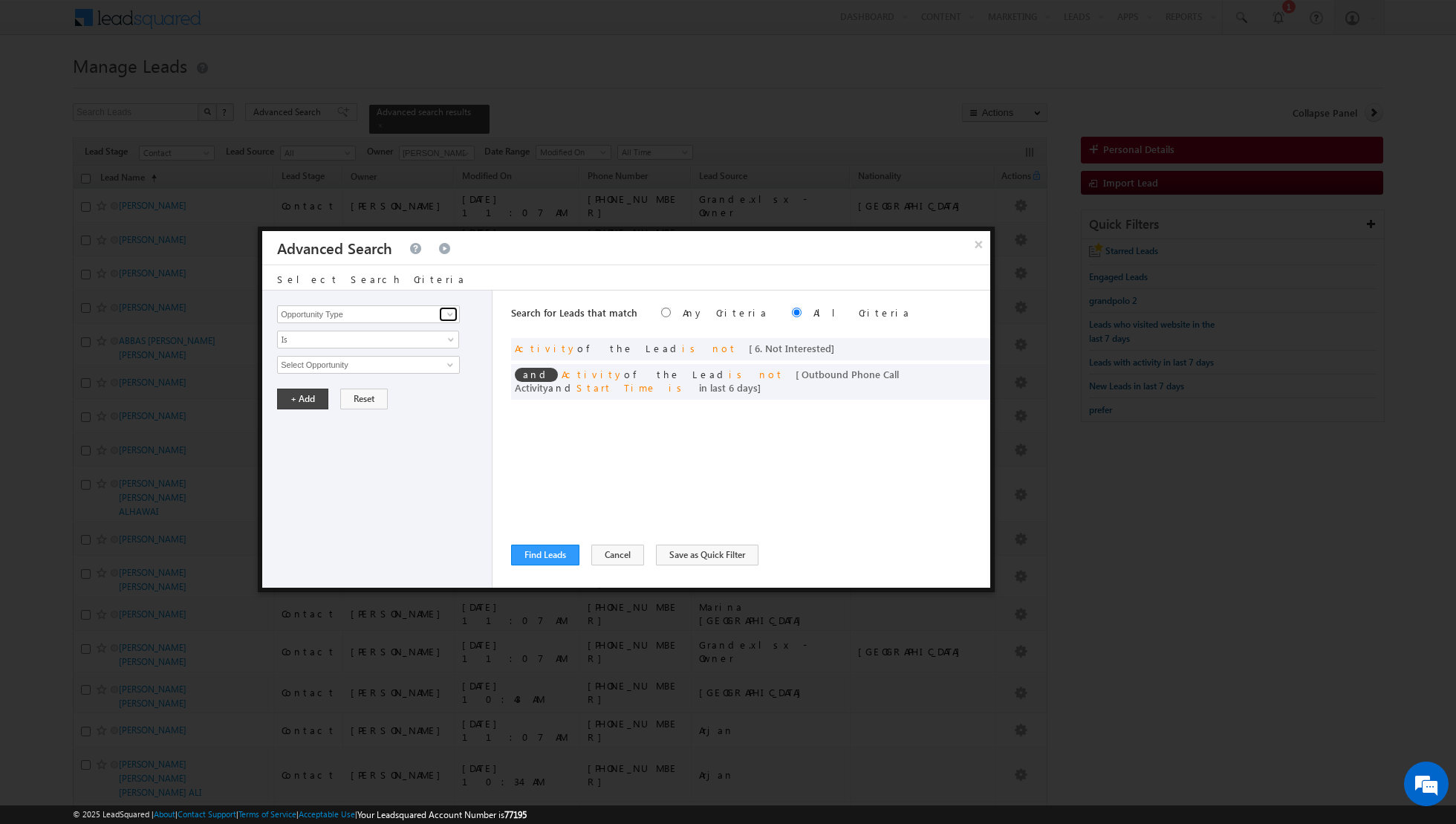
click at [452, 308] on span at bounding box center [450, 313] width 12 height 12
click at [401, 343] on link "Lead Source" at bounding box center [368, 344] width 182 height 17
click at [453, 362] on span "select" at bounding box center [452, 363] width 12 height 6
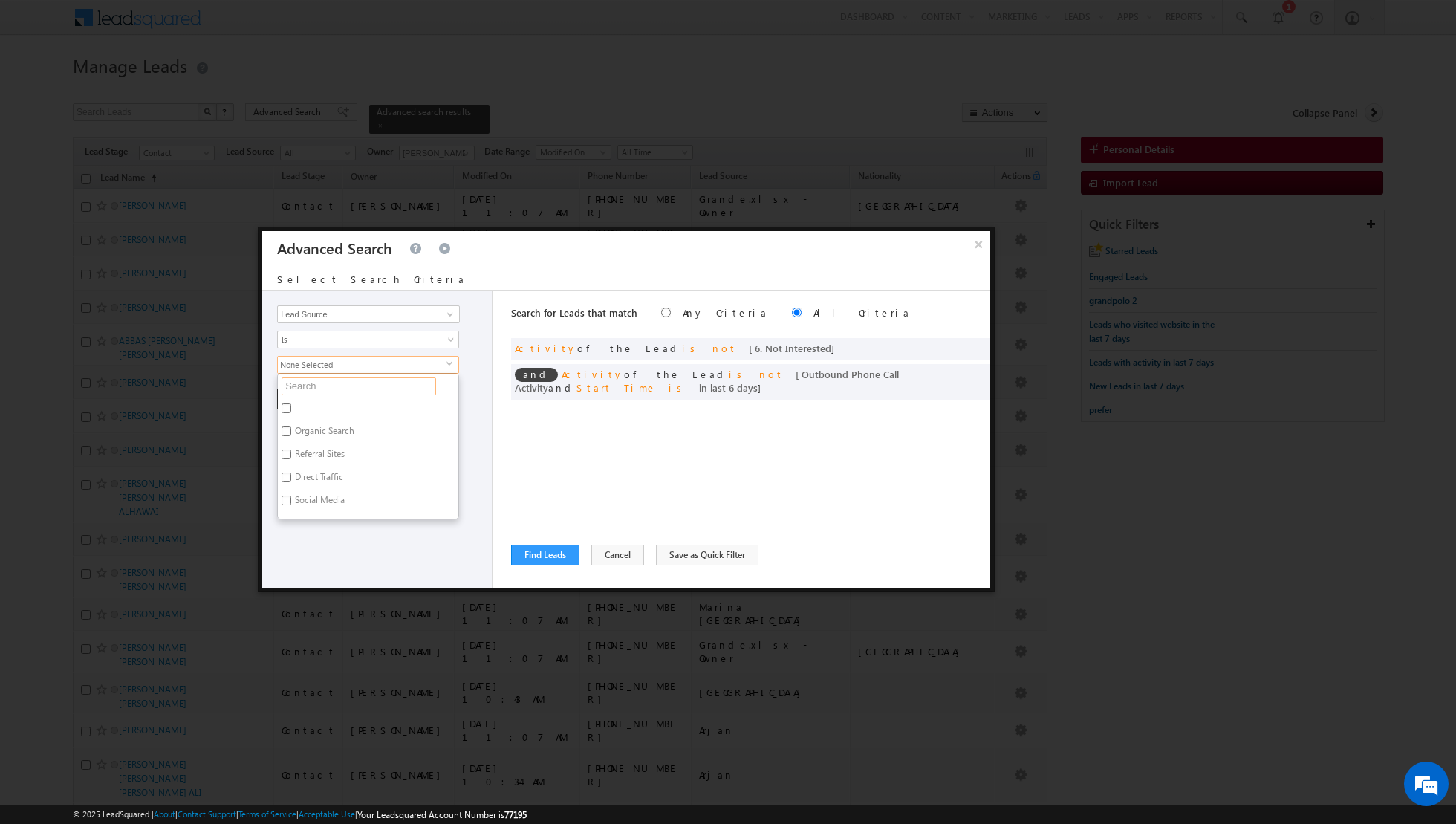
click at [403, 383] on input "text" at bounding box center [358, 386] width 154 height 18
click at [295, 427] on label "Expo City" at bounding box center [312, 433] width 69 height 23
click at [292, 427] on input "Expo City" at bounding box center [286, 431] width 10 height 10
click at [287, 405] on input "Expo [GEOGRAPHIC_DATA]" at bounding box center [286, 408] width 10 height 10
click at [287, 453] on input "Sky Residences Expo" at bounding box center [286, 454] width 10 height 10
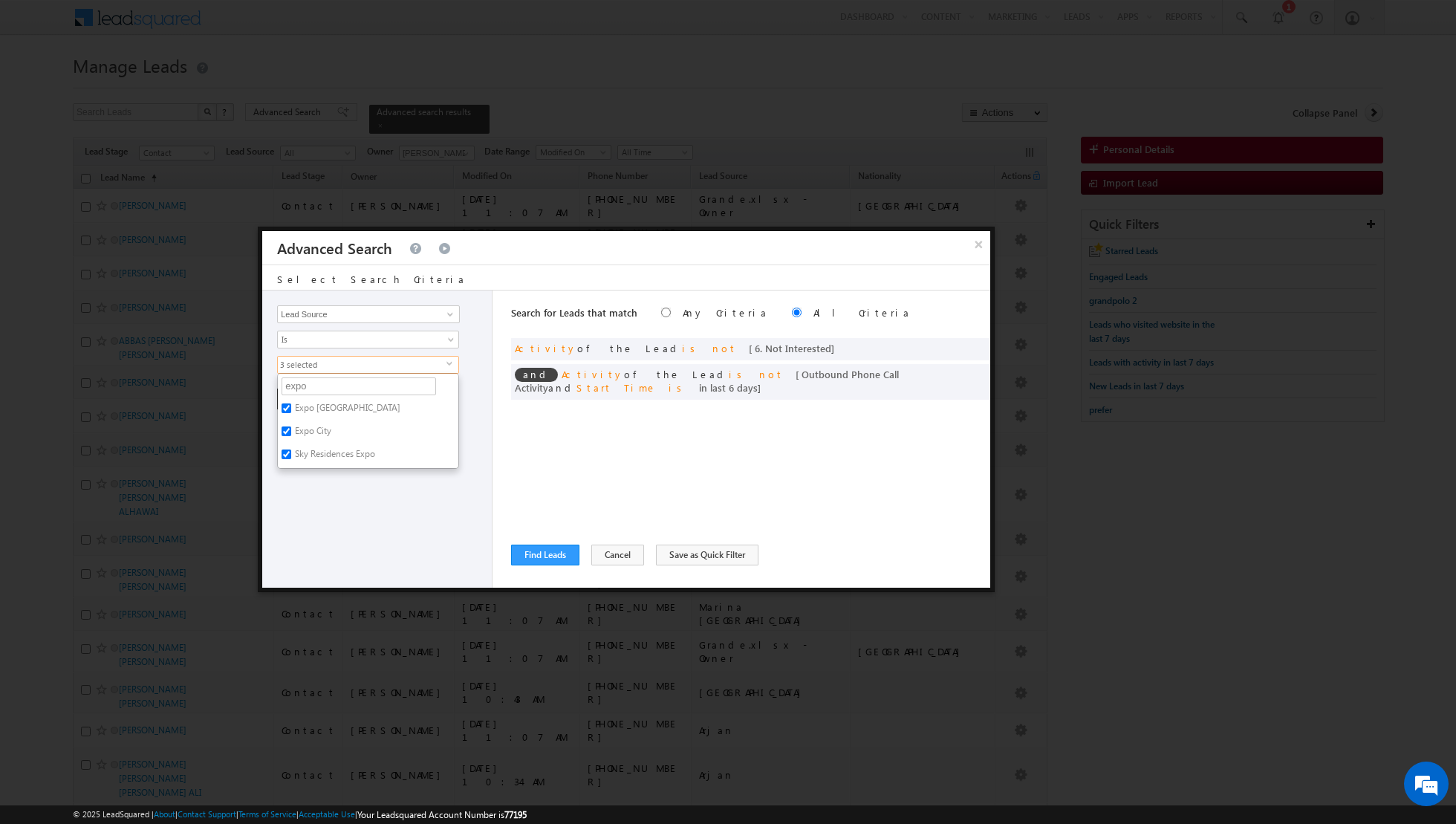
click at [389, 506] on div "Opportunity Type Lead Activity Task Sales Group Prospect Id Address 1 Address 2…" at bounding box center [376, 439] width 230 height 297
click at [295, 397] on button "+ Add" at bounding box center [302, 398] width 51 height 21
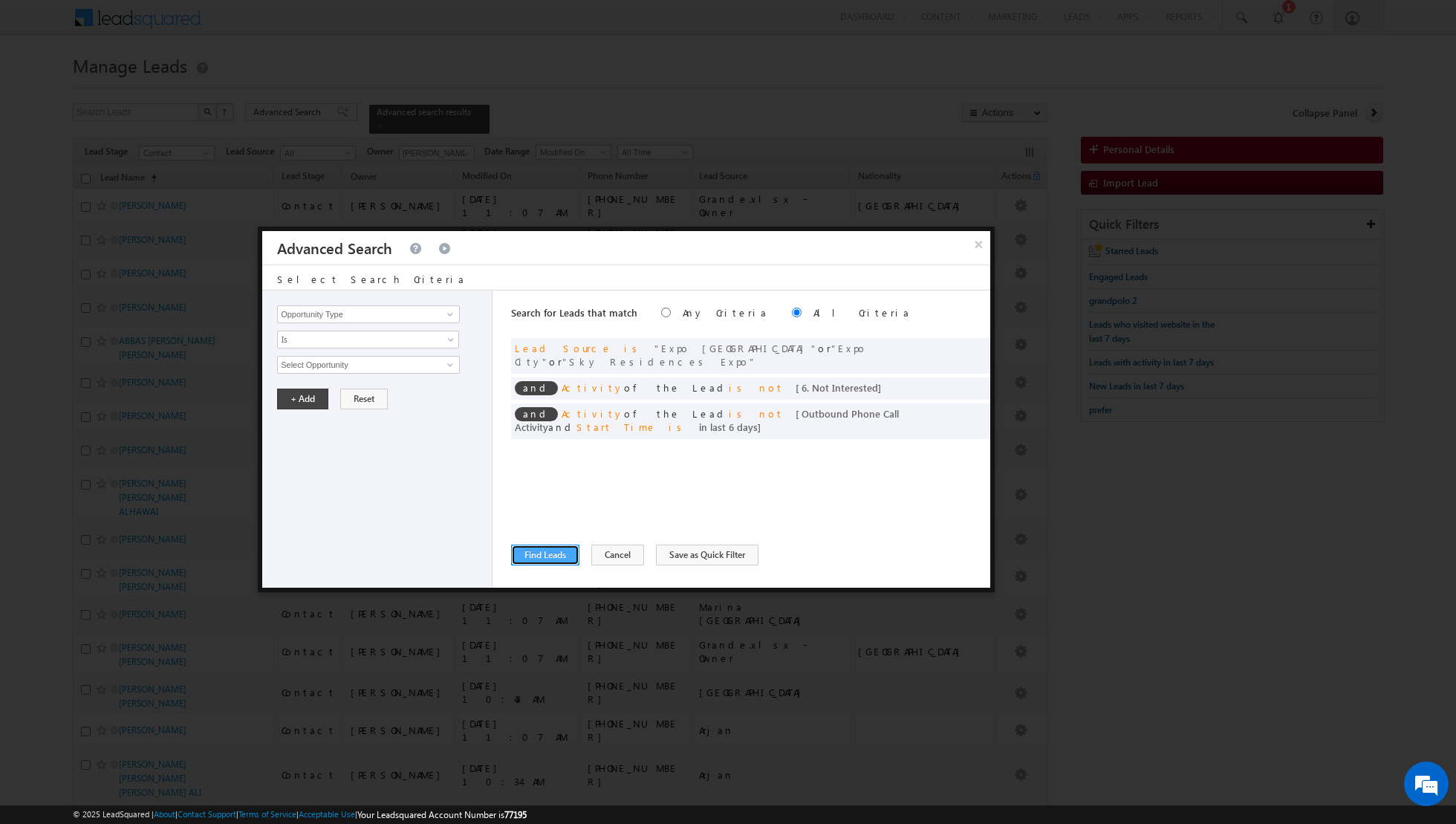
click at [534, 551] on button "Find Leads" at bounding box center [545, 554] width 69 height 21
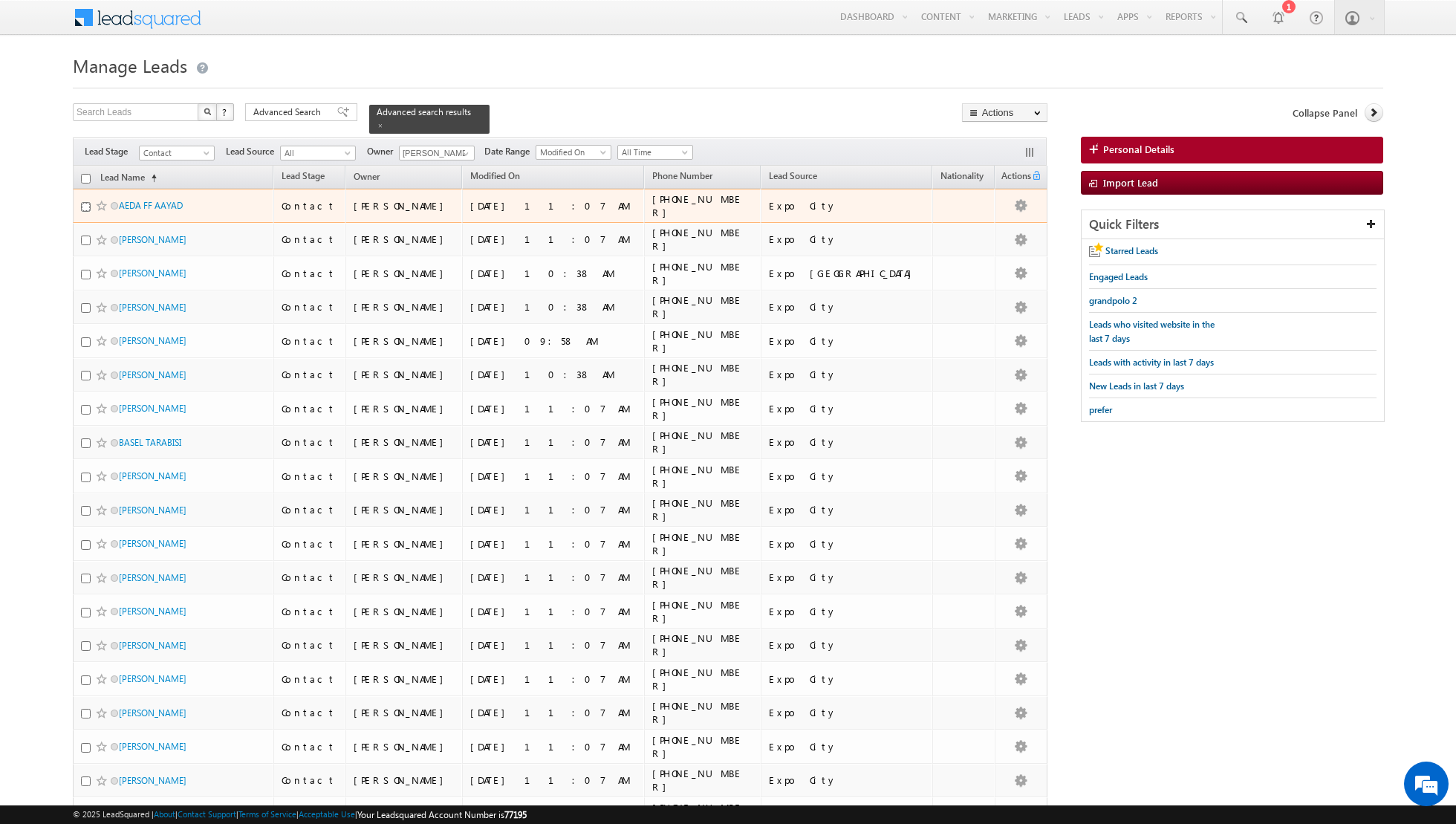
click at [83, 202] on input "checkbox" at bounding box center [86, 207] width 10 height 10
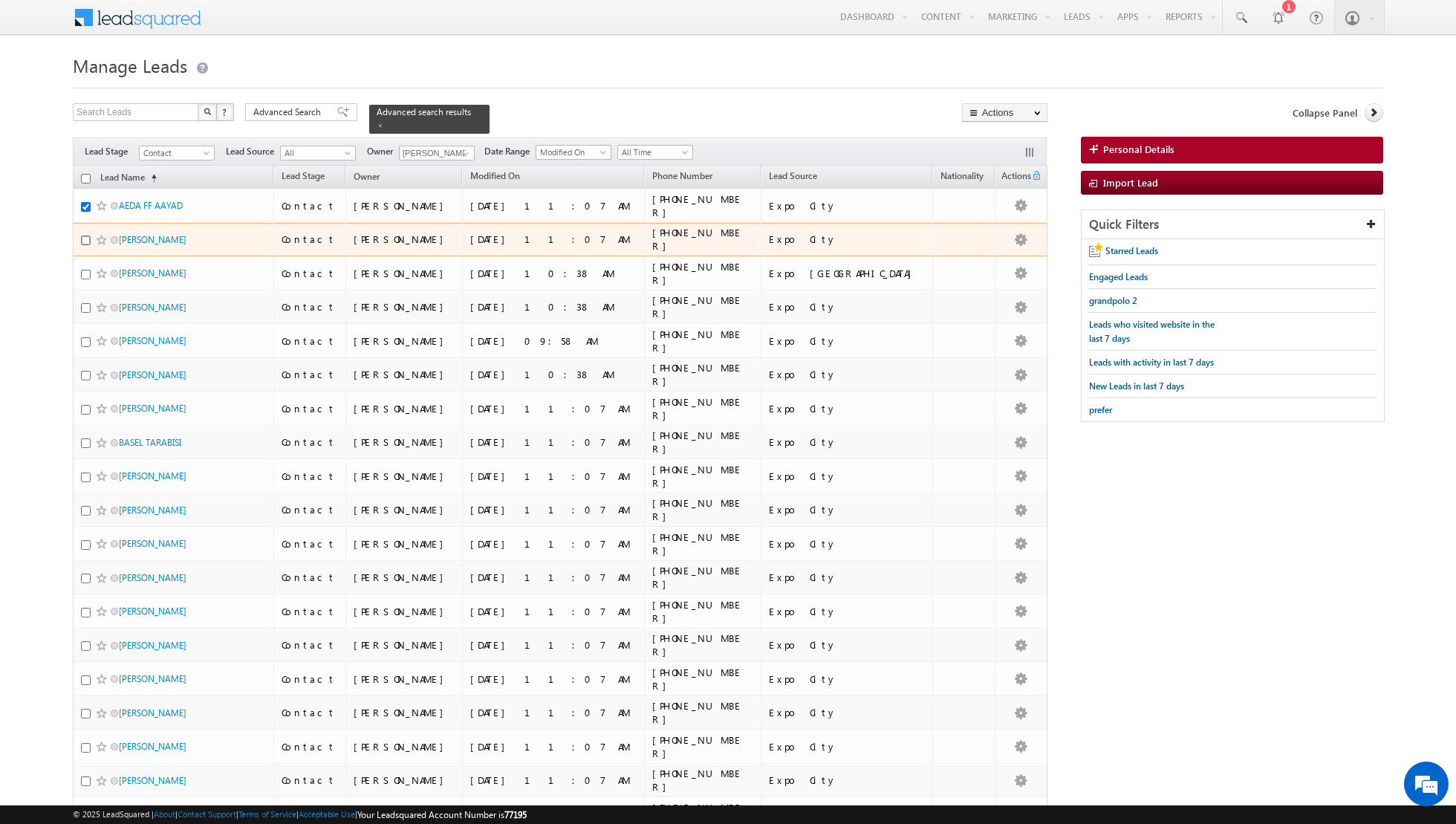
click at [87, 236] on input "checkbox" at bounding box center [86, 240] width 10 height 10
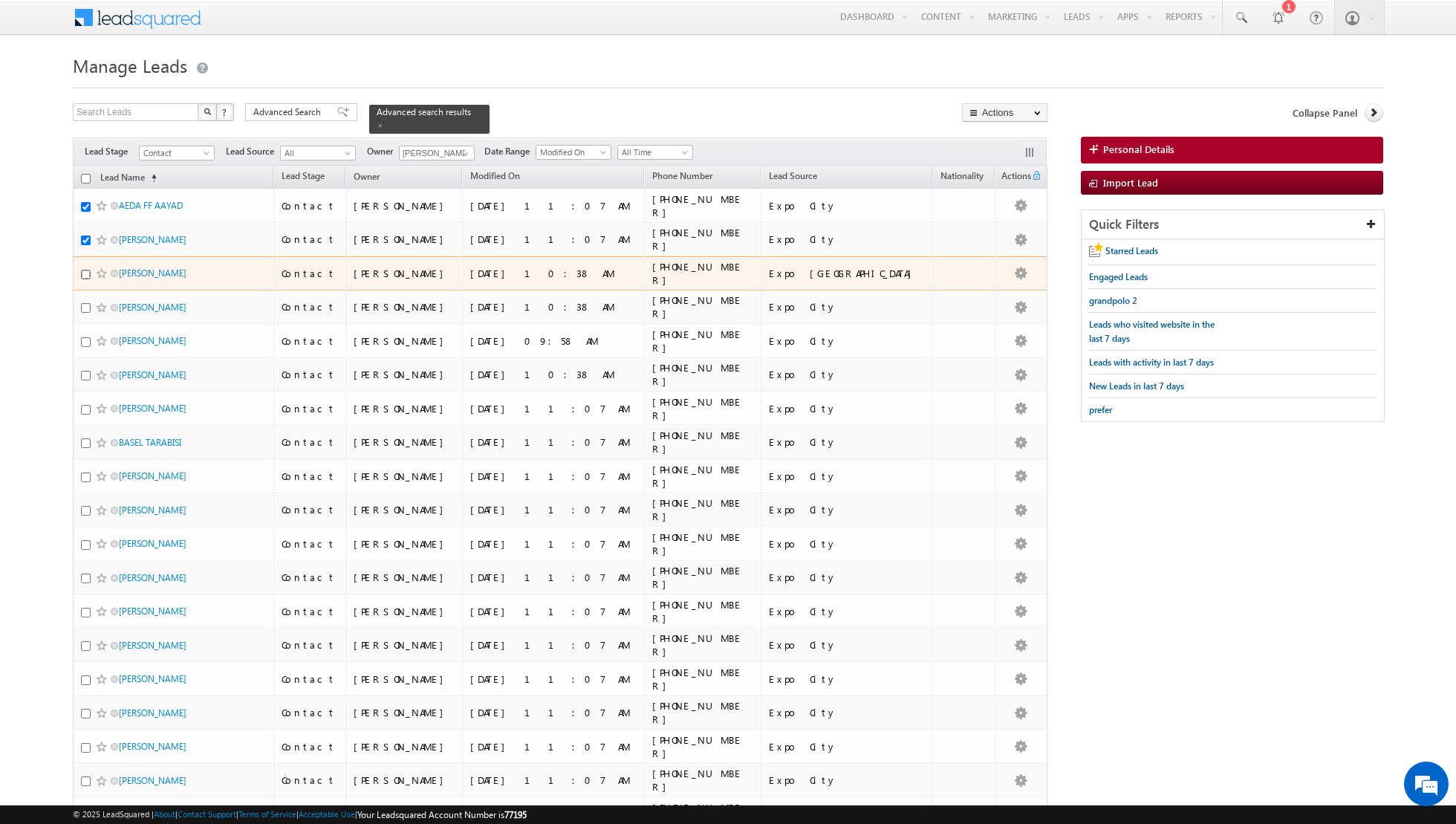
click at [86, 271] on input "checkbox" at bounding box center [86, 274] width 10 height 10
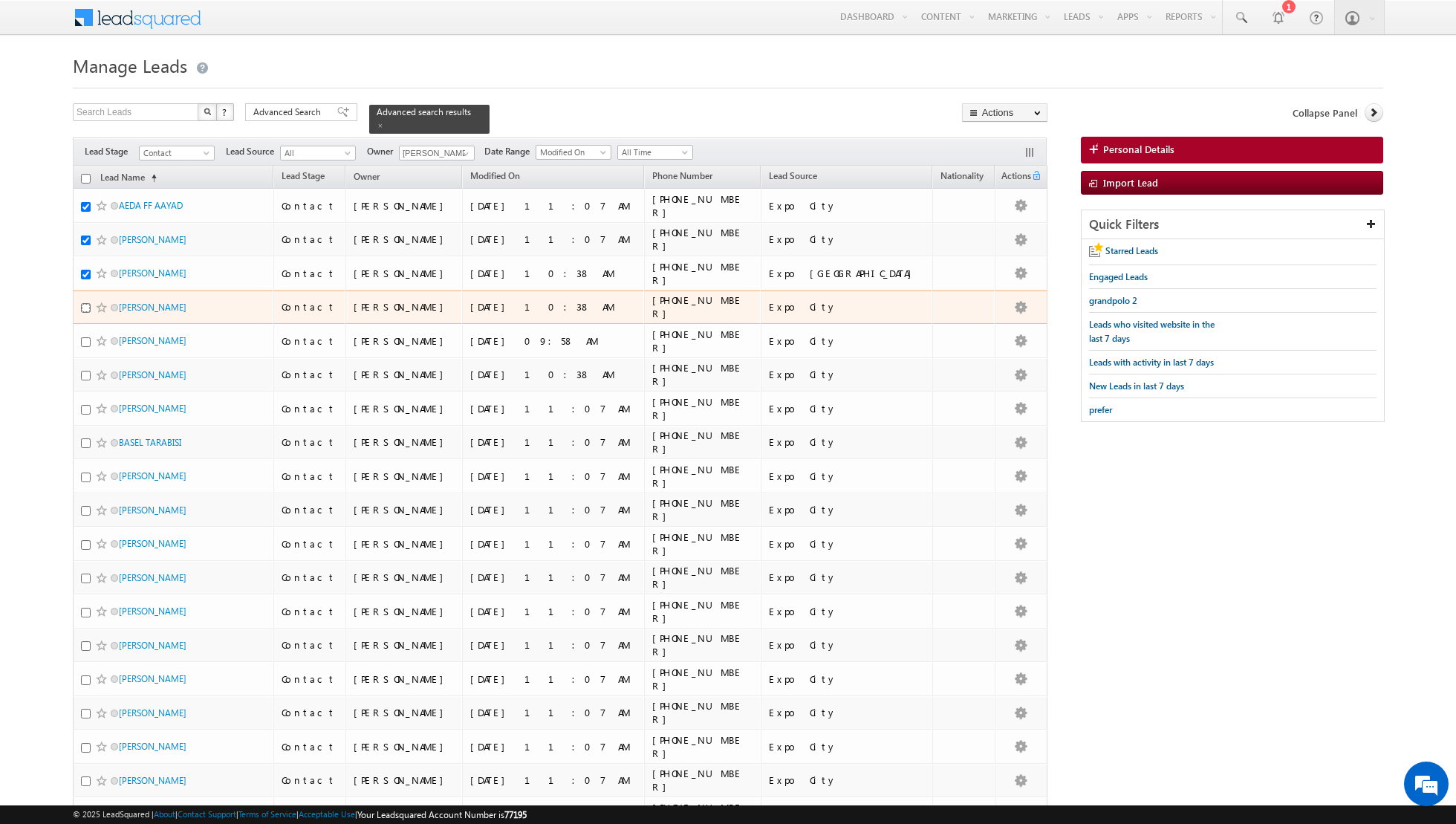
click at [85, 305] on input "checkbox" at bounding box center [86, 308] width 10 height 10
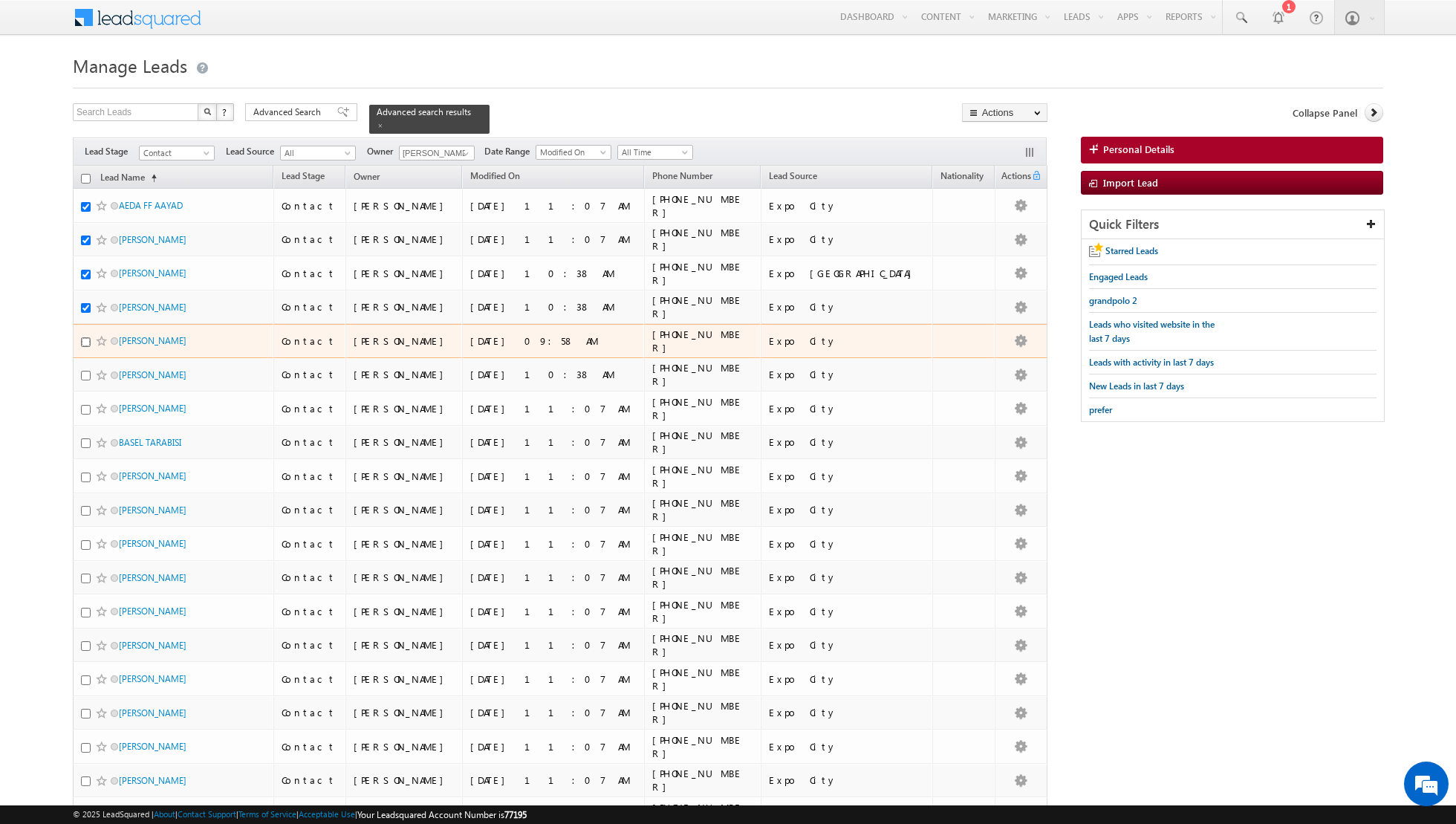
click at [85, 338] on input "checkbox" at bounding box center [86, 342] width 10 height 10
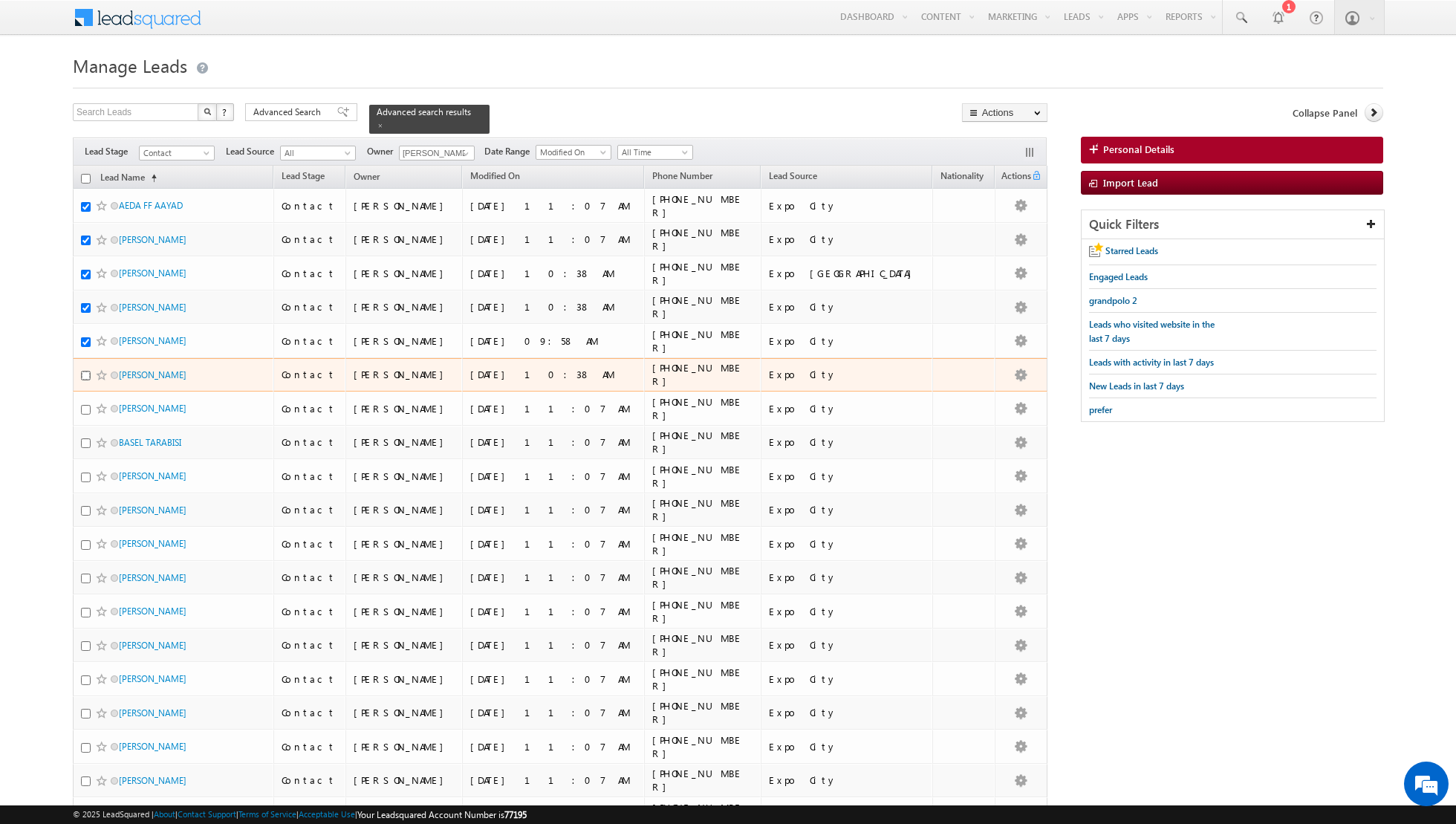
click at [88, 373] on input "checkbox" at bounding box center [86, 375] width 10 height 10
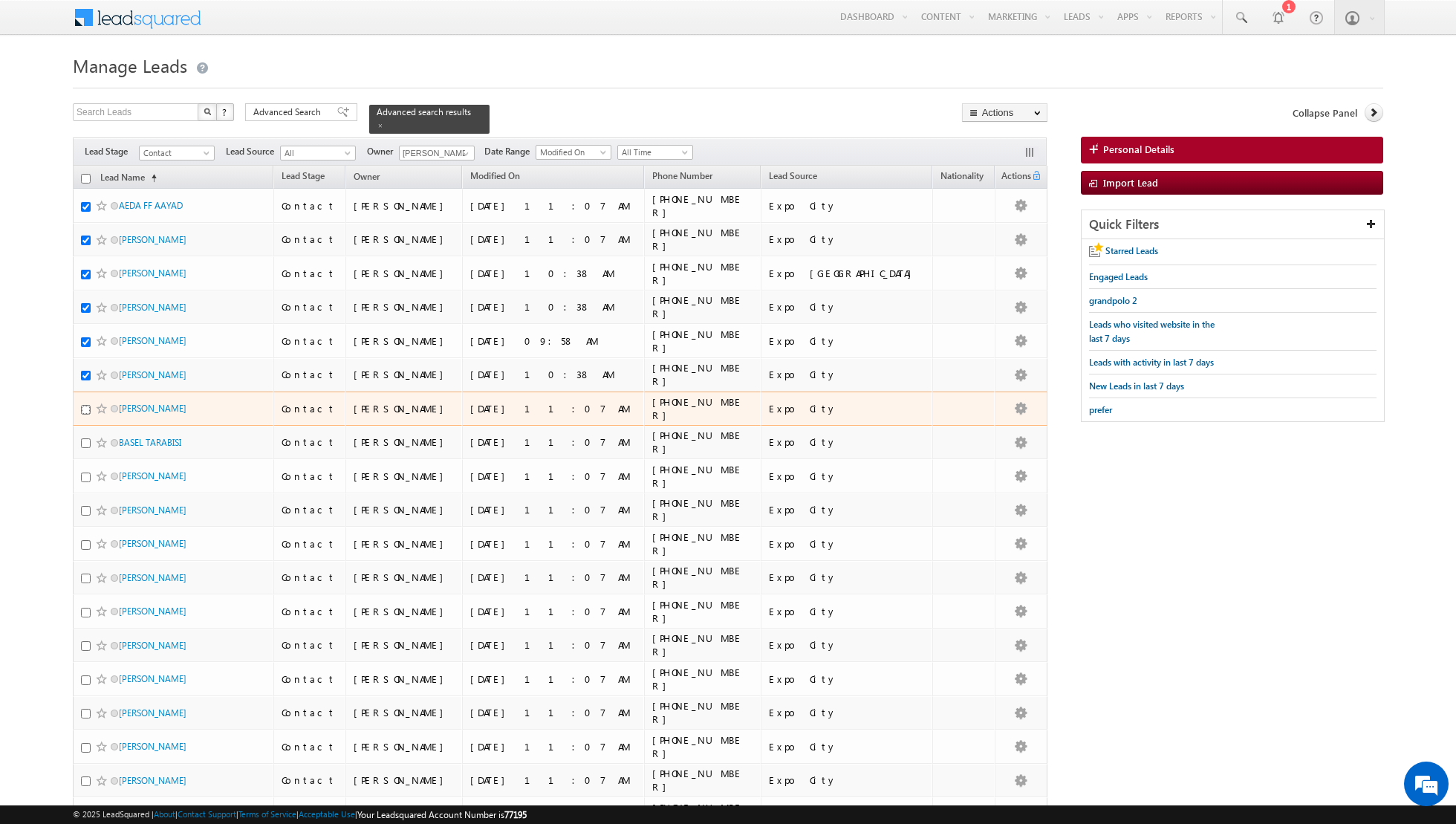
click at [86, 404] on input "checkbox" at bounding box center [86, 409] width 10 height 10
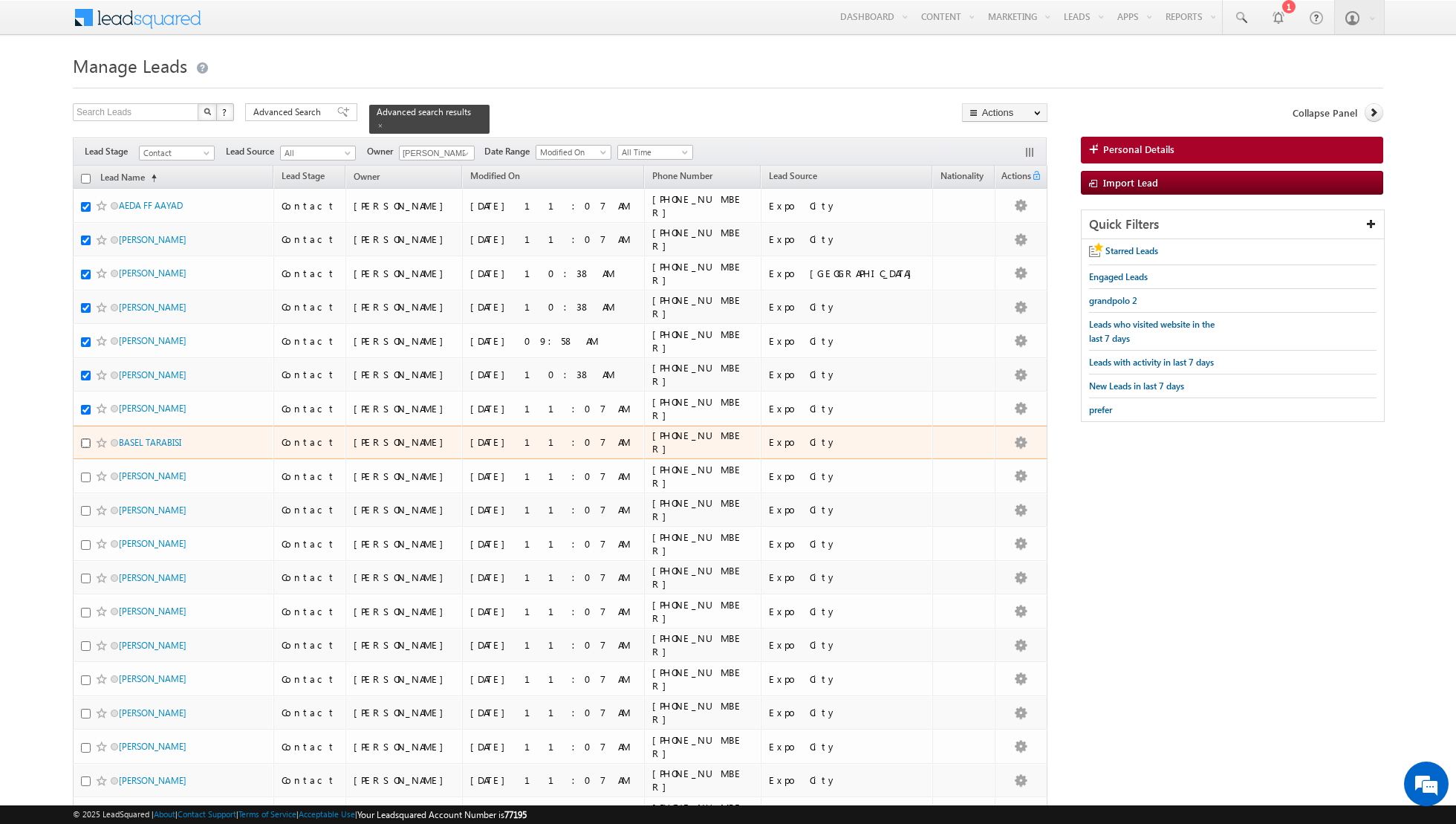
click at [81, 438] on input "checkbox" at bounding box center [86, 442] width 10 height 10
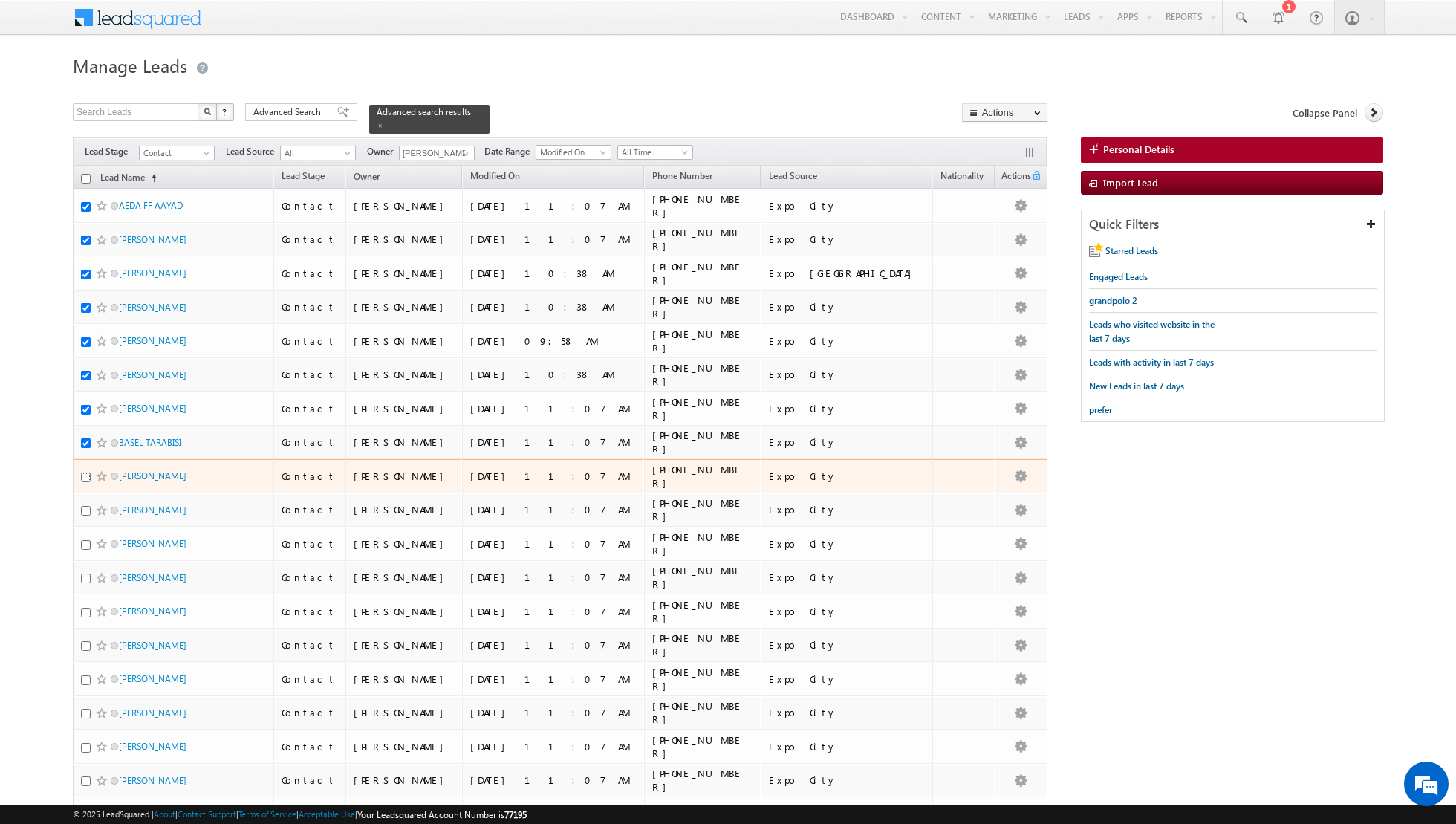
click at [87, 474] on input "checkbox" at bounding box center [86, 477] width 10 height 10
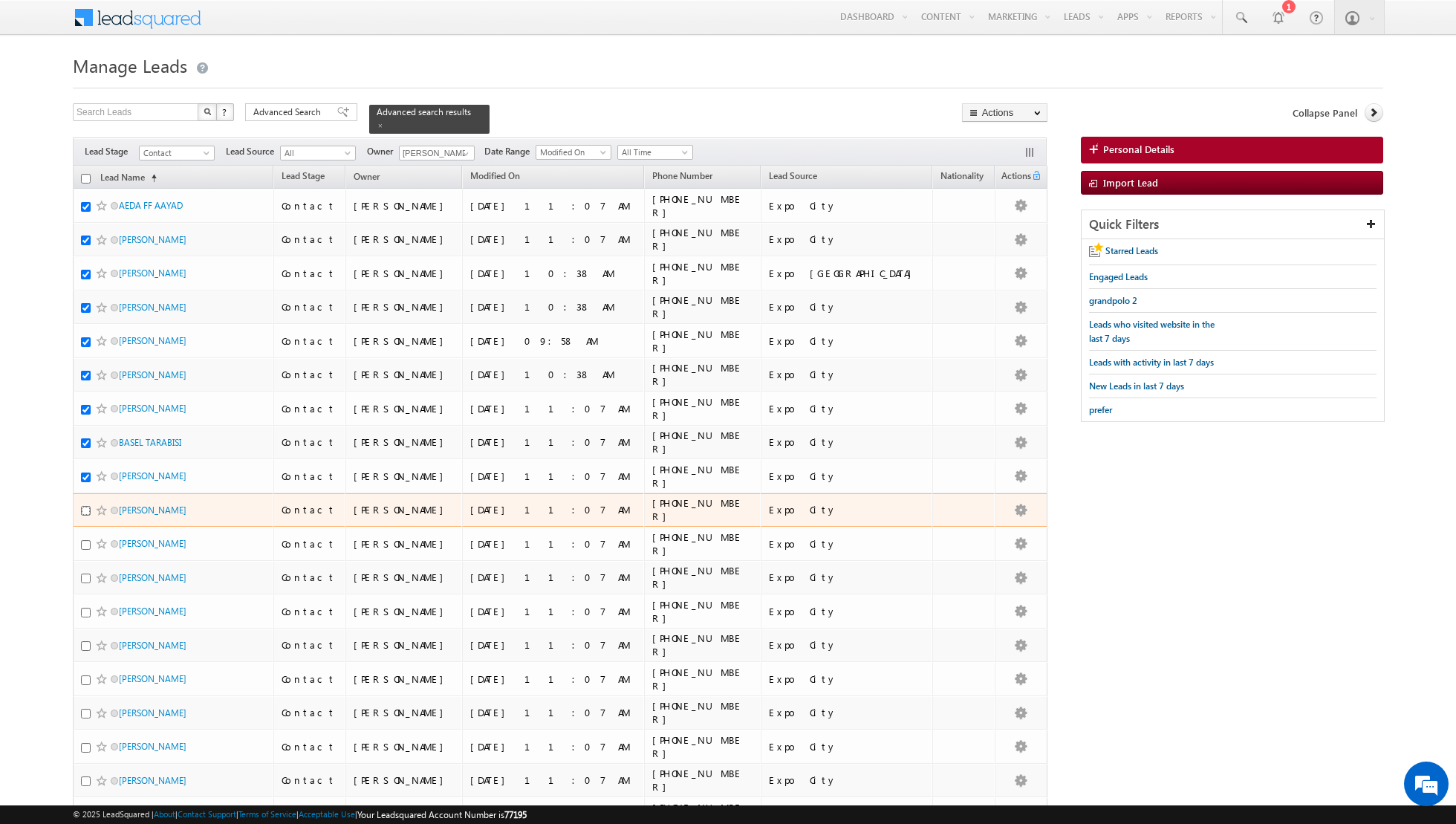
click at [86, 505] on input "checkbox" at bounding box center [86, 510] width 10 height 10
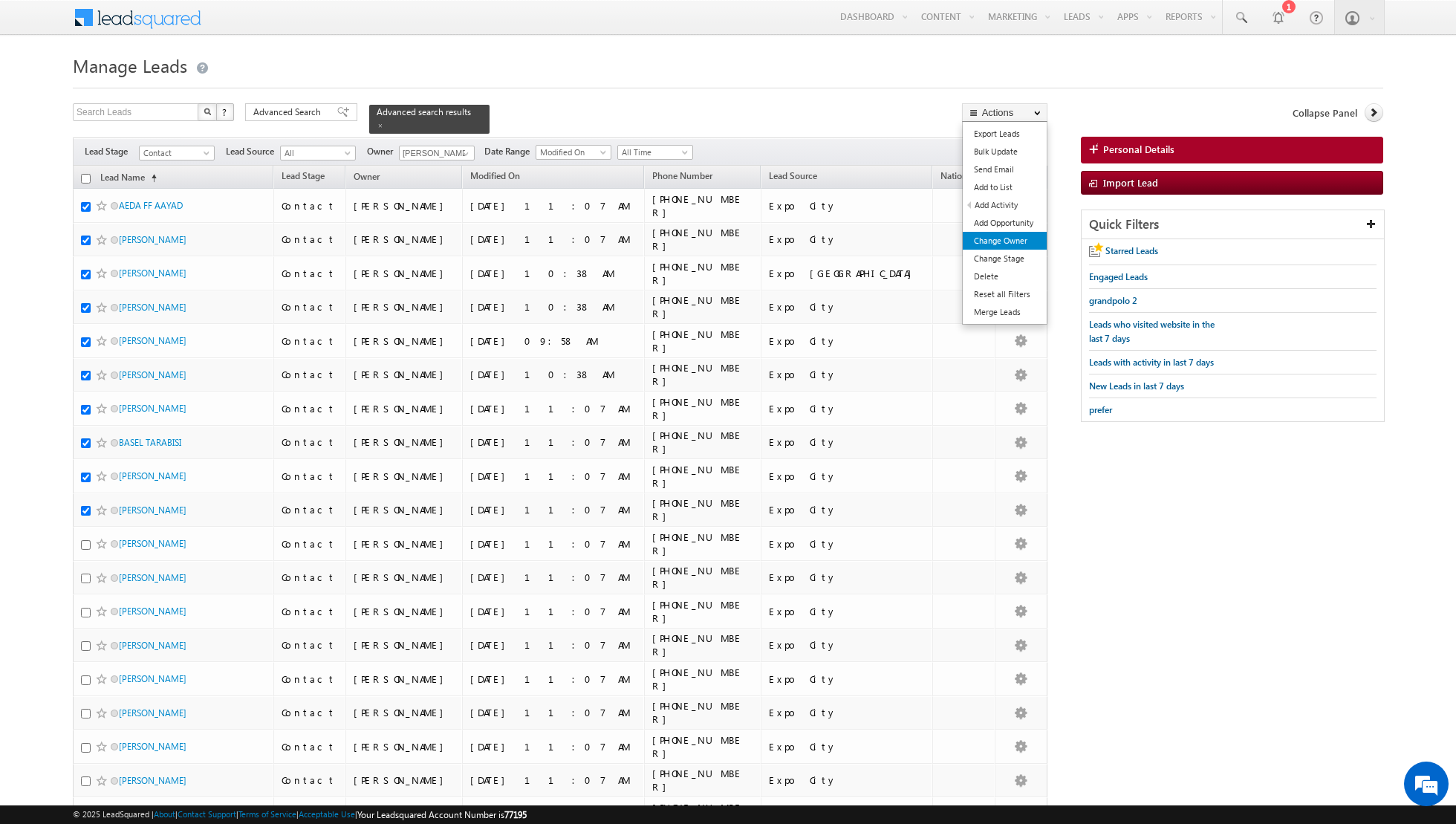
click at [1000, 245] on link "Change Owner" at bounding box center [1004, 241] width 84 height 18
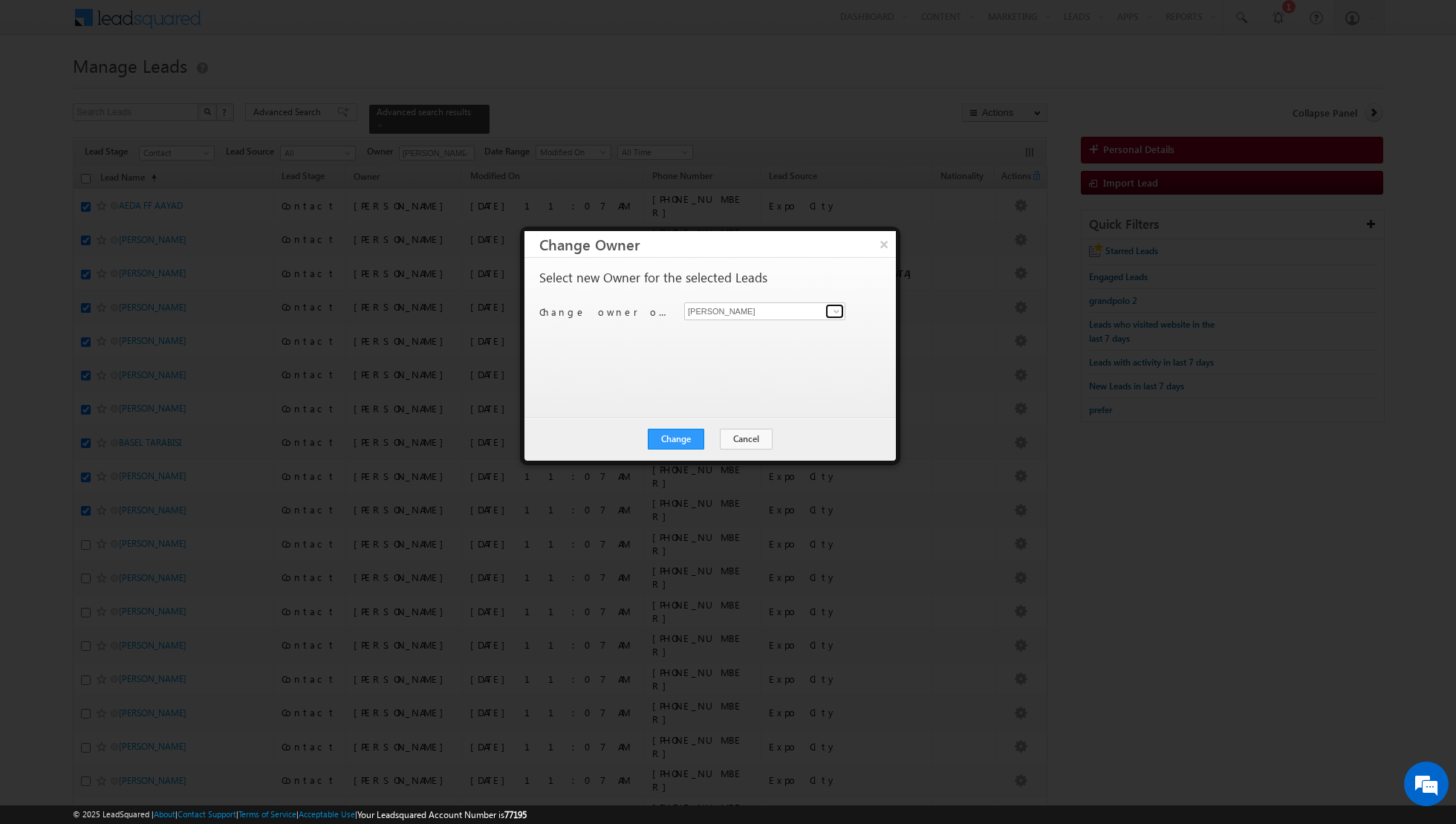
click at [832, 308] on span at bounding box center [836, 310] width 12 height 12
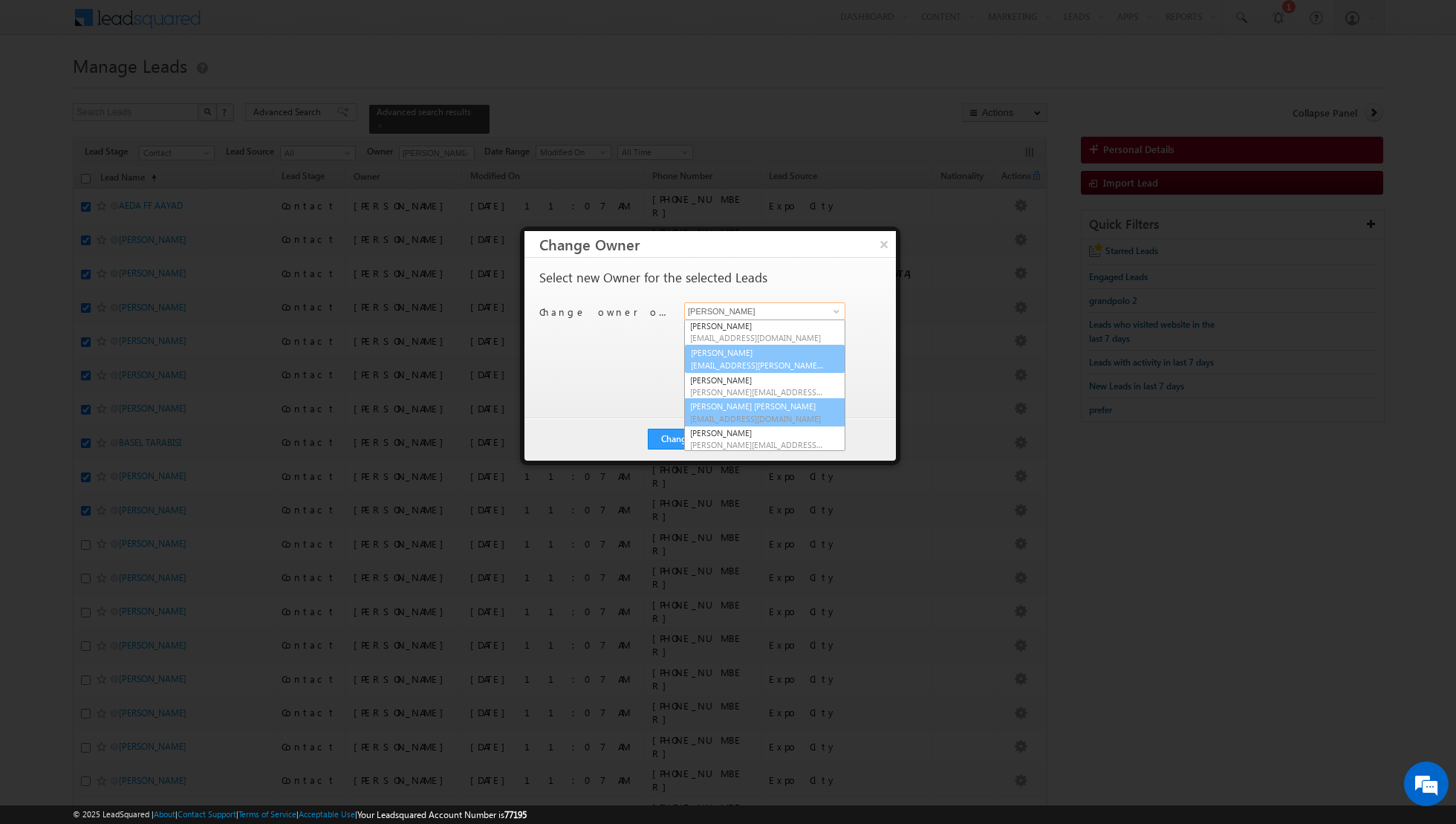
click at [740, 403] on link "[PERSON_NAME] [PERSON_NAME] [PERSON_NAME][EMAIL_ADDRESS][PERSON_NAME][DOMAIN_NA…" at bounding box center [765, 412] width 162 height 28
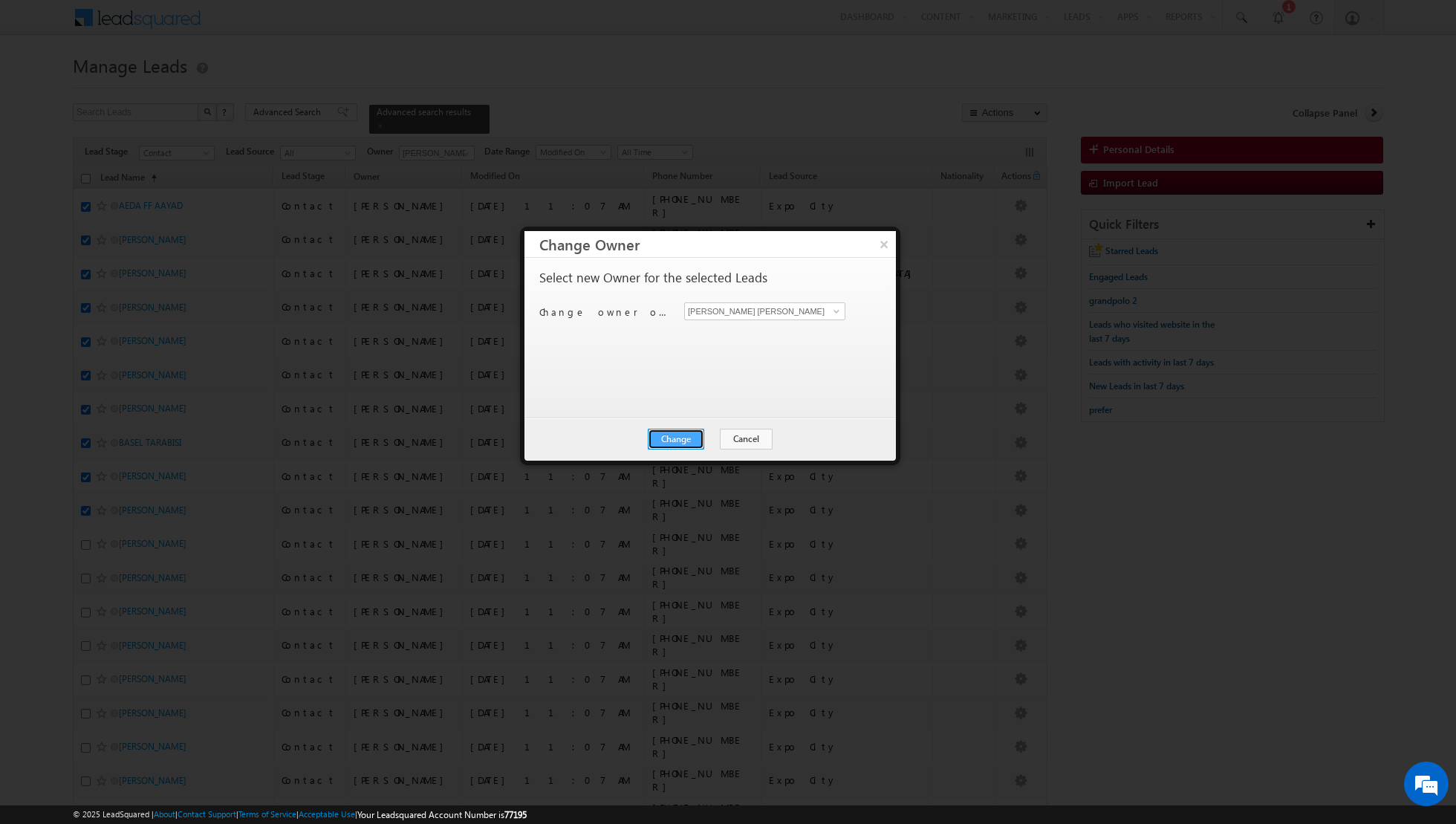
click at [688, 433] on button "Change" at bounding box center [676, 439] width 57 height 21
click at [715, 436] on button "Close" at bounding box center [712, 439] width 48 height 21
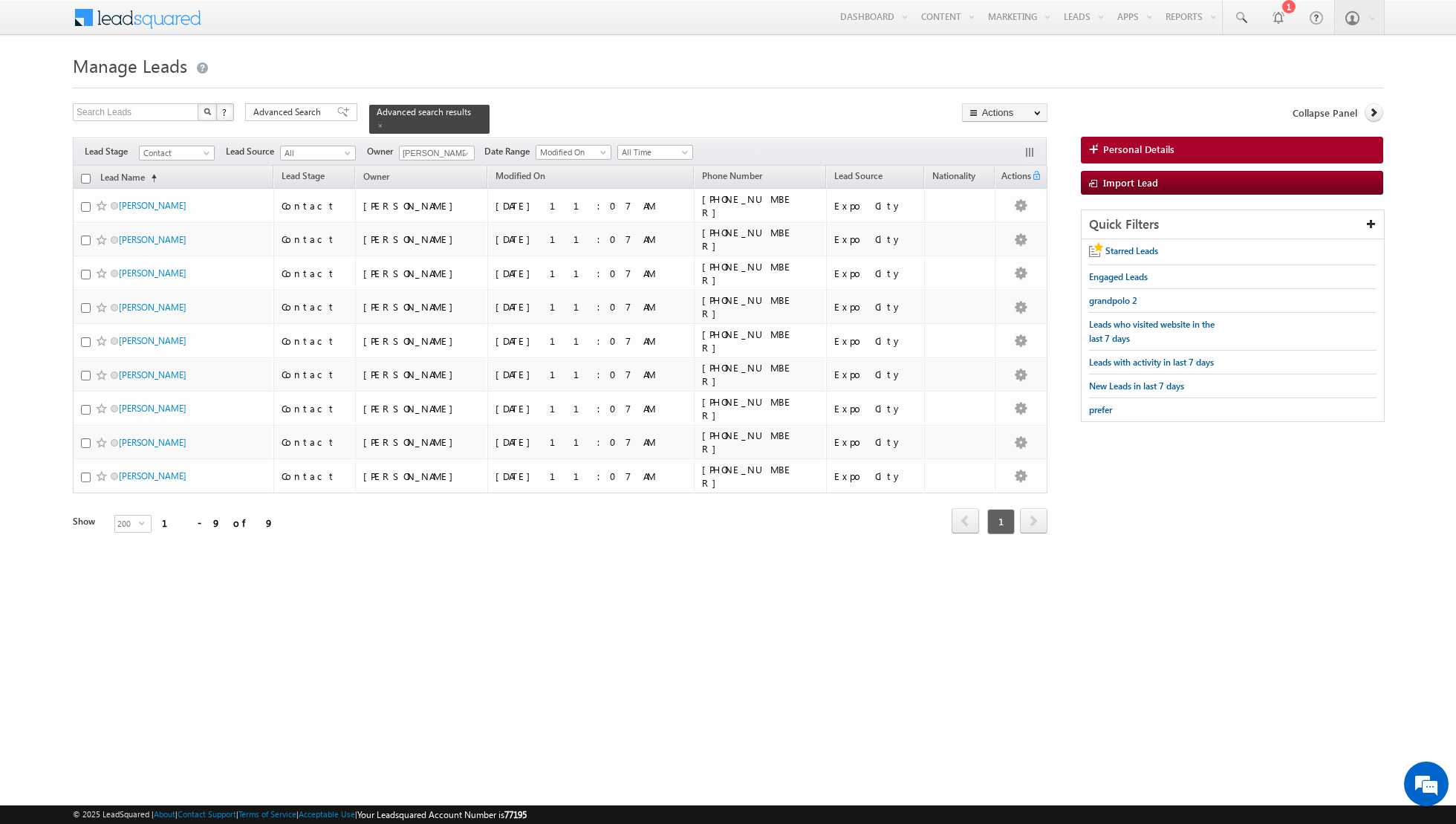
click at [85, 177] on input "checkbox" at bounding box center [86, 179] width 10 height 10
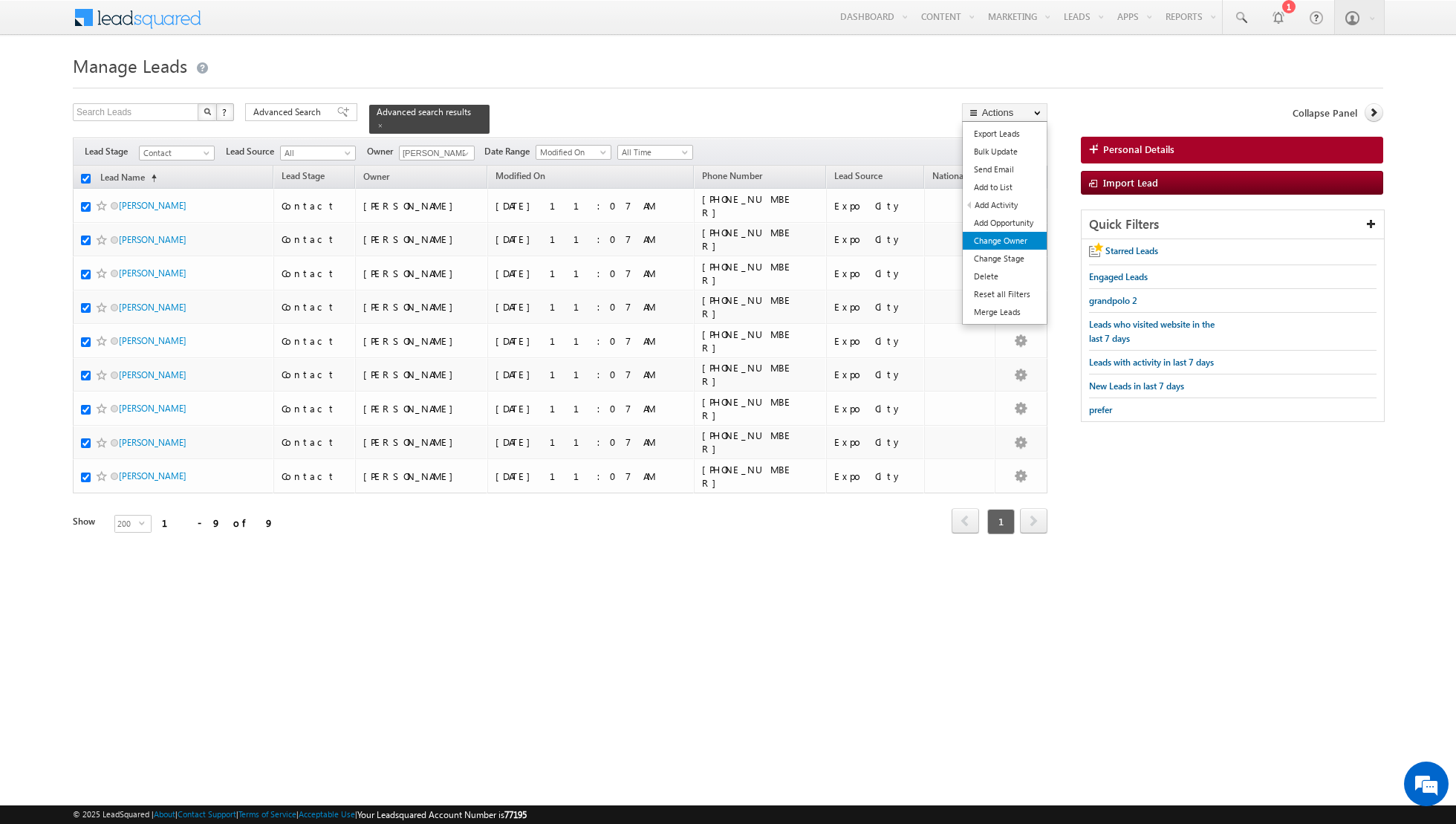
click at [970, 239] on link "Change Owner" at bounding box center [1004, 241] width 84 height 18
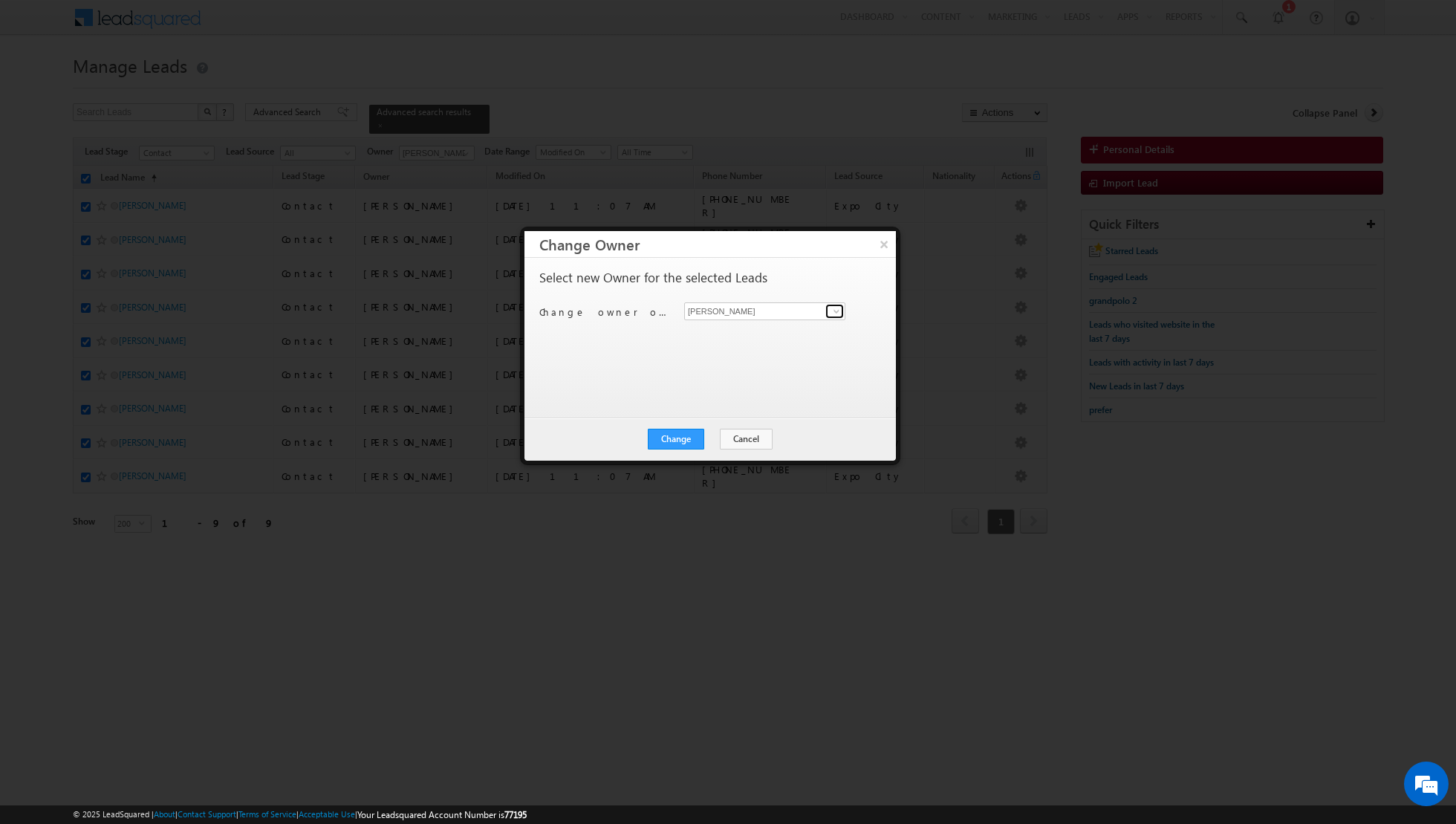
click at [835, 310] on span at bounding box center [836, 310] width 12 height 12
click at [735, 379] on span "[PERSON_NAME][EMAIL_ADDRESS][PERSON_NAME][DOMAIN_NAME]" at bounding box center [756, 376] width 134 height 11
click at [680, 433] on button "Change" at bounding box center [676, 439] width 57 height 21
click at [715, 438] on button "Close" at bounding box center [712, 439] width 48 height 21
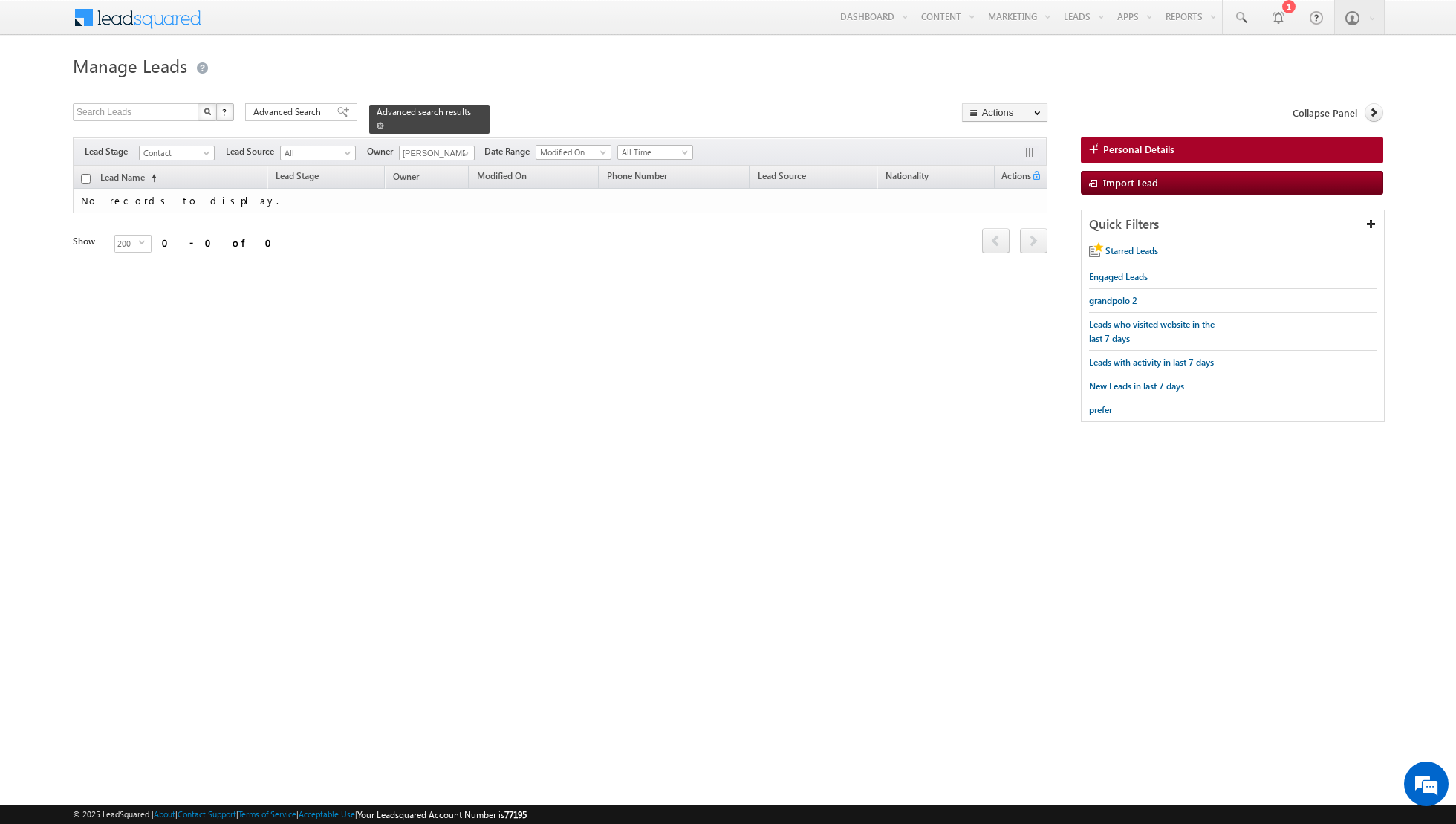
click at [376, 124] on span at bounding box center [380, 125] width 7 height 7
